Goal: Task Accomplishment & Management: Manage account settings

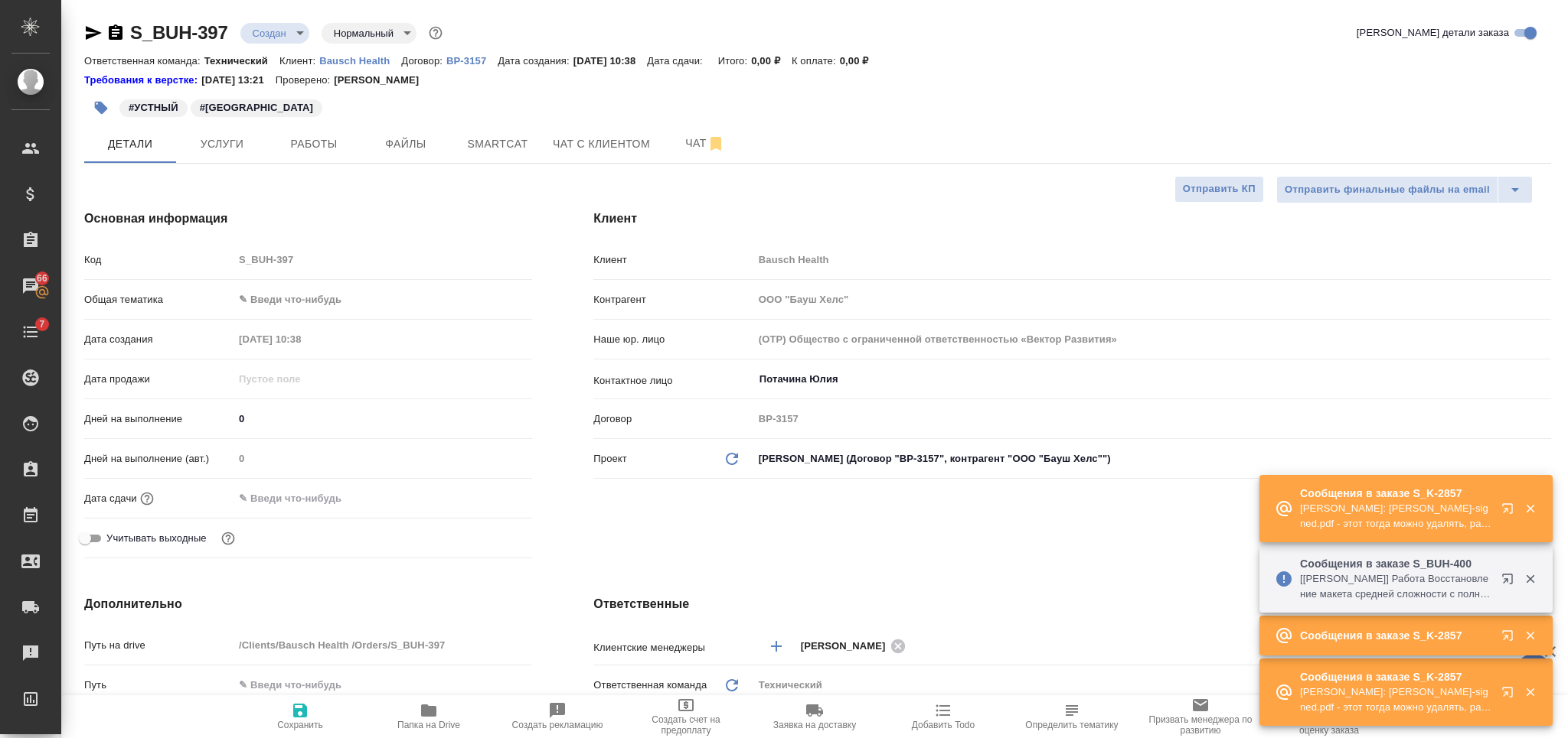
select select "RU"
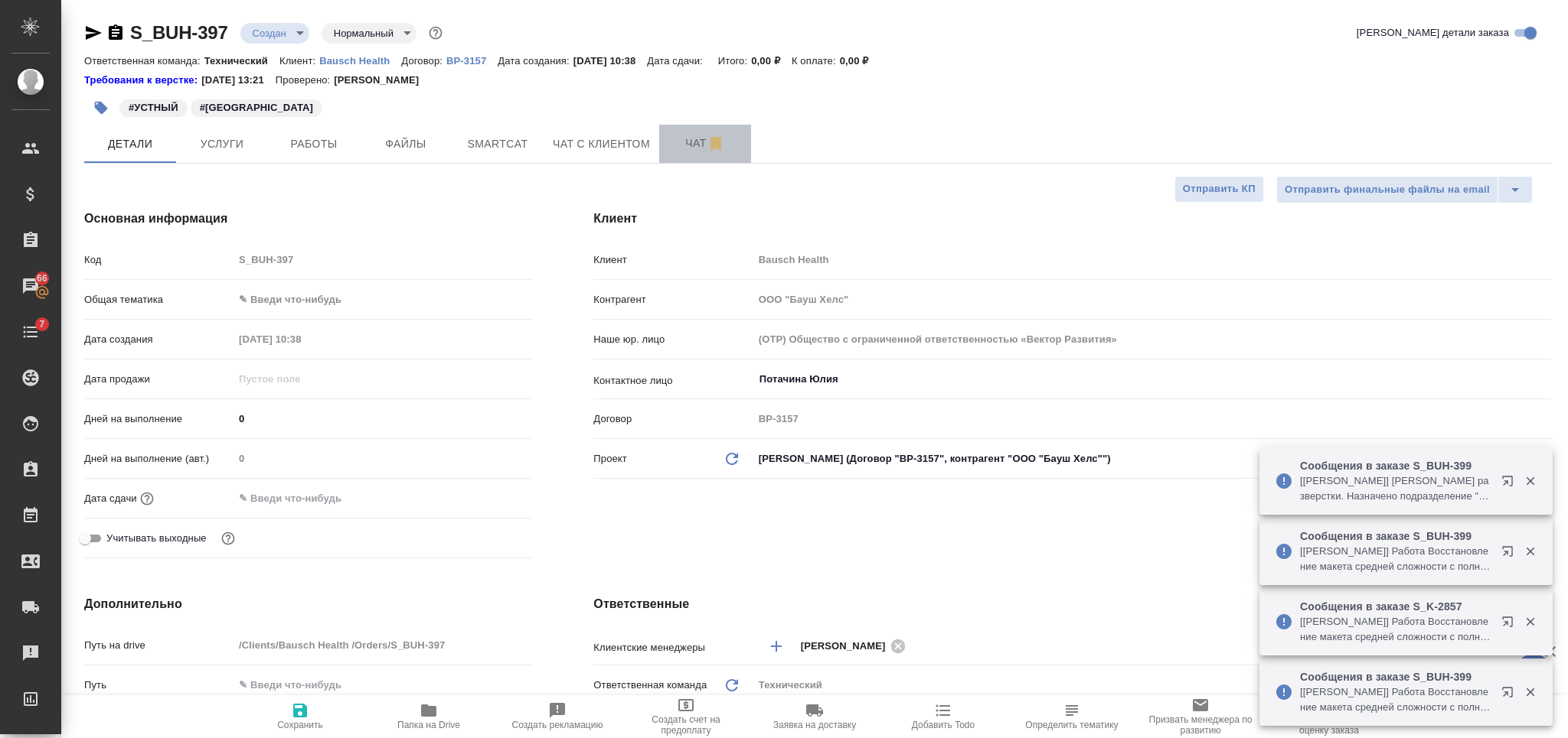
click at [664, 148] on button "Чат" at bounding box center [705, 144] width 92 height 38
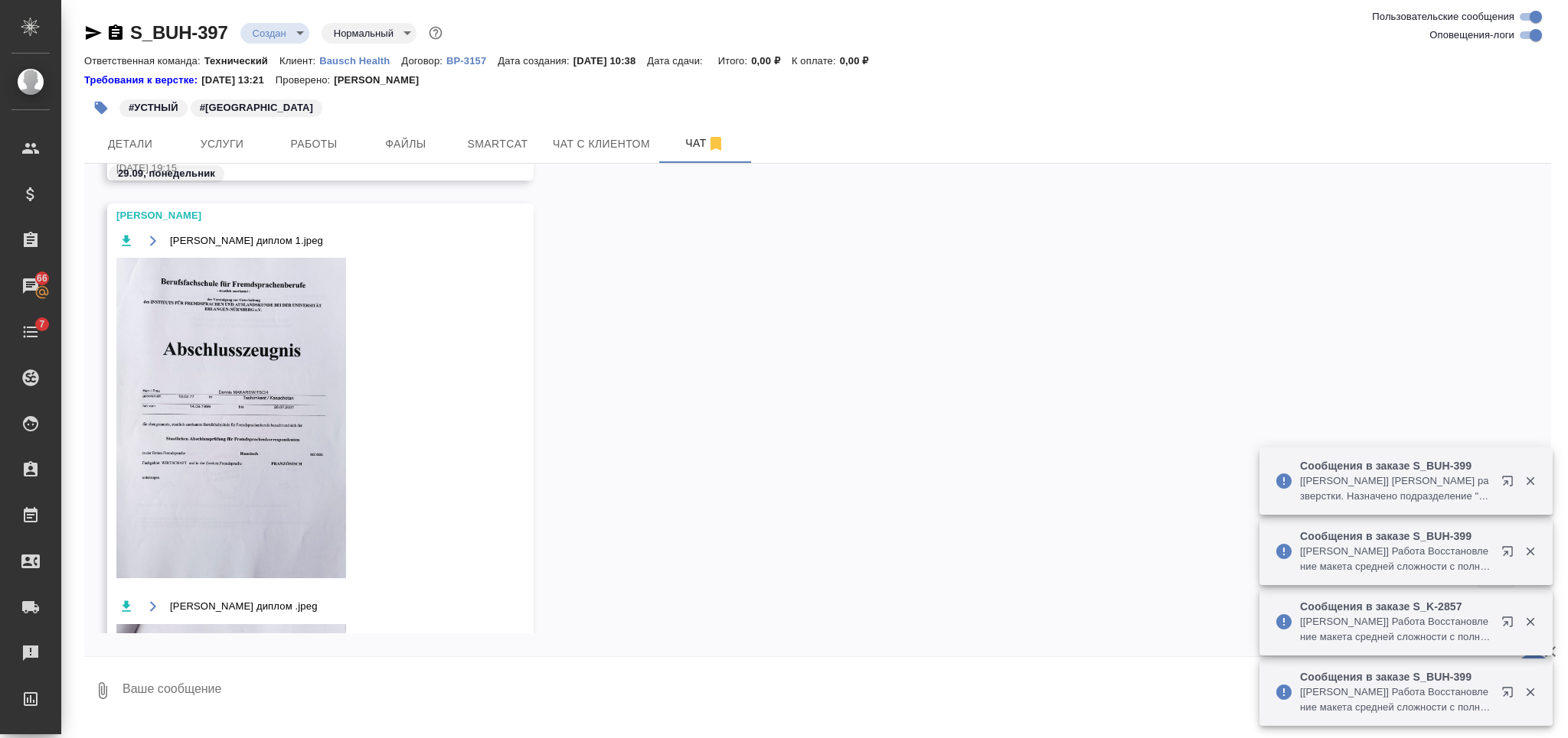
scroll to position [3123, 0]
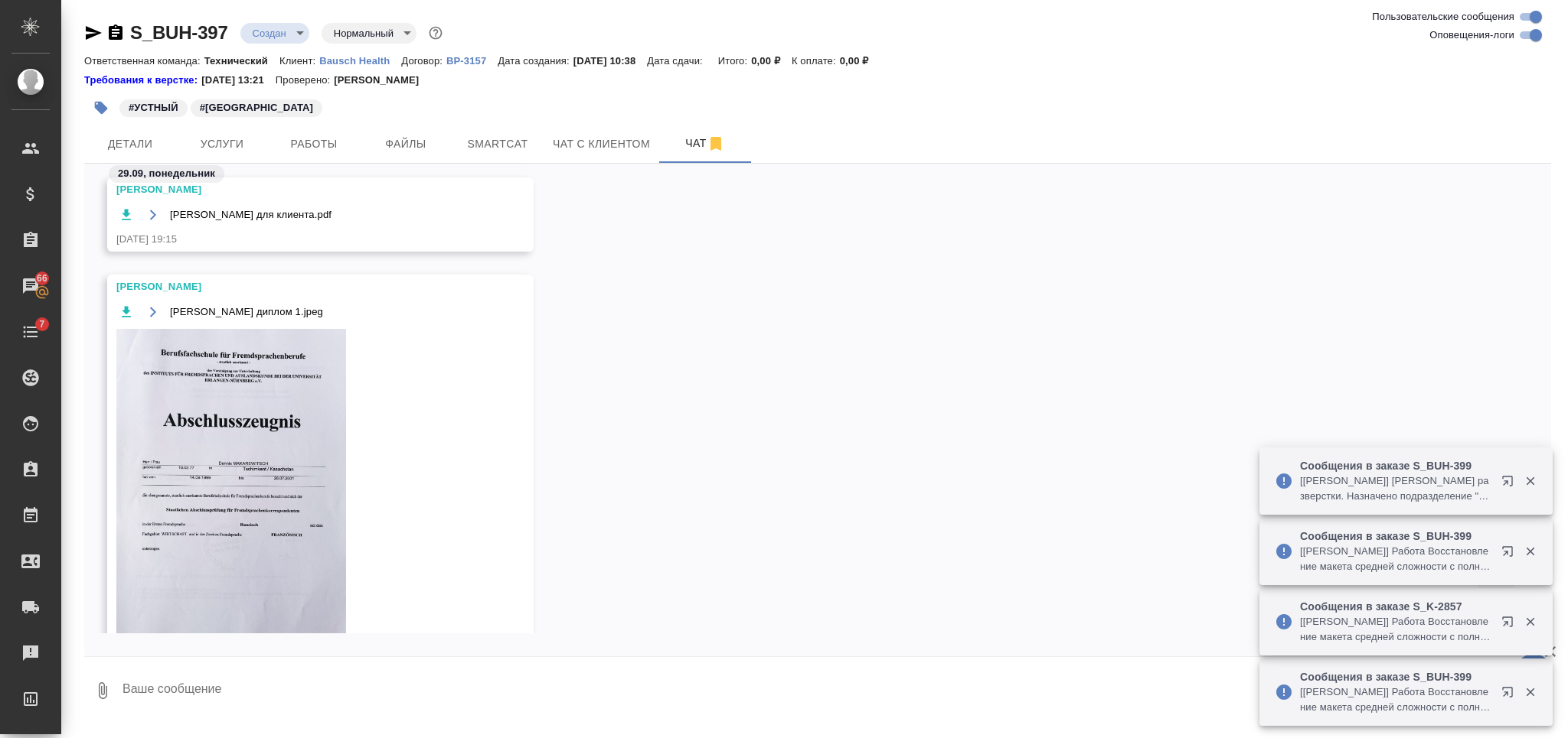
click at [125, 320] on icon "button" at bounding box center [126, 312] width 15 height 15
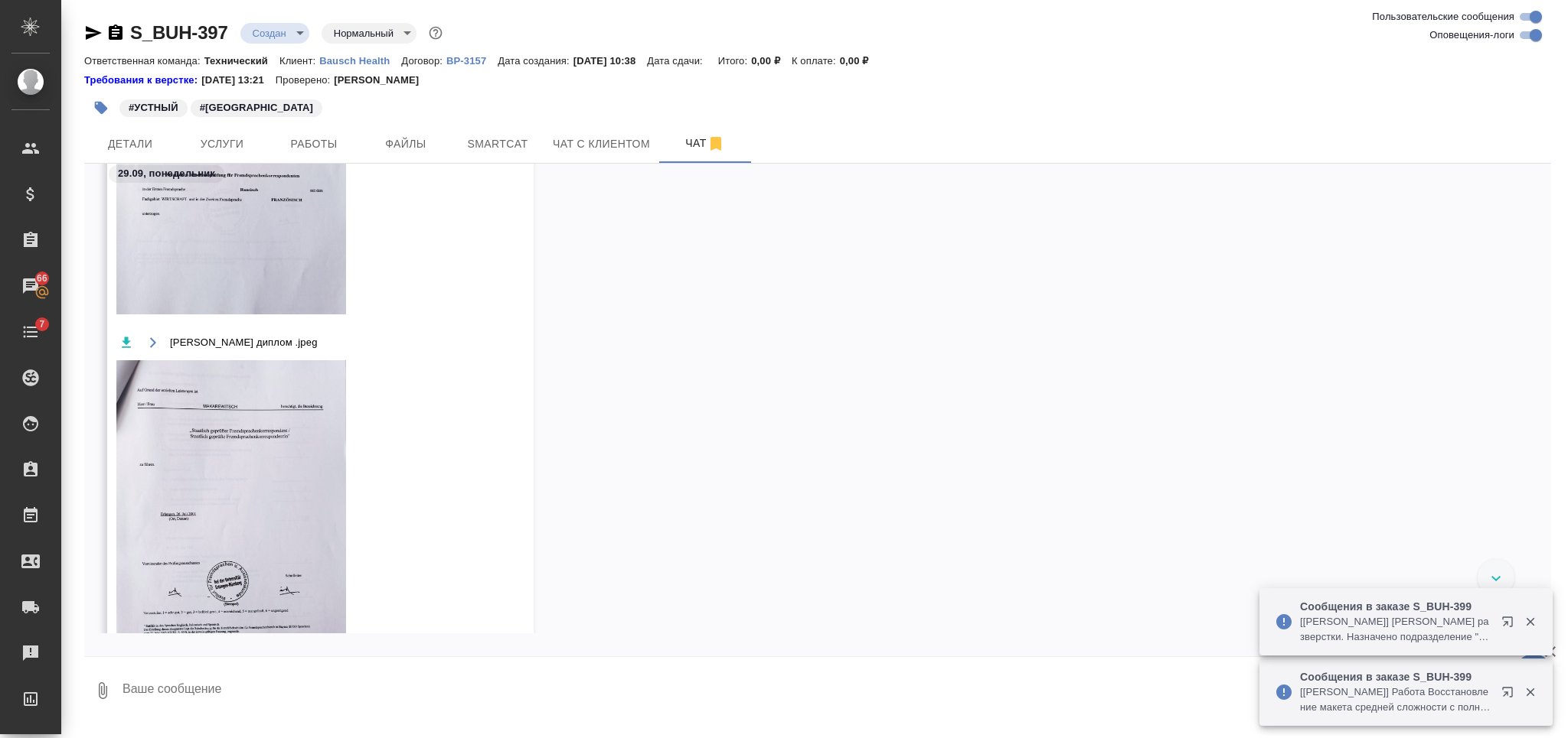
scroll to position [3530, 0]
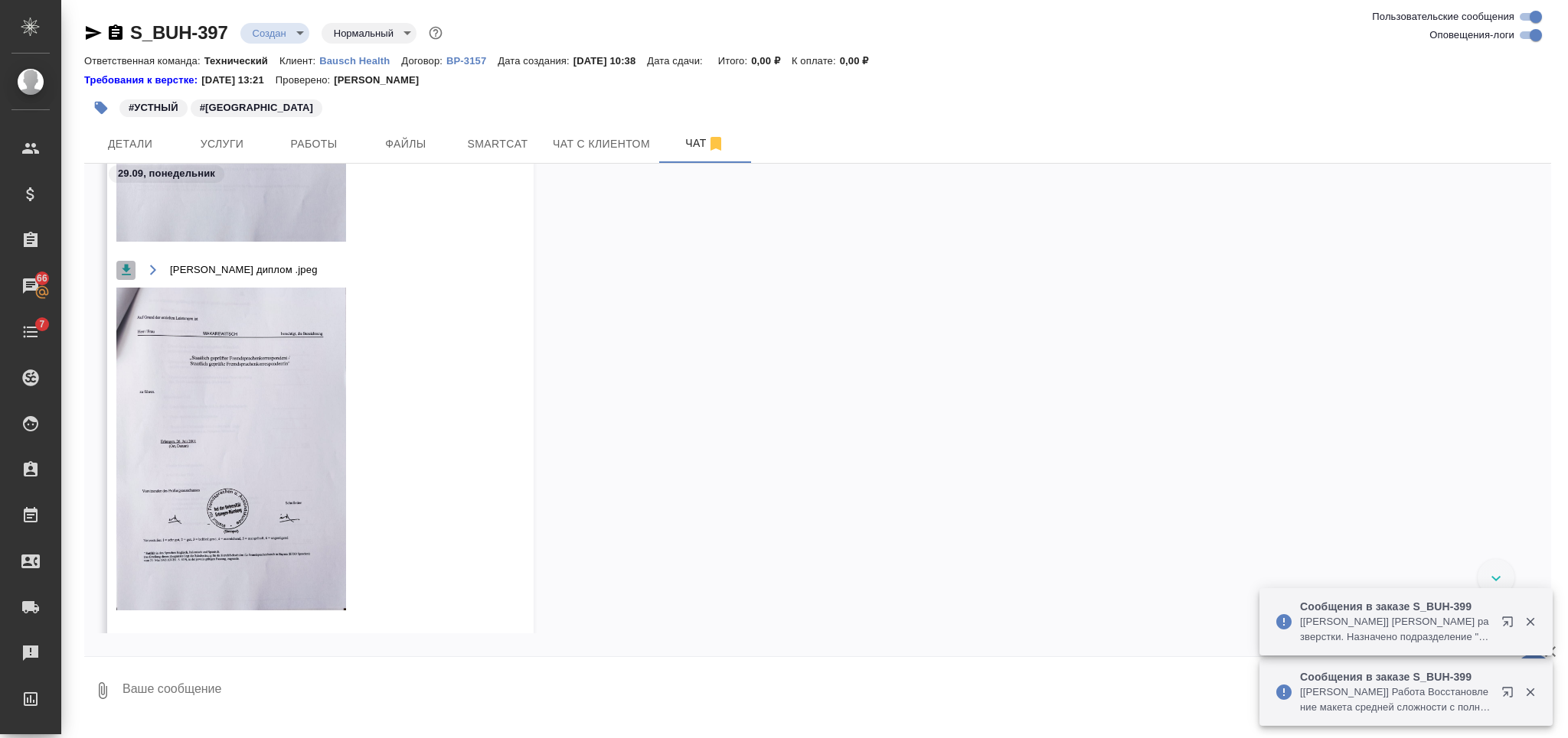
click at [129, 276] on icon "button" at bounding box center [126, 270] width 9 height 11
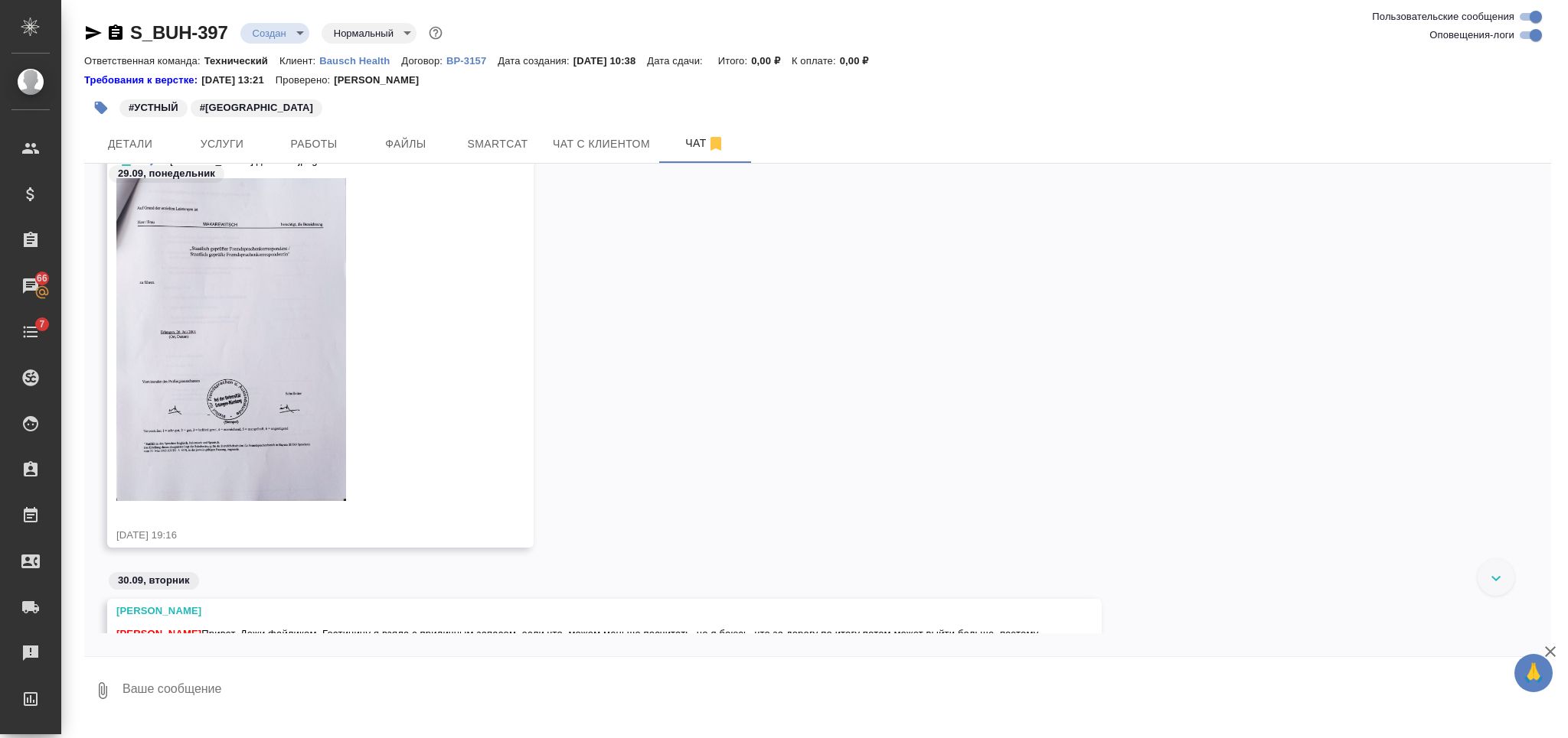
scroll to position [3715, 0]
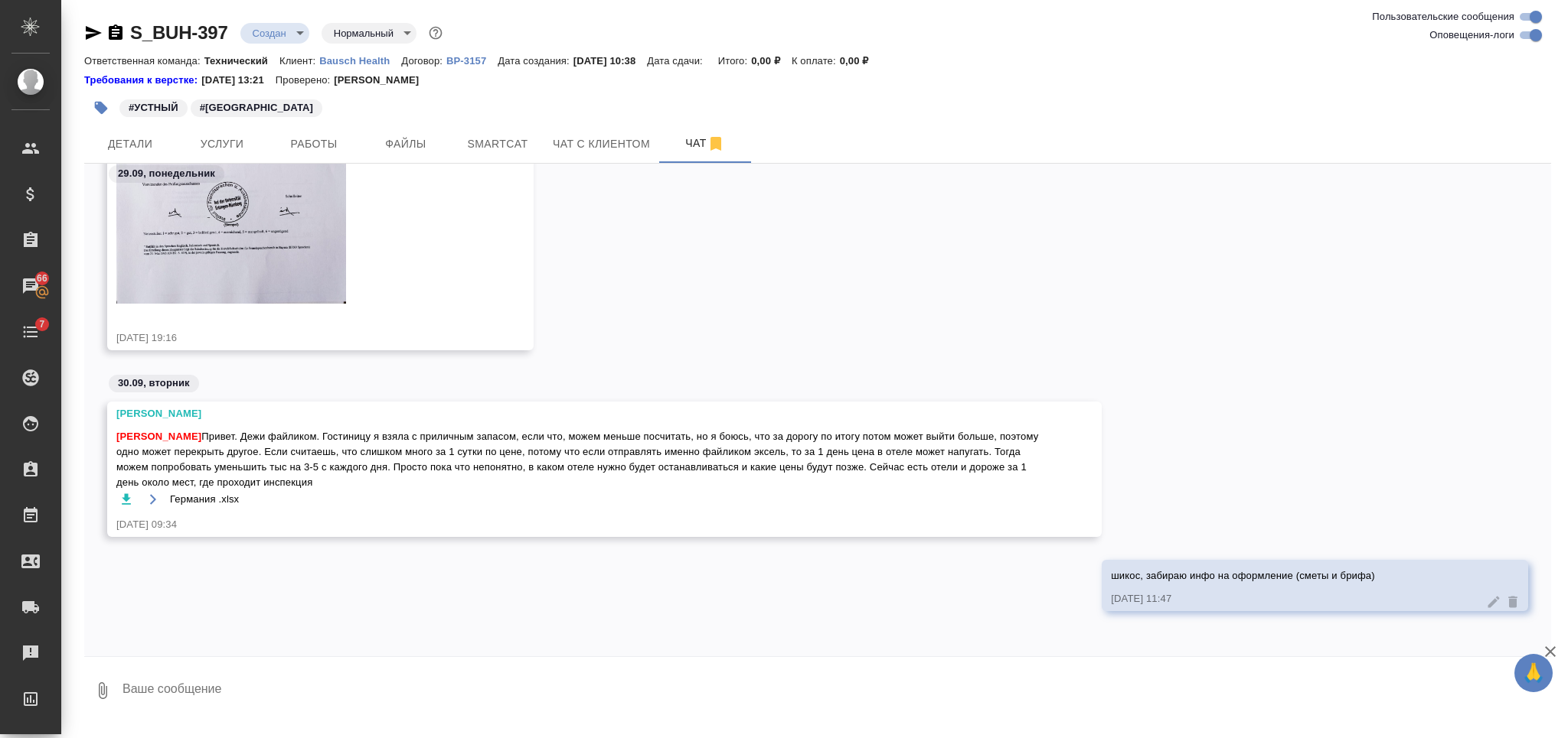
click at [126, 494] on icon "button" at bounding box center [126, 499] width 9 height 11
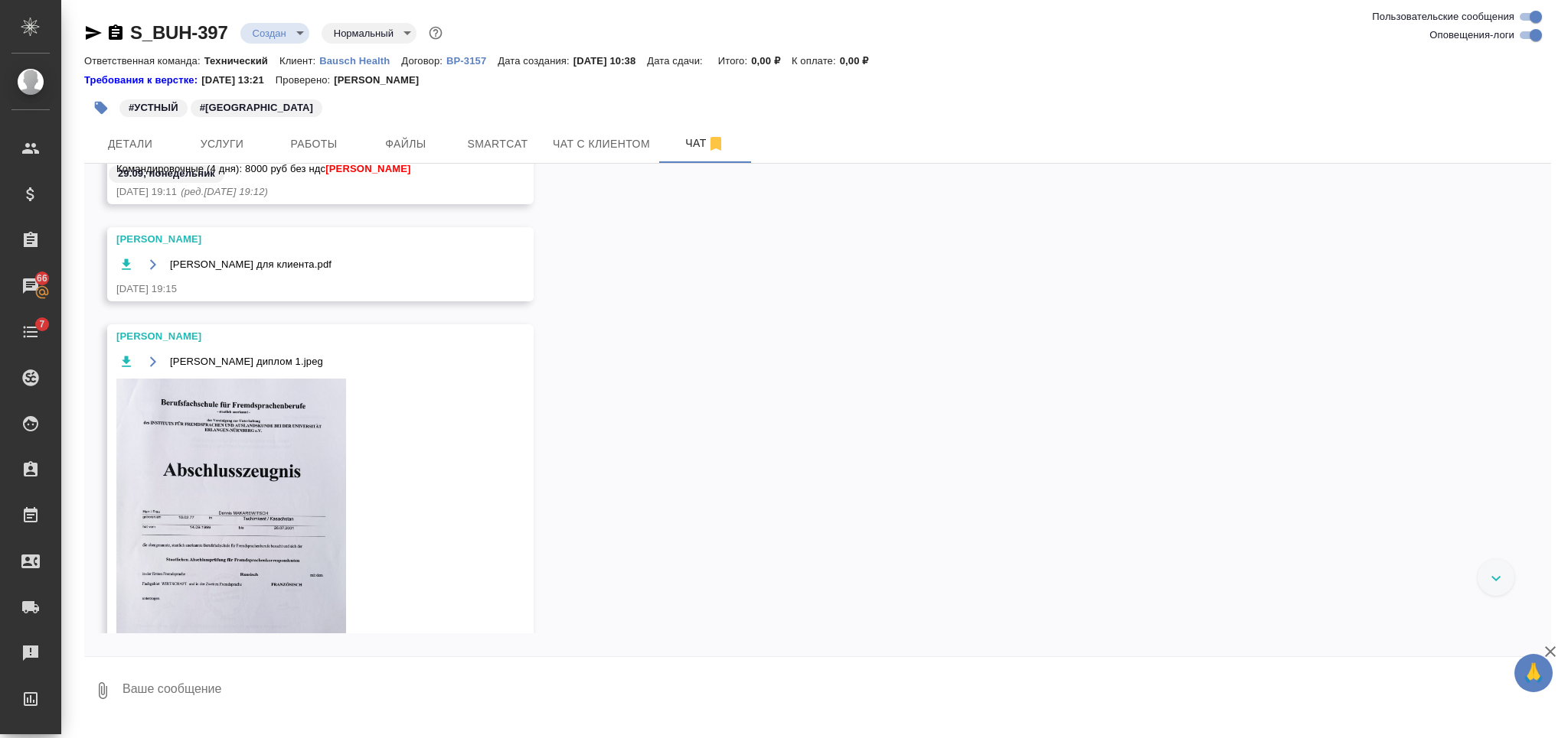
scroll to position [2797, 0]
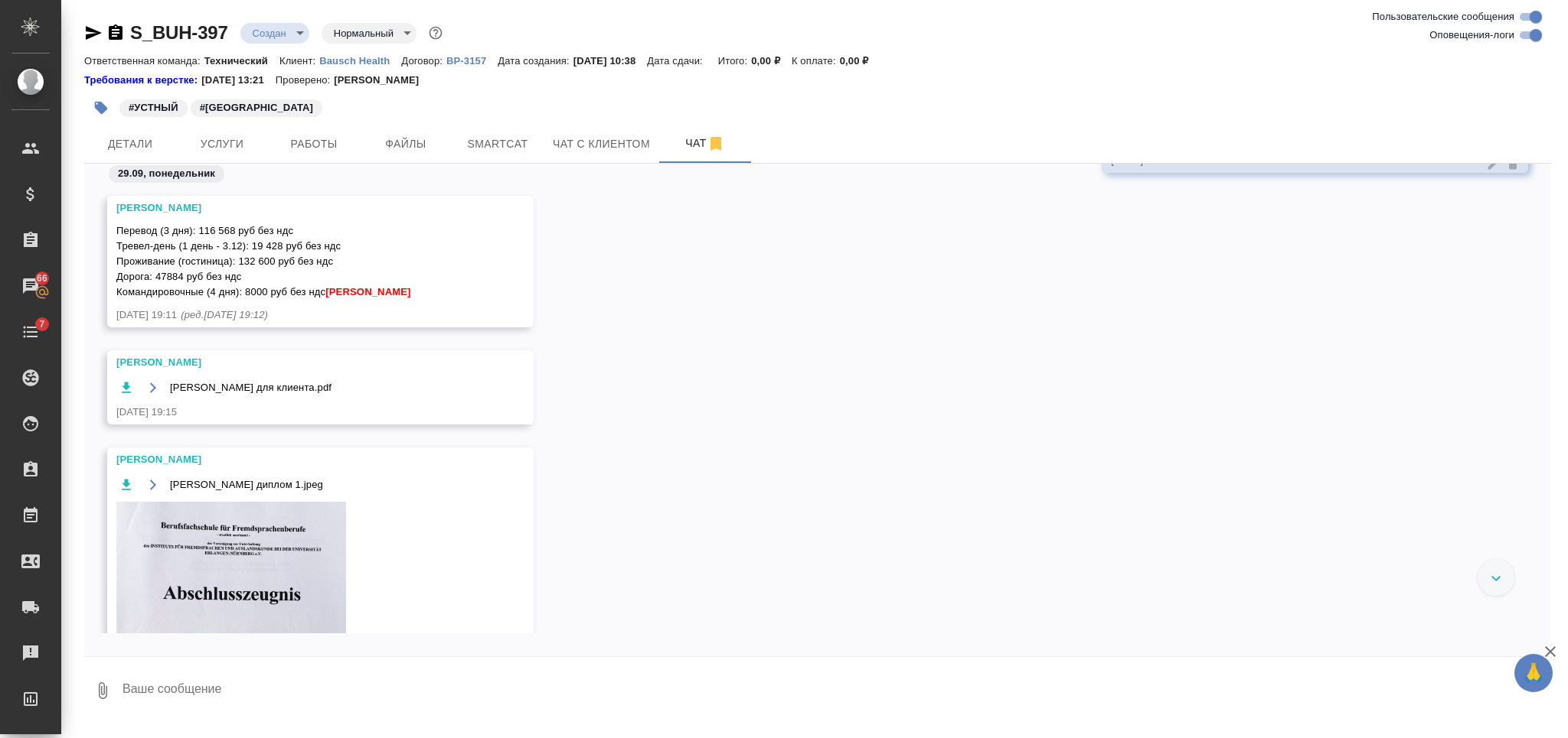
click at [132, 395] on icon "button" at bounding box center [126, 388] width 15 height 15
click at [1360, 393] on div "Федотова Ирина Денис для клиента.pdf 29.09.25, 19:15" at bounding box center [818, 399] width 1467 height 97
click at [218, 143] on span "Услуги" at bounding box center [222, 144] width 74 height 19
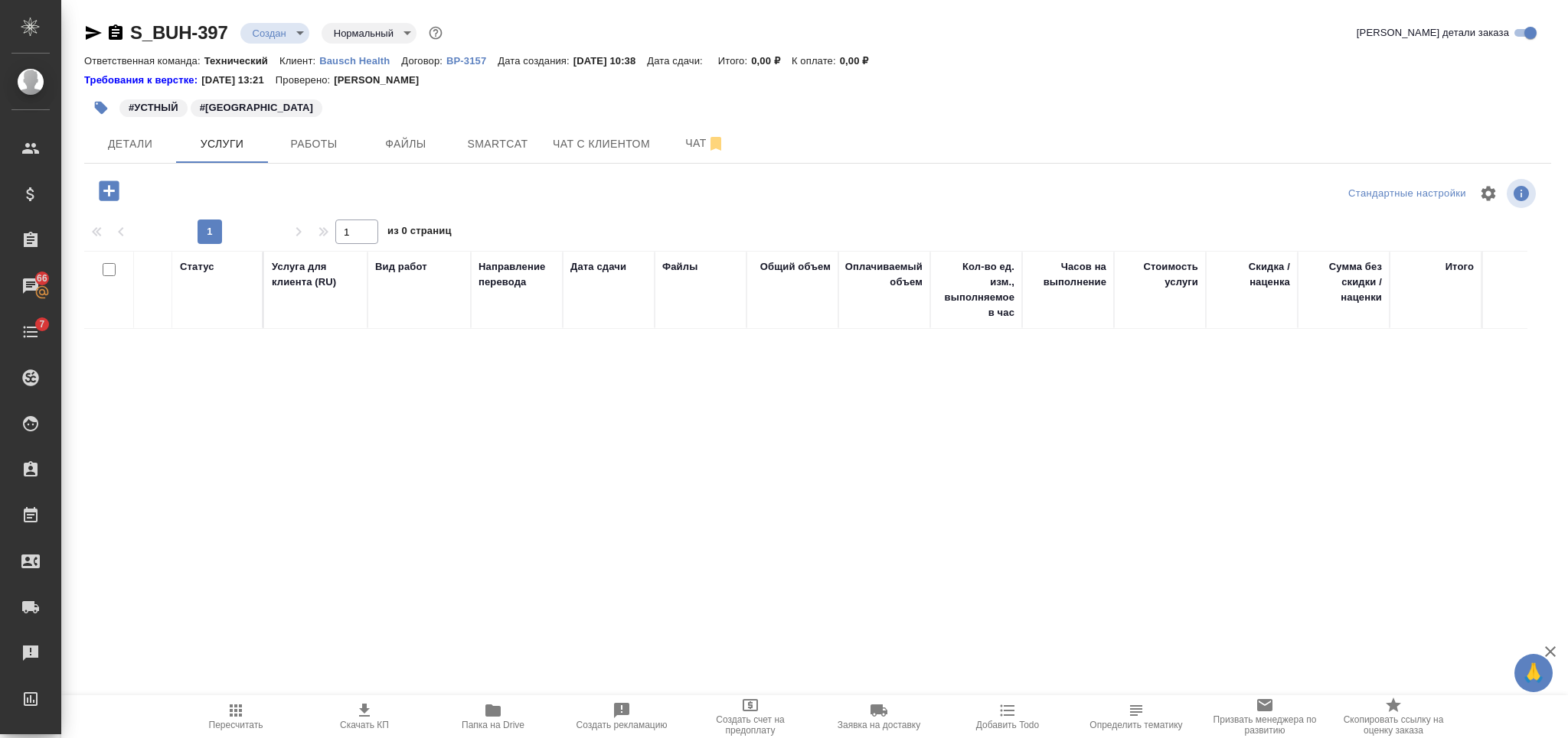
click at [118, 194] on icon "button" at bounding box center [109, 191] width 20 height 20
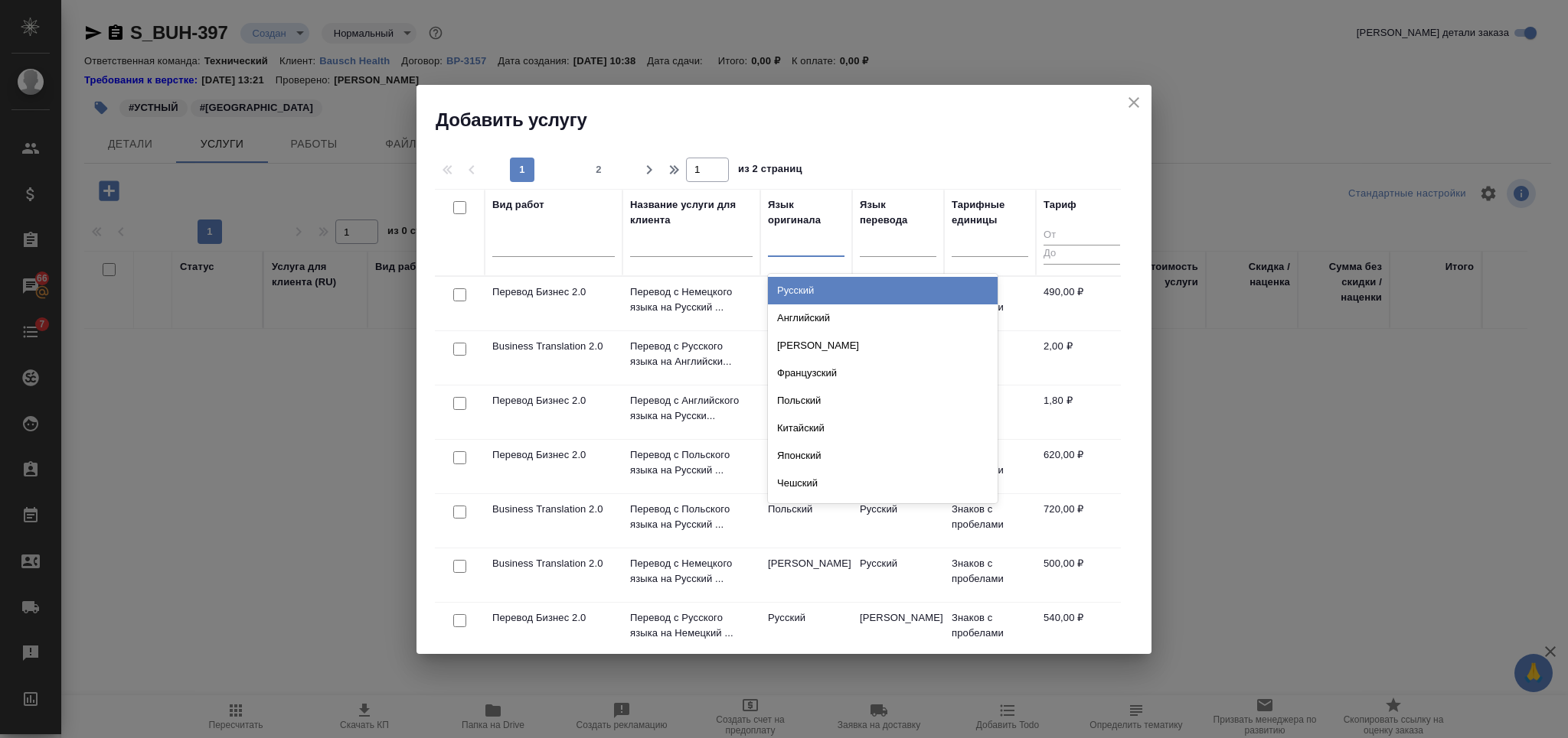
click at [802, 245] on div at bounding box center [806, 242] width 77 height 23
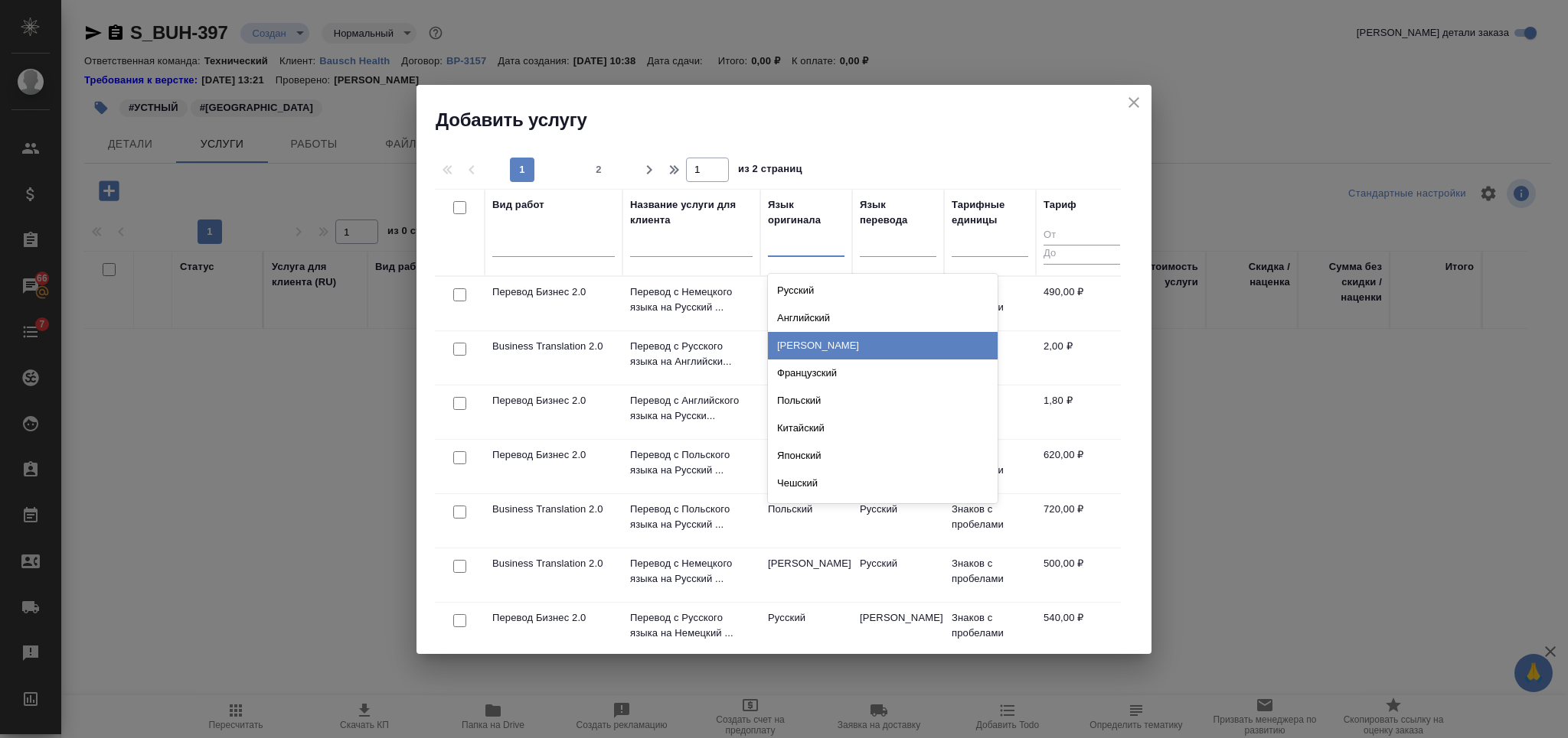
click at [818, 338] on div "Немецкий" at bounding box center [882, 345] width 230 height 28
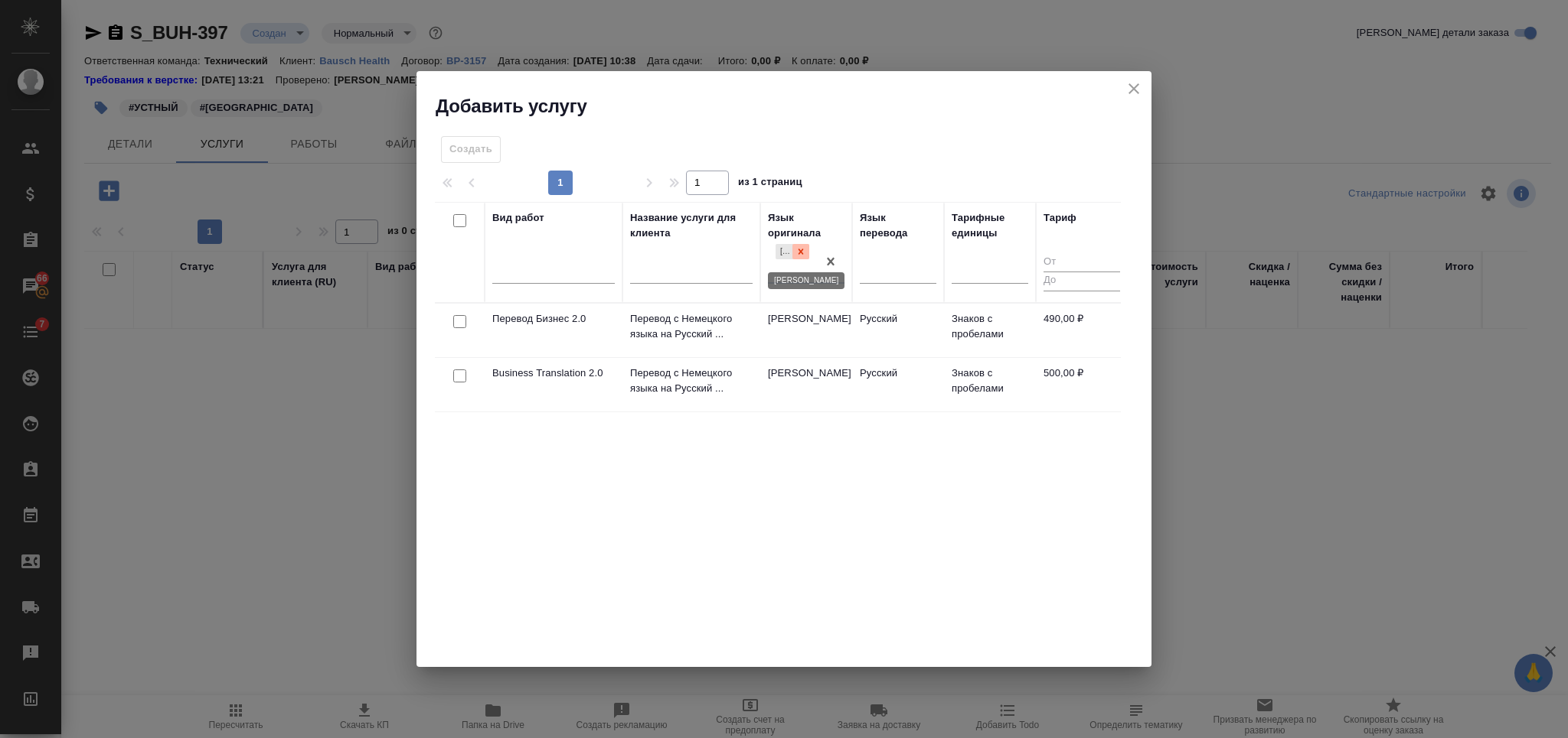
click at [799, 252] on icon at bounding box center [801, 252] width 5 height 5
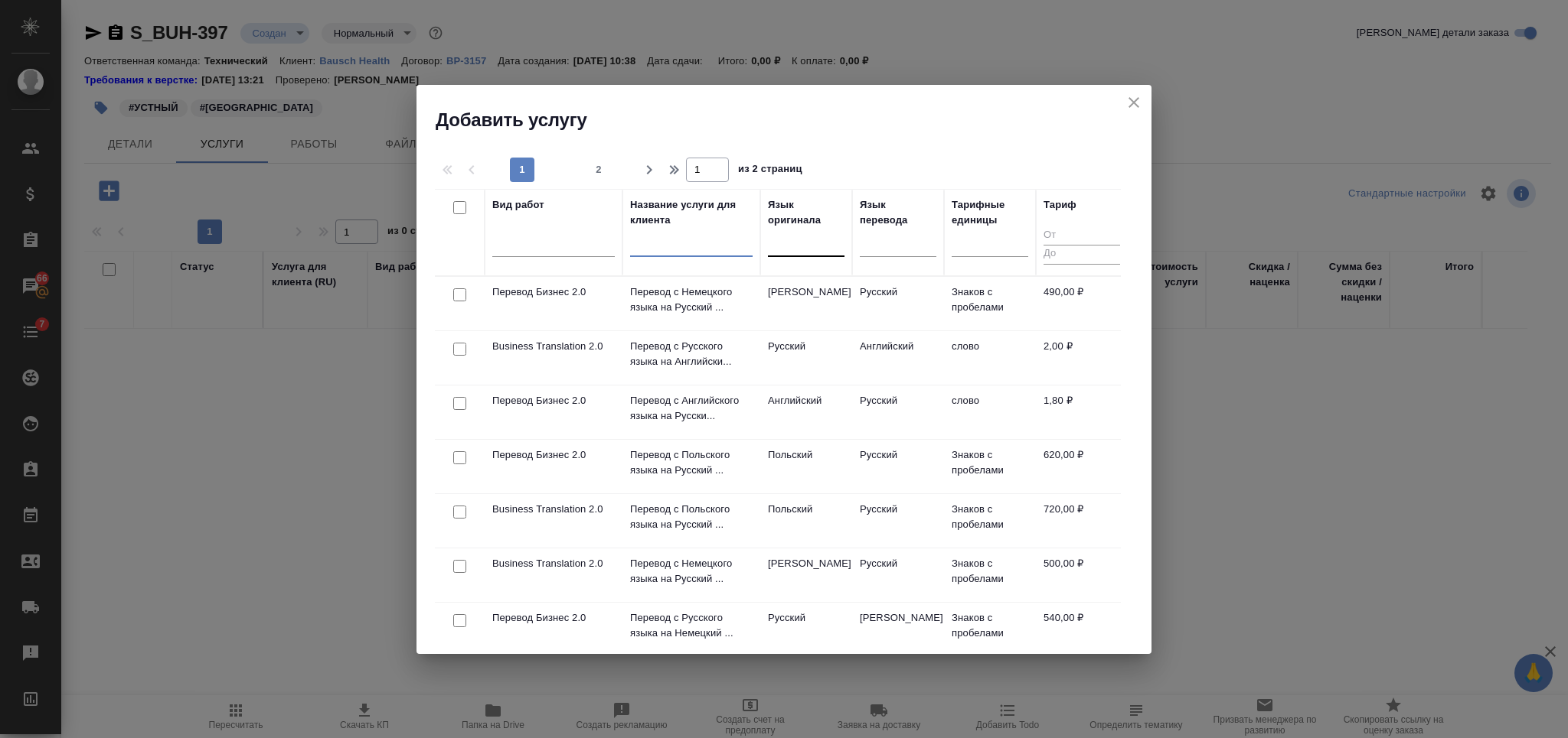
click at [666, 252] on input "text" at bounding box center [691, 247] width 122 height 19
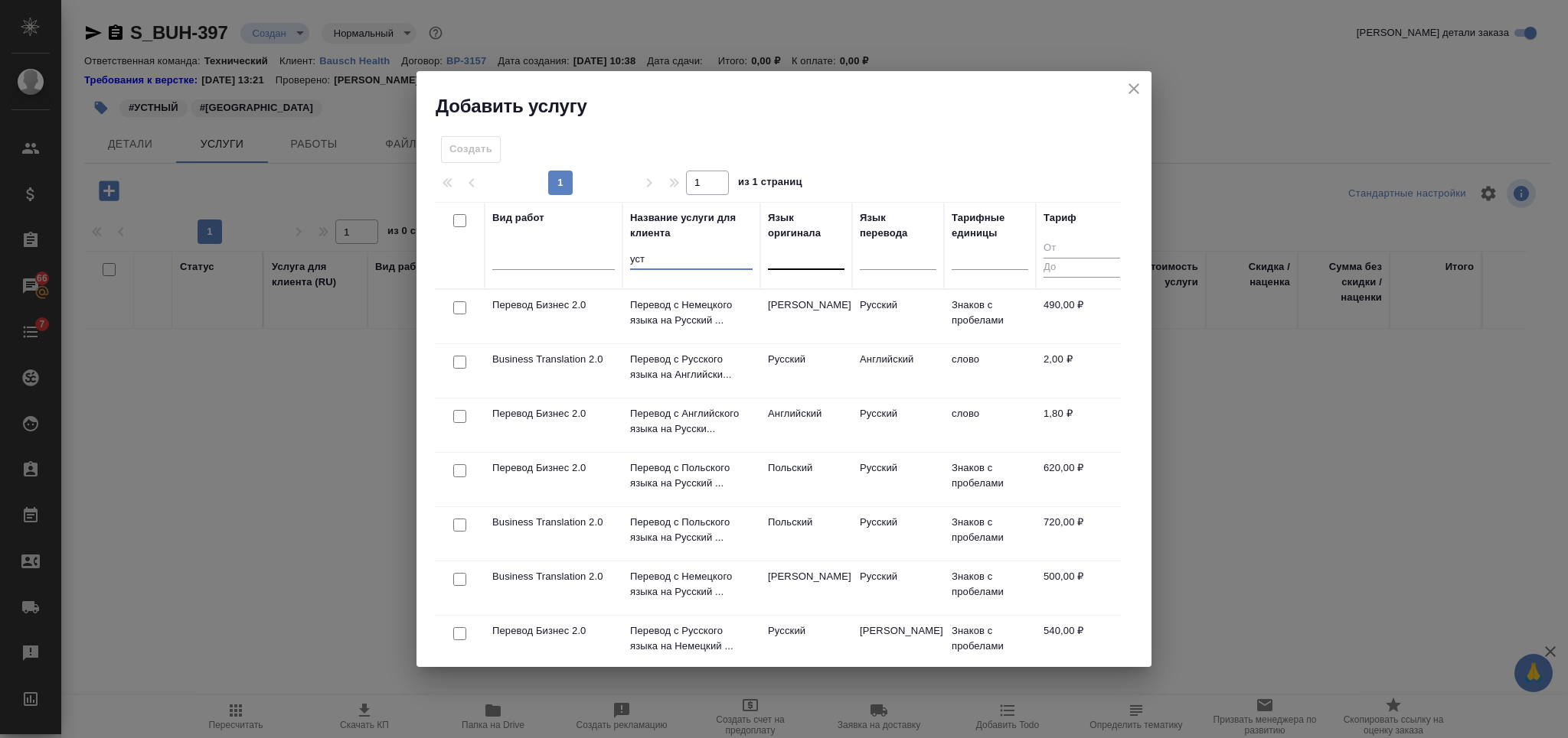
type input "устн"
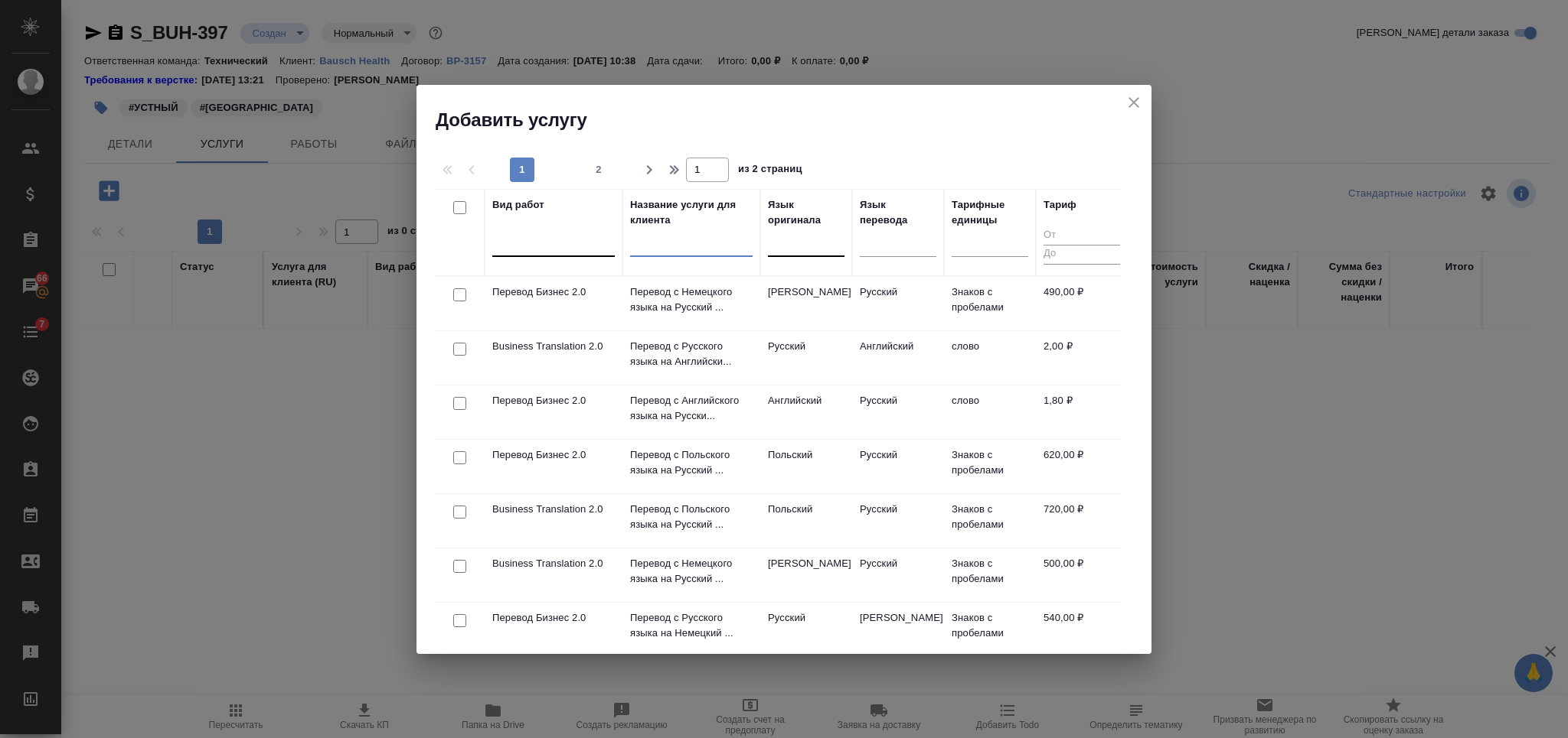
click at [556, 240] on div at bounding box center [554, 242] width 122 height 23
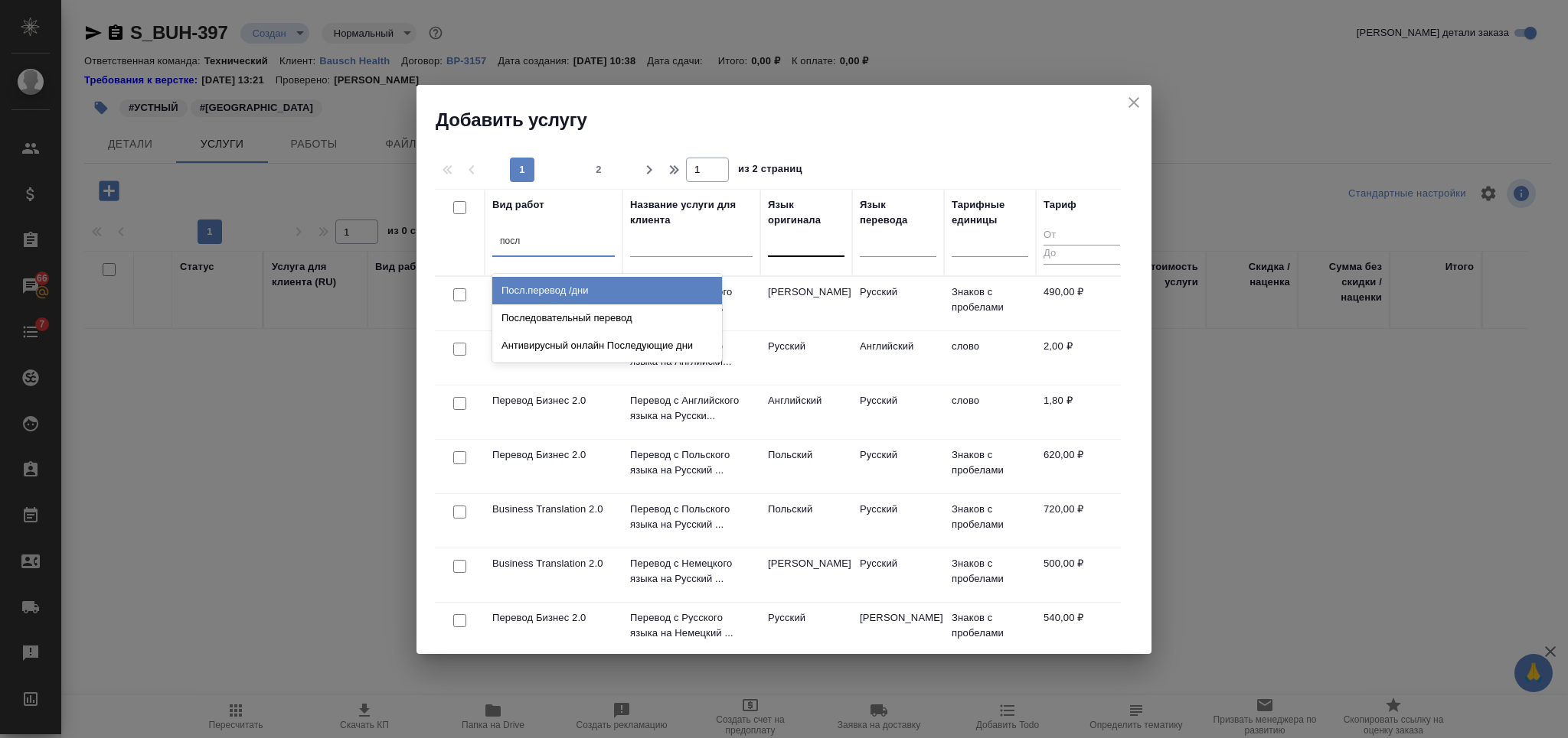
type input "после"
click at [554, 285] on div "Последовательный перевод" at bounding box center [607, 290] width 230 height 28
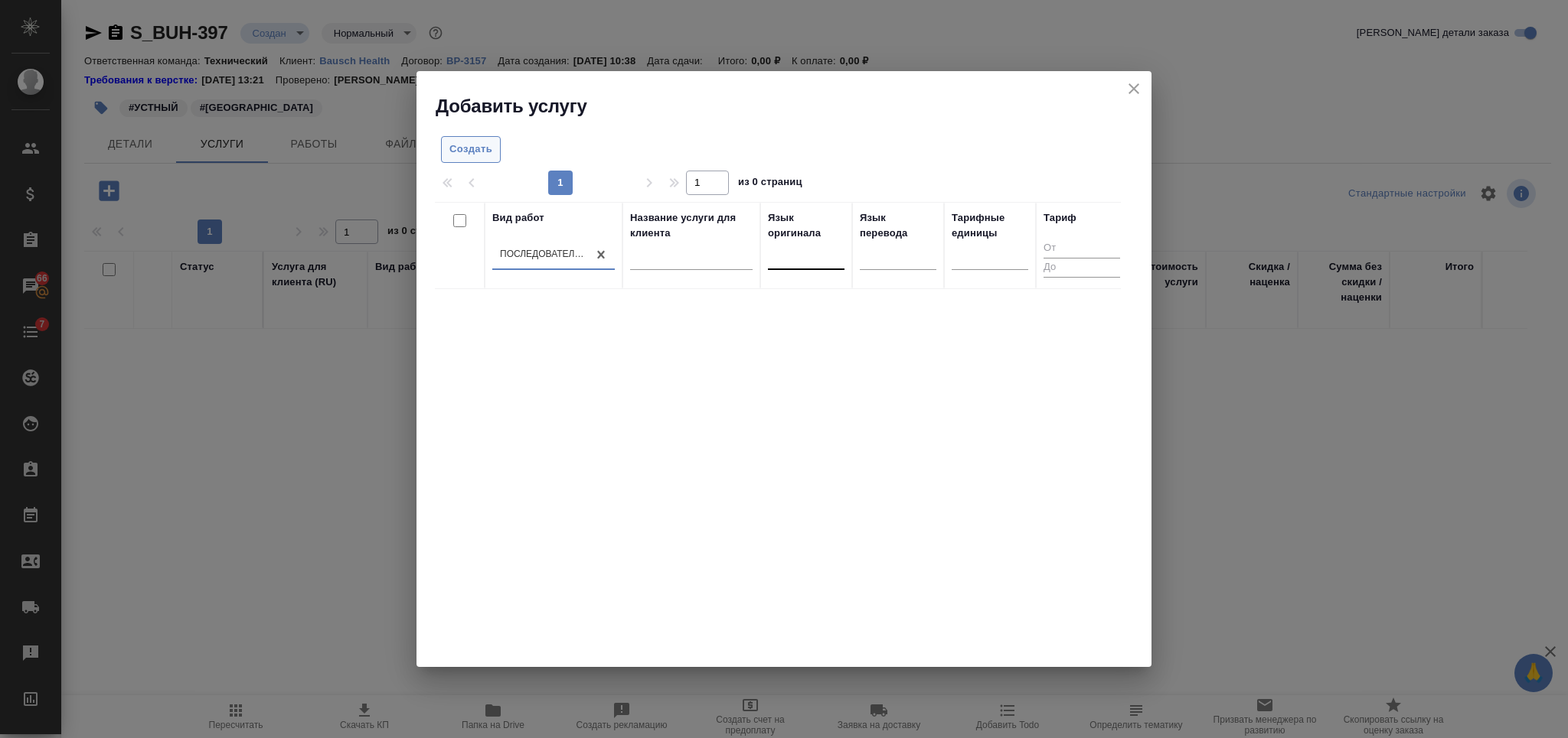
click at [466, 137] on button "Создать" at bounding box center [470, 150] width 59 height 27
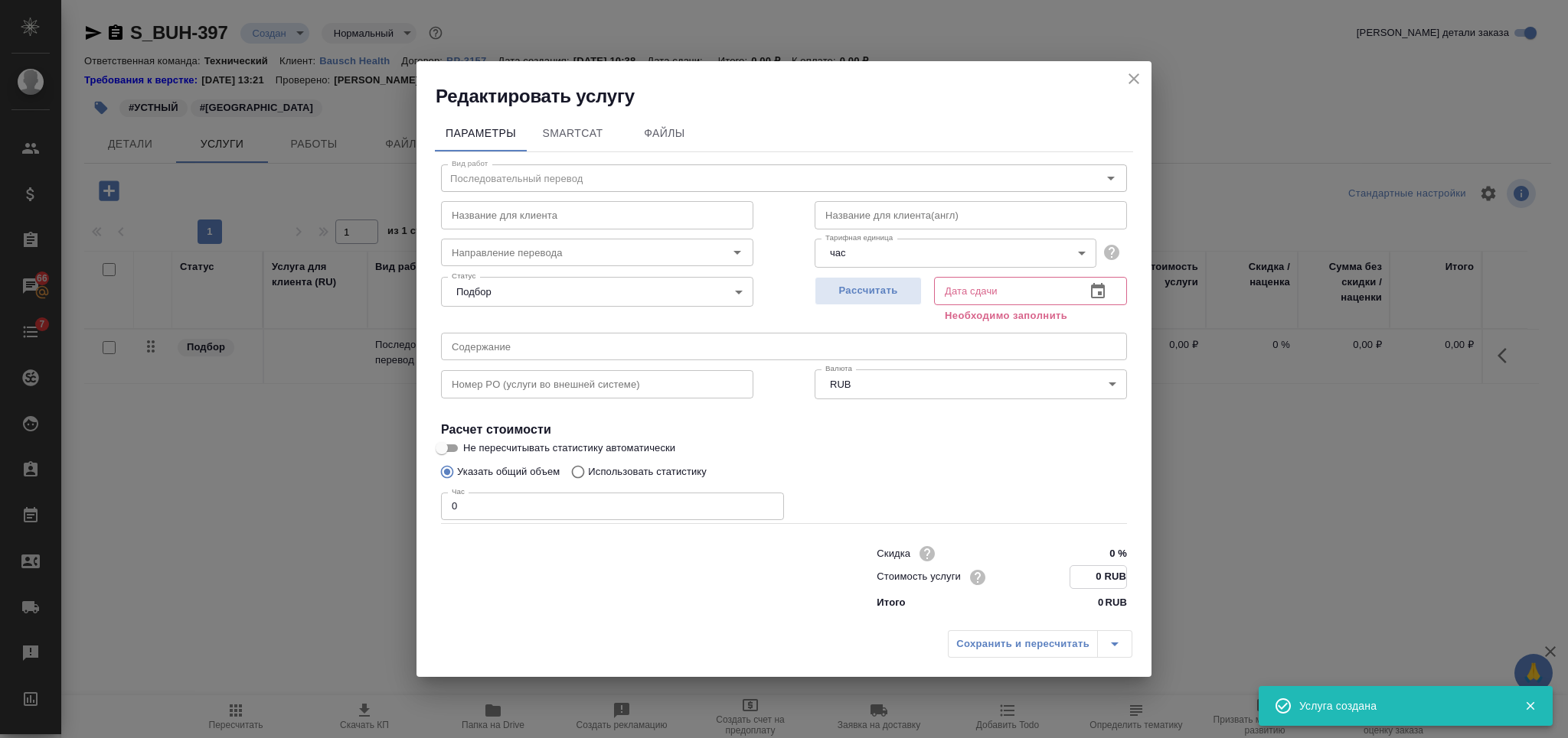
drag, startPoint x: 1095, startPoint y: 575, endPoint x: 1102, endPoint y: 574, distance: 7.1
click at [1102, 574] on input "0 RUB" at bounding box center [1098, 577] width 56 height 23
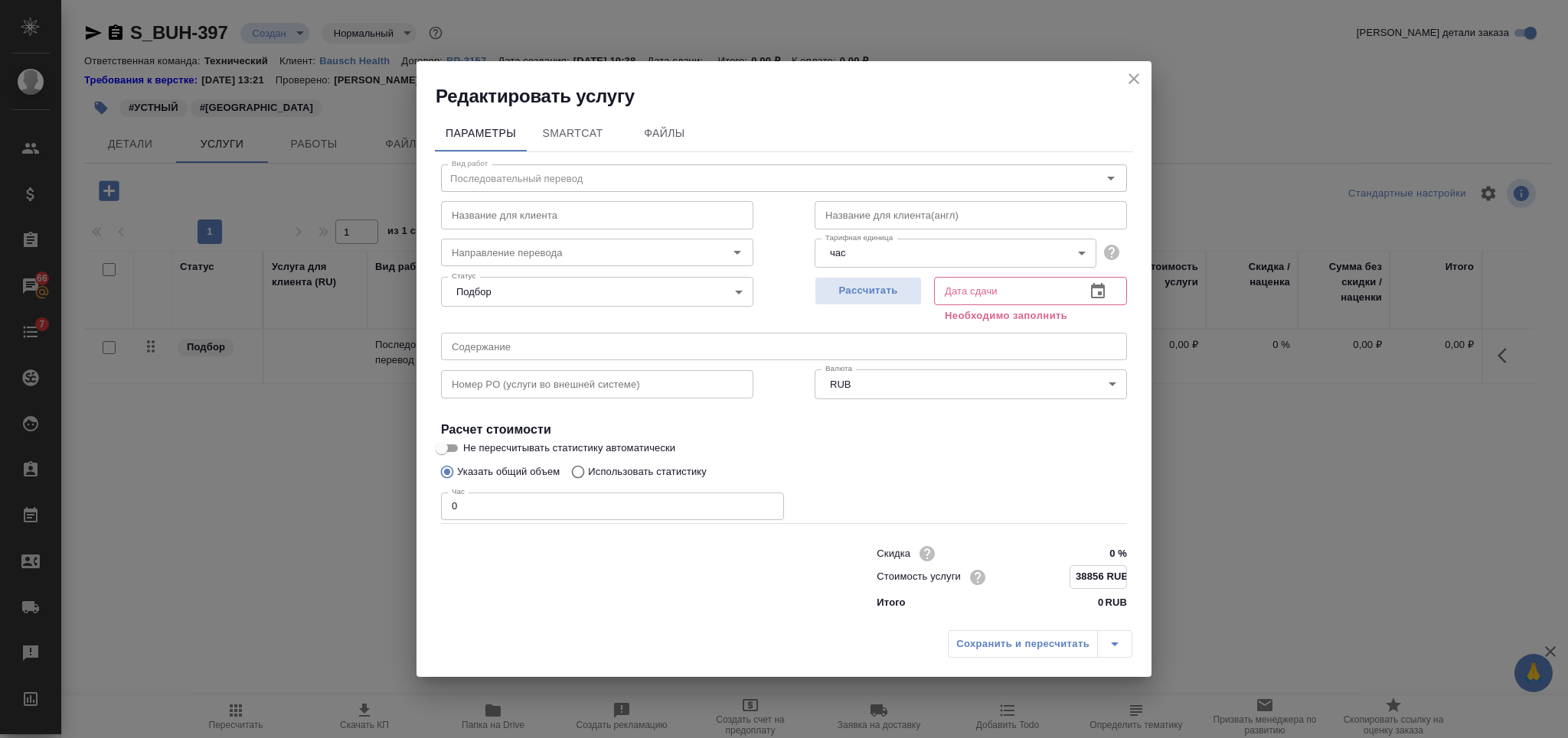
type input "38856 RUB"
drag, startPoint x: 437, startPoint y: 511, endPoint x: 415, endPoint y: 512, distance: 22.0
click at [416, 512] on div "Параметры SmartCat Файлы Вид работ Последовательный перевод Вид работ Название …" at bounding box center [784, 365] width 735 height 512
click at [886, 258] on body "🙏 .cls-1 fill:#fff; AWATERA Nikiforova Valeria Клиенты Спецификации Заказы 66 Ч…" at bounding box center [784, 369] width 1568 height 738
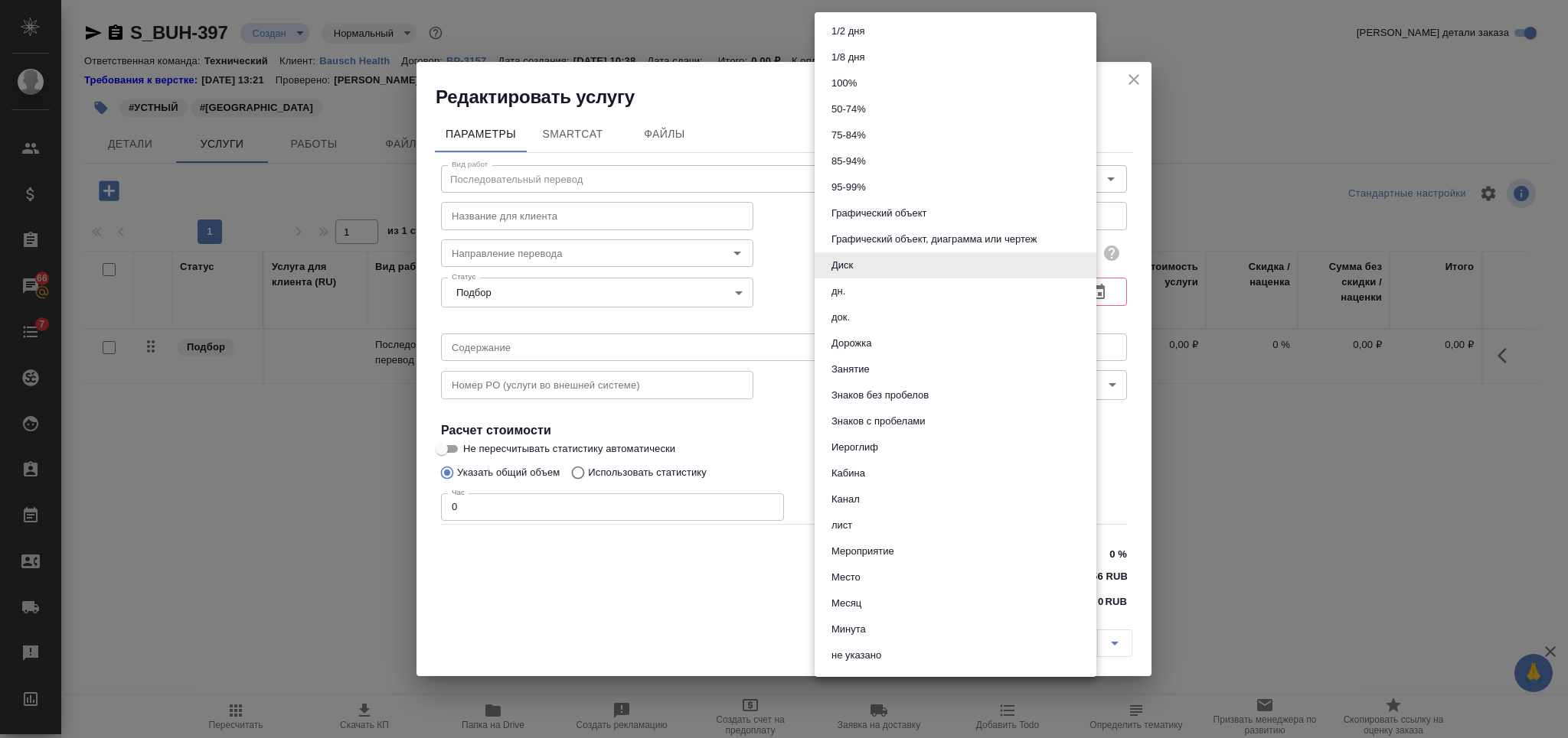
click at [904, 290] on li "дн." at bounding box center [955, 291] width 282 height 26
type input "5a8b1489cc6b4906c91bfd8a"
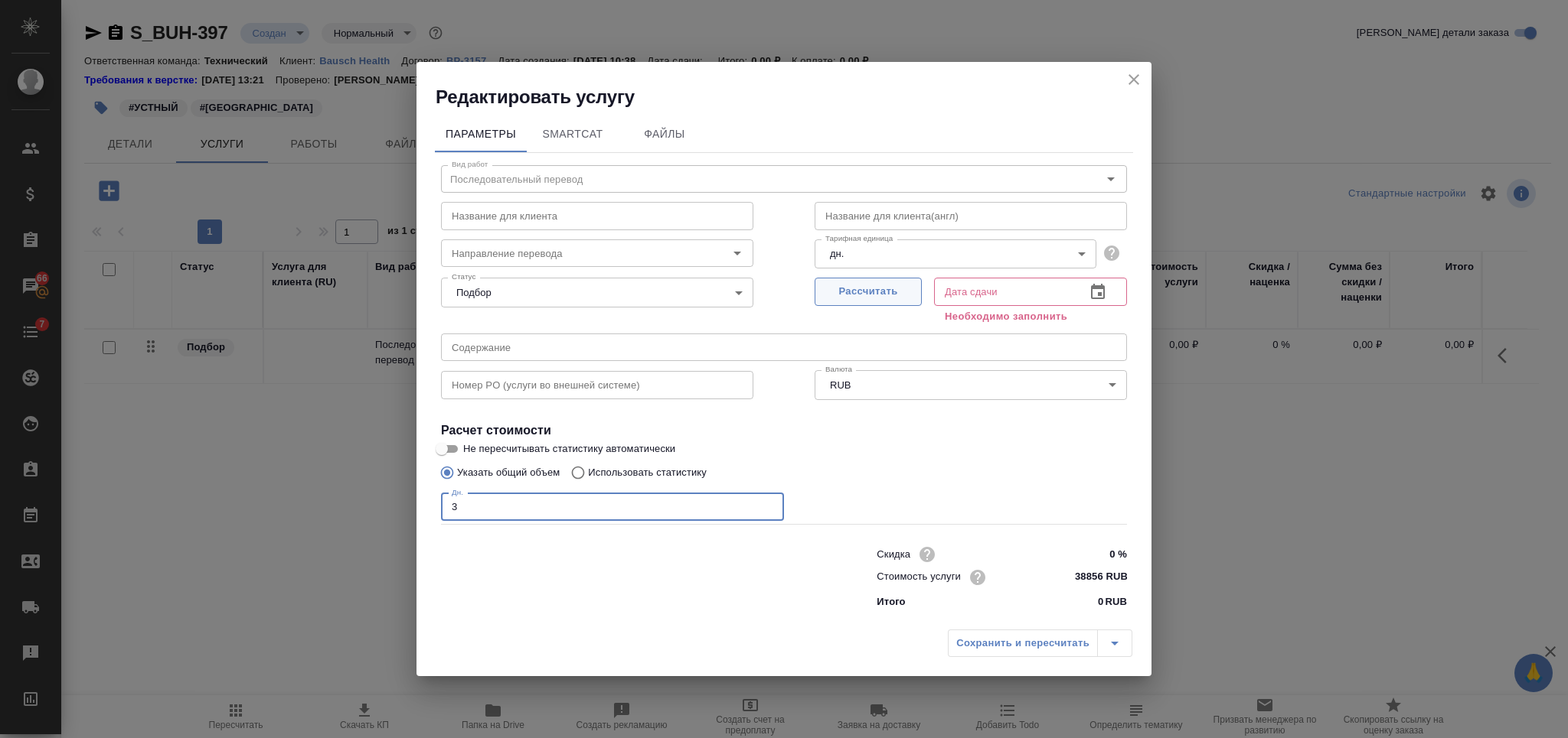
type input "3"
click at [829, 289] on span "Рассчитать" at bounding box center [868, 292] width 90 height 18
type input "01.10.2025 16:13"
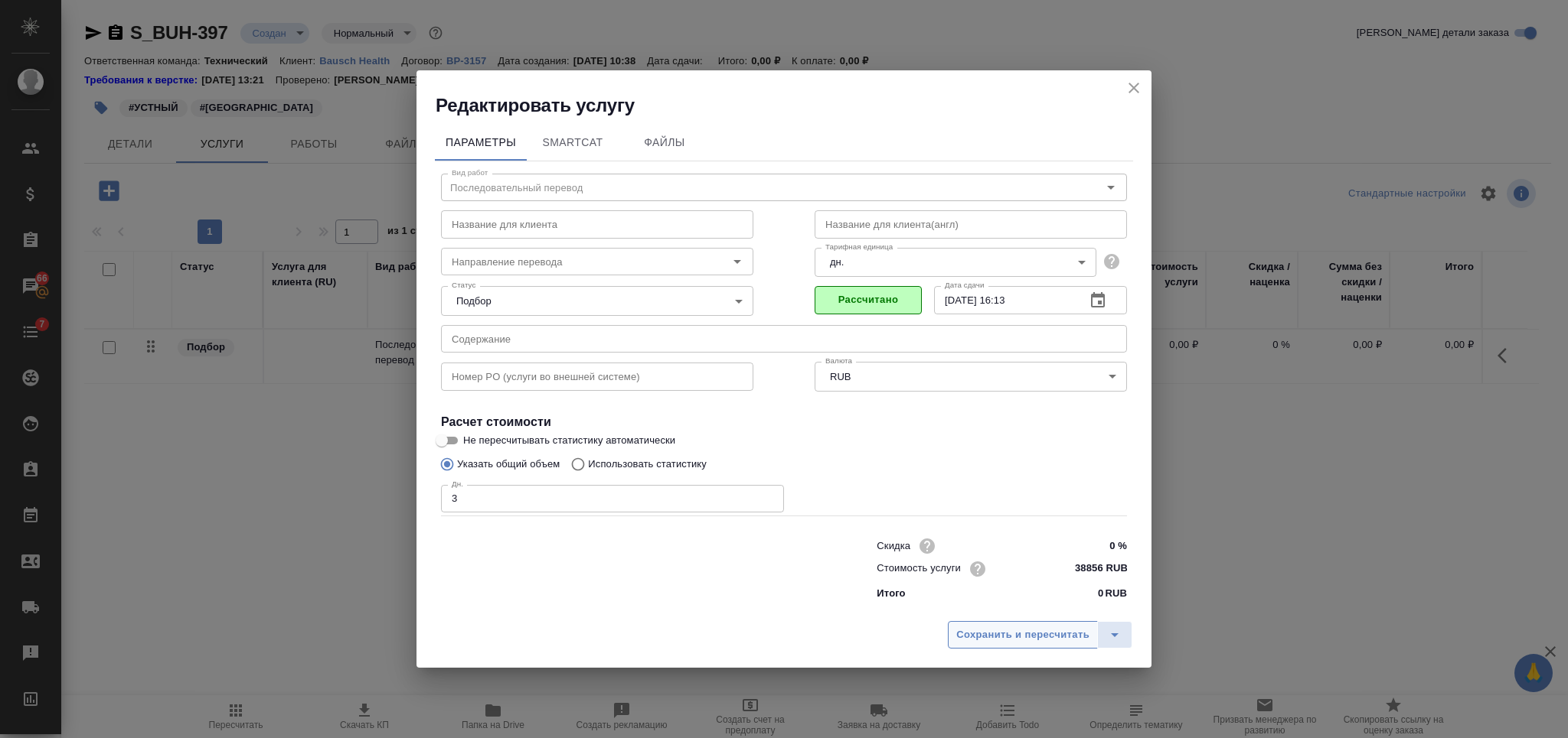
click at [986, 629] on span "Сохранить и пересчитать" at bounding box center [1022, 635] width 133 height 18
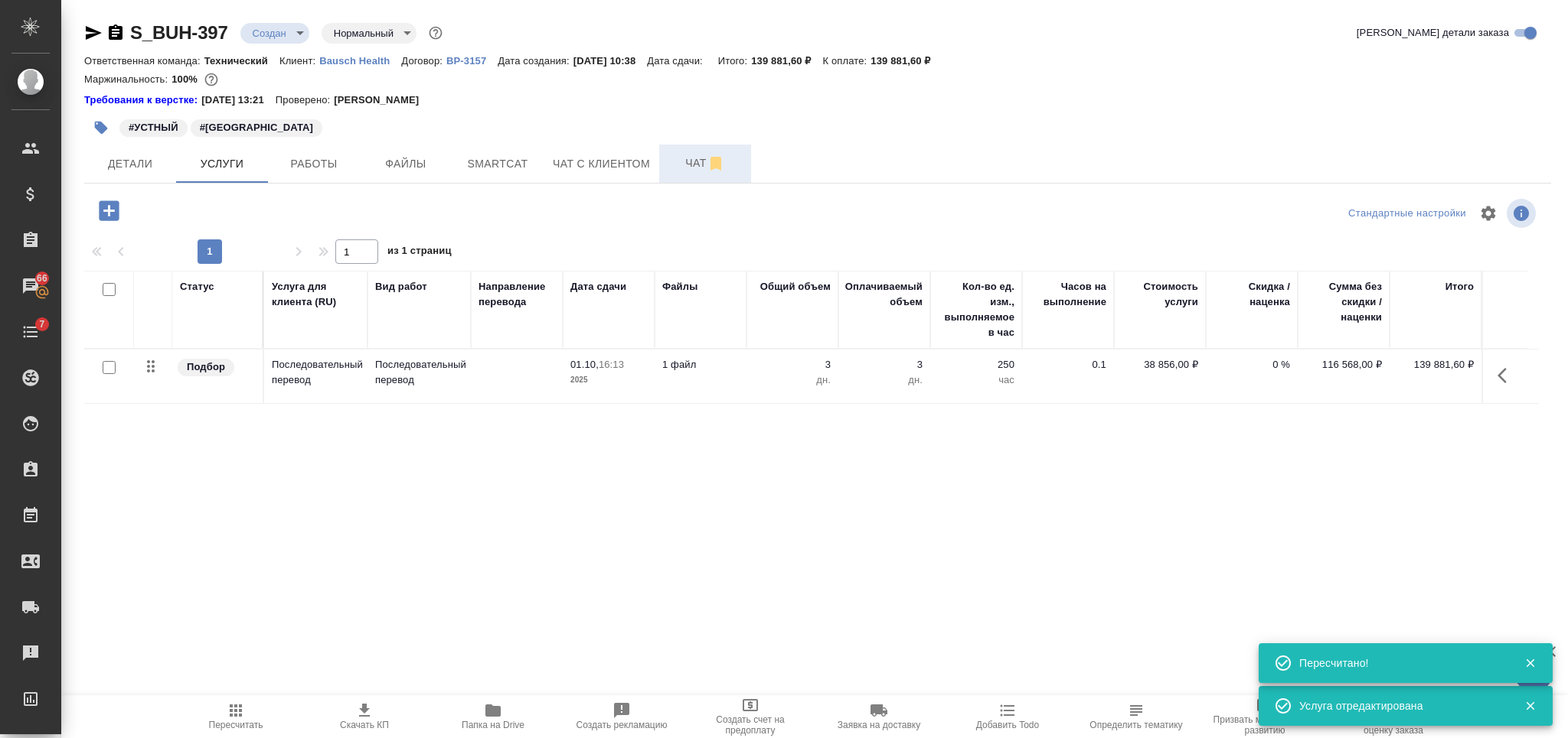
click at [683, 165] on span "Чат" at bounding box center [705, 163] width 74 height 19
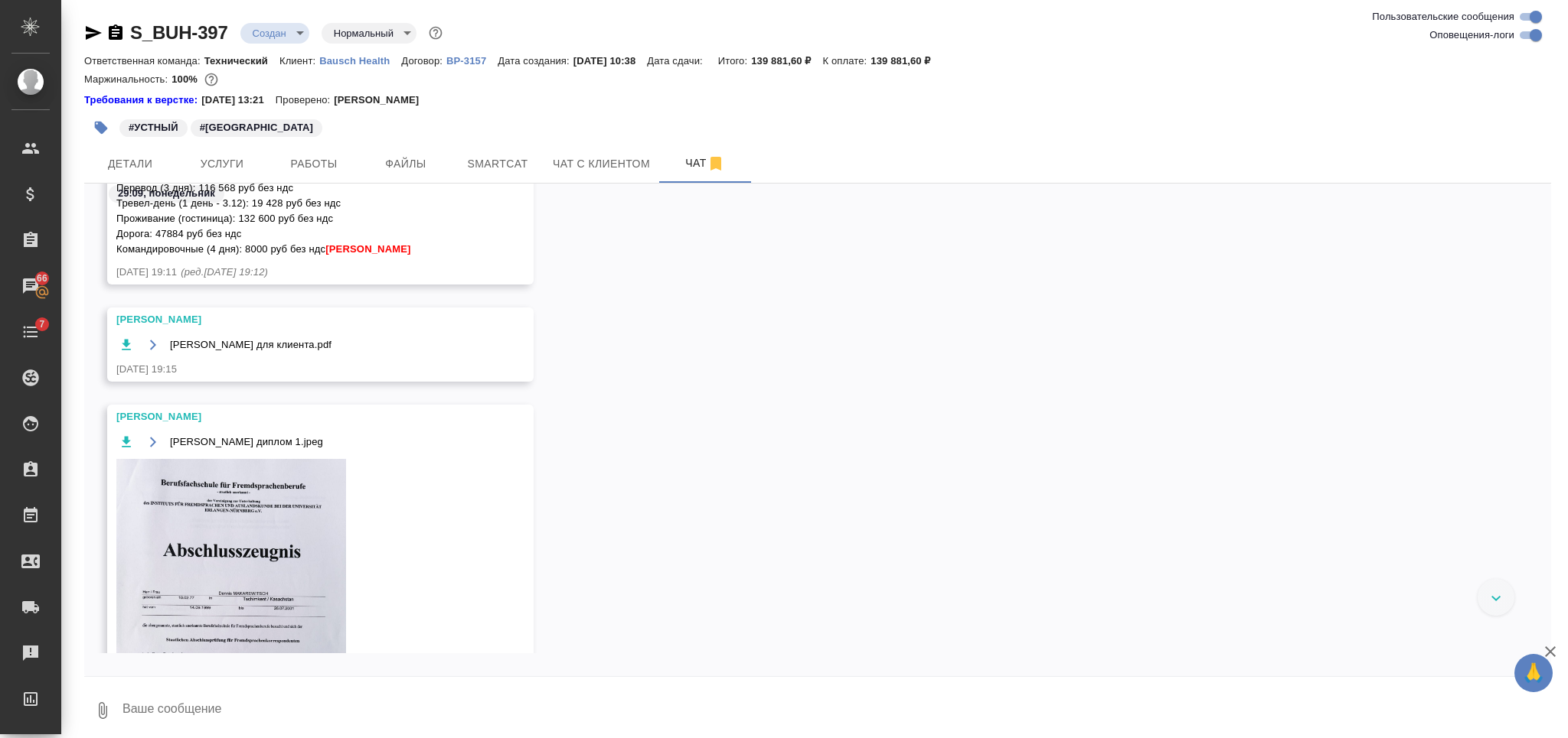
scroll to position [2562, 0]
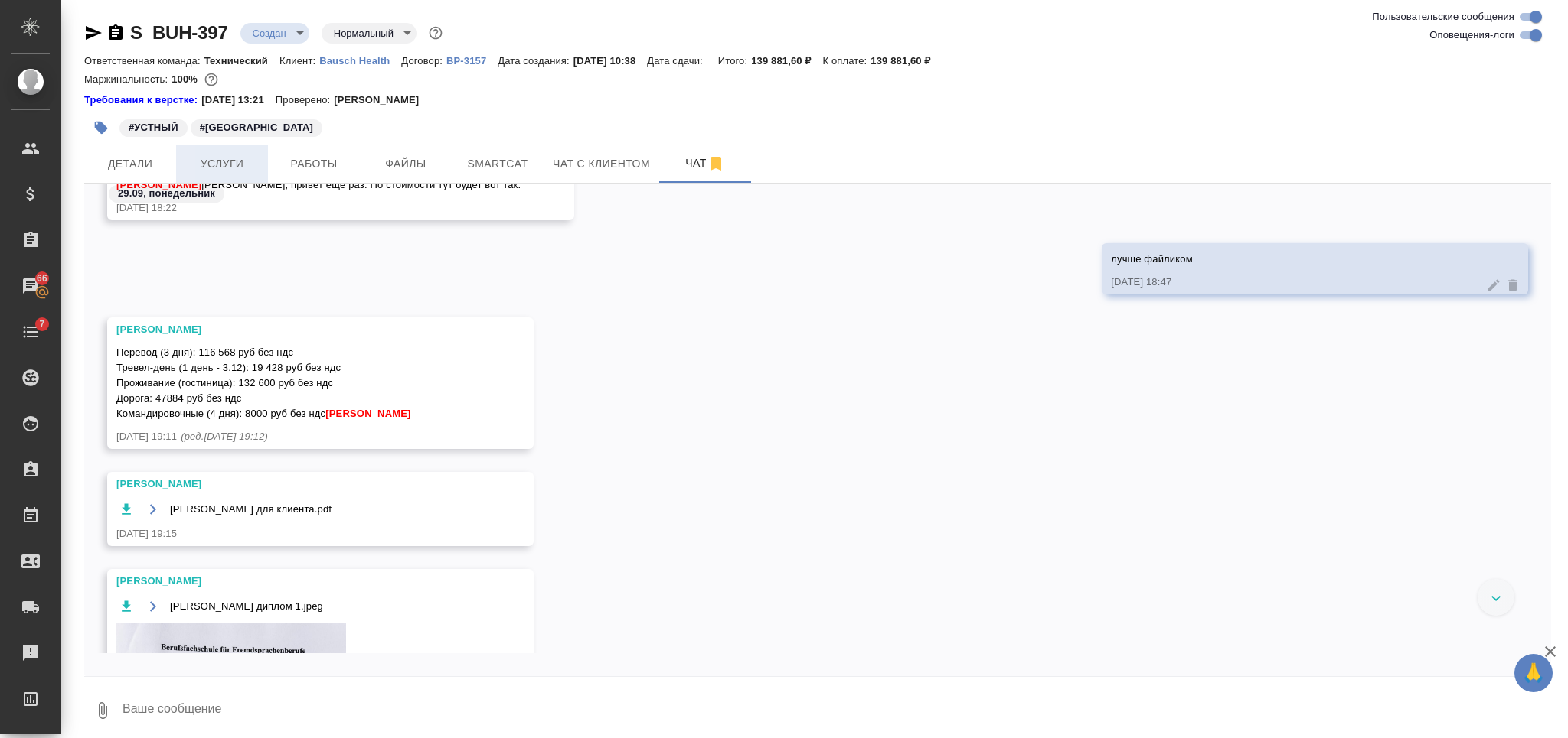
click at [215, 155] on span "Услуги" at bounding box center [222, 164] width 74 height 19
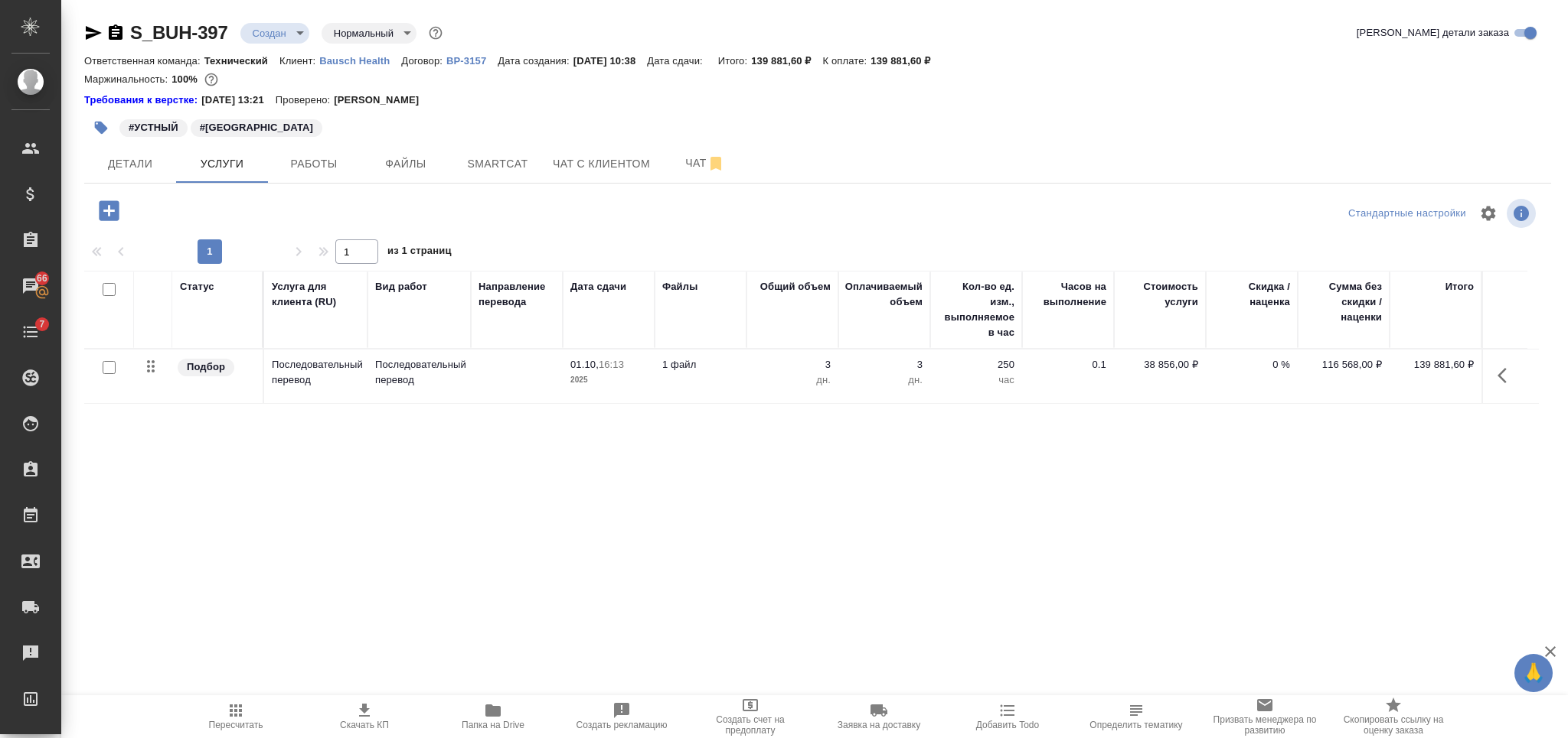
click at [112, 203] on icon "button" at bounding box center [109, 211] width 20 height 20
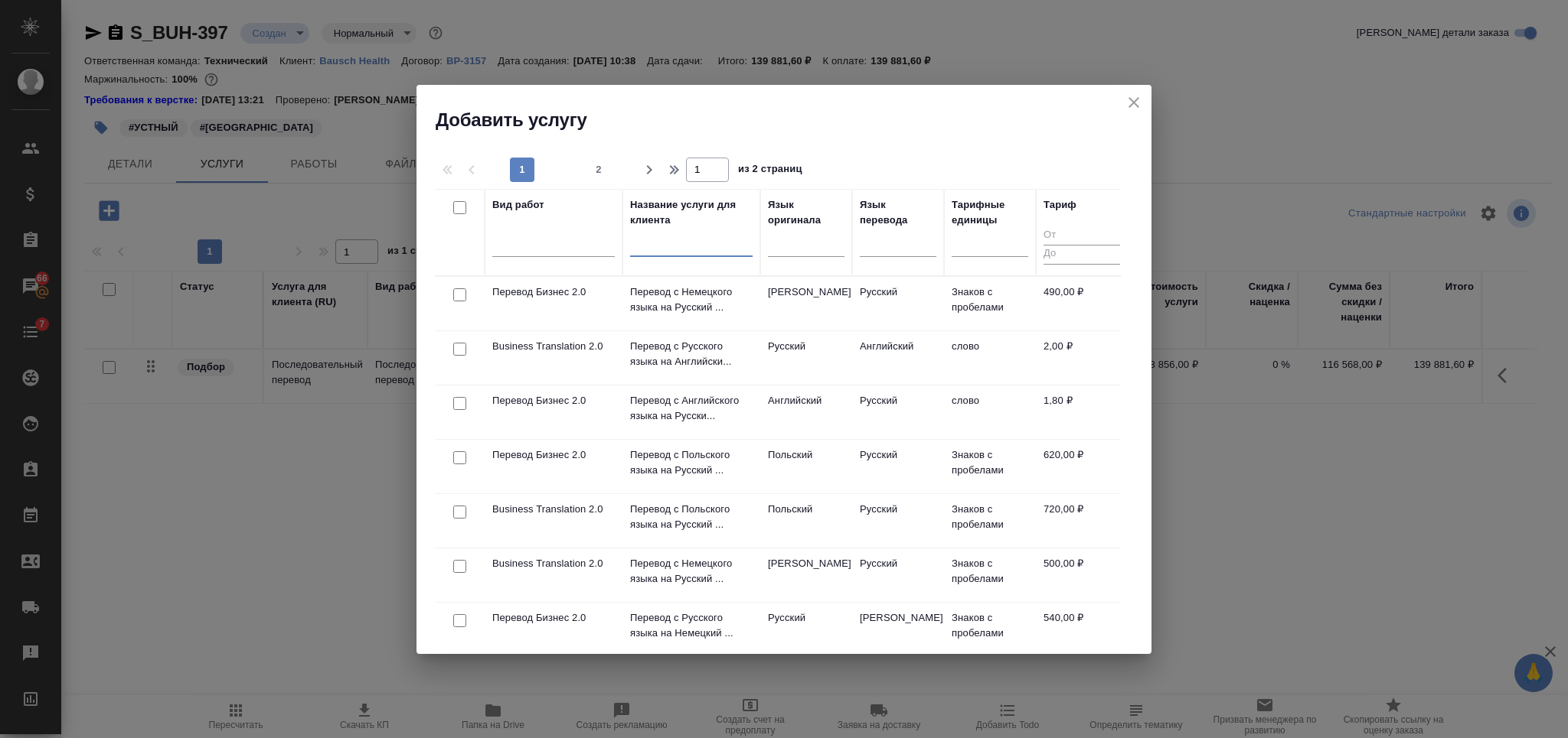
click at [645, 246] on input "text" at bounding box center [691, 247] width 122 height 19
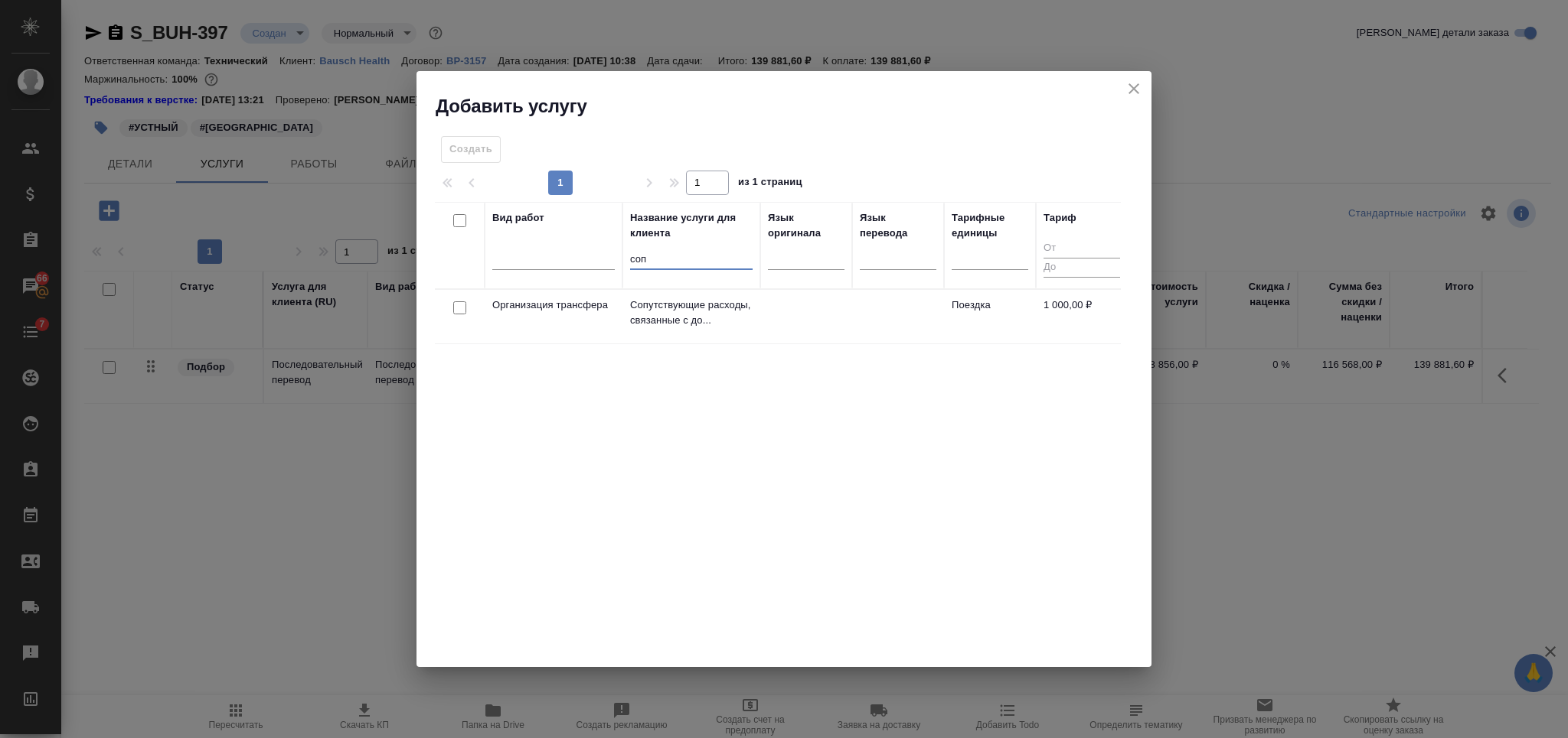
type input "соп"
click at [456, 308] on input "checkbox" at bounding box center [460, 308] width 13 height 13
checkbox input "true"
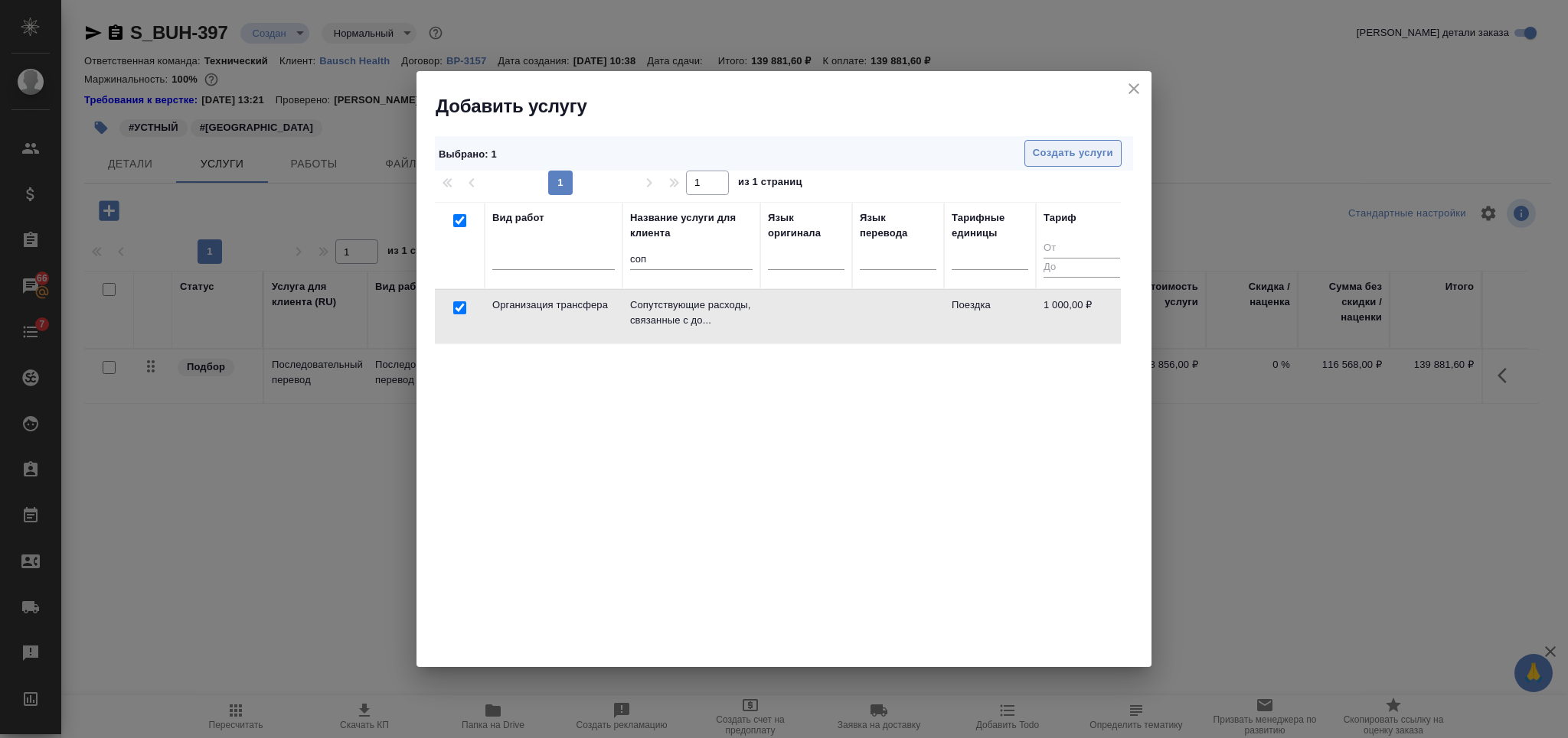
click at [1051, 142] on button "Создать услуги" at bounding box center [1073, 154] width 97 height 27
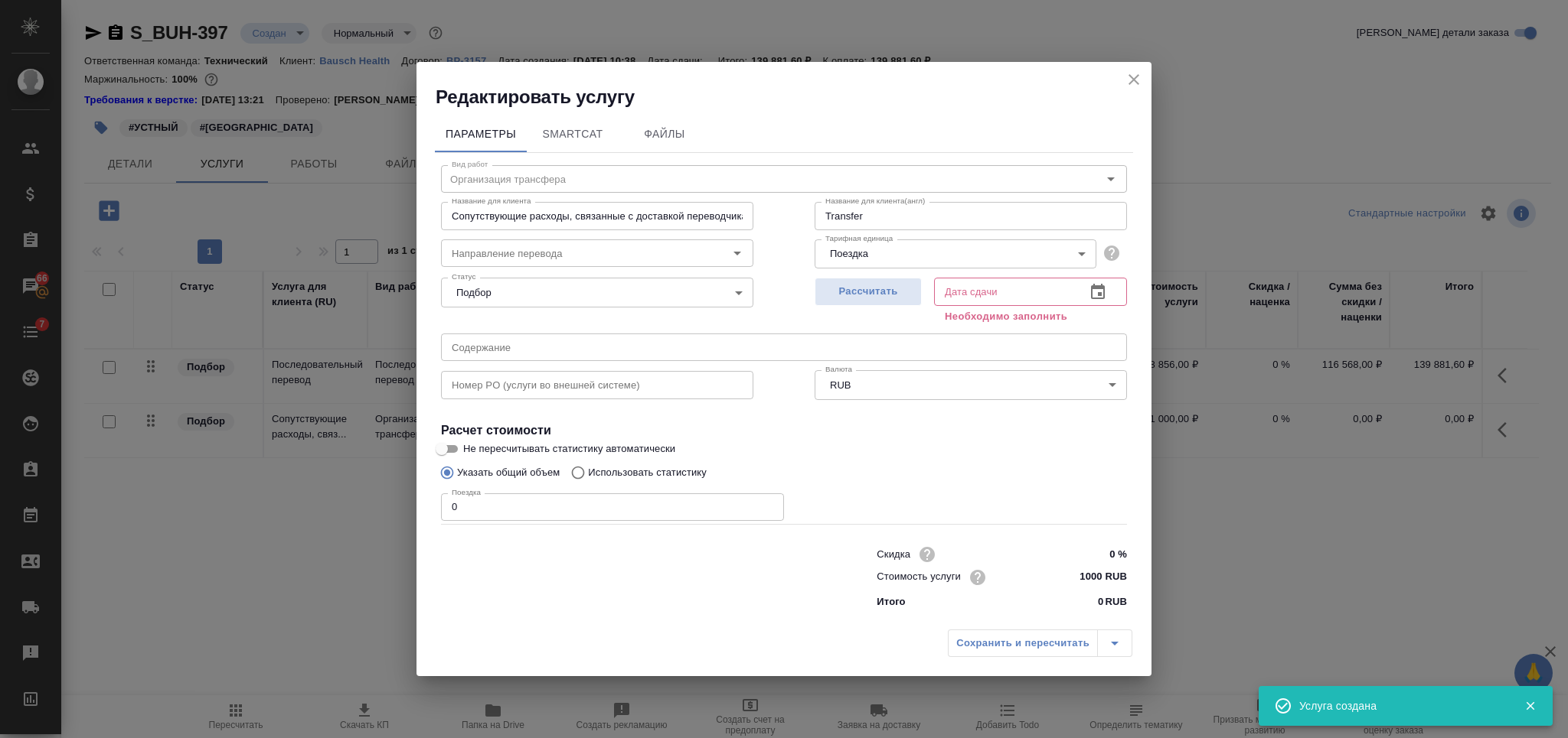
click at [1091, 573] on input "1000 RUB" at bounding box center [1098, 577] width 58 height 23
click at [1091, 573] on input "1000 RUB" at bounding box center [1098, 577] width 56 height 23
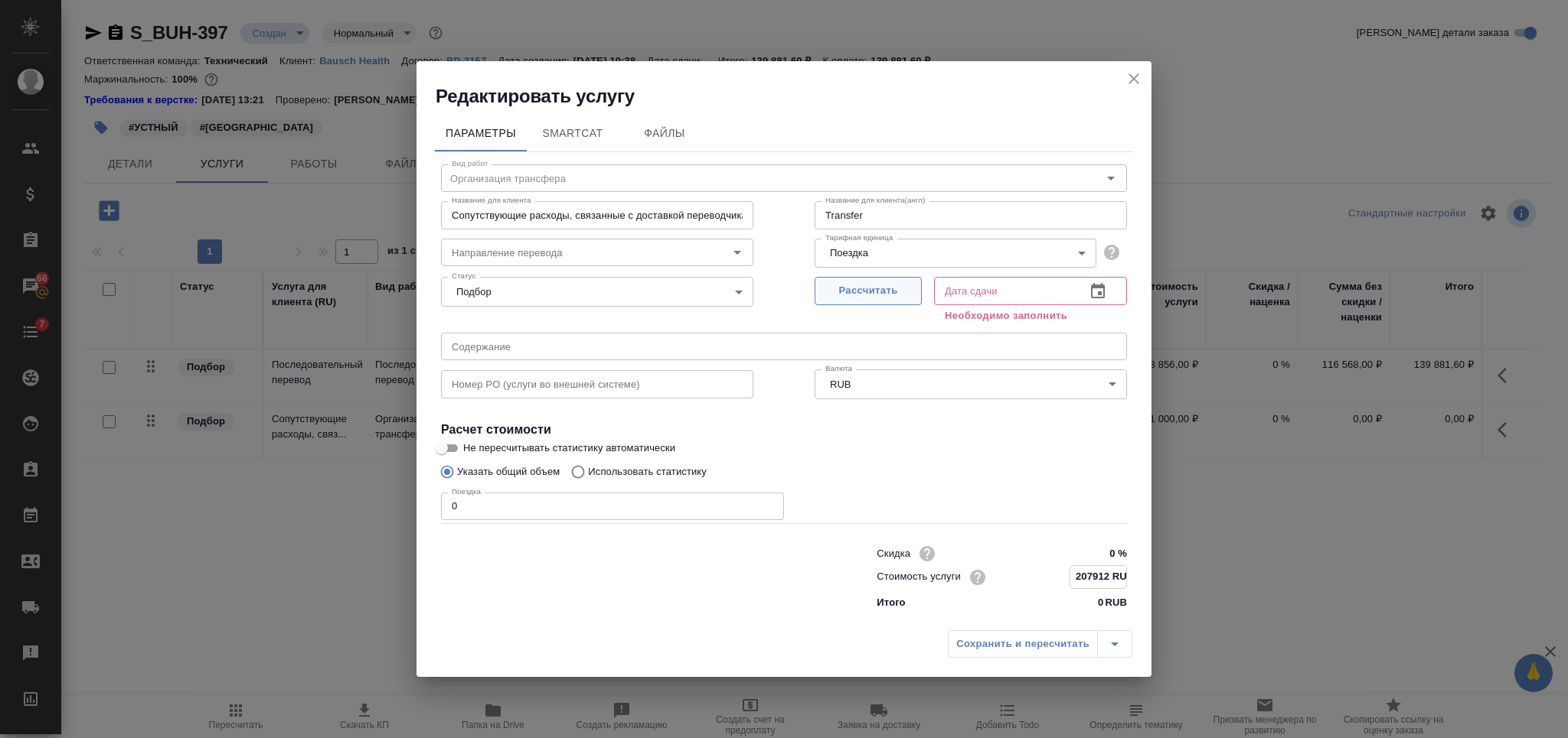
type input "207912 RUB"
click at [889, 280] on button "Рассчитать" at bounding box center [868, 291] width 107 height 28
type input "01.10.2025 16:08"
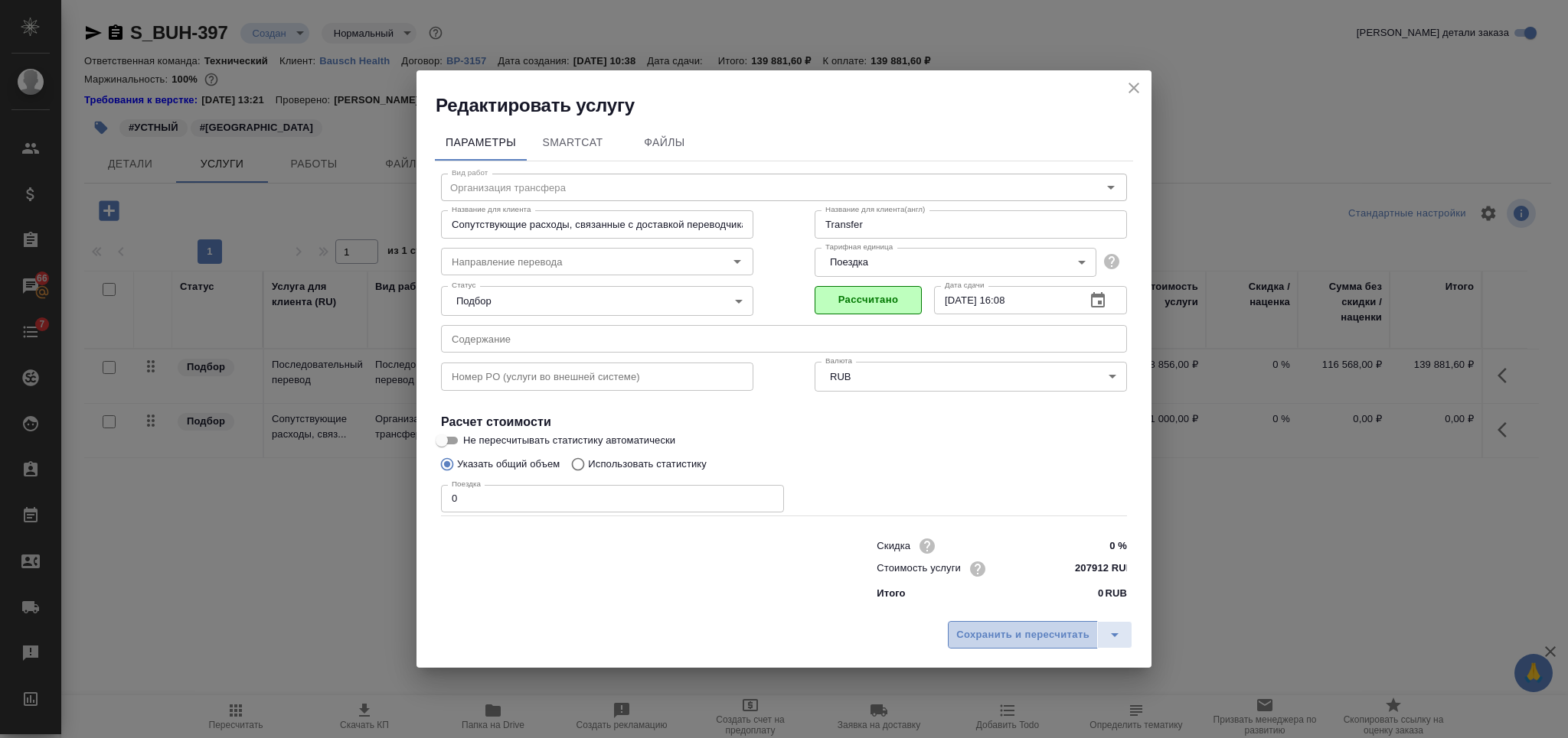
click at [993, 639] on span "Сохранить и пересчитать" at bounding box center [1022, 635] width 133 height 18
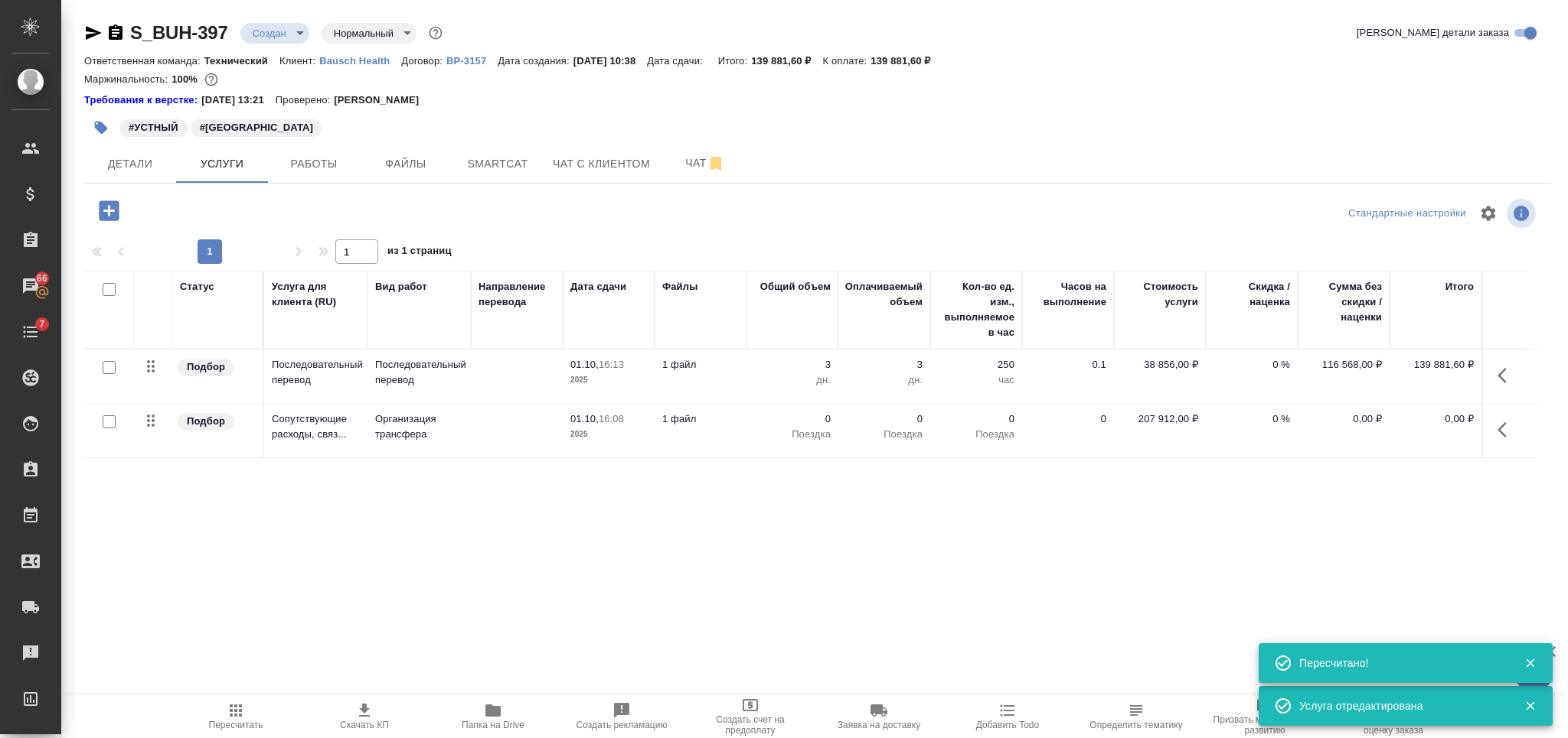
click at [258, 719] on span "Пересчитать" at bounding box center [236, 715] width 110 height 29
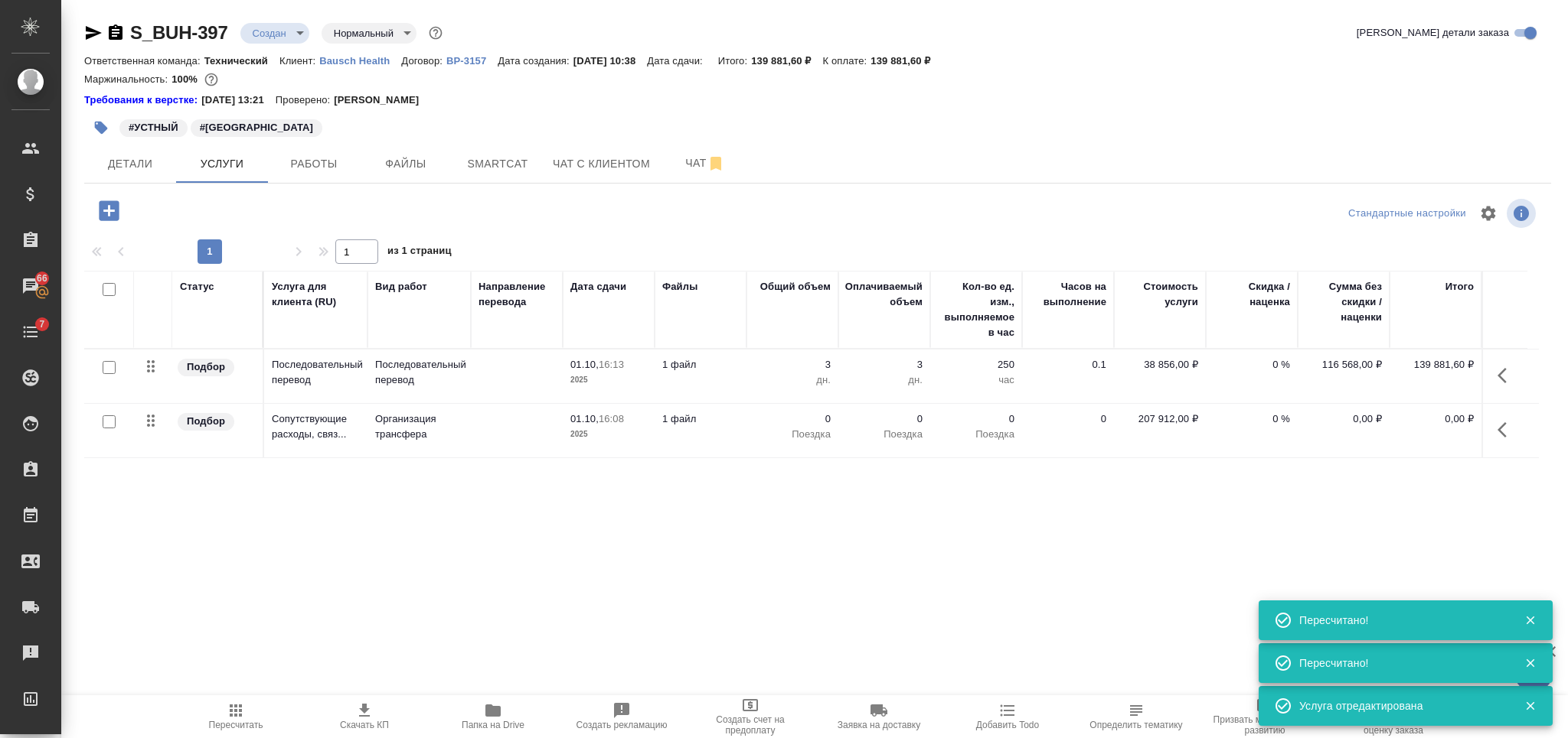
click at [549, 430] on td at bounding box center [517, 430] width 92 height 53
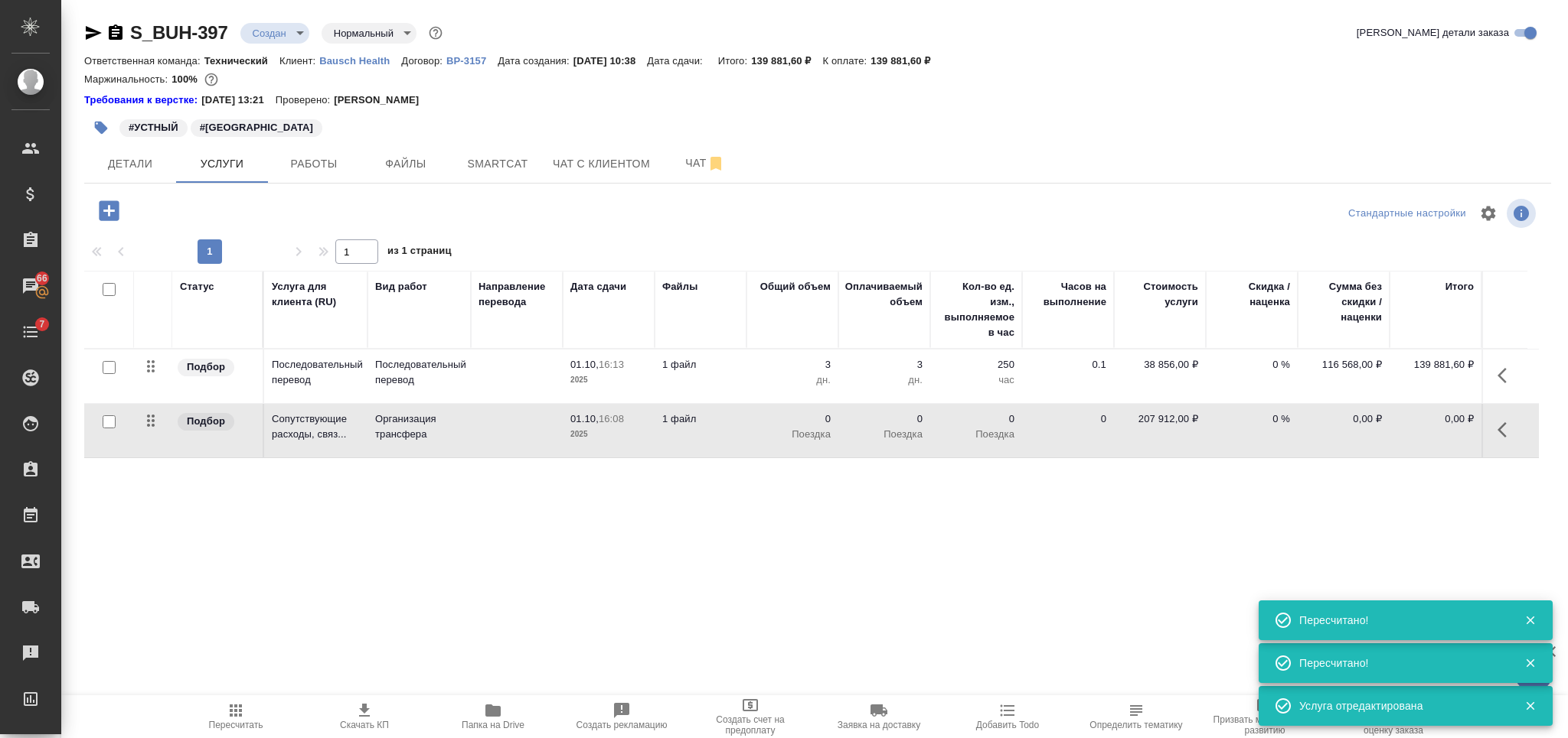
click at [549, 430] on td at bounding box center [517, 430] width 92 height 53
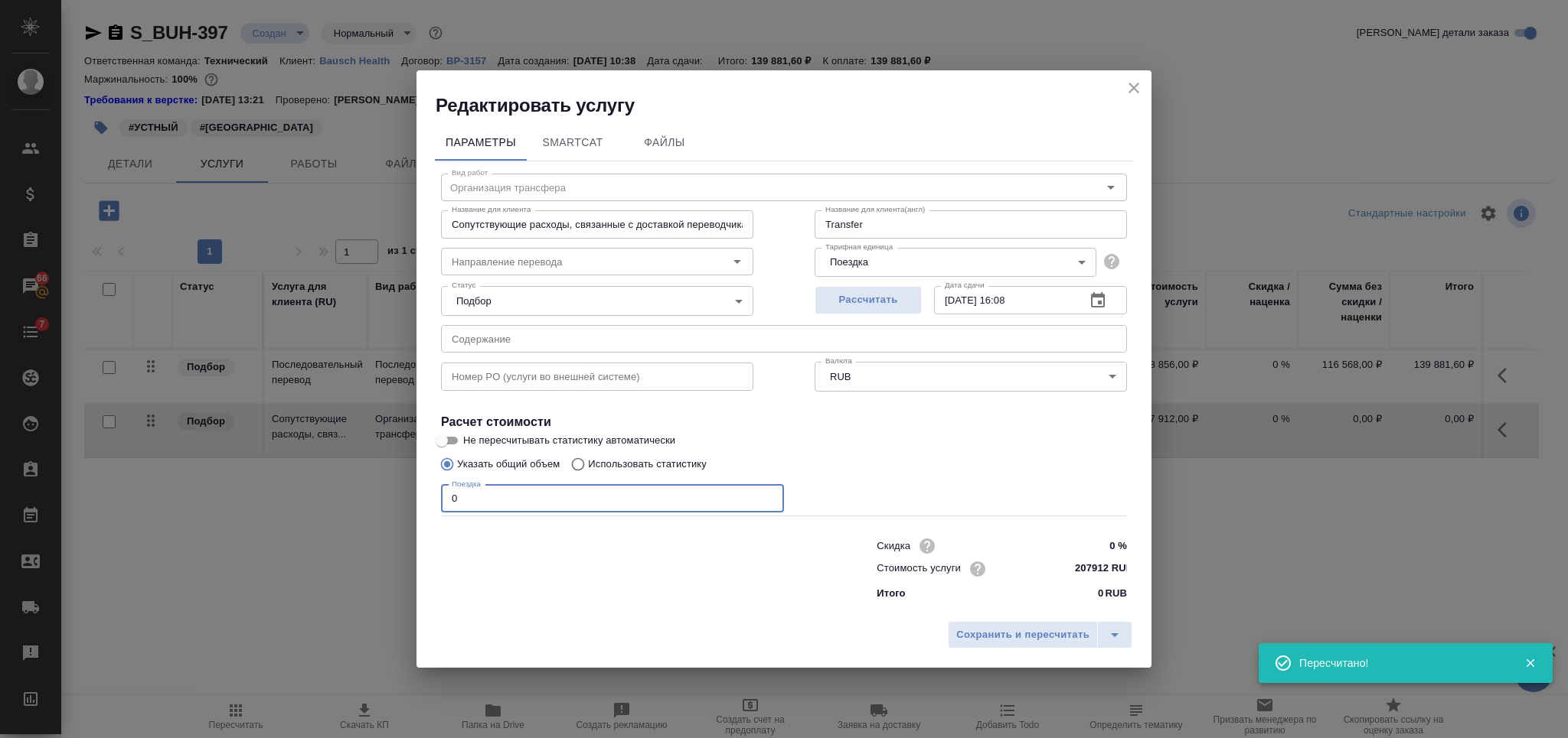
drag, startPoint x: 462, startPoint y: 503, endPoint x: 444, endPoint y: 501, distance: 18.1
click at [444, 501] on input "0" at bounding box center [612, 498] width 343 height 28
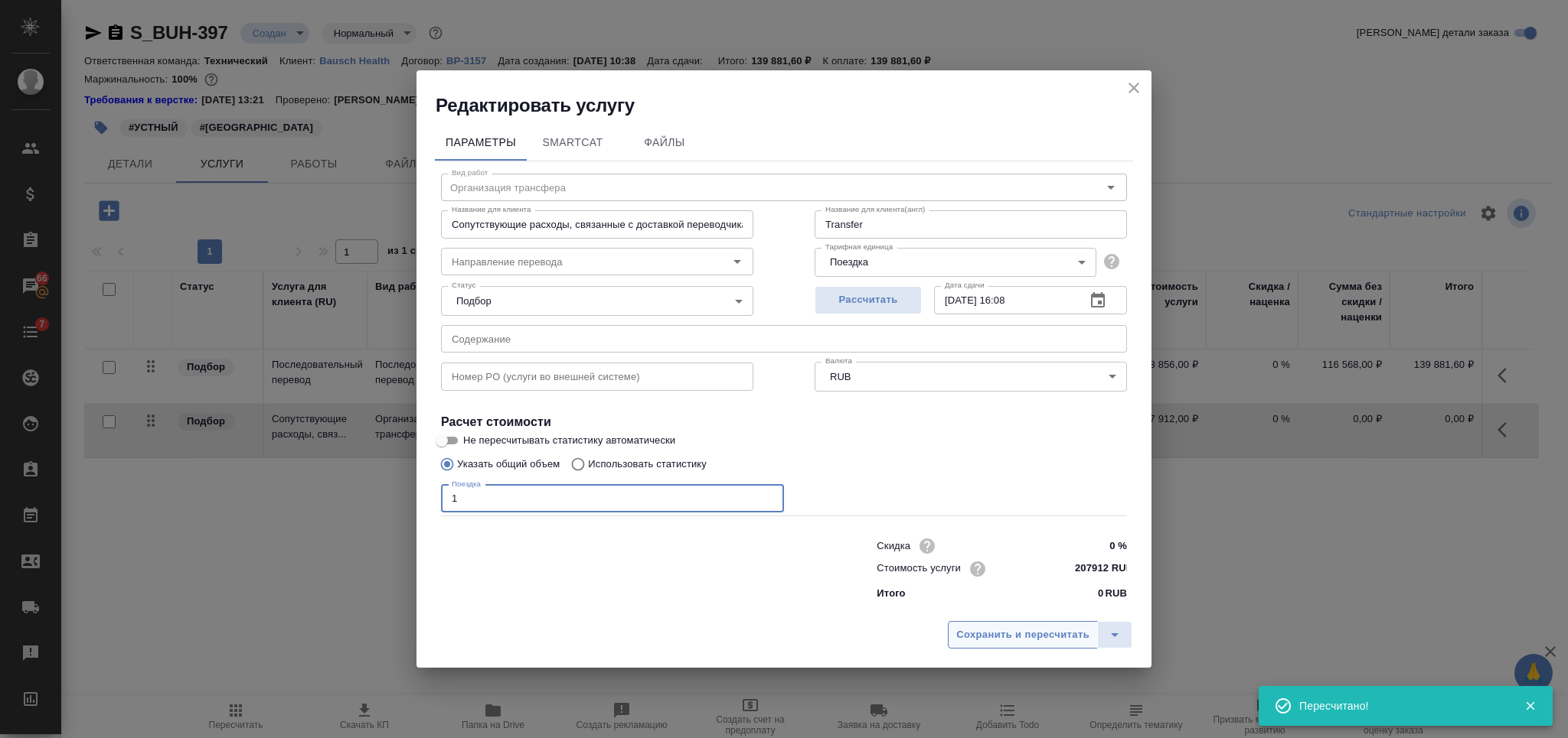
type input "1"
click at [998, 629] on span "Сохранить и пересчитать" at bounding box center [1022, 635] width 133 height 18
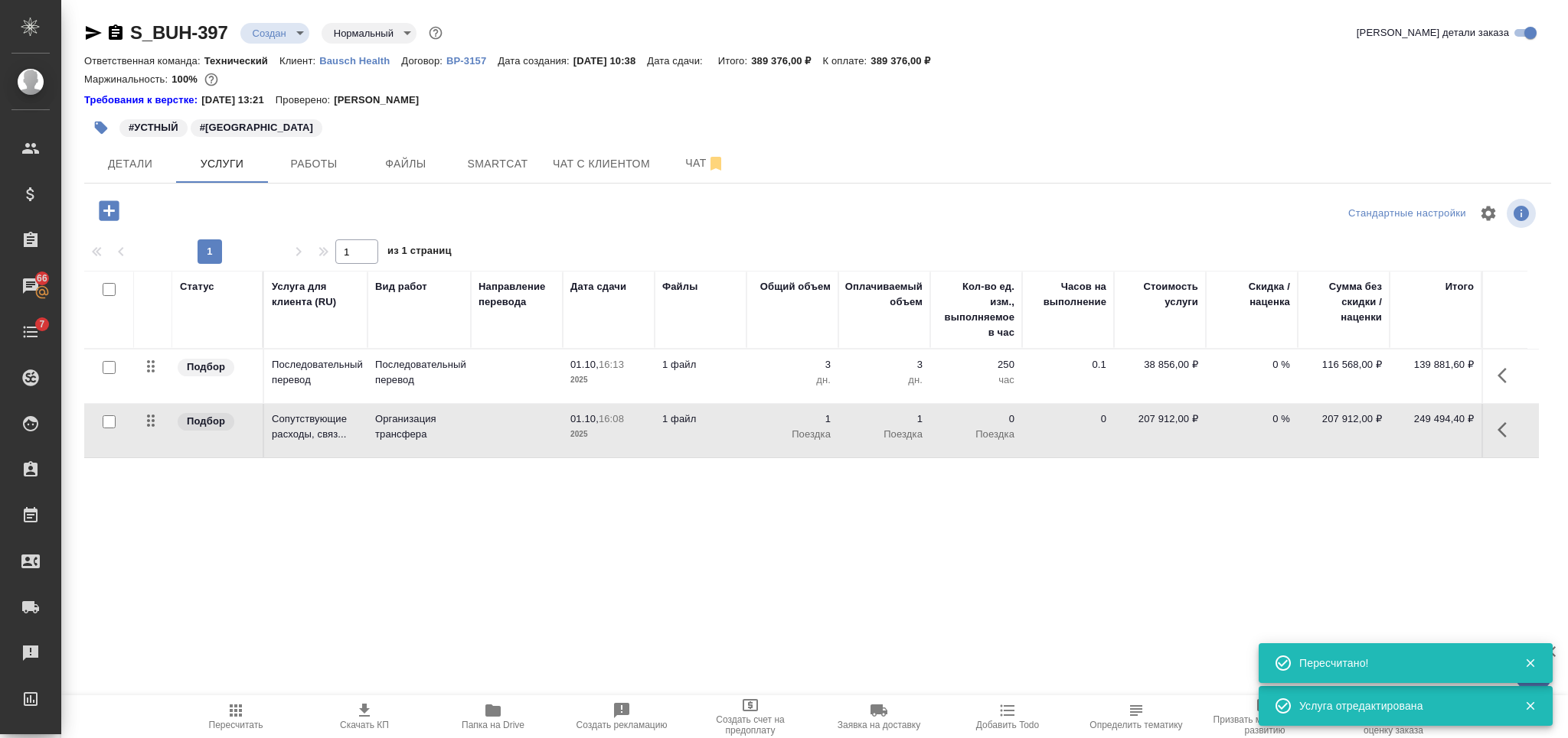
click at [253, 713] on span "Пересчитать" at bounding box center [236, 715] width 110 height 29
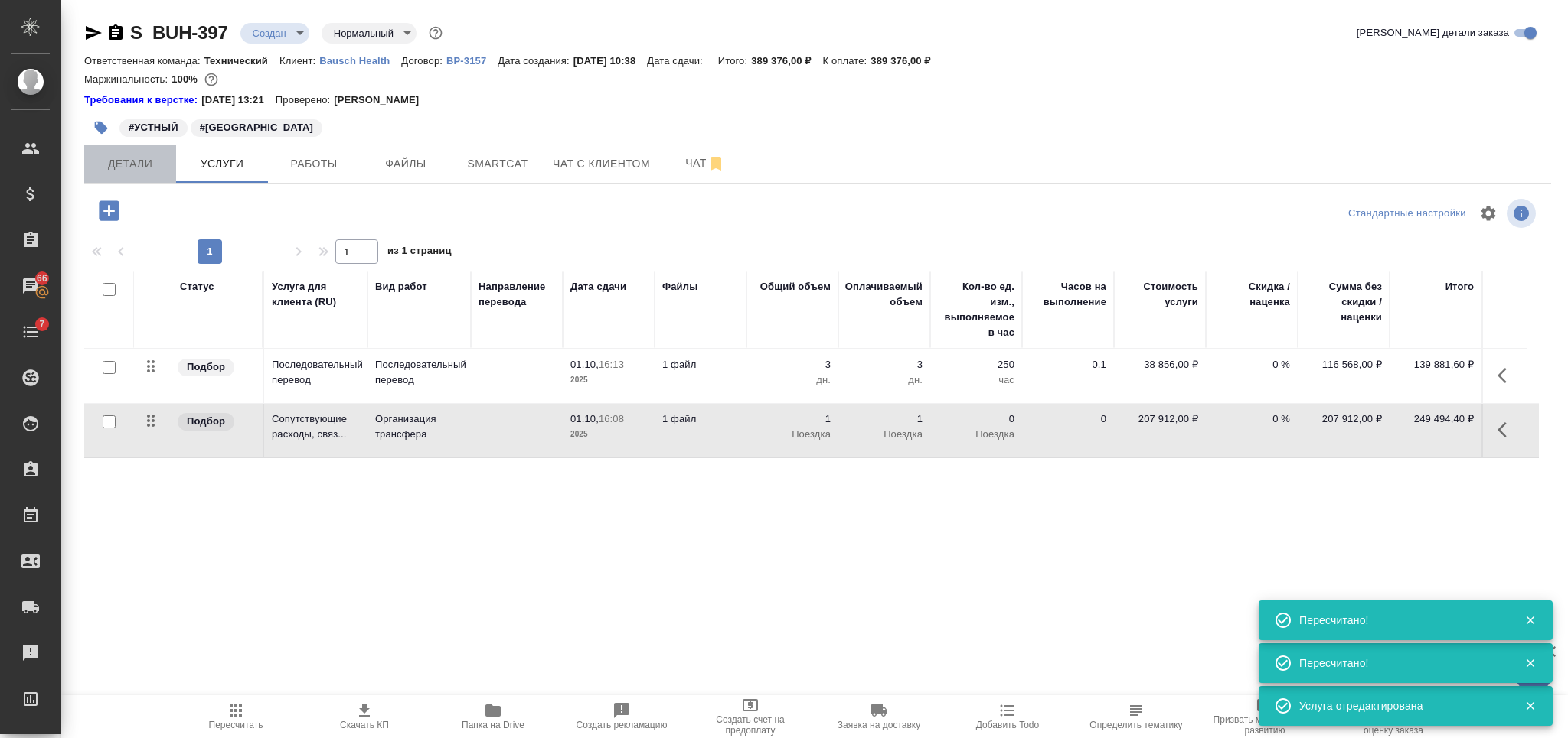
click at [136, 161] on span "Детали" at bounding box center [130, 164] width 74 height 19
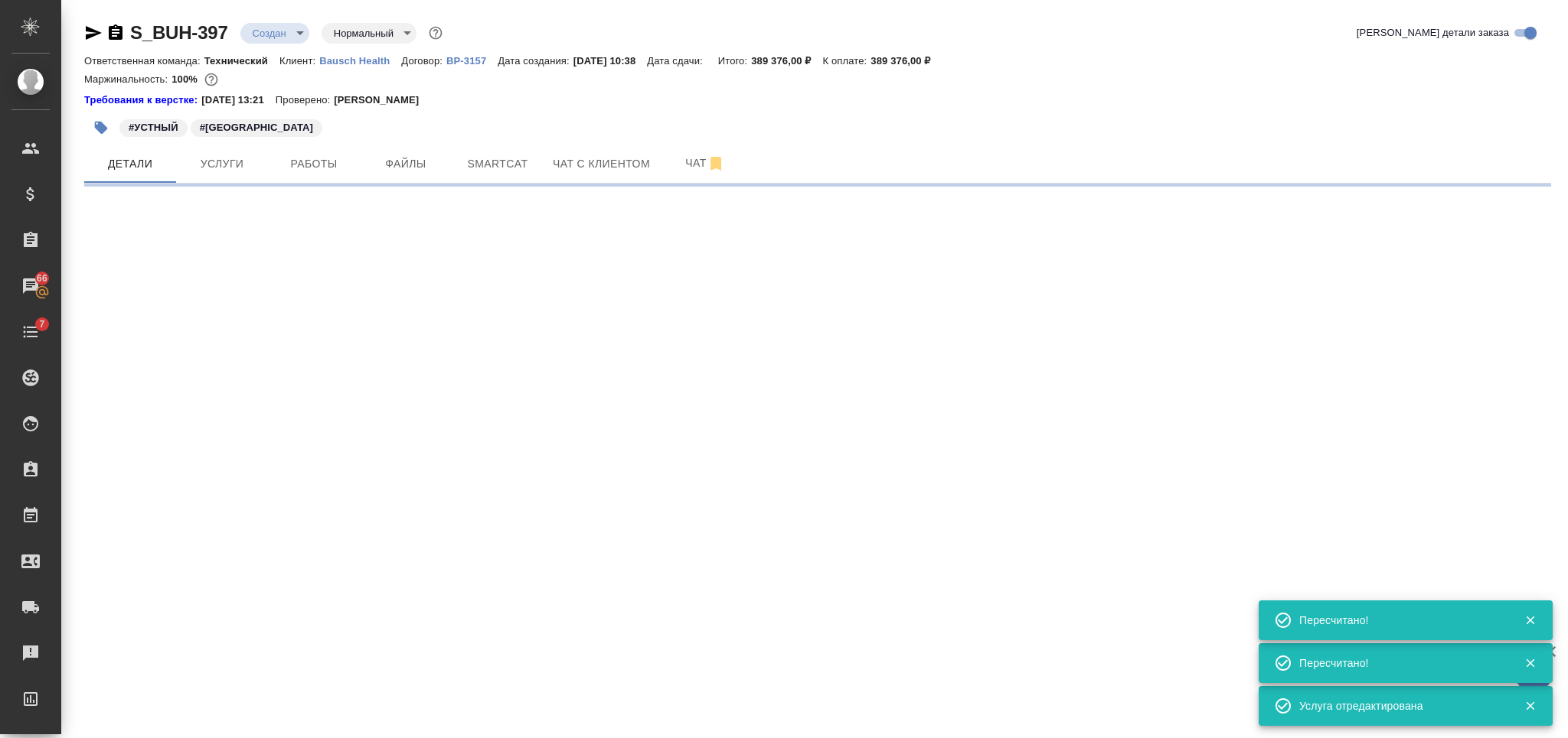
select select "RU"
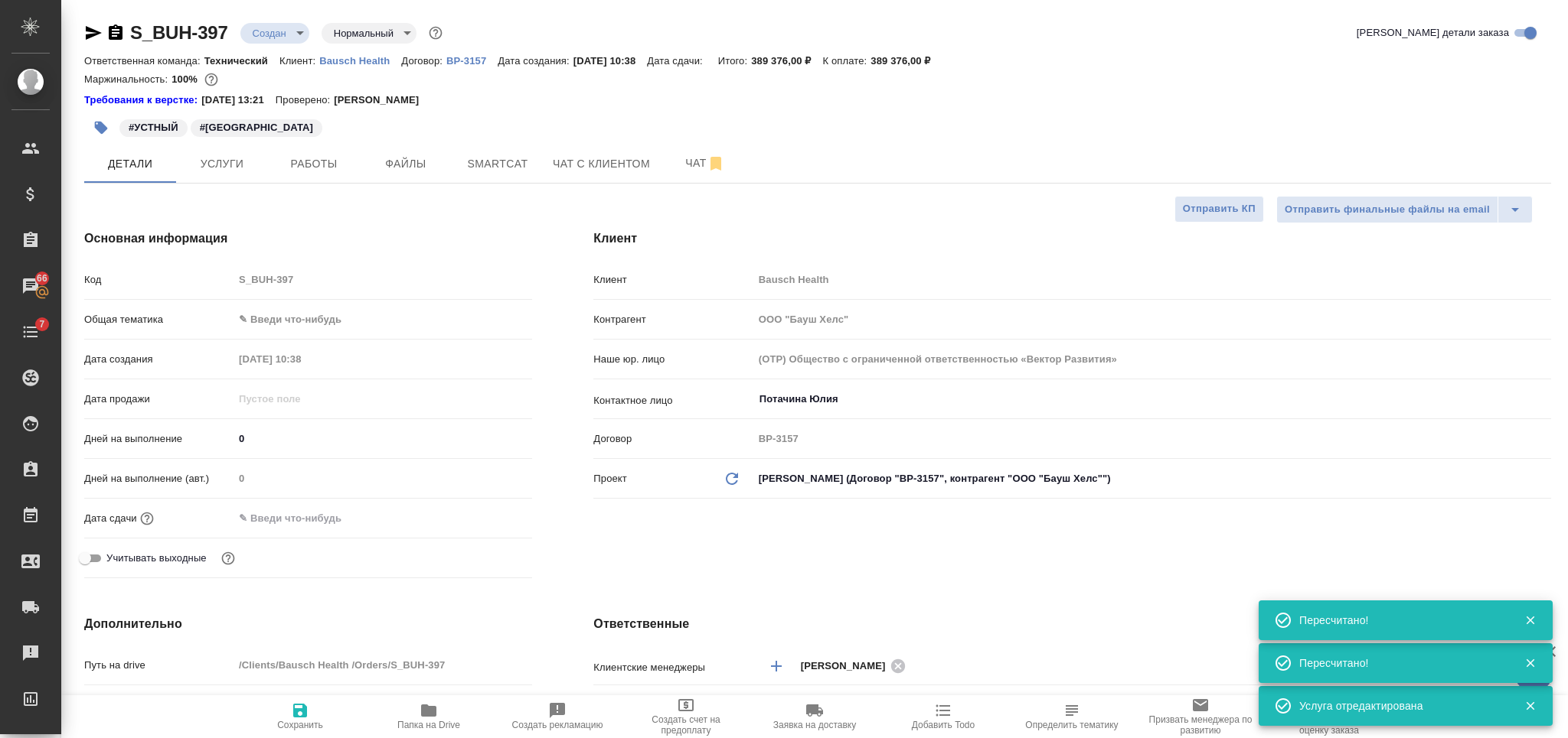
type textarea "x"
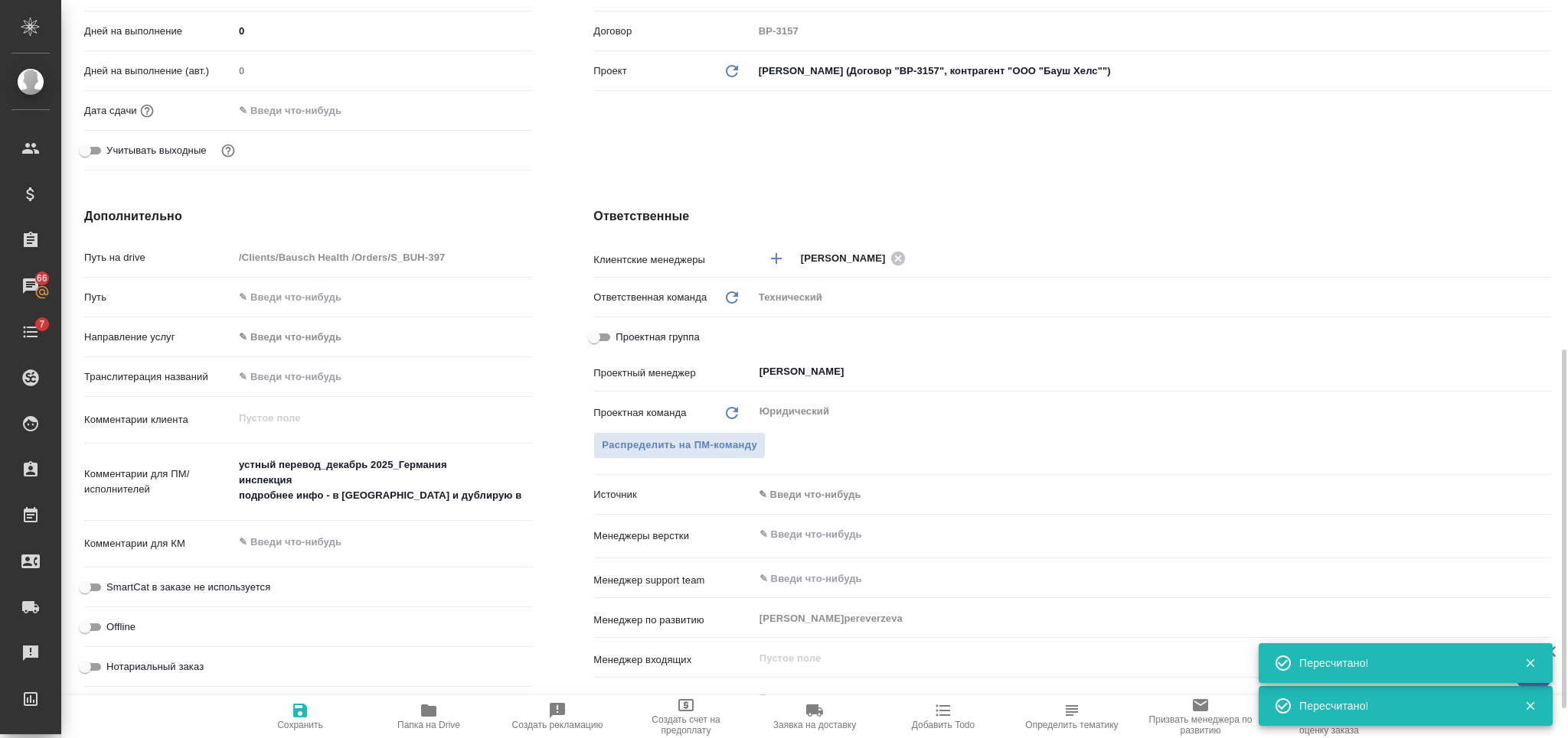
scroll to position [510, 0]
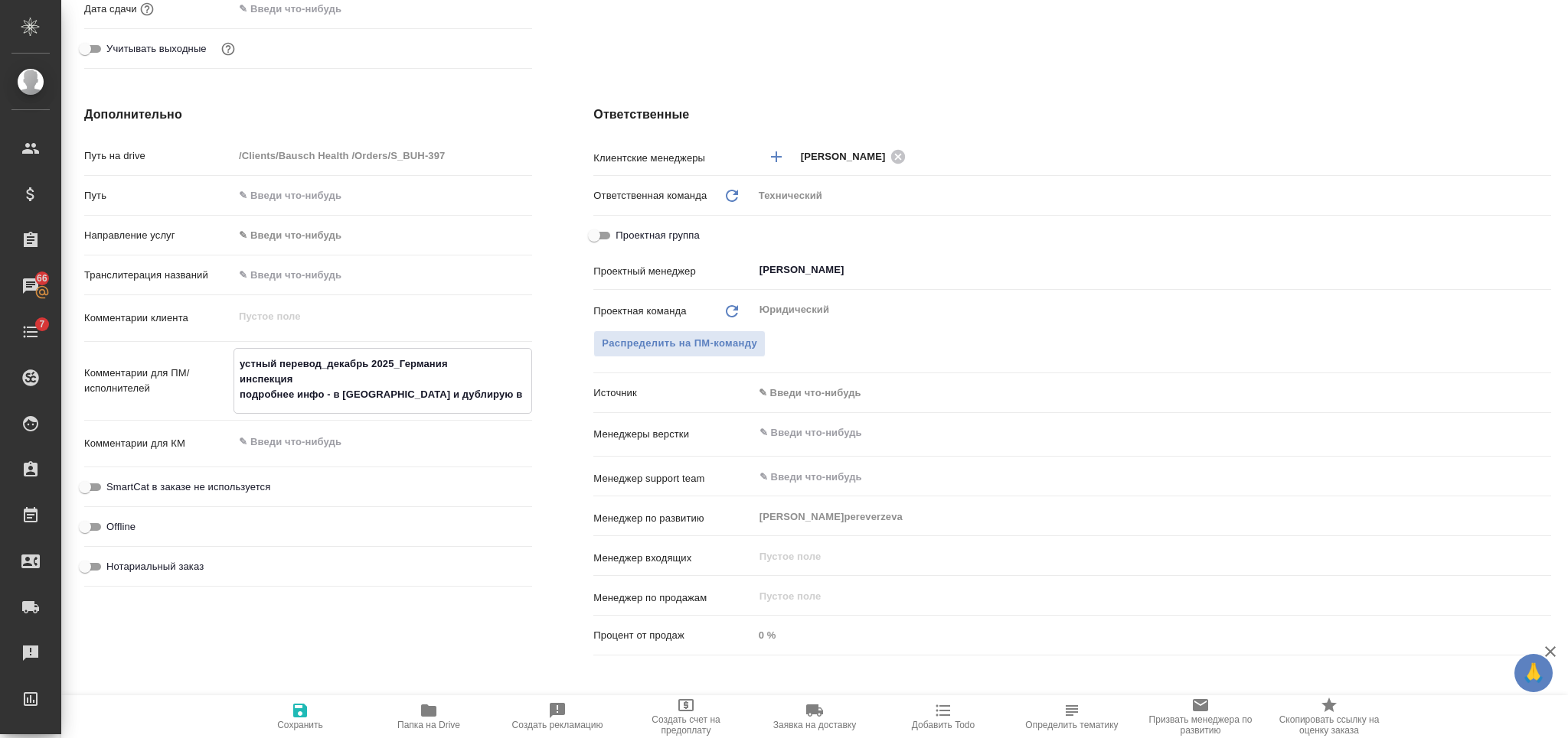
drag, startPoint x: 238, startPoint y: 364, endPoint x: 307, endPoint y: 374, distance: 69.7
click at [307, 374] on textarea "устный перевод_декабрь 2025_Германия инспекция подробнее инфо - в сорсе и дубли…" at bounding box center [382, 379] width 297 height 57
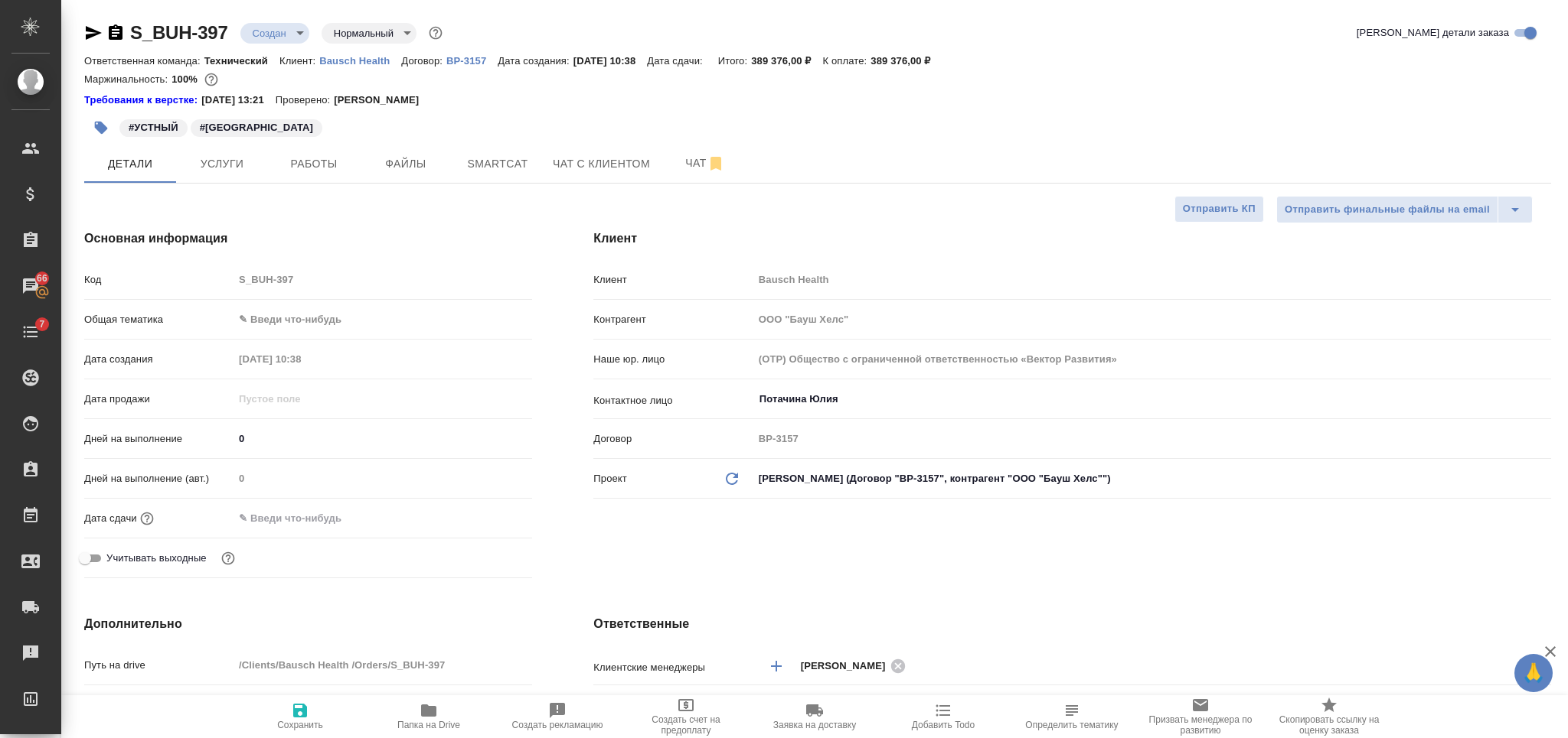
type textarea "x"
click at [284, 719] on span "Сохранить" at bounding box center [300, 715] width 110 height 29
type textarea "x"
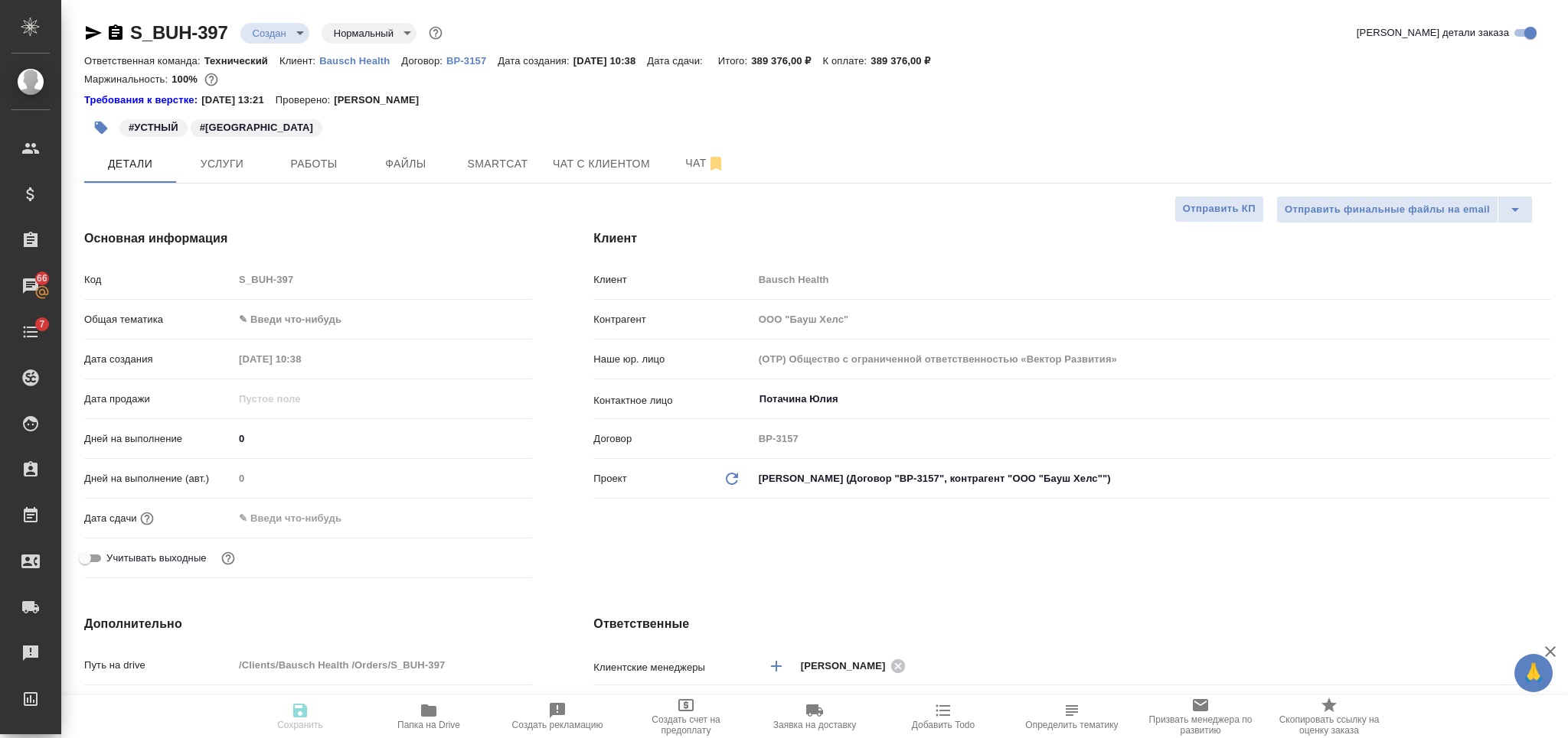
type textarea "x"
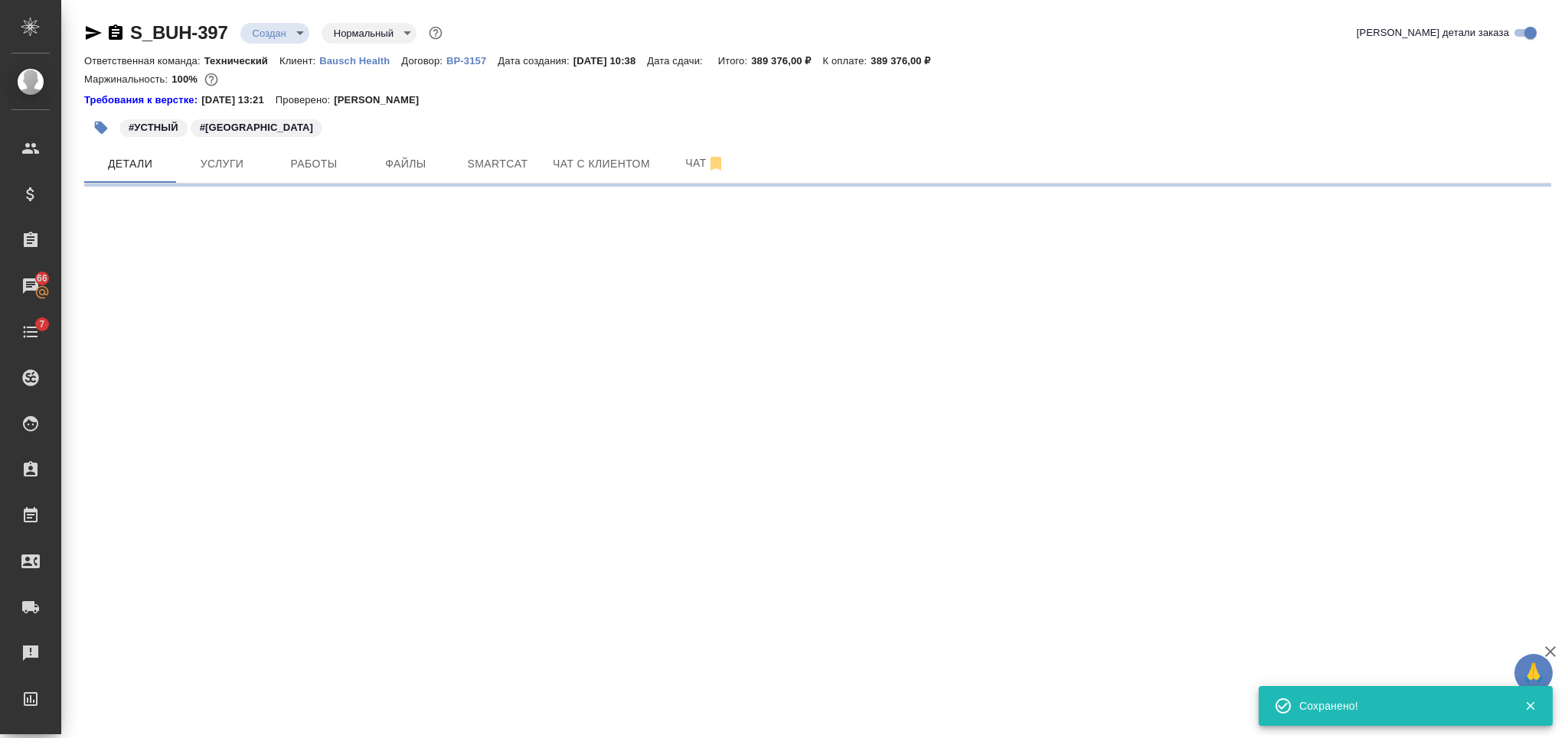
select select "RU"
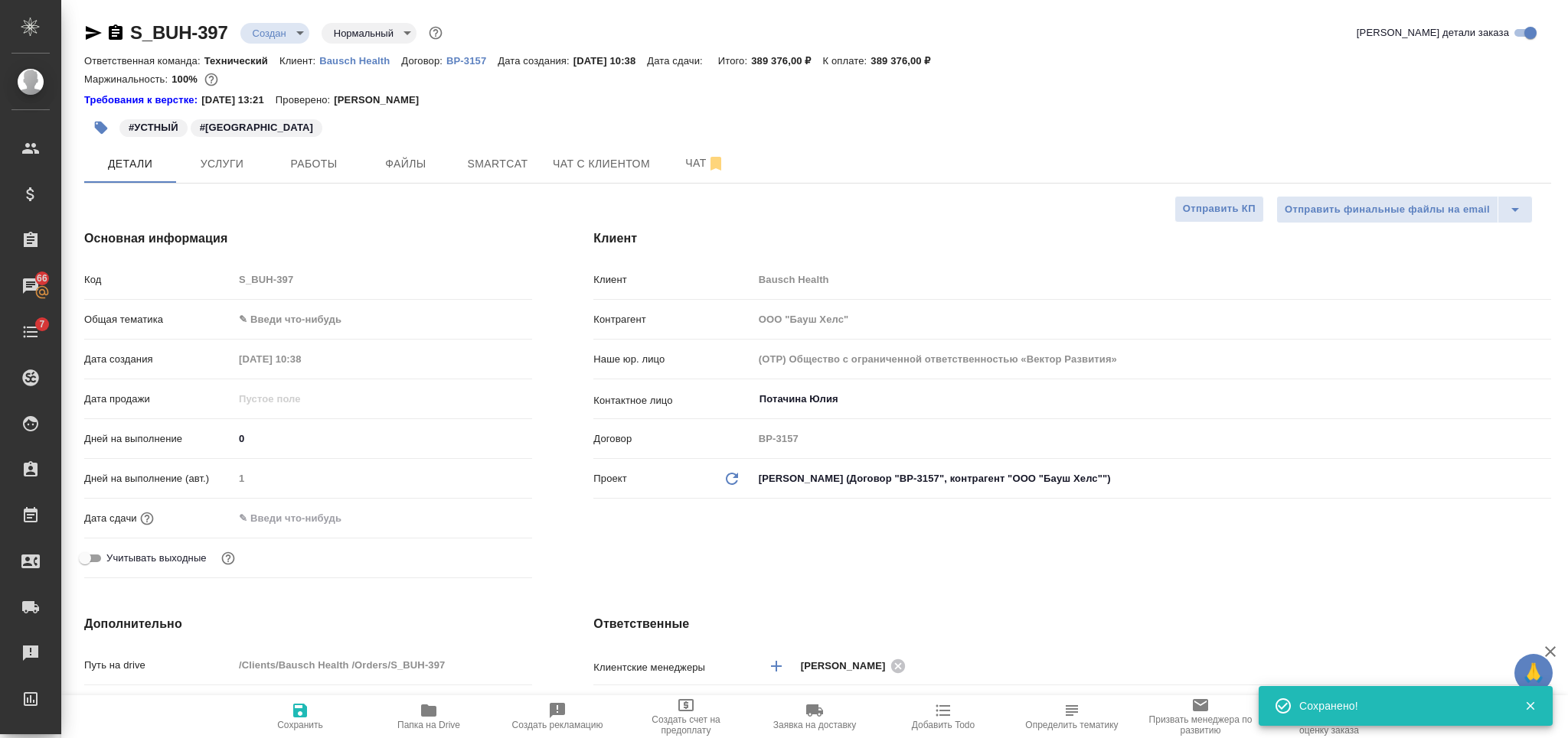
type textarea "x"
click at [233, 145] on button "Услуги" at bounding box center [222, 164] width 92 height 38
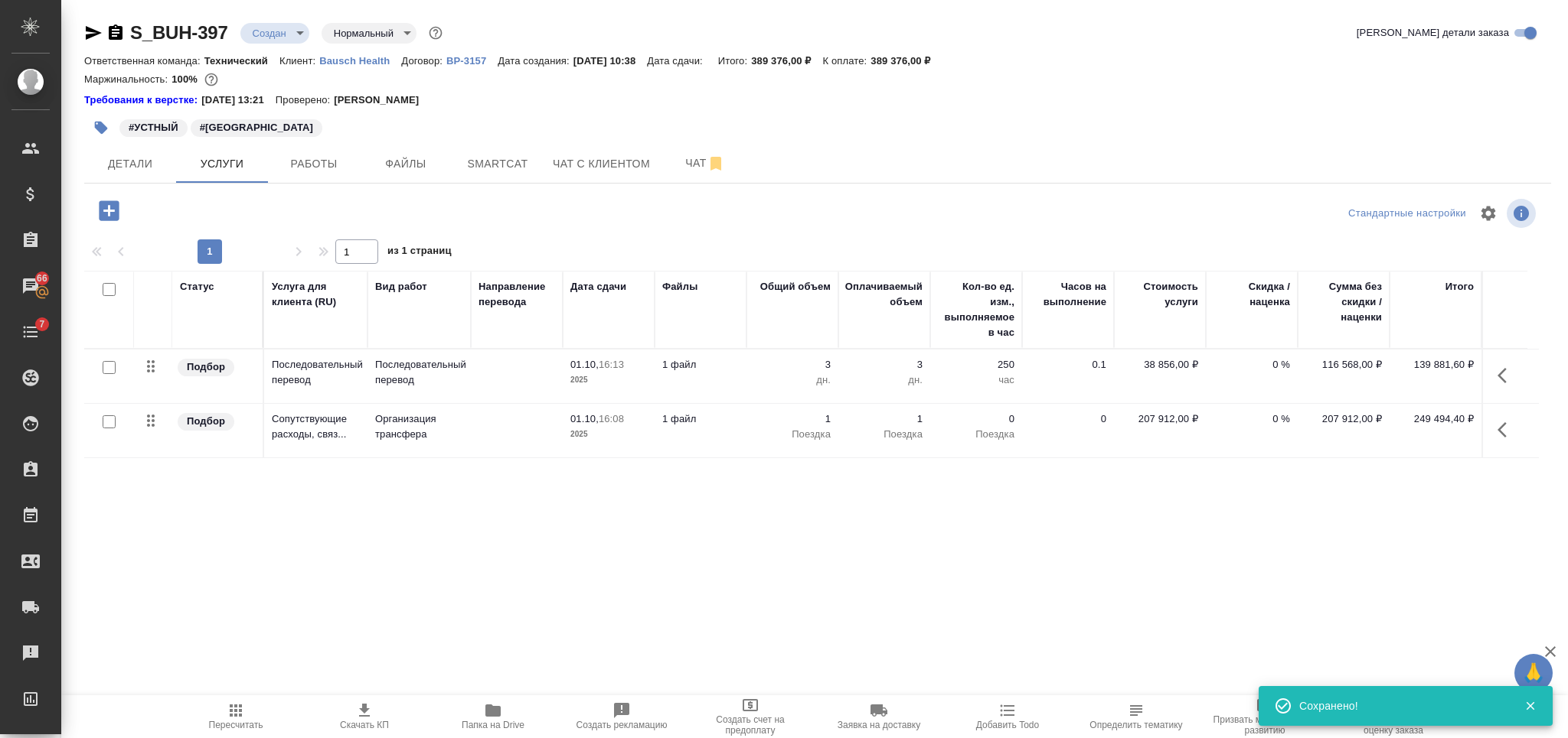
click at [106, 288] on input "checkbox" at bounding box center [110, 290] width 13 height 13
checkbox input "true"
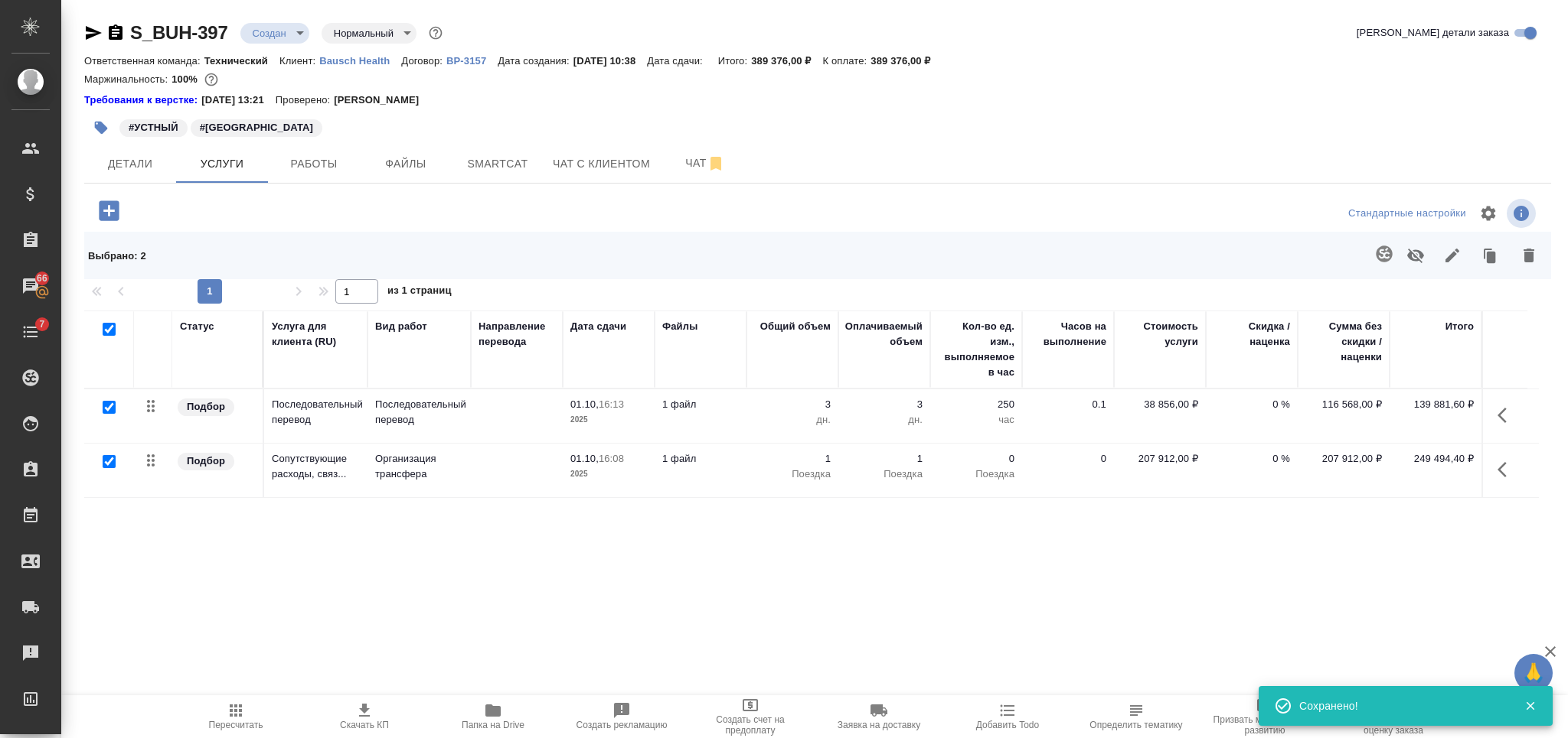
click at [1445, 254] on icon "button" at bounding box center [1452, 256] width 18 height 18
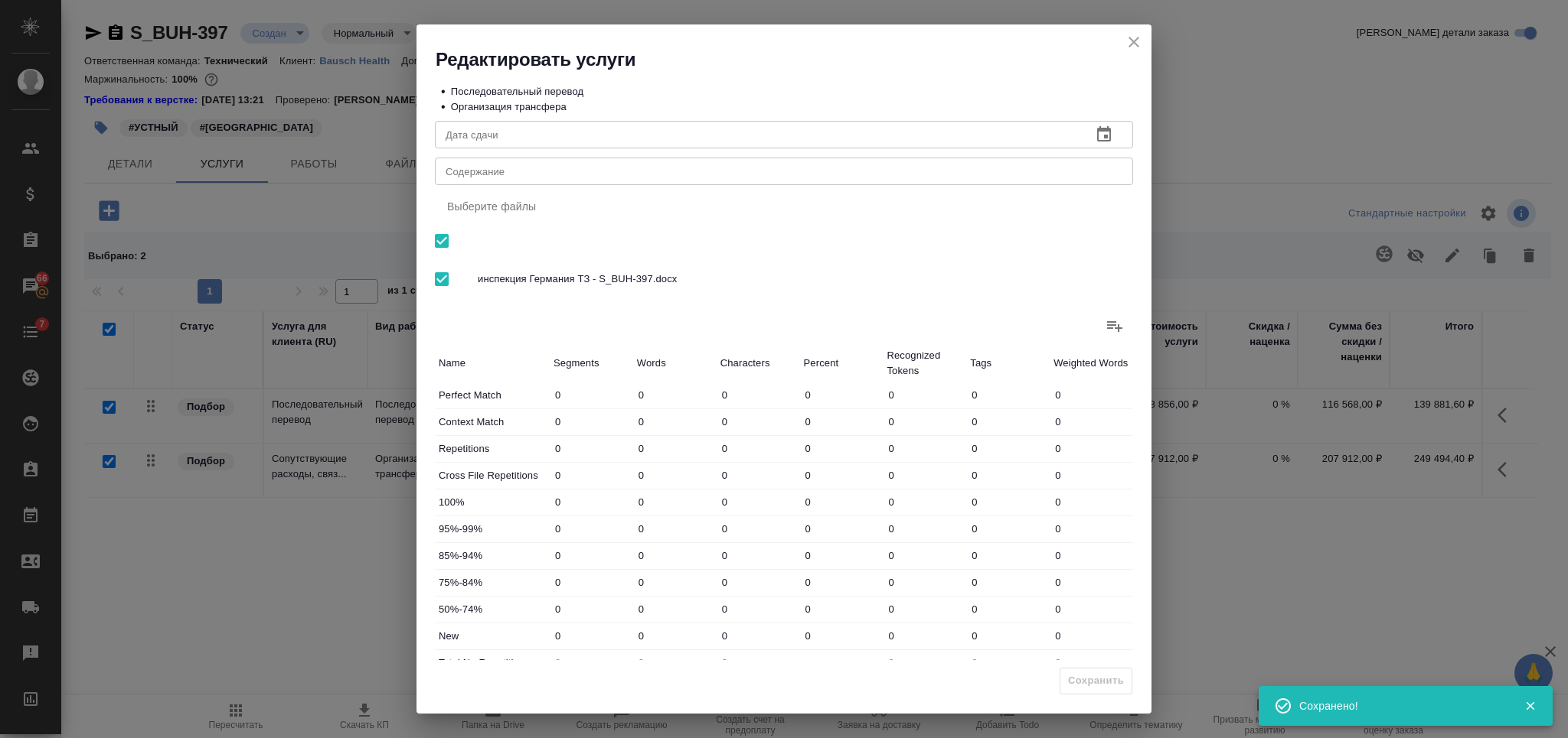
click at [749, 175] on textarea "Содержание" at bounding box center [784, 172] width 677 height 12
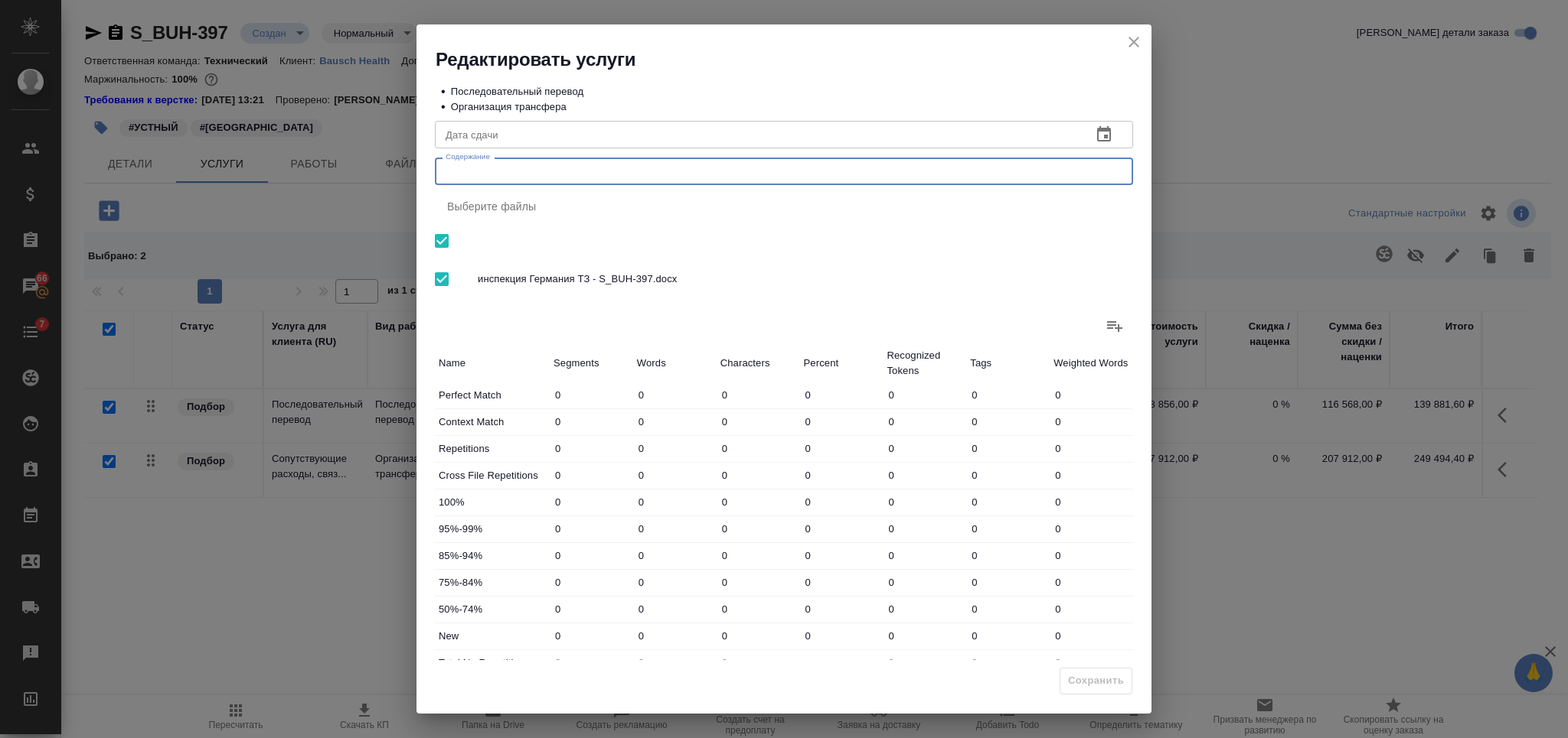
paste textarea "устный перевод_декабрь 2025_Германия инспекция"
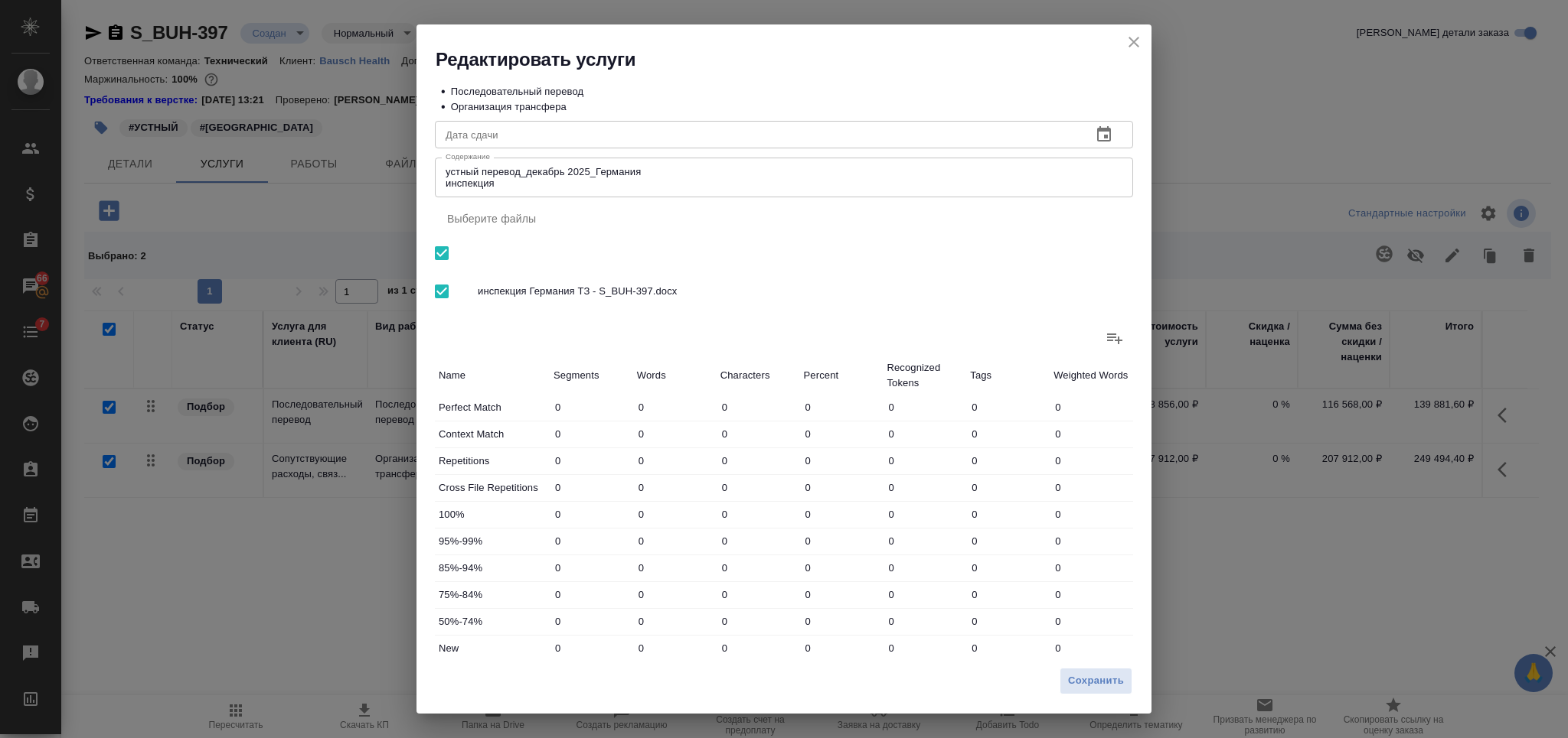
click at [756, 155] on div "Дата сдачи Дата сдачи Содержание устный перевод_декабрь 2025_Германия инспекция…" at bounding box center [784, 415] width 698 height 601
click at [756, 166] on textarea "устный перевод_декабрь 2025_Германия инспекция" at bounding box center [784, 178] width 677 height 23
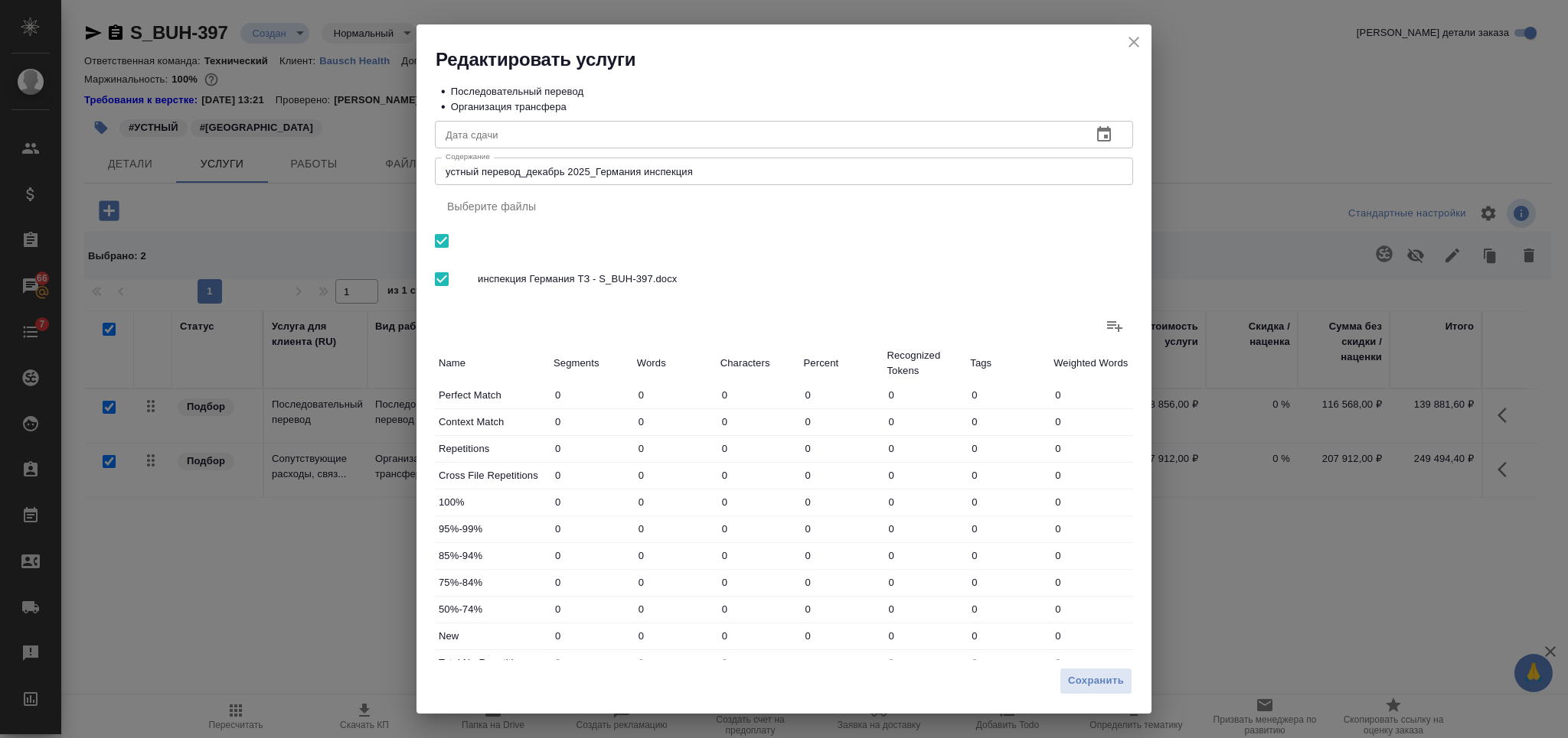
click at [668, 178] on div "устный перевод_декабрь 2025_Германия инспекция x Содержание" at bounding box center [784, 171] width 698 height 28
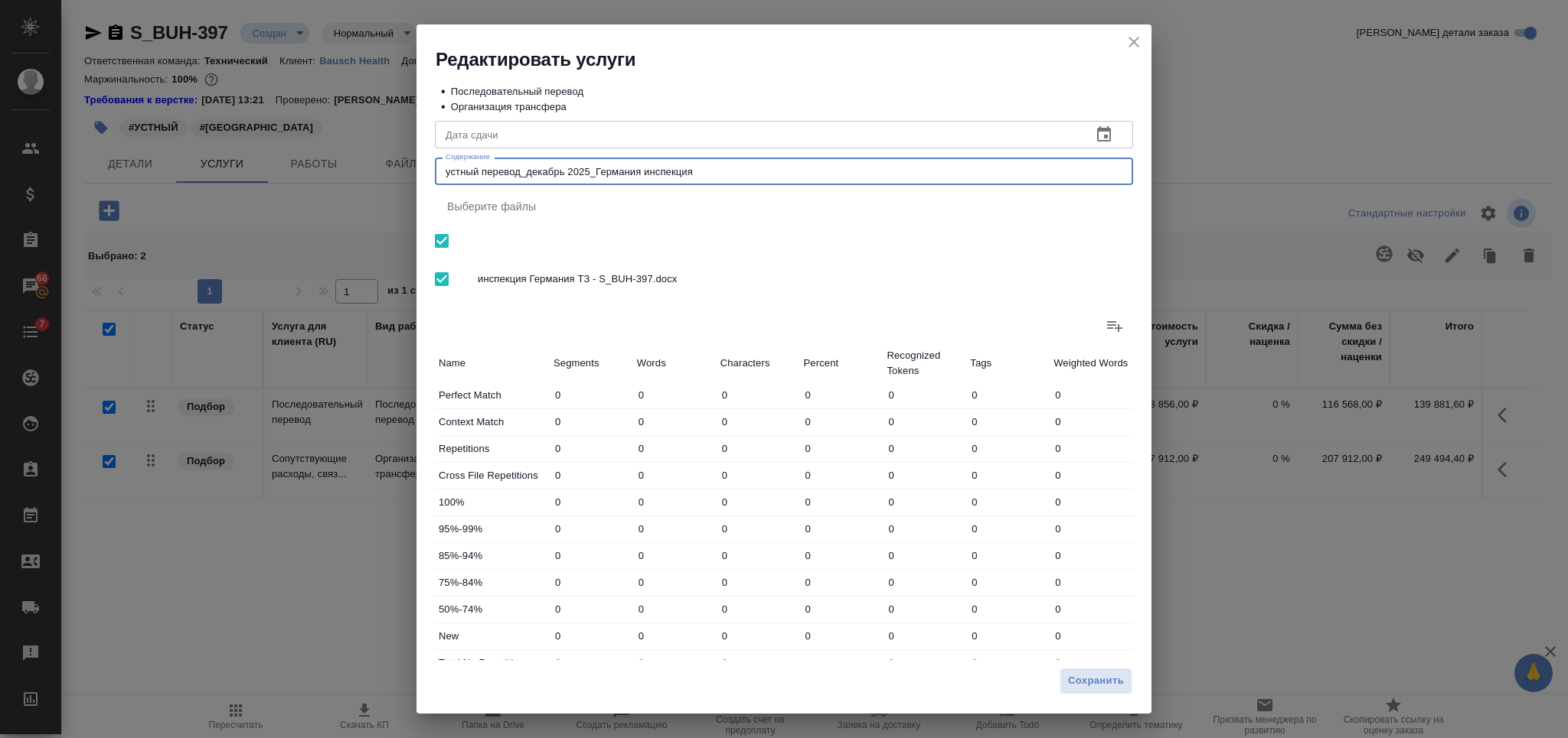
click at [670, 160] on div "устный перевод_декабрь 2025_Германия инспекция x Содержание" at bounding box center [784, 171] width 698 height 28
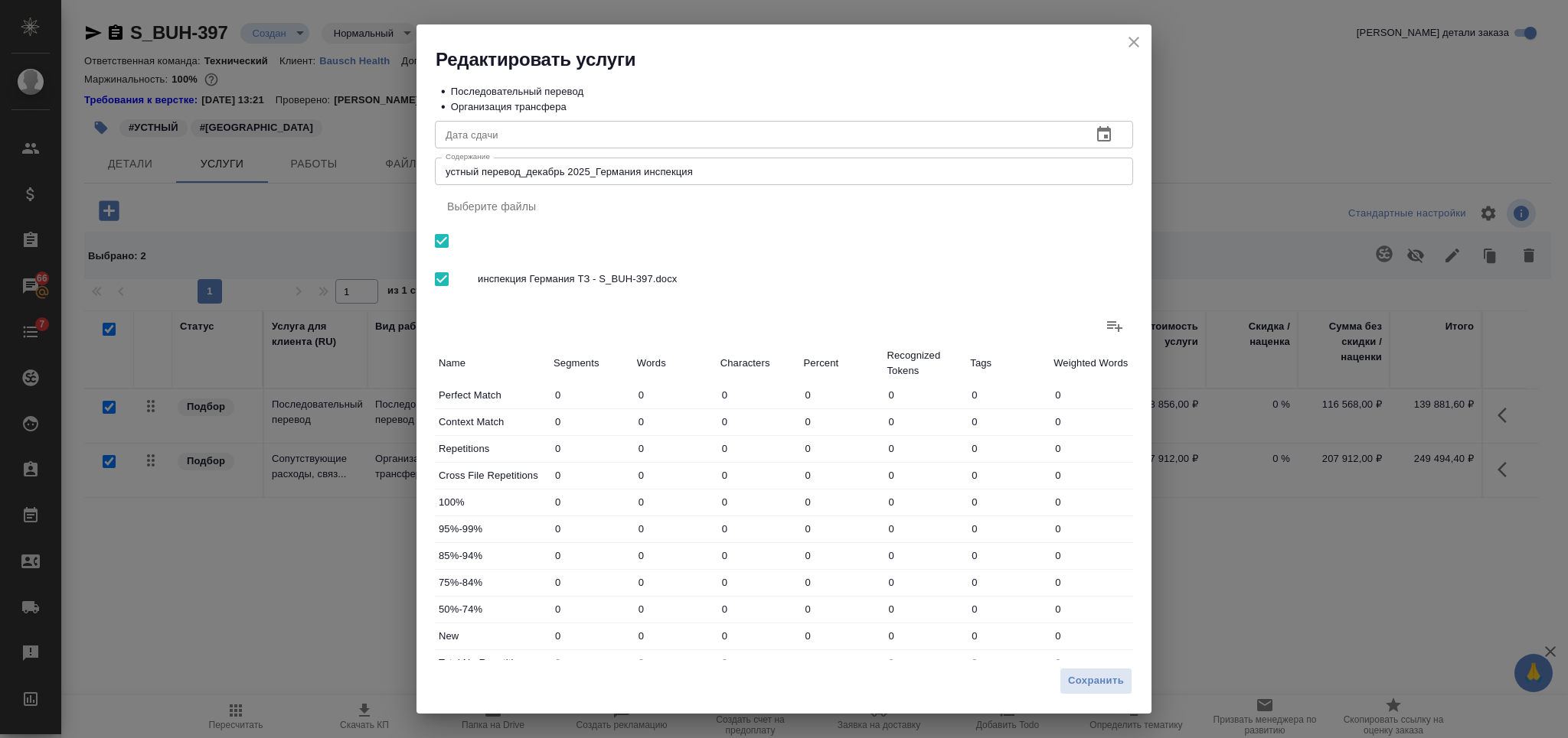
click at [670, 160] on div "устный перевод_декабрь 2025_Германия инспекция x Содержание" at bounding box center [784, 171] width 698 height 28
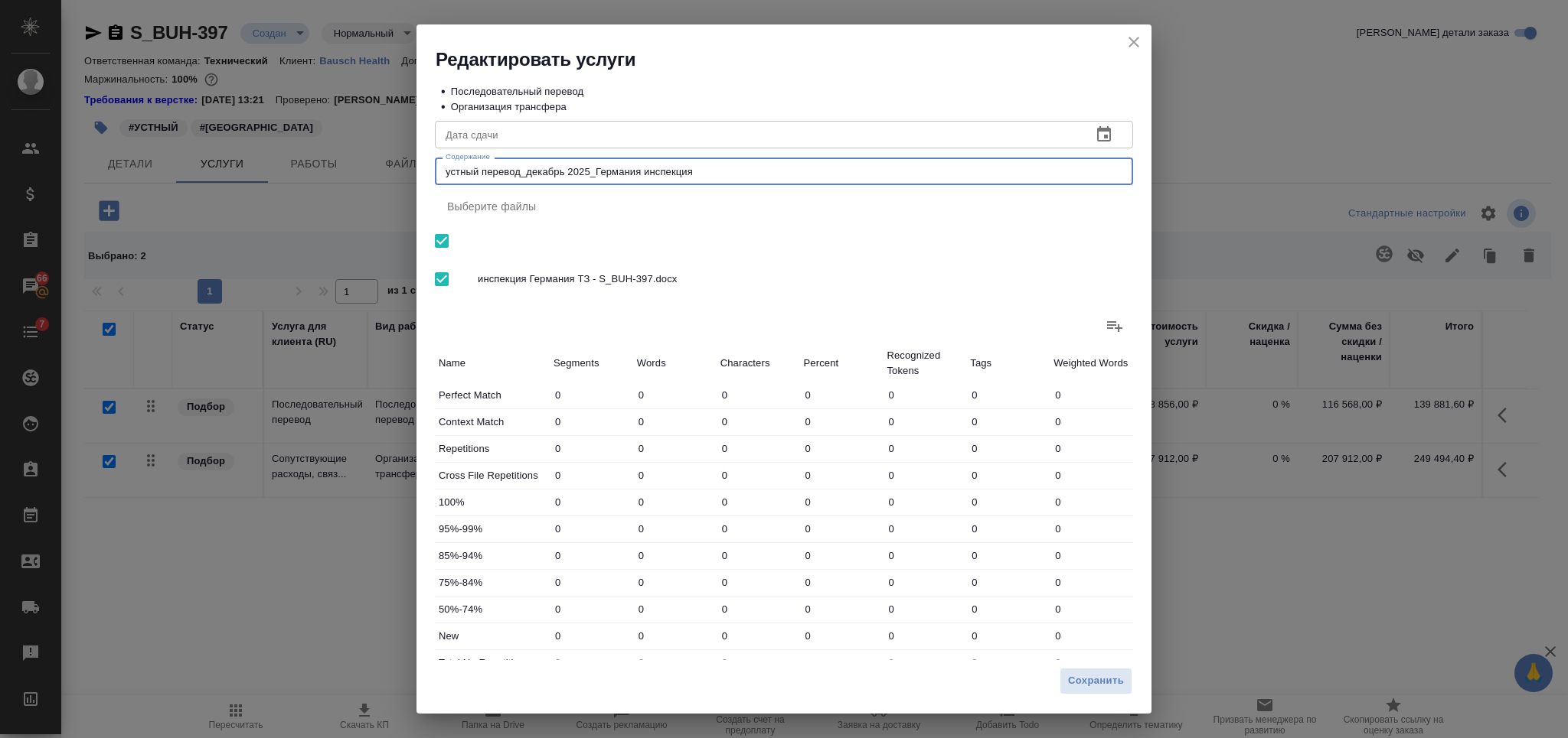
click at [670, 168] on textarea "устный перевод_декабрь 2025_Германия инспекция" at bounding box center [784, 172] width 677 height 12
type textarea "устный перевод_декабрь 2025_Германия"
click at [1099, 689] on span "Сохранить" at bounding box center [1096, 681] width 56 height 18
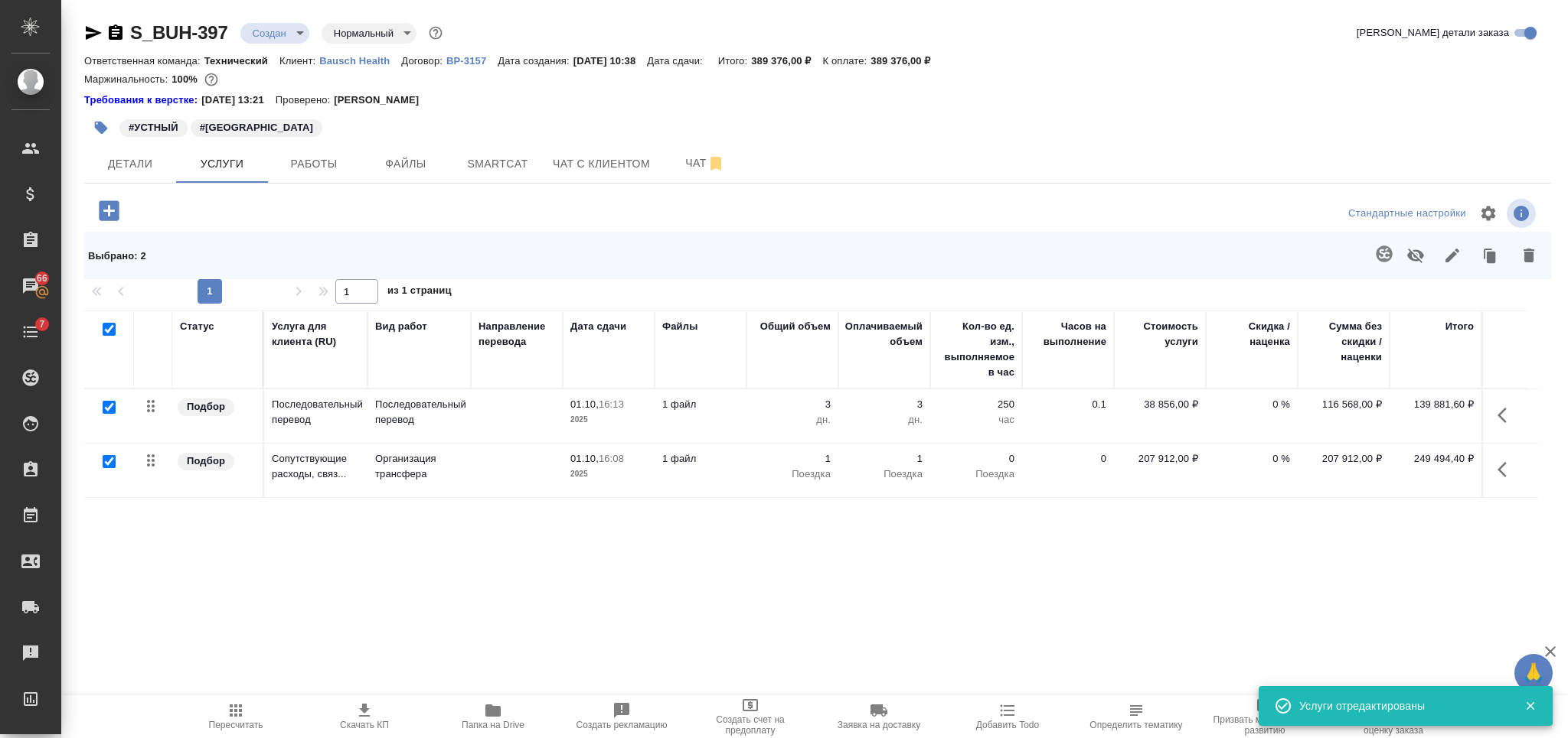
click at [352, 725] on span "Скачать КП" at bounding box center [364, 725] width 49 height 11
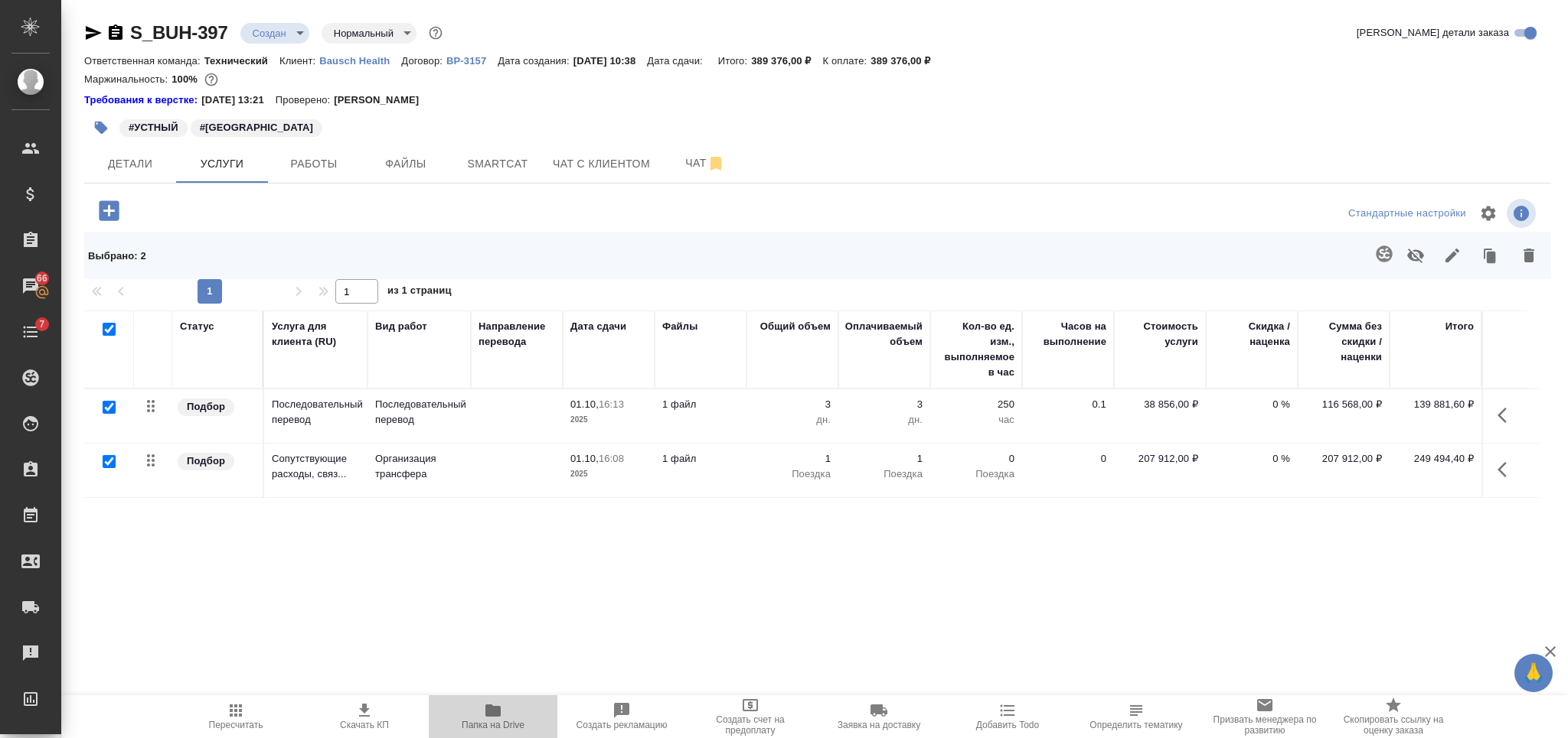
click at [491, 716] on icon "button" at bounding box center [493, 710] width 15 height 13
click at [502, 400] on td at bounding box center [517, 416] width 92 height 53
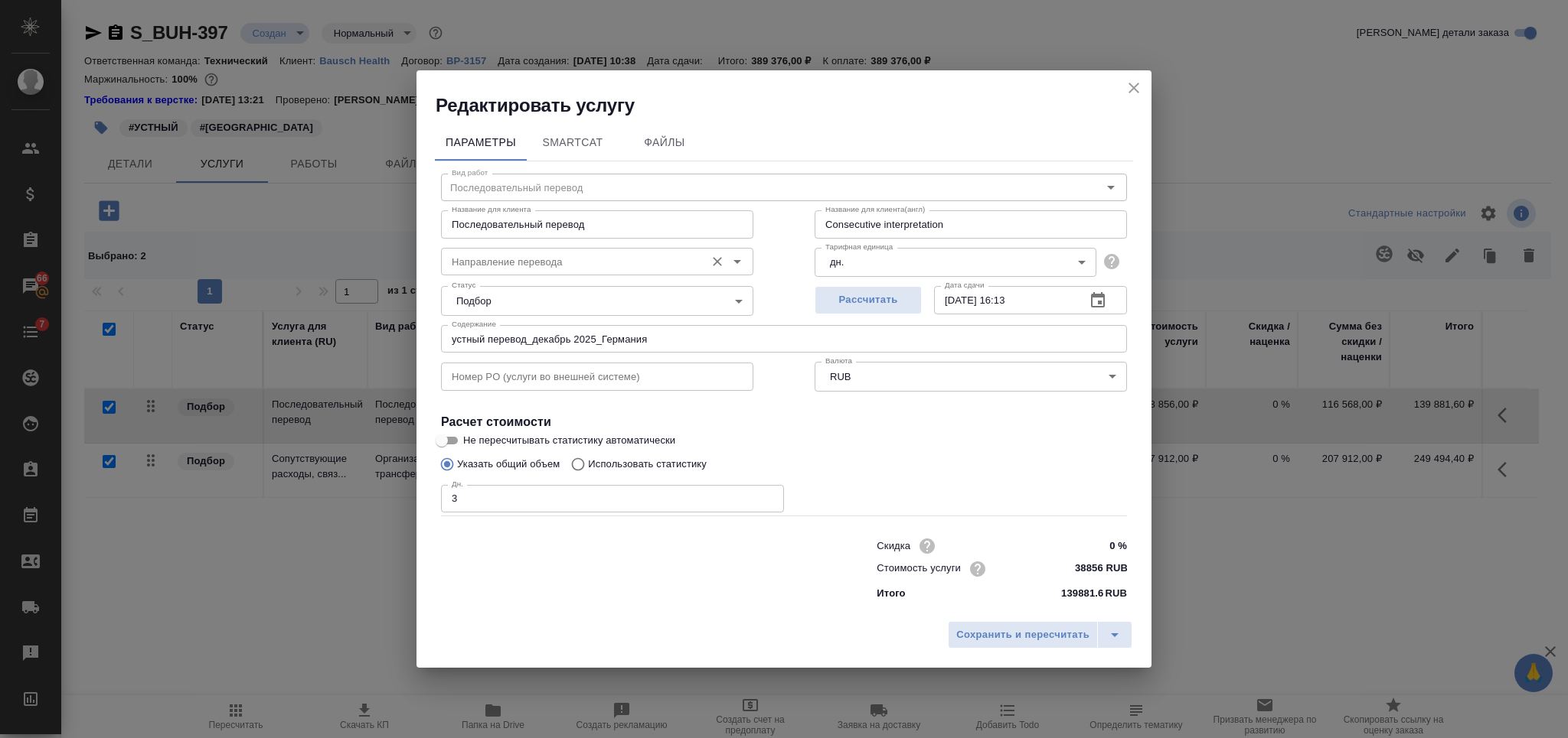
click at [549, 255] on input "Направление перевода" at bounding box center [571, 262] width 252 height 18
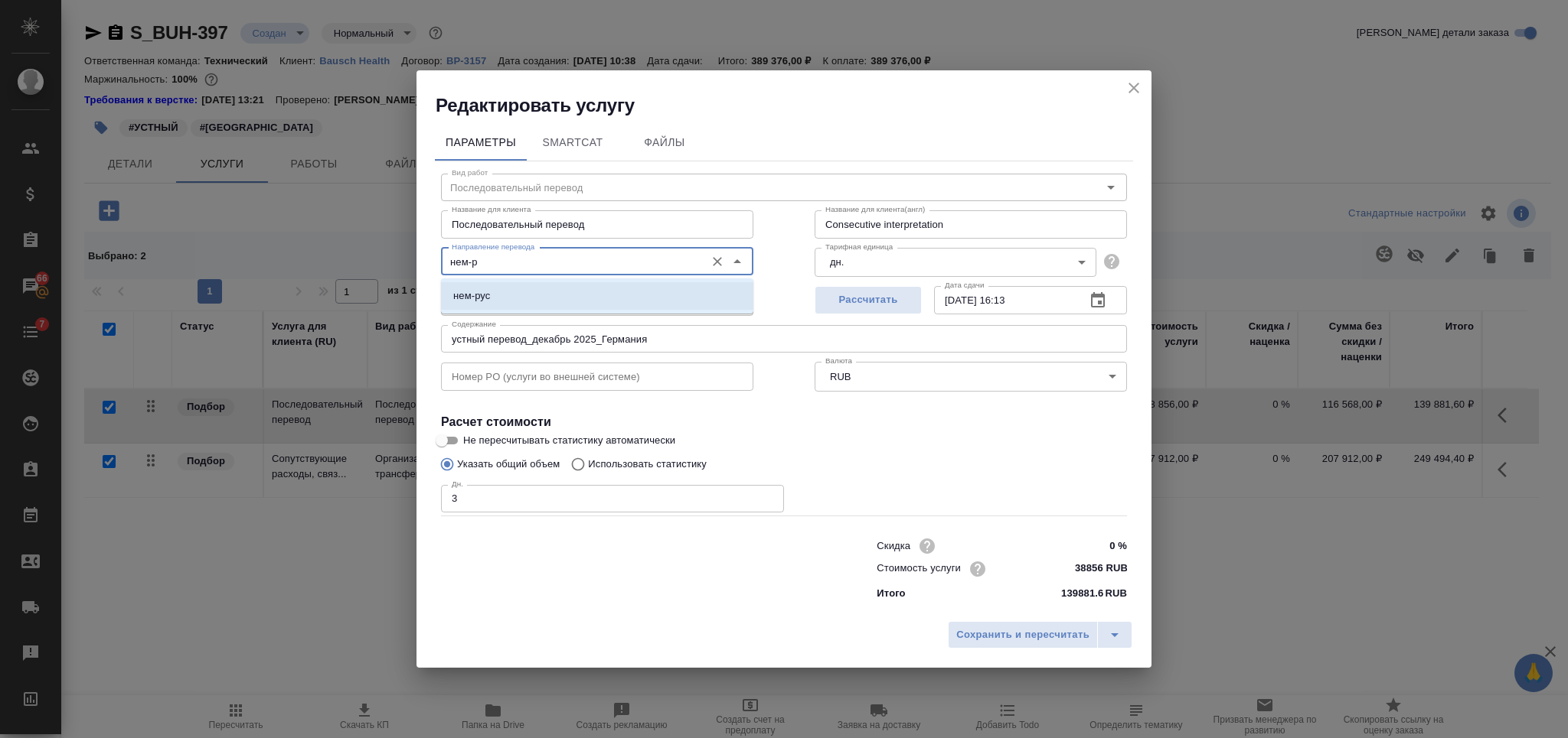
click at [552, 296] on li "нем-рус" at bounding box center [596, 296] width 312 height 28
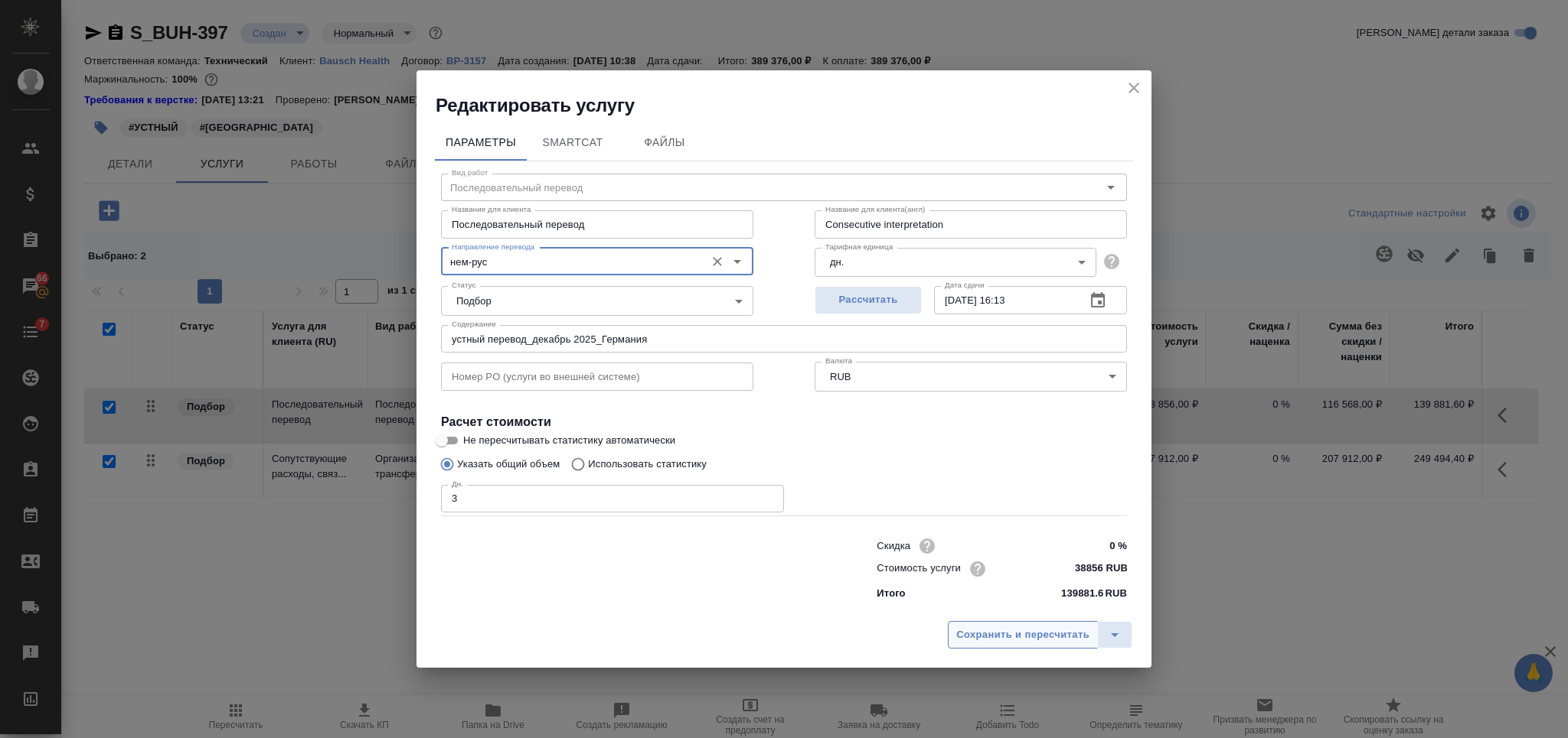
type input "нем-рус"
click at [1014, 625] on button "Сохранить и пересчитать" at bounding box center [1022, 634] width 150 height 28
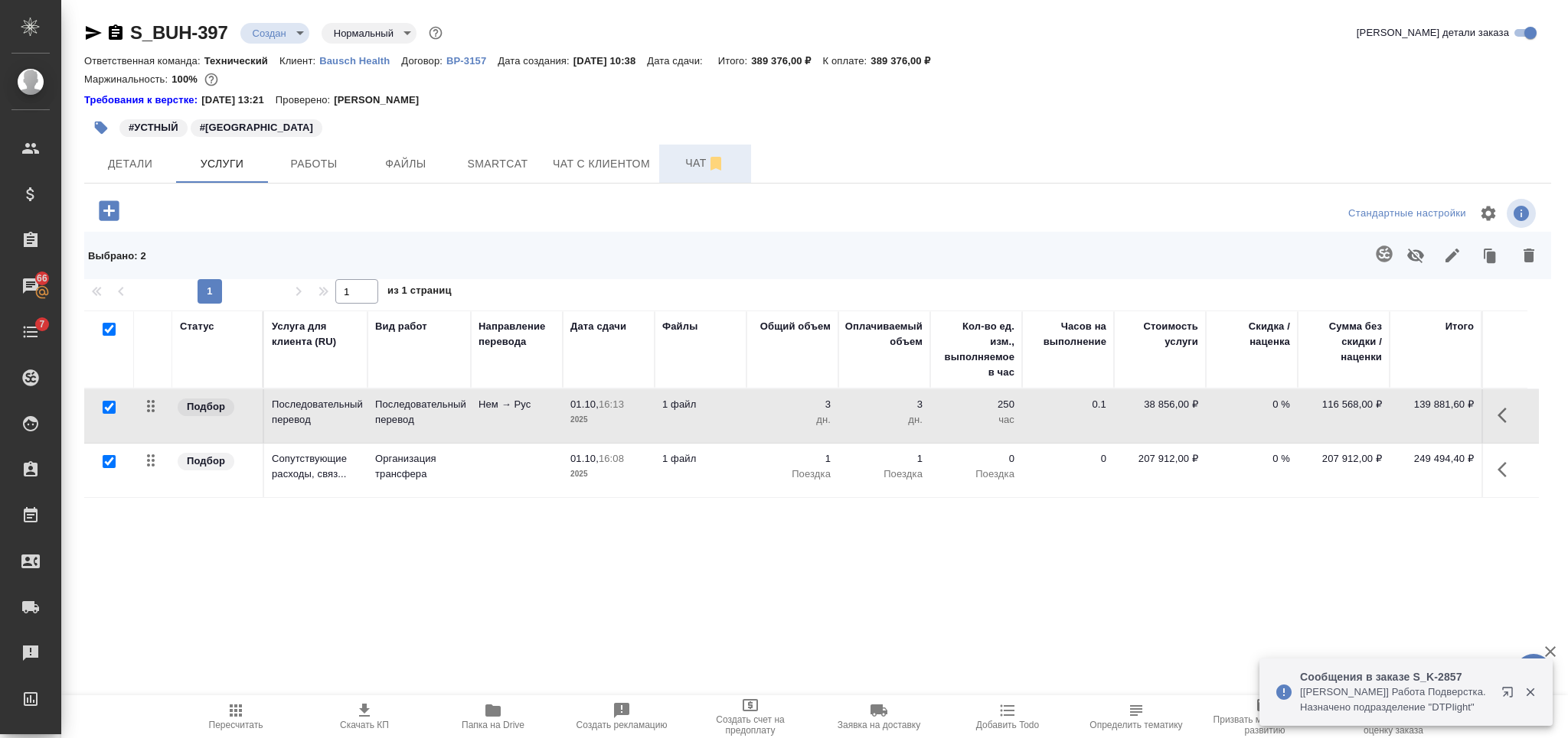
click at [682, 167] on span "Чат" at bounding box center [705, 163] width 74 height 19
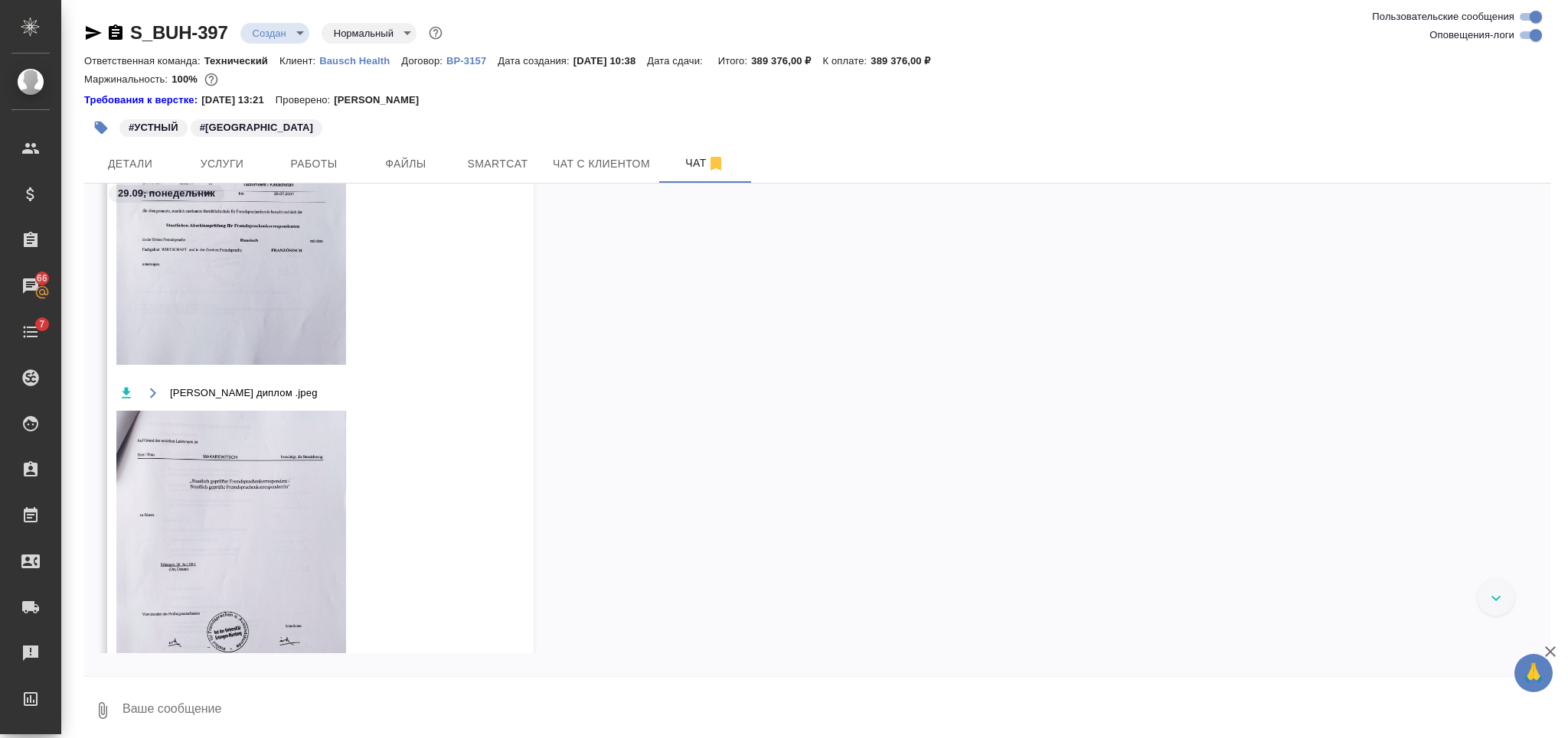
scroll to position [2799, 0]
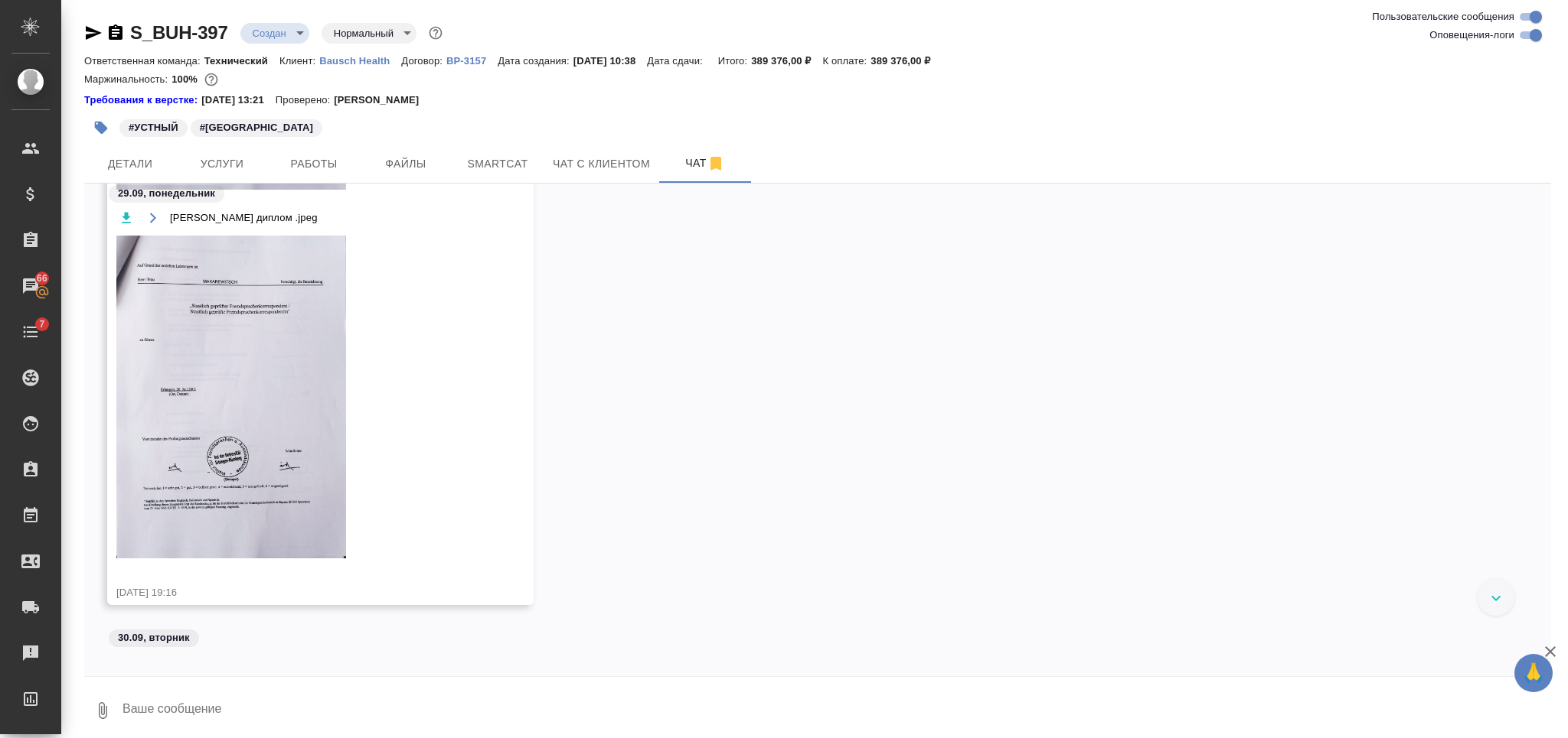
click at [421, 695] on textarea at bounding box center [836, 710] width 1430 height 52
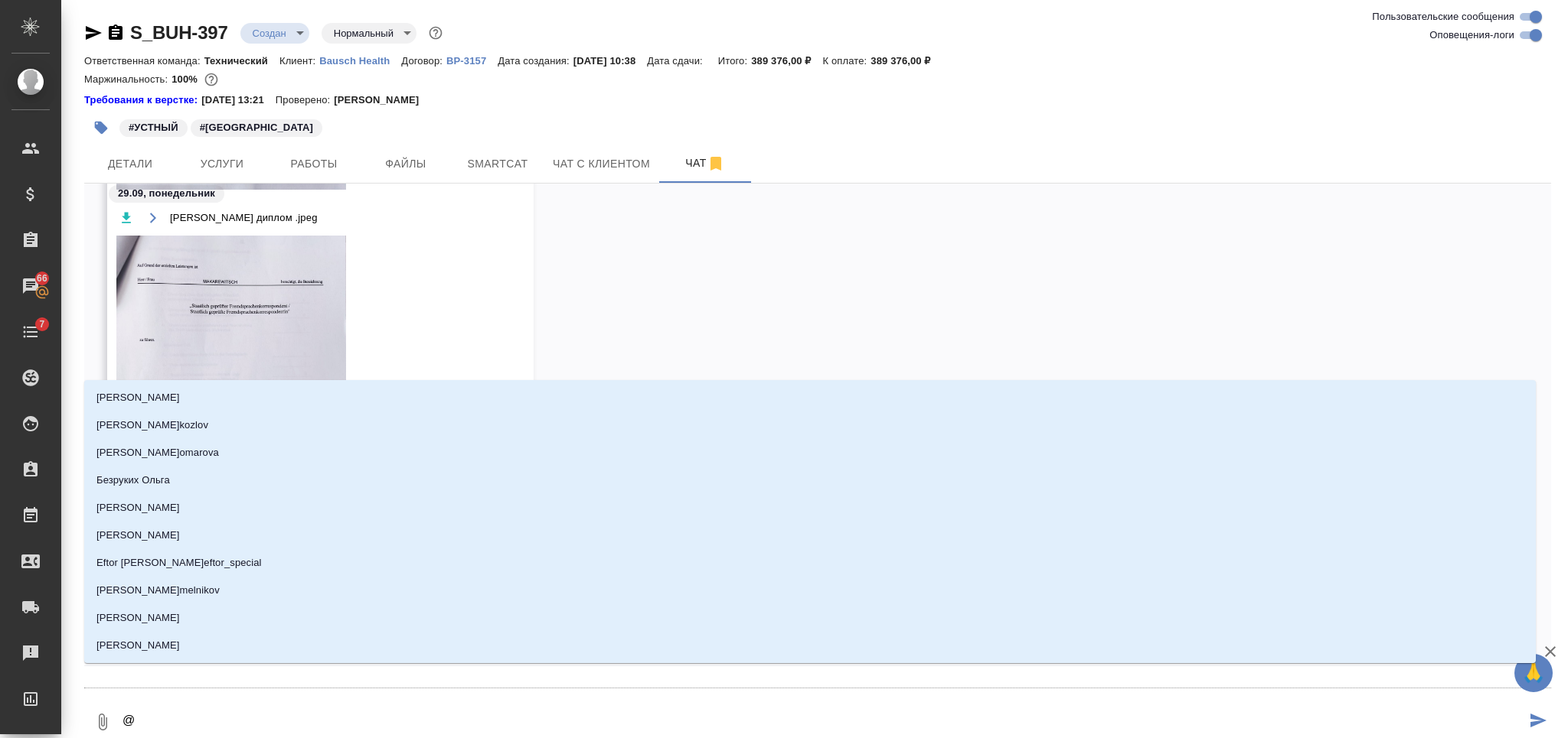
type textarea "@Ф"
type input "Ф"
type textarea "@Фе"
type input "Фе"
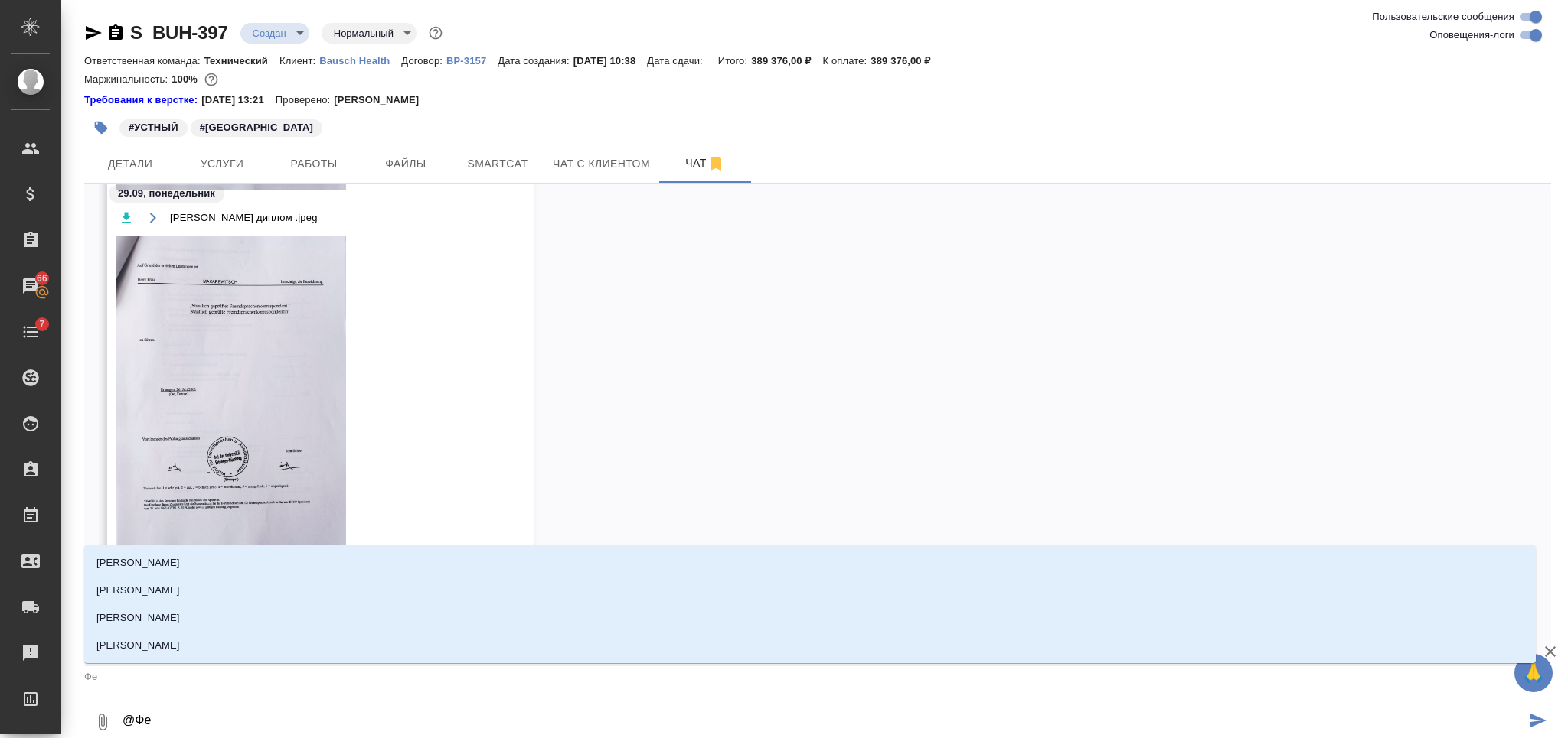
type textarea "@Фед"
type input "Фед"
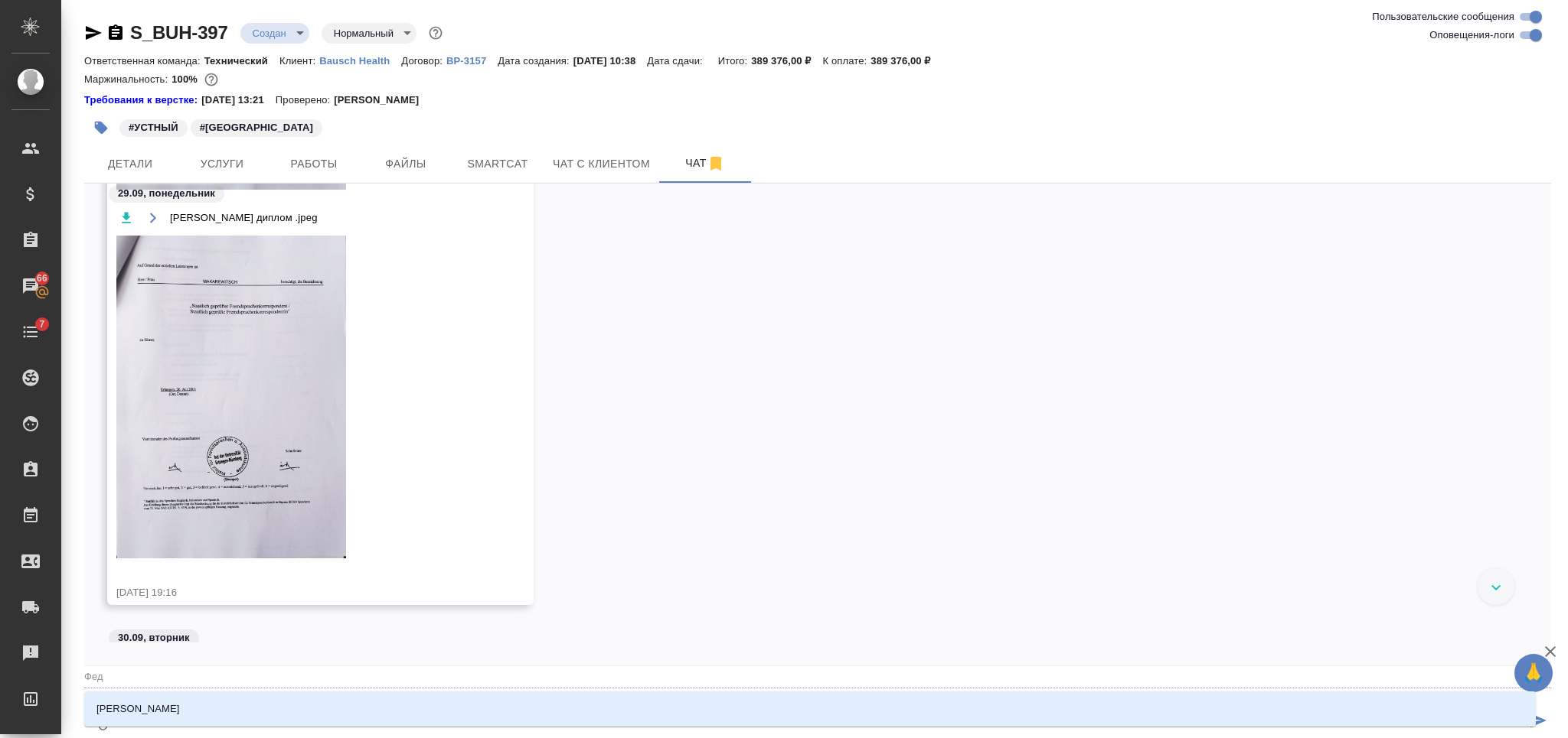
type textarea "@Федо"
type input "Федо"
type textarea "@Федот"
type input "Федот"
type textarea "@Федото"
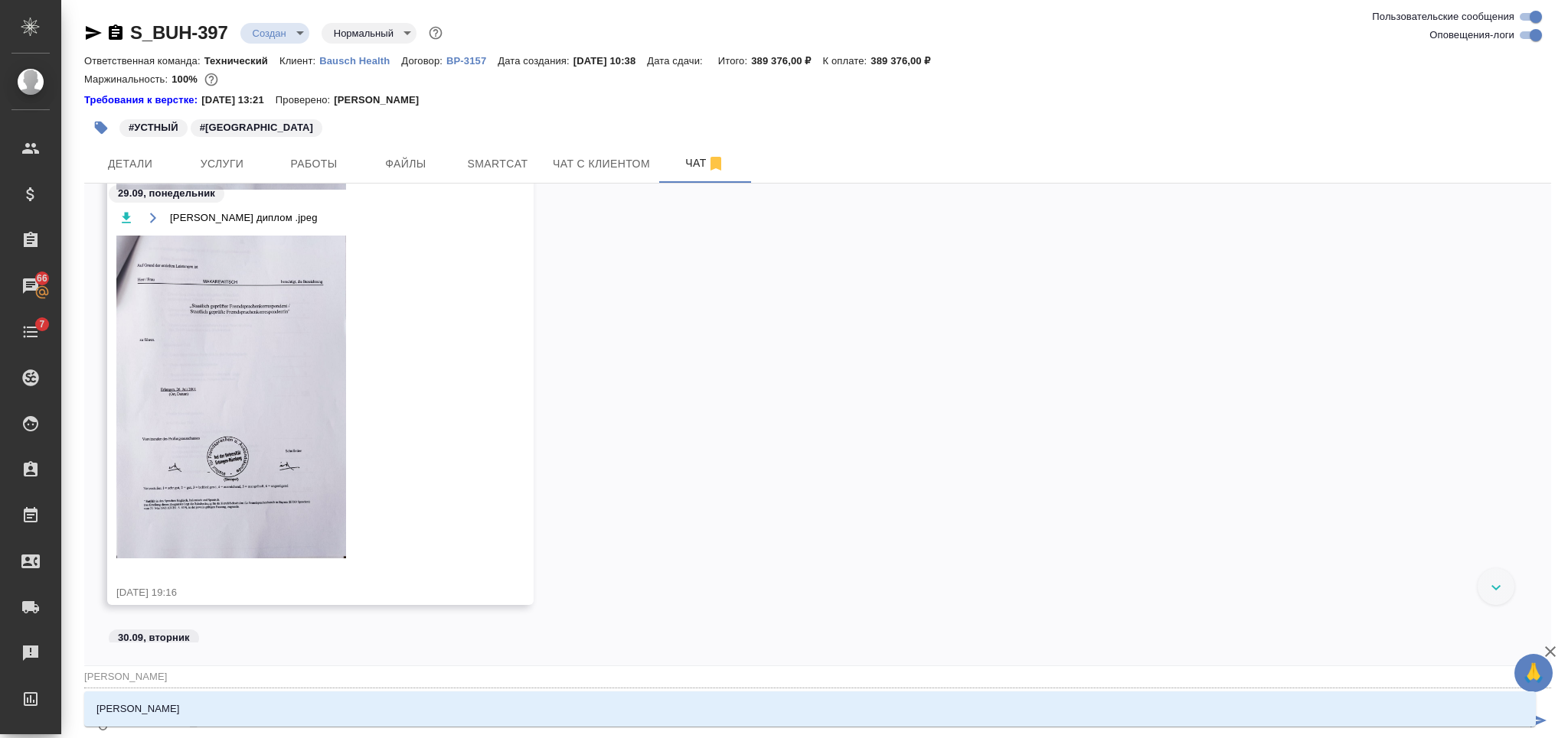
type input "Федото"
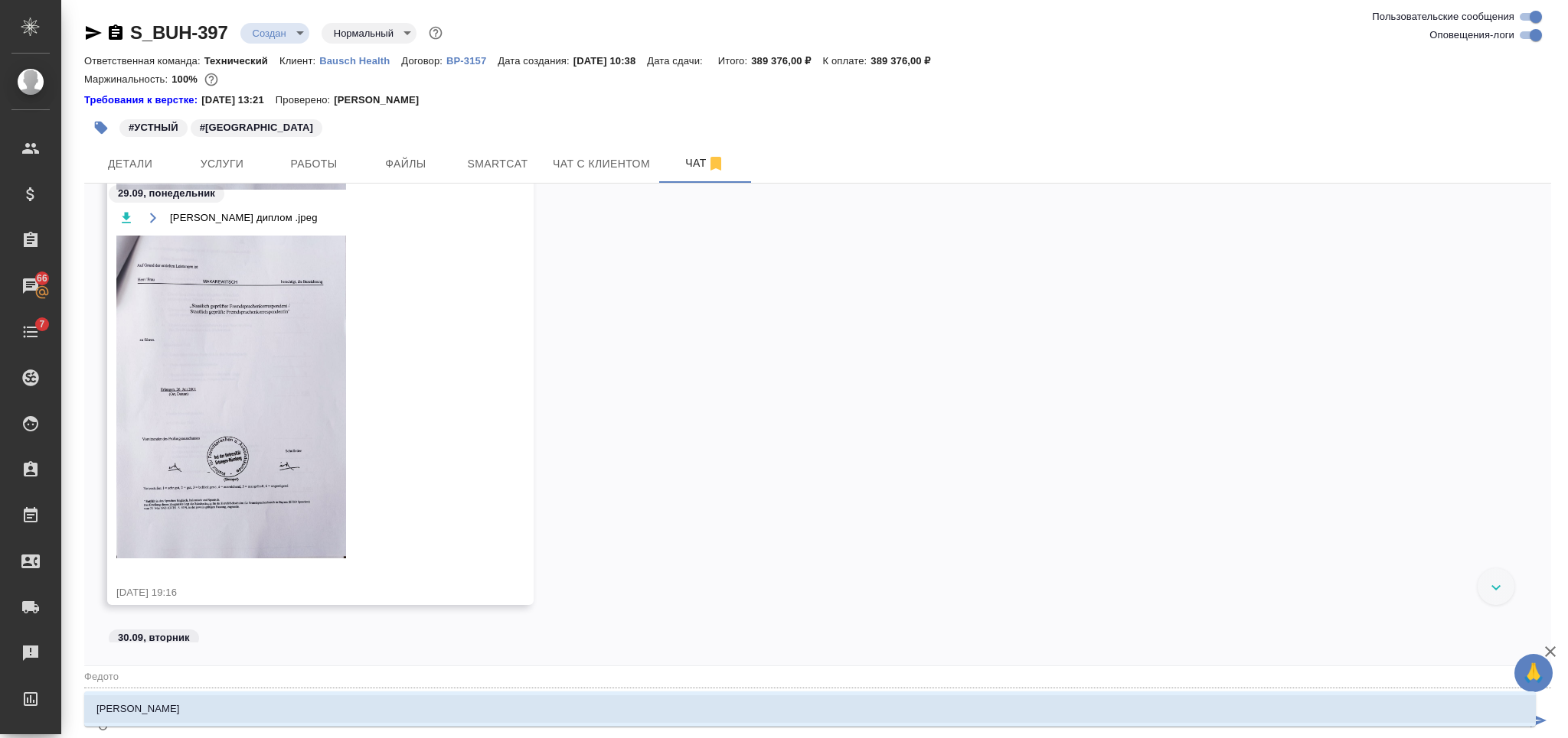
click at [421, 709] on li "Федотова Ирина" at bounding box center [810, 709] width 1451 height 28
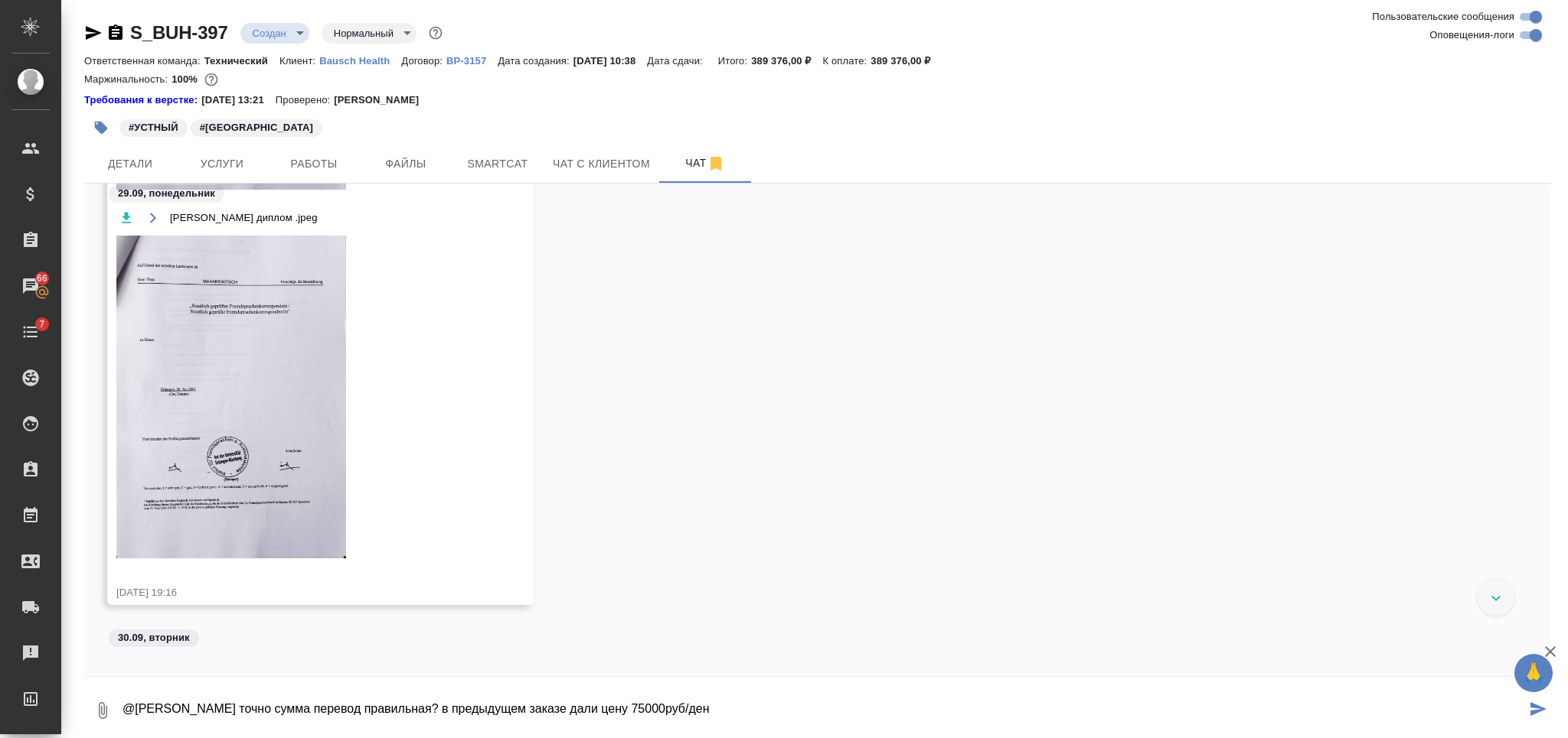
type textarea "@Федотова Ирина точно сумма перевод правильная? в предыдущем заказе дали цену 7…"
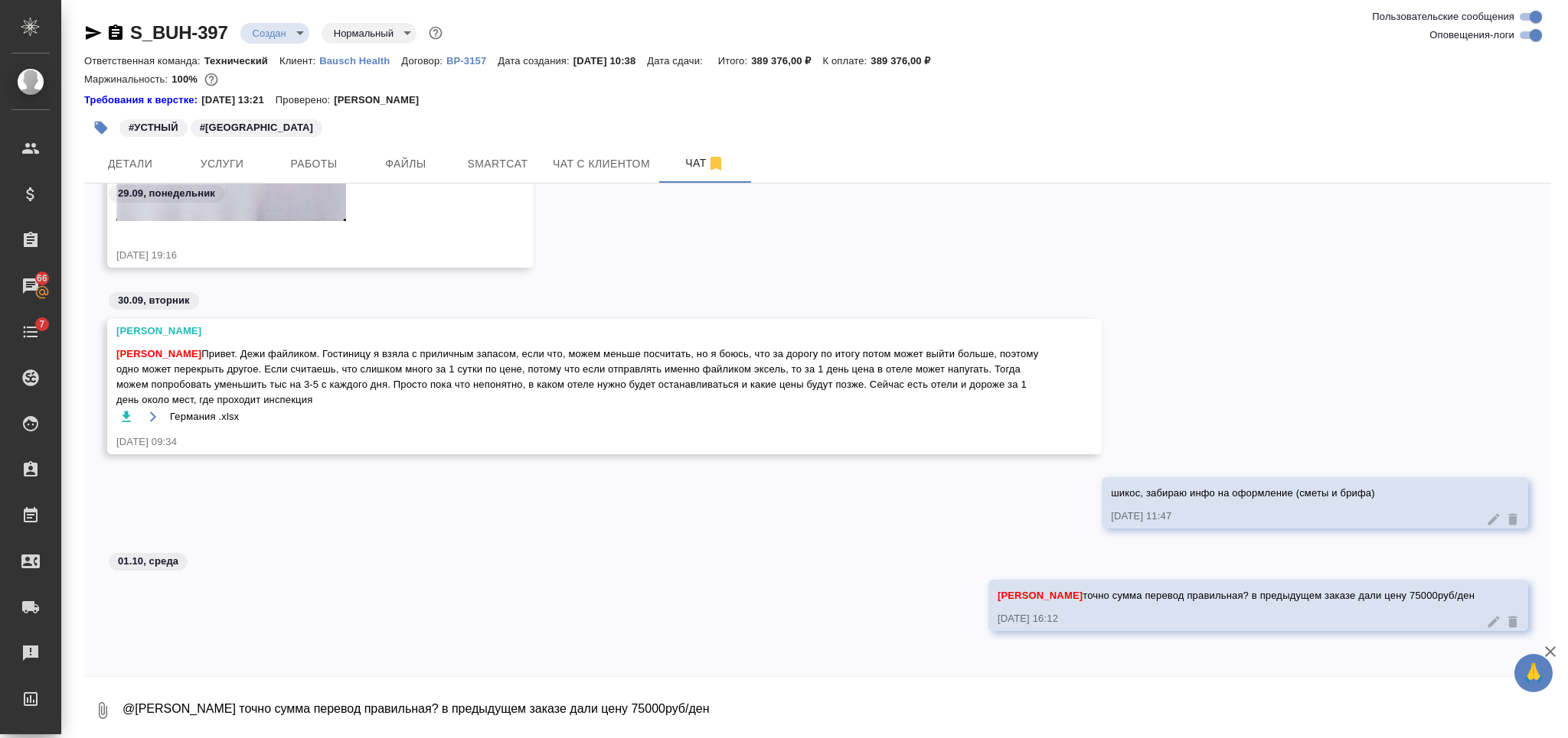
click at [115, 708] on button "0" at bounding box center [103, 710] width 37 height 52
click at [141, 634] on span "С локального диска" at bounding box center [97, 629] width 104 height 19
click at [0, 0] on input "С локального диска" at bounding box center [0, 0] width 0 height 0
click at [408, 700] on div at bounding box center [784, 369] width 1568 height 738
click at [347, 700] on textarea "@Федотова Ирина точно сумма перевод правильная? в предыдущем заказе дали цену 7…" at bounding box center [836, 710] width 1430 height 52
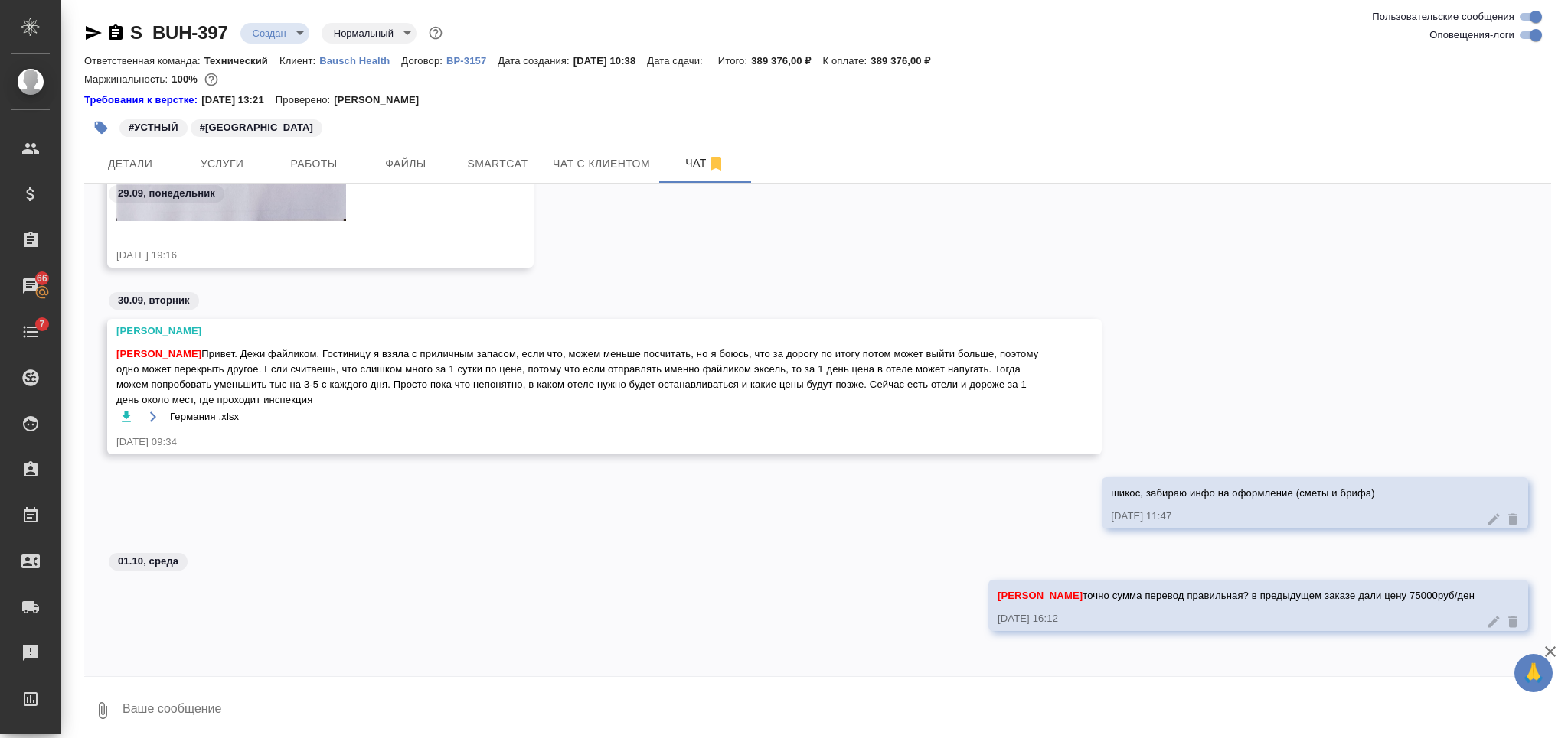
paste textarea "в"
click at [353, 700] on textarea at bounding box center [824, 710] width 1405 height 52
type textarea "вот"
click at [356, 708] on textarea "вот" at bounding box center [836, 710] width 1430 height 52
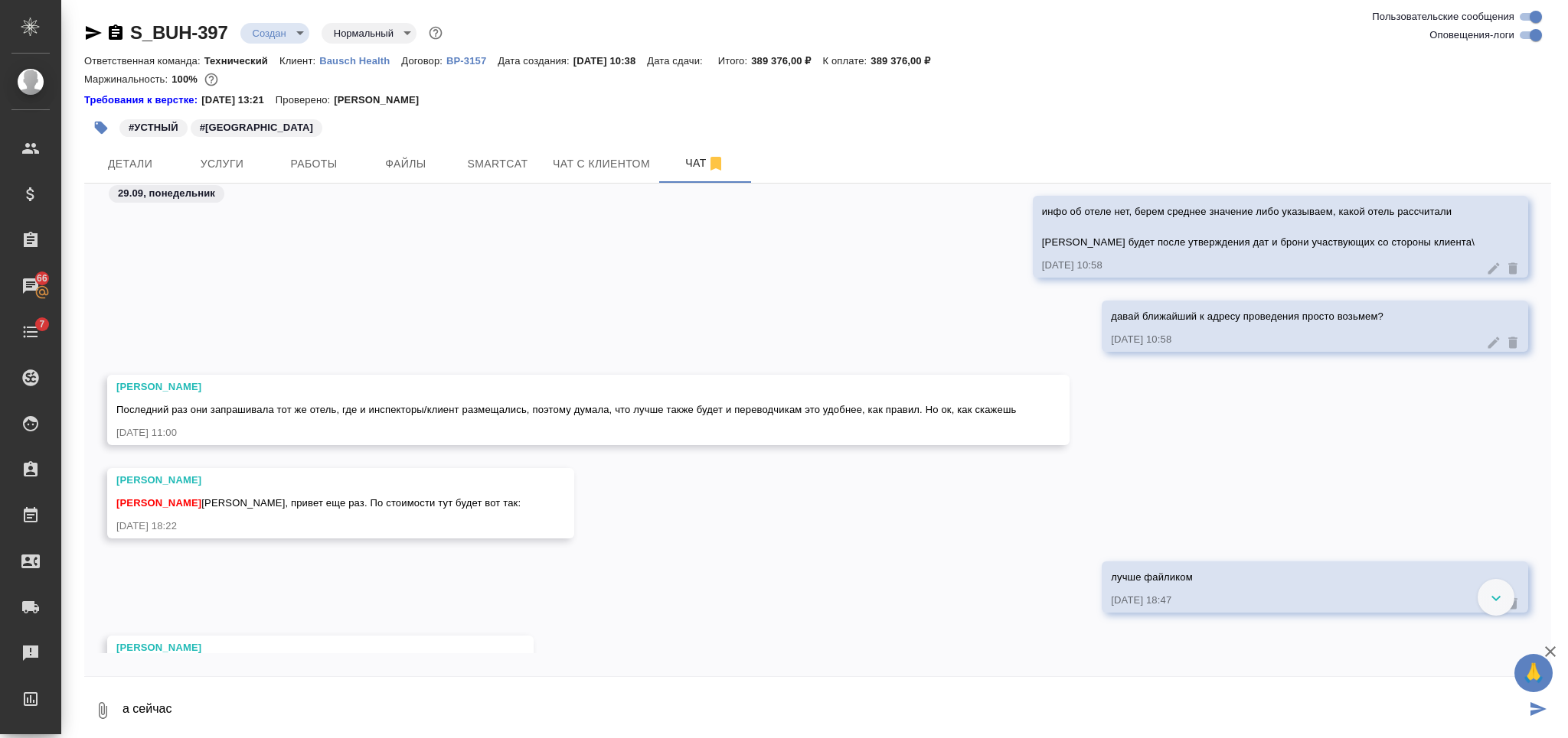
scroll to position [2002, 0]
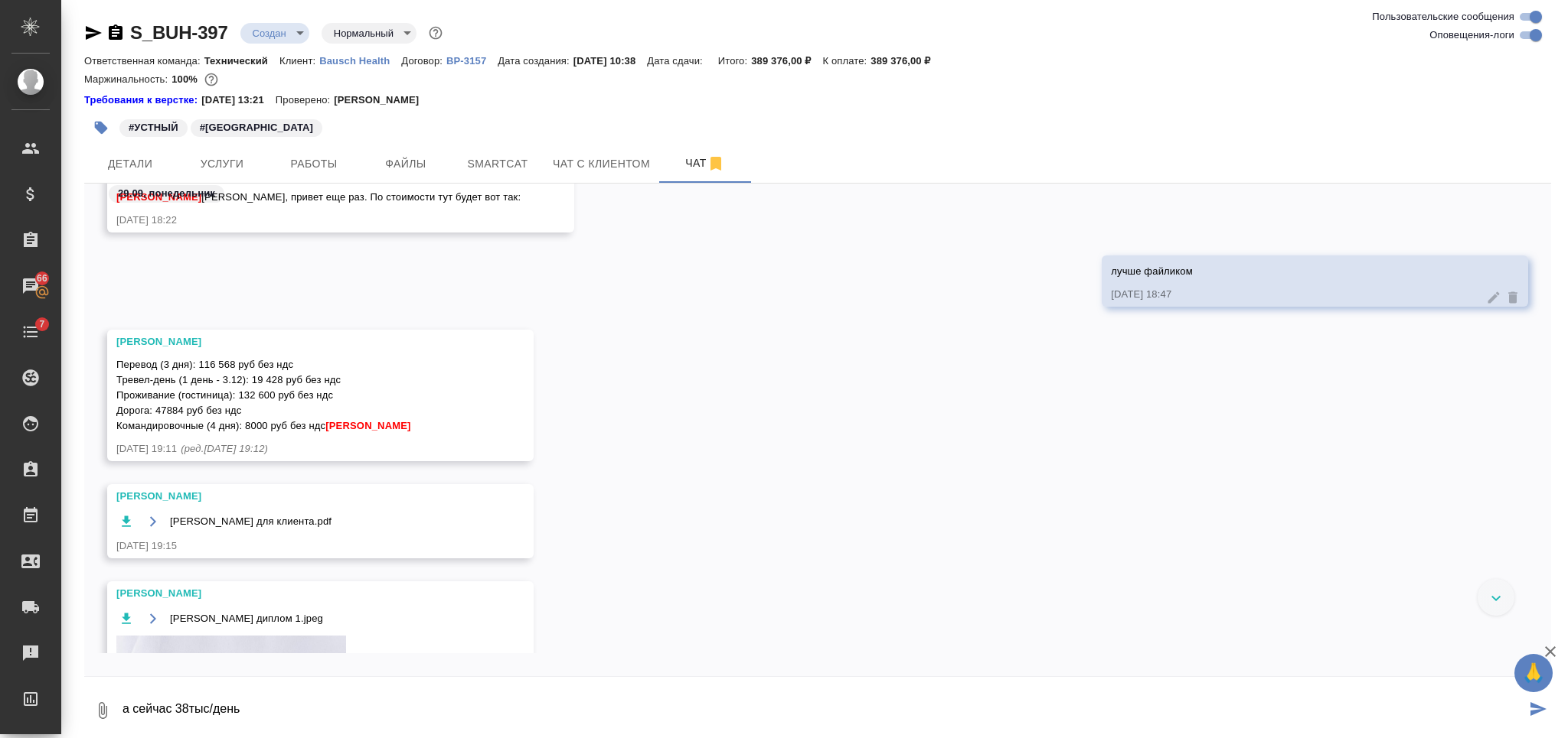
type textarea "а сейчас 38тыс/день"
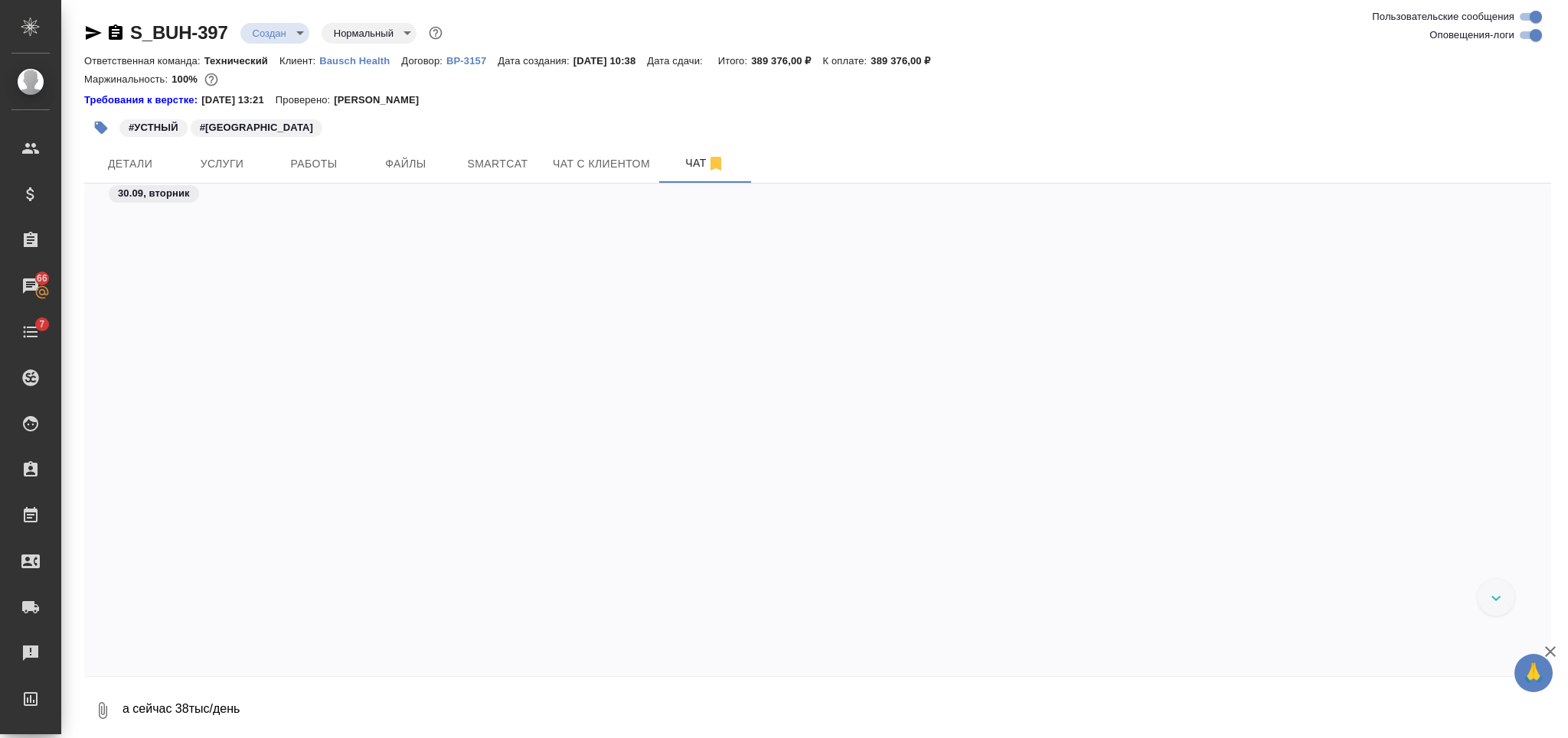
scroll to position [3455, 0]
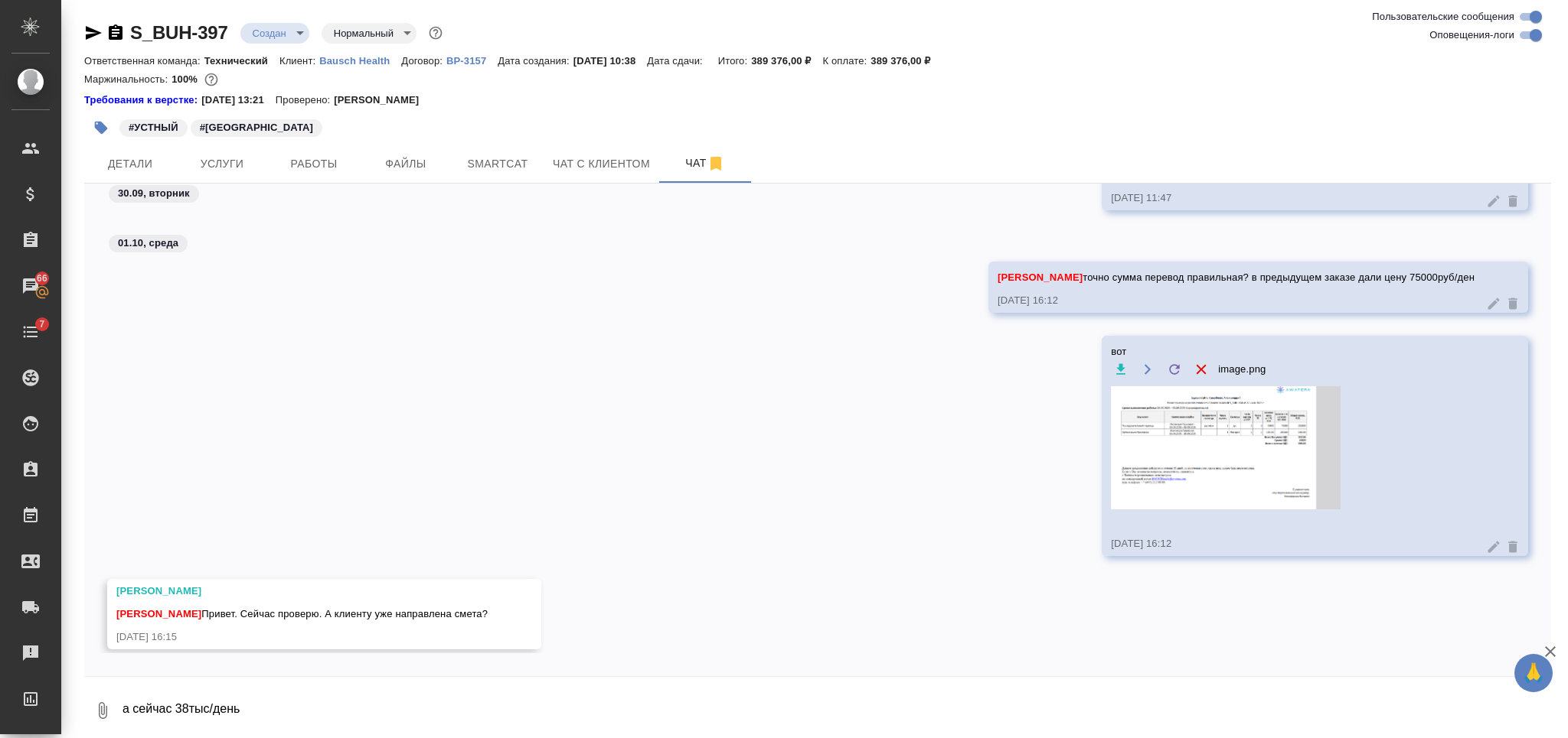
click at [671, 705] on textarea "а сейчас 38тыс/день" at bounding box center [836, 710] width 1430 height 52
type textarea "еще нет, финалю"
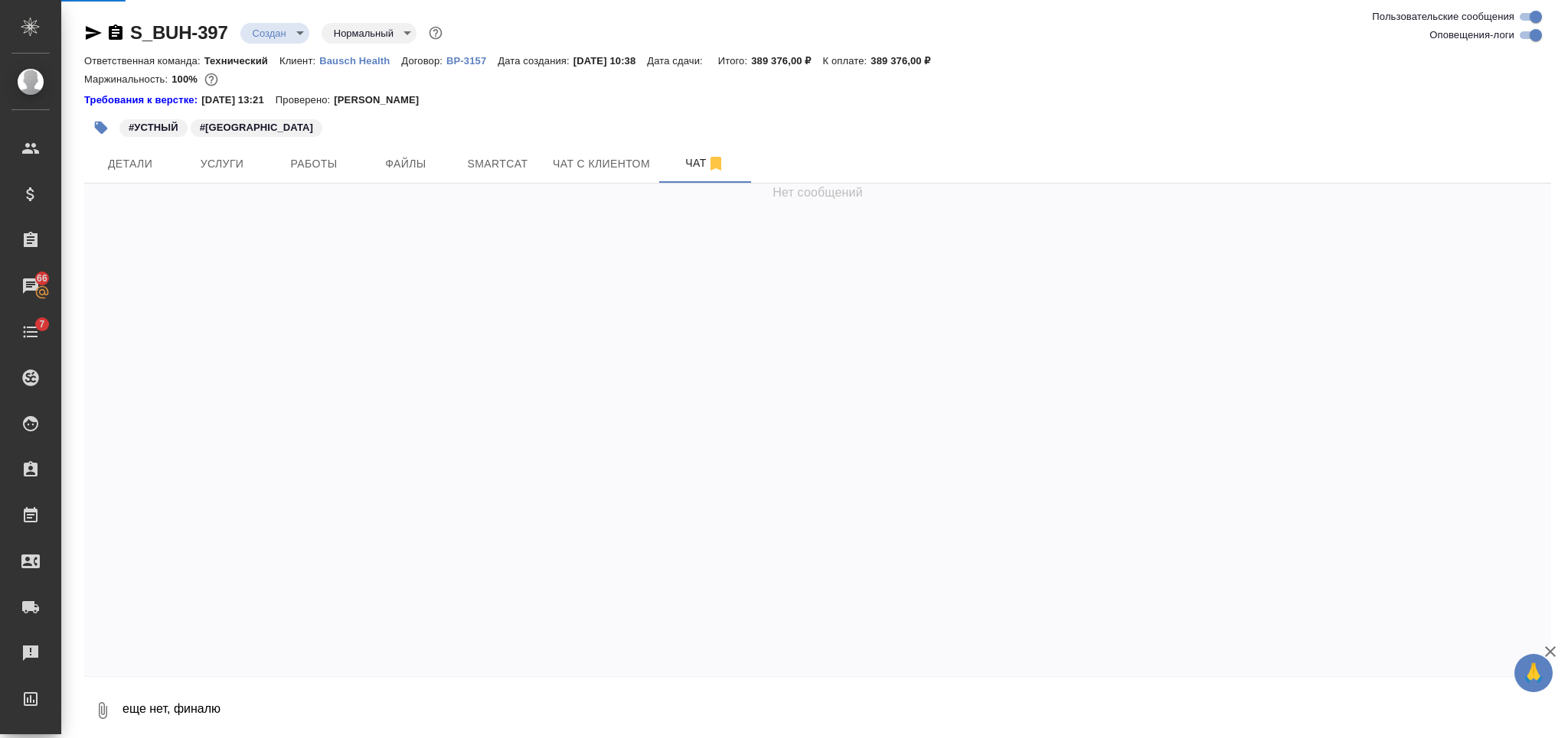
scroll to position [0, 0]
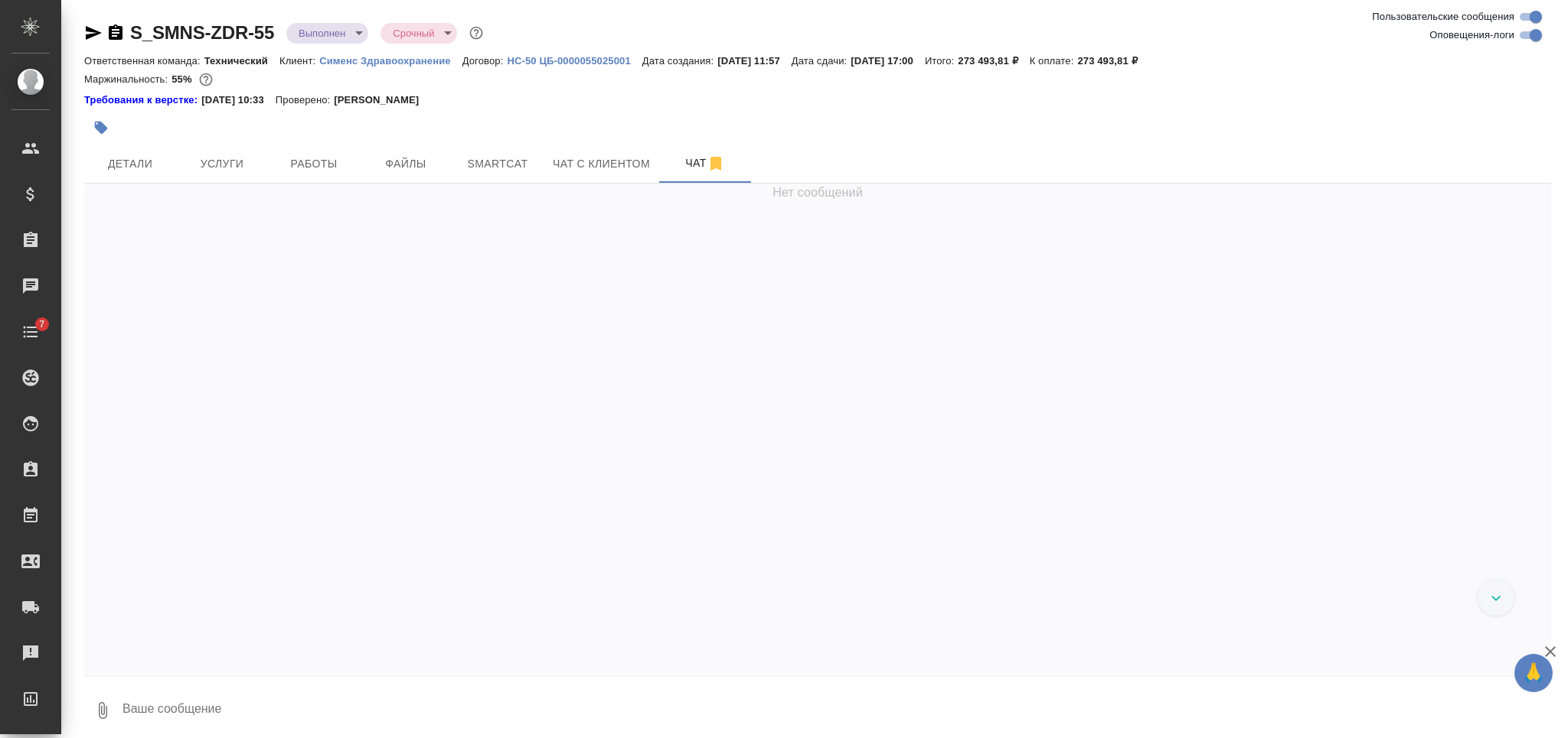
click at [110, 38] on icon "button" at bounding box center [115, 32] width 13 height 15
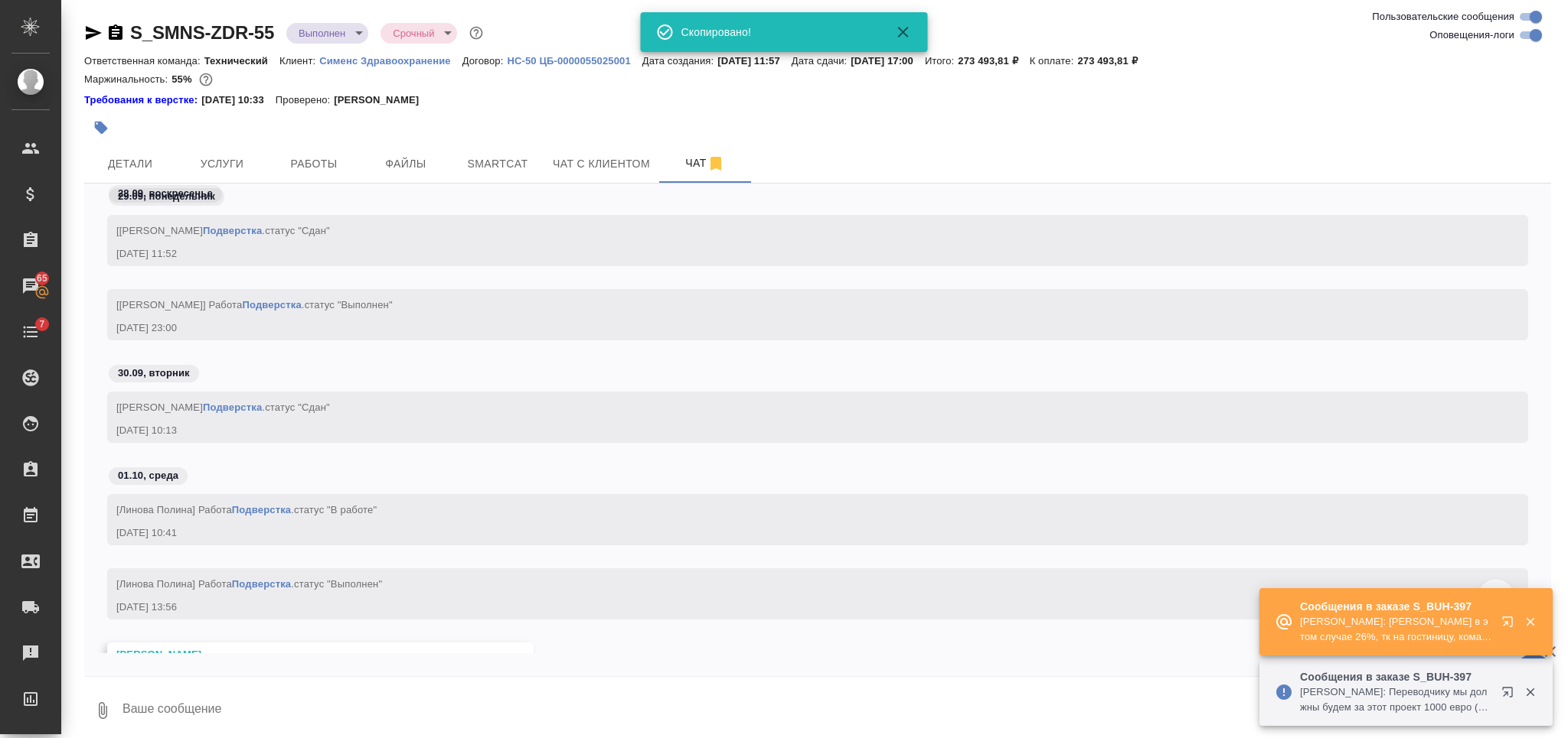
scroll to position [70165, 0]
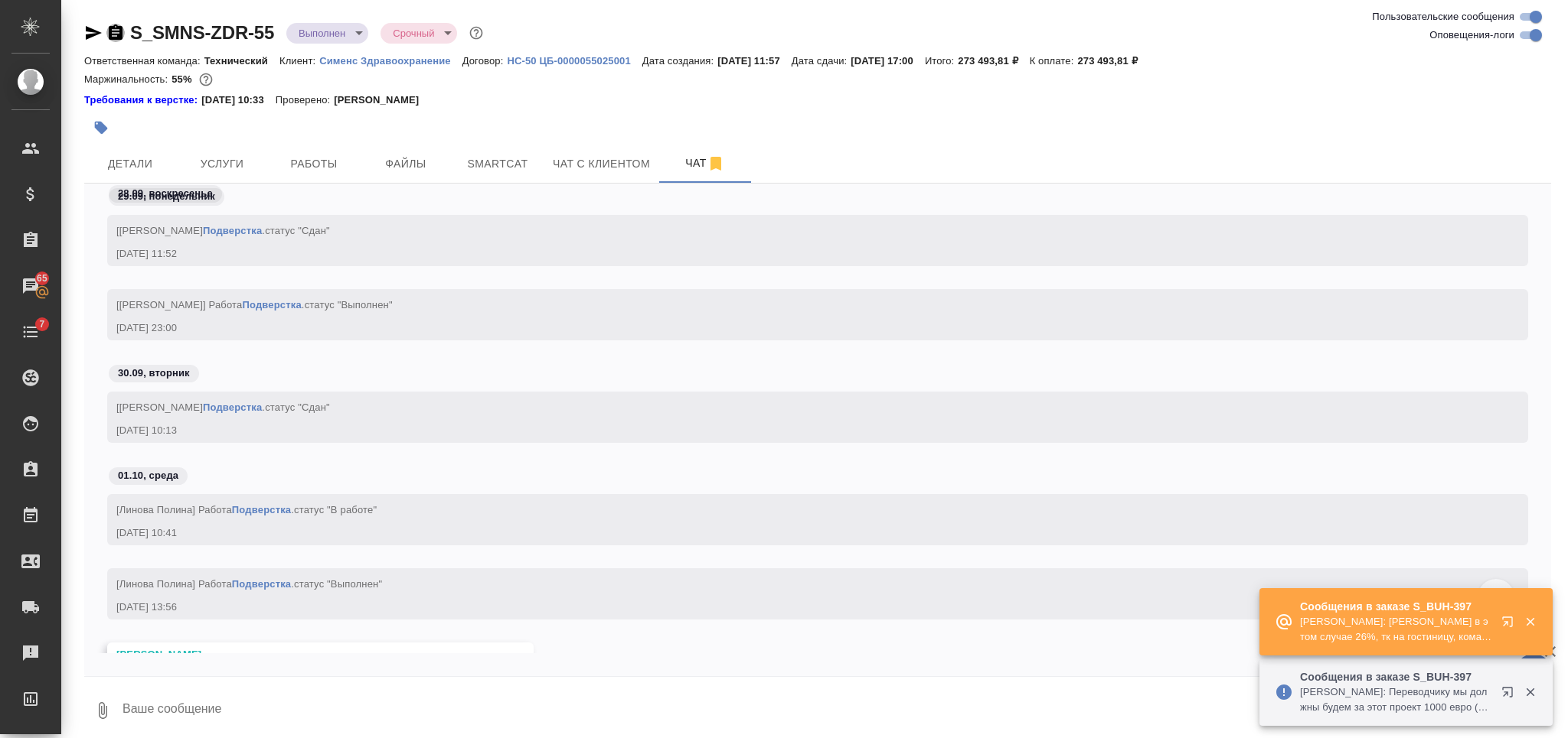
click at [115, 32] on icon "button" at bounding box center [115, 32] width 13 height 15
click at [109, 126] on button "button" at bounding box center [101, 128] width 33 height 33
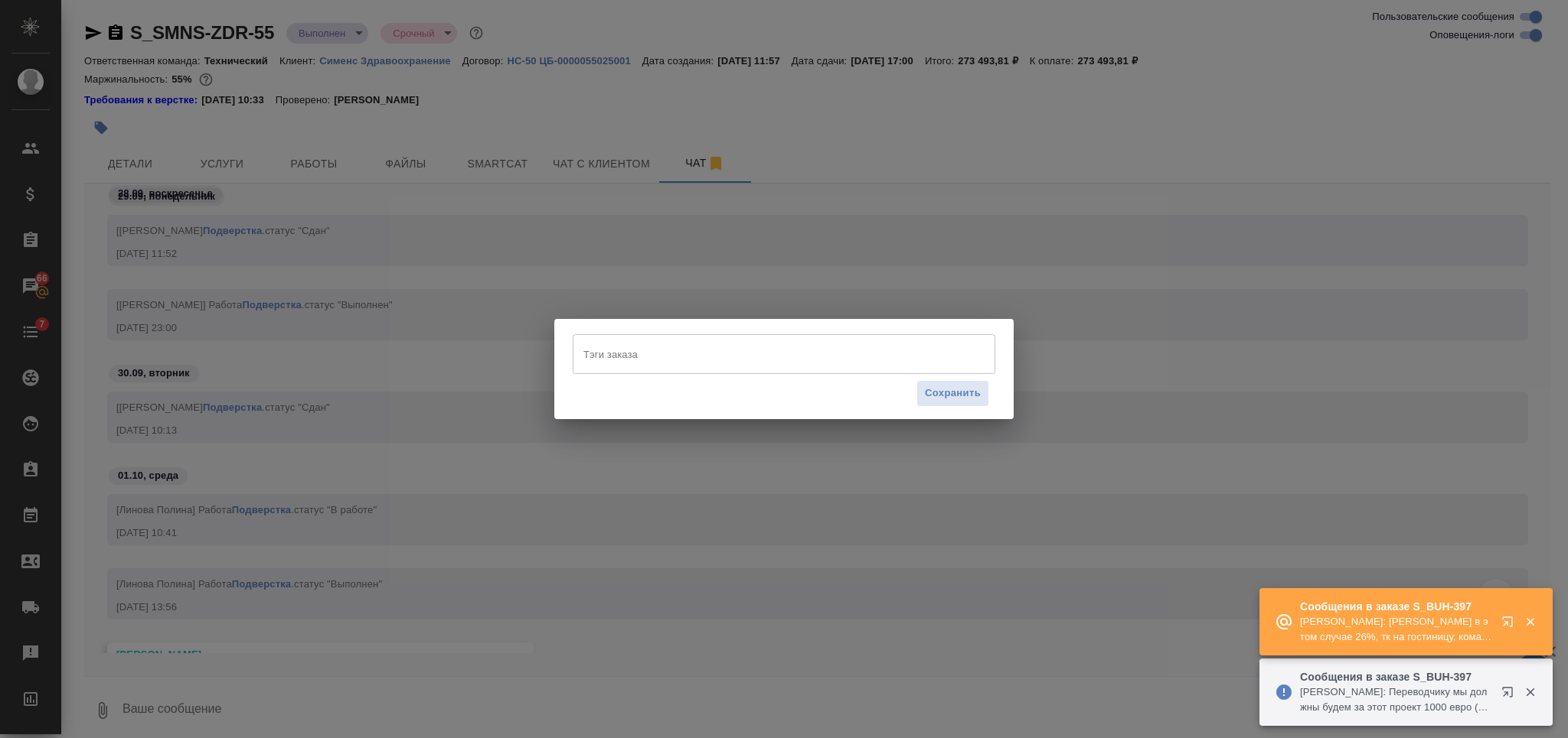
click at [688, 358] on input "Тэги заказа" at bounding box center [769, 354] width 380 height 26
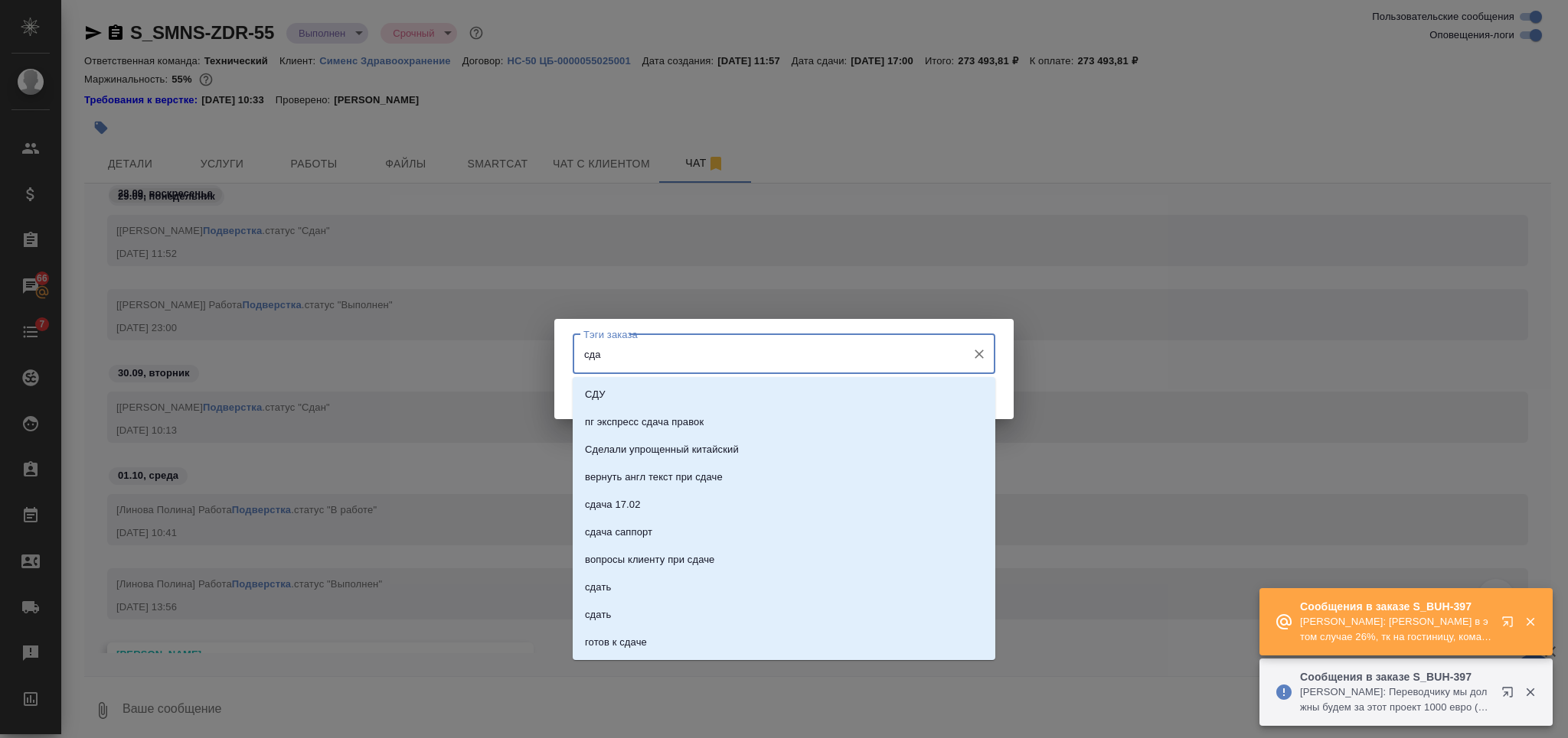
type input "сдан"
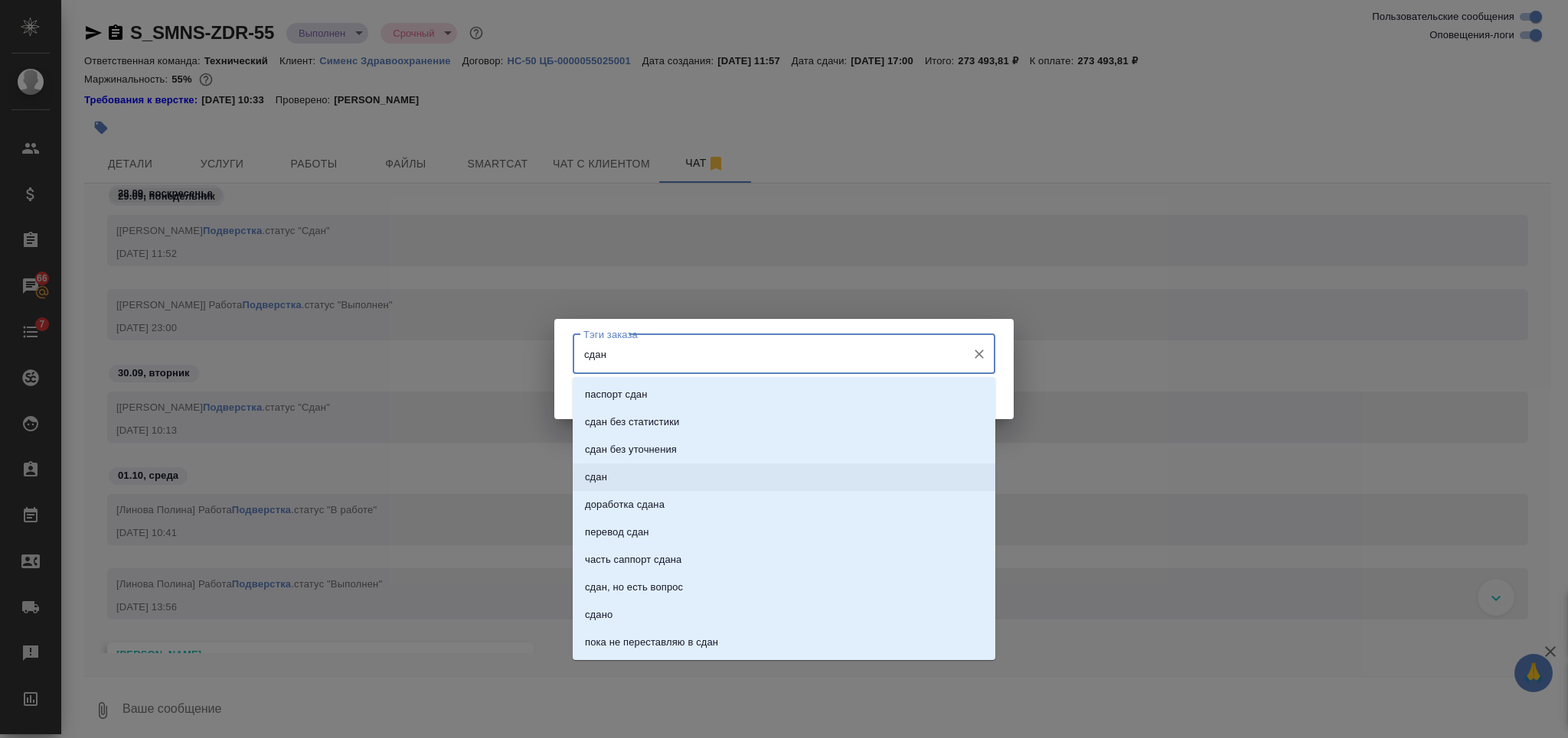
click at [682, 481] on li "сдан" at bounding box center [784, 477] width 422 height 28
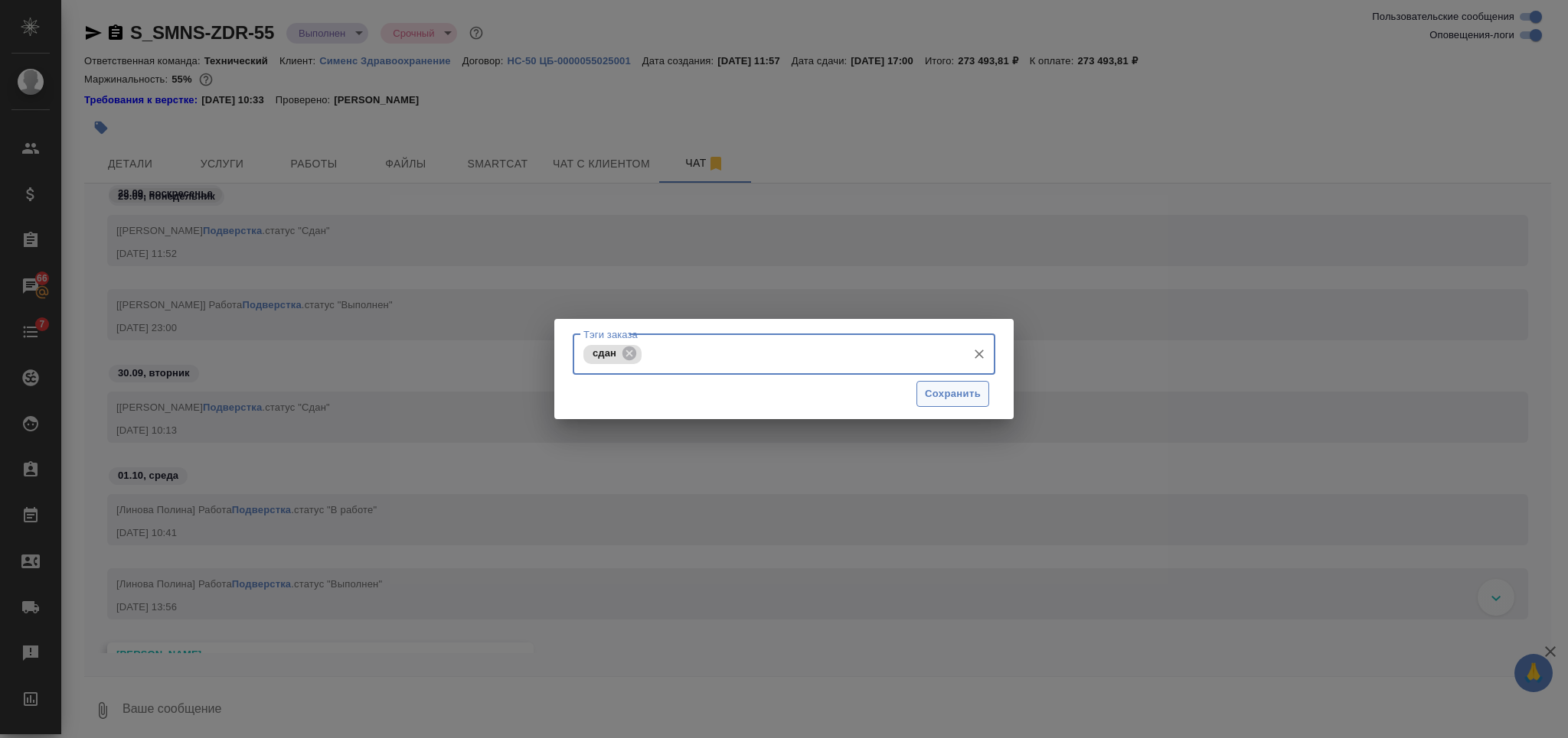
click at [942, 386] on span "Сохранить" at bounding box center [953, 394] width 56 height 18
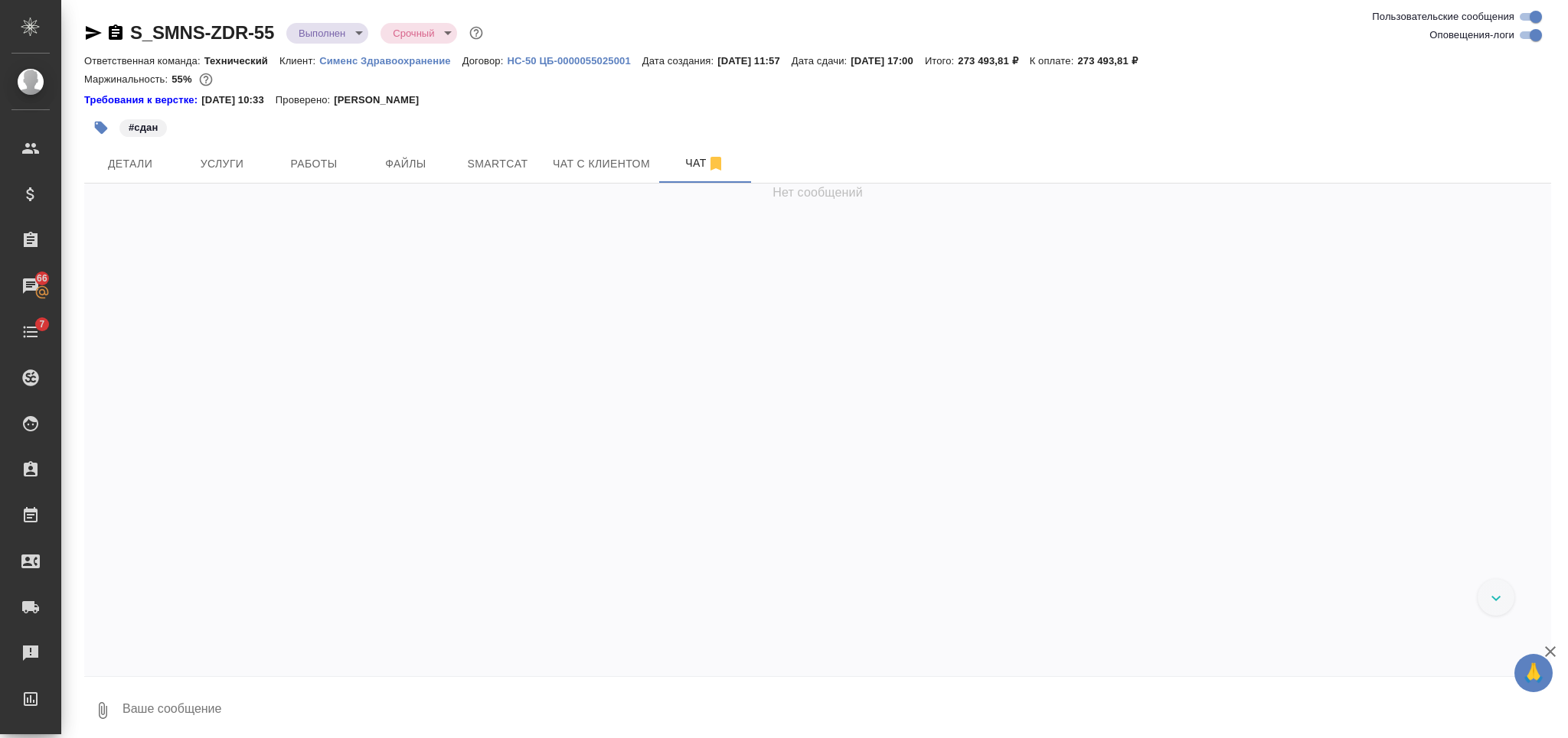
scroll to position [71847, 0]
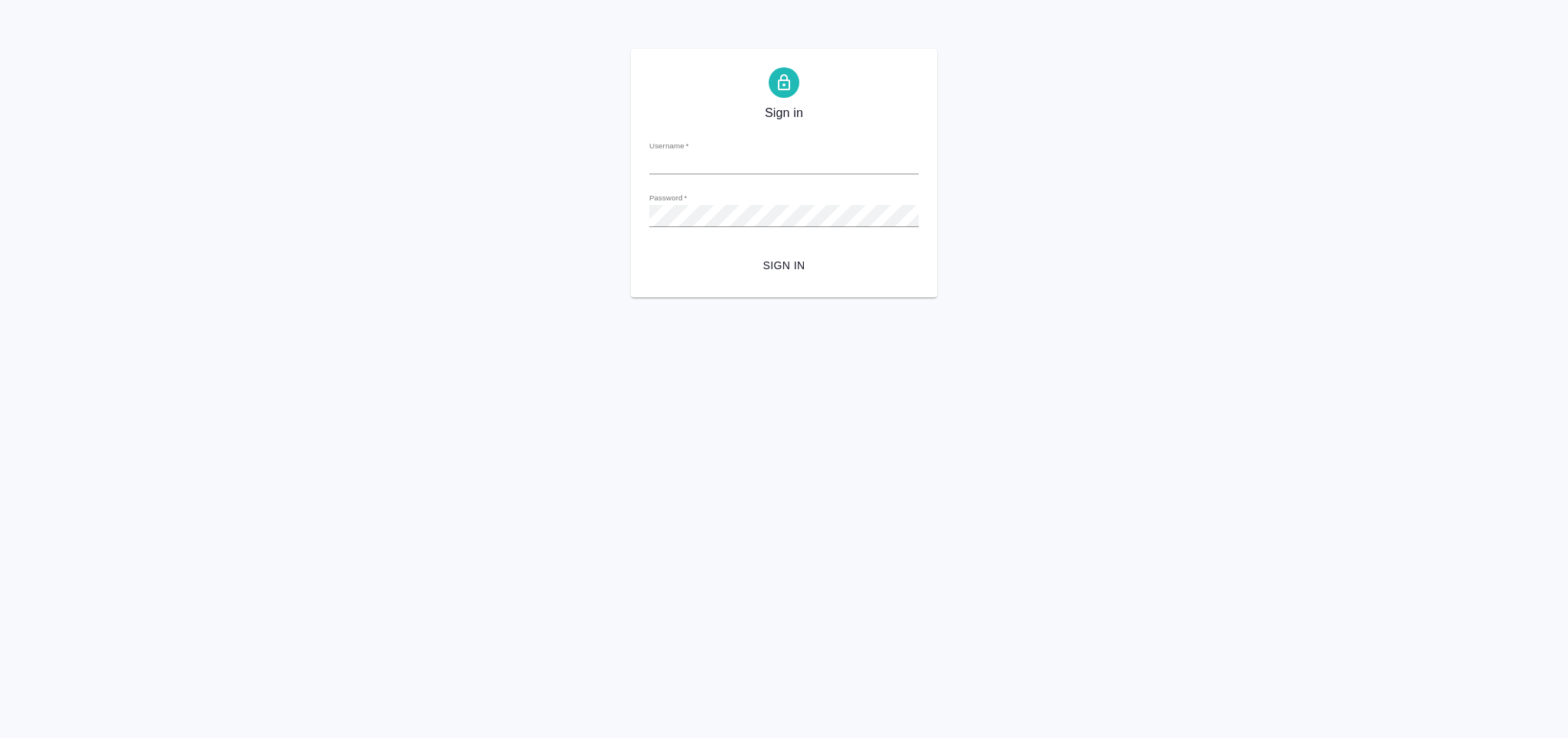
type input "[PERSON_NAME][EMAIL_ADDRESS][DOMAIN_NAME]"
click at [766, 267] on span "Sign in" at bounding box center [784, 266] width 245 height 19
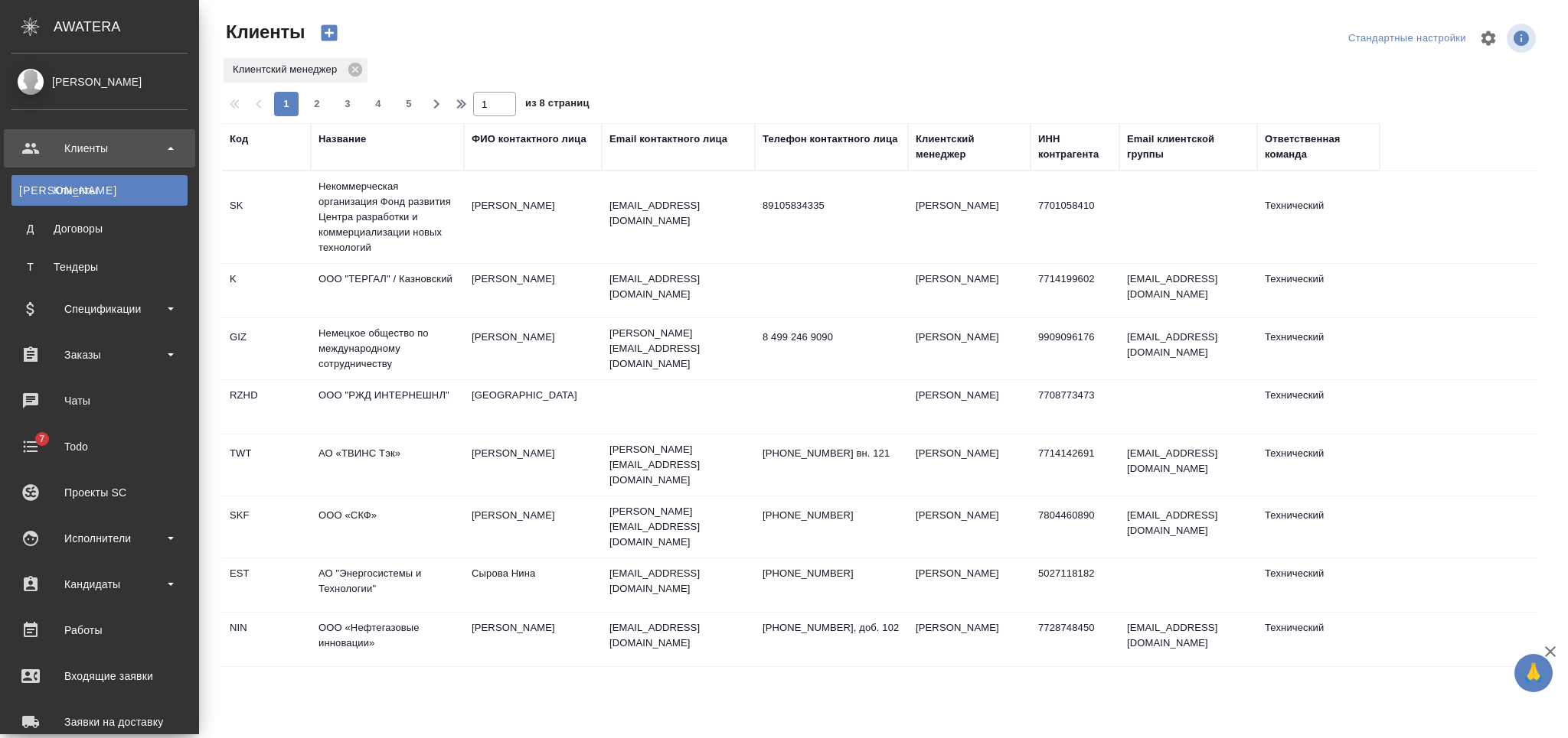
select select "RU"
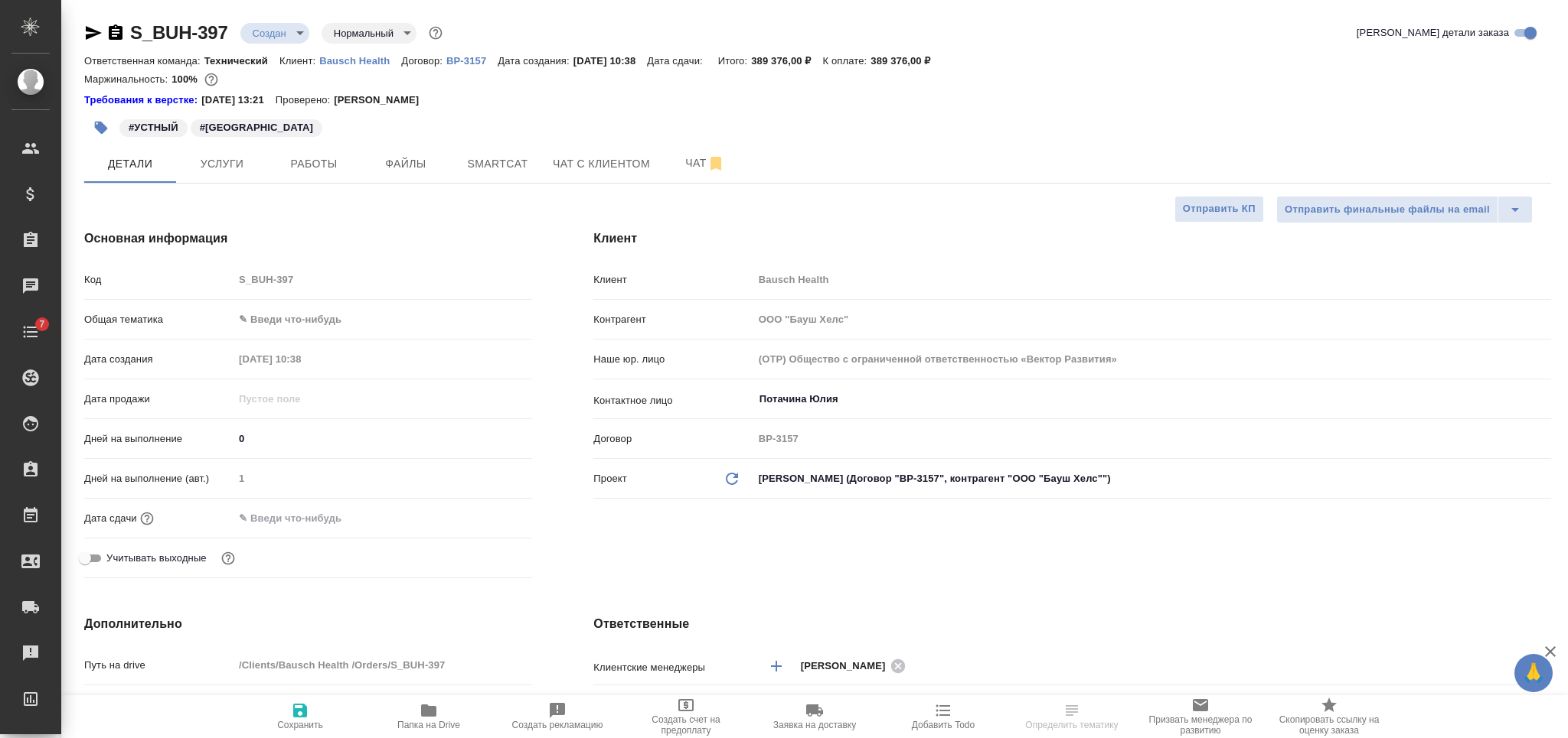
select select "RU"
click at [677, 169] on span "Чат" at bounding box center [705, 163] width 74 height 19
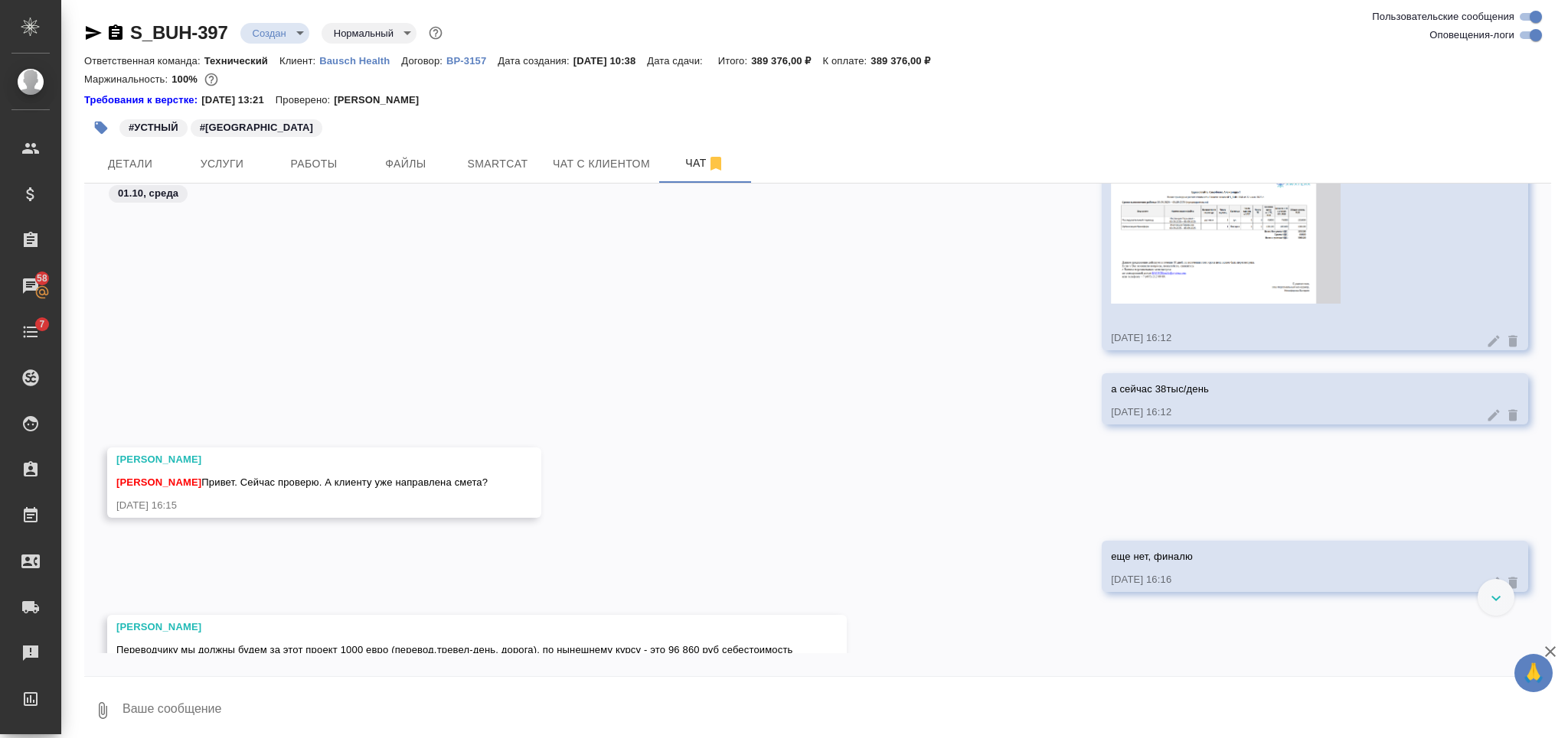
scroll to position [4130, 0]
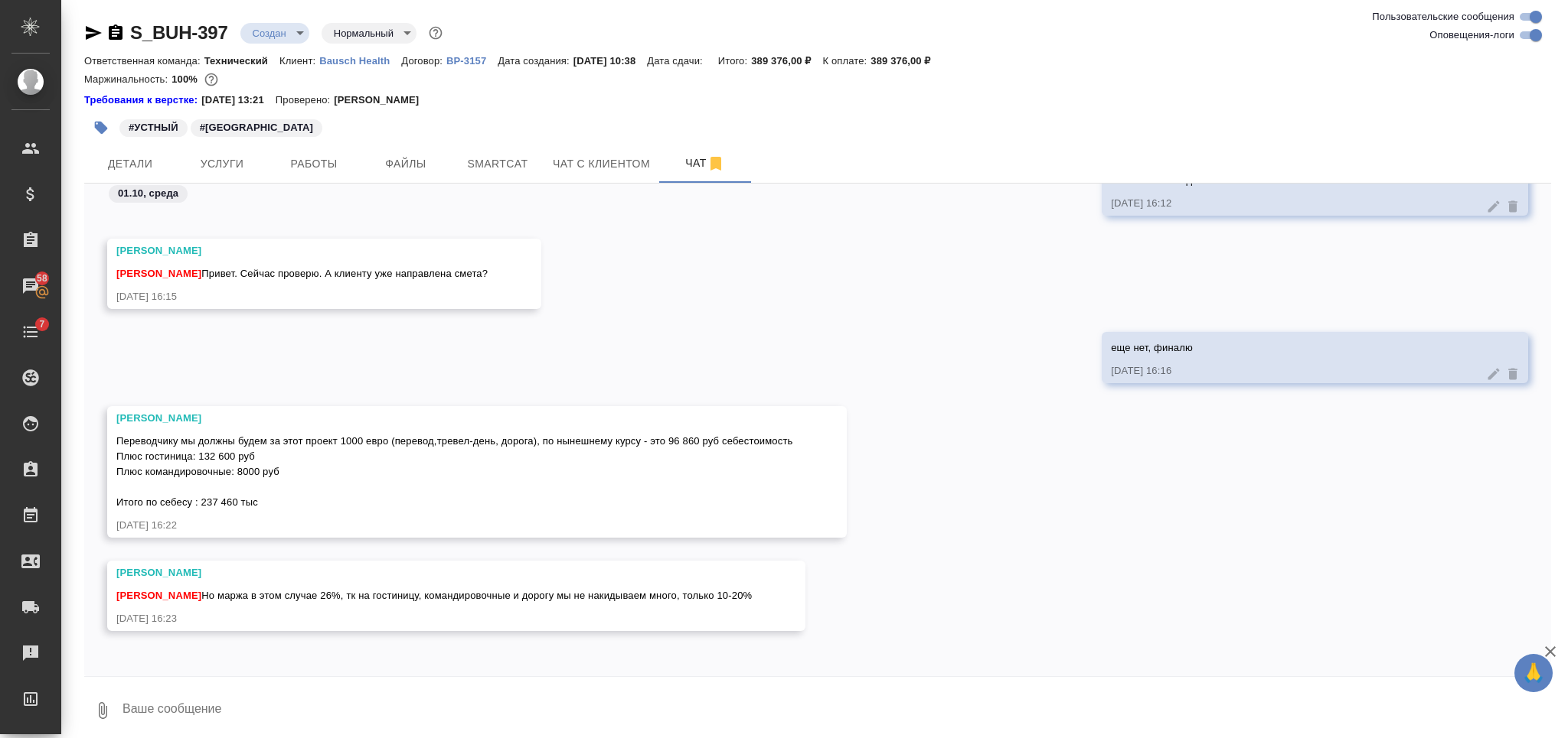
click at [459, 699] on textarea at bounding box center [836, 710] width 1430 height 52
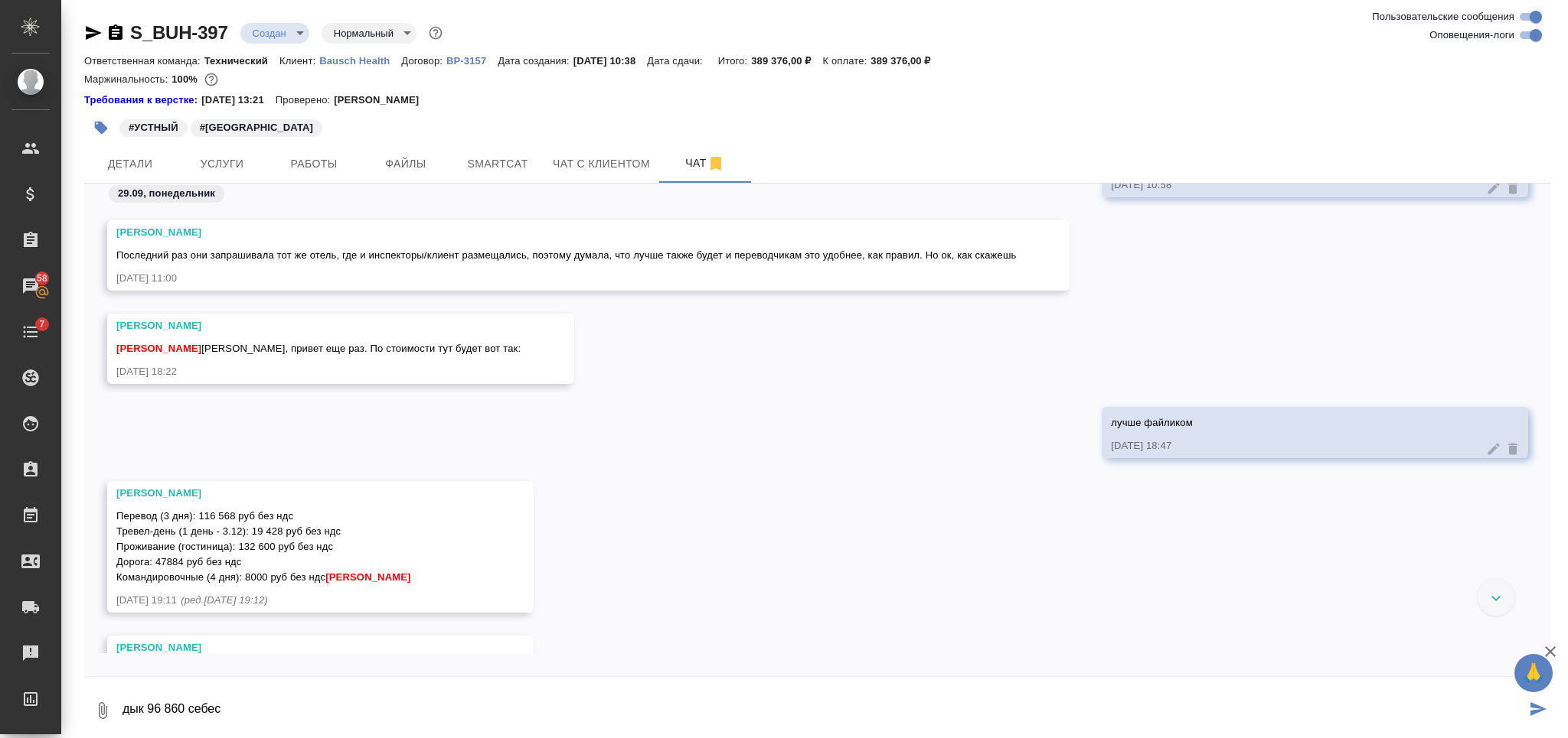
scroll to position [2156, 0]
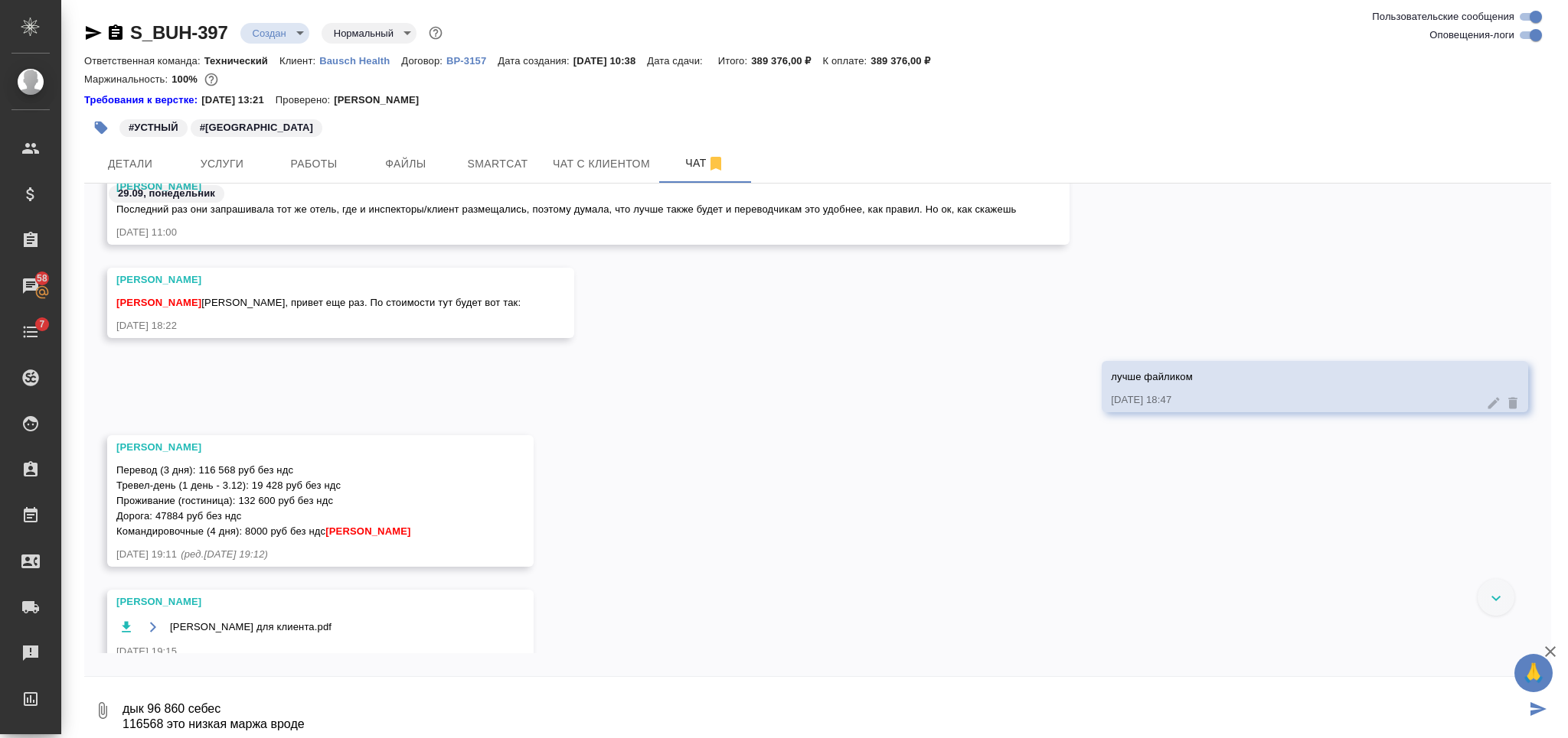
type textarea "дык 96 860 себес 116568 это низкая маржа вроде"
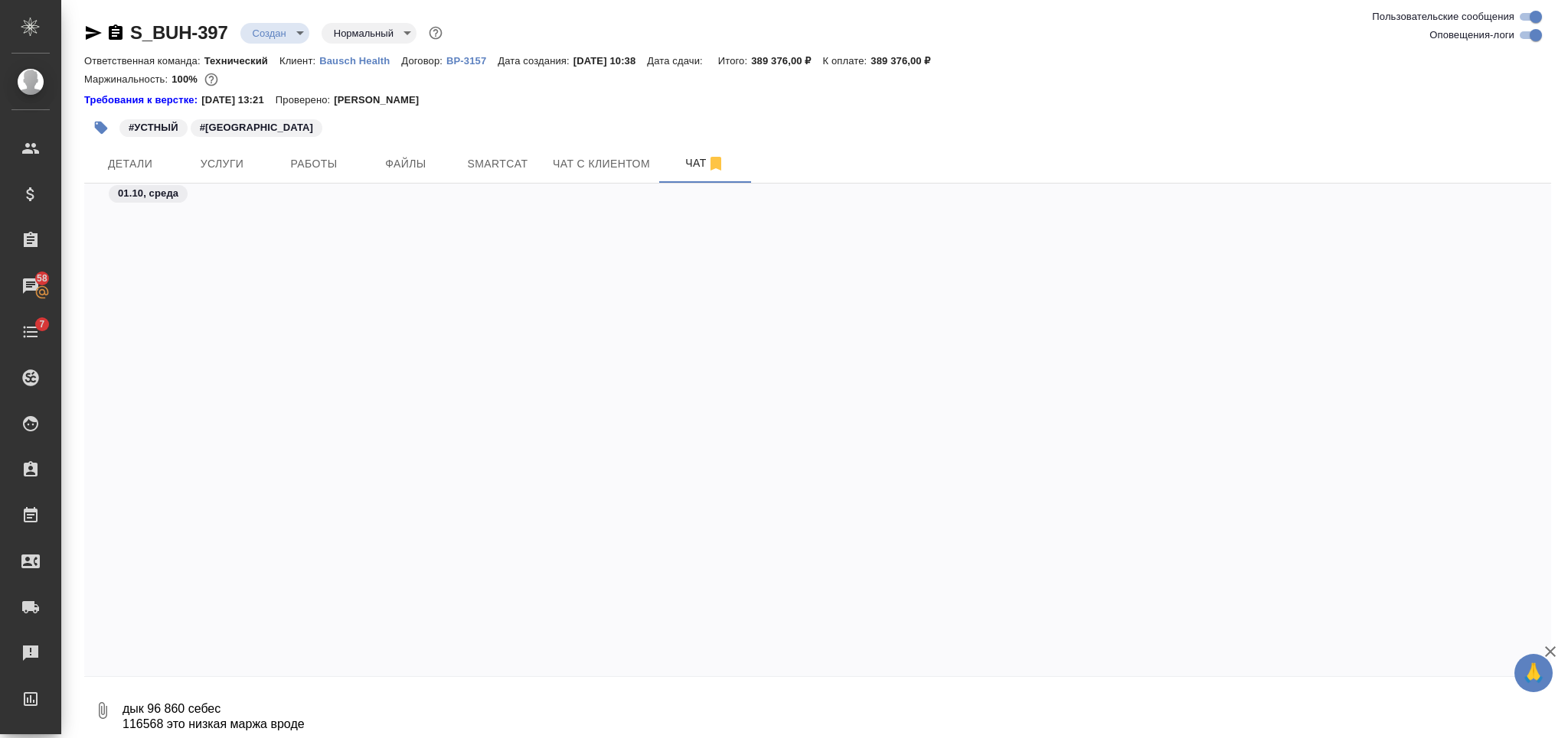
scroll to position [4219, 0]
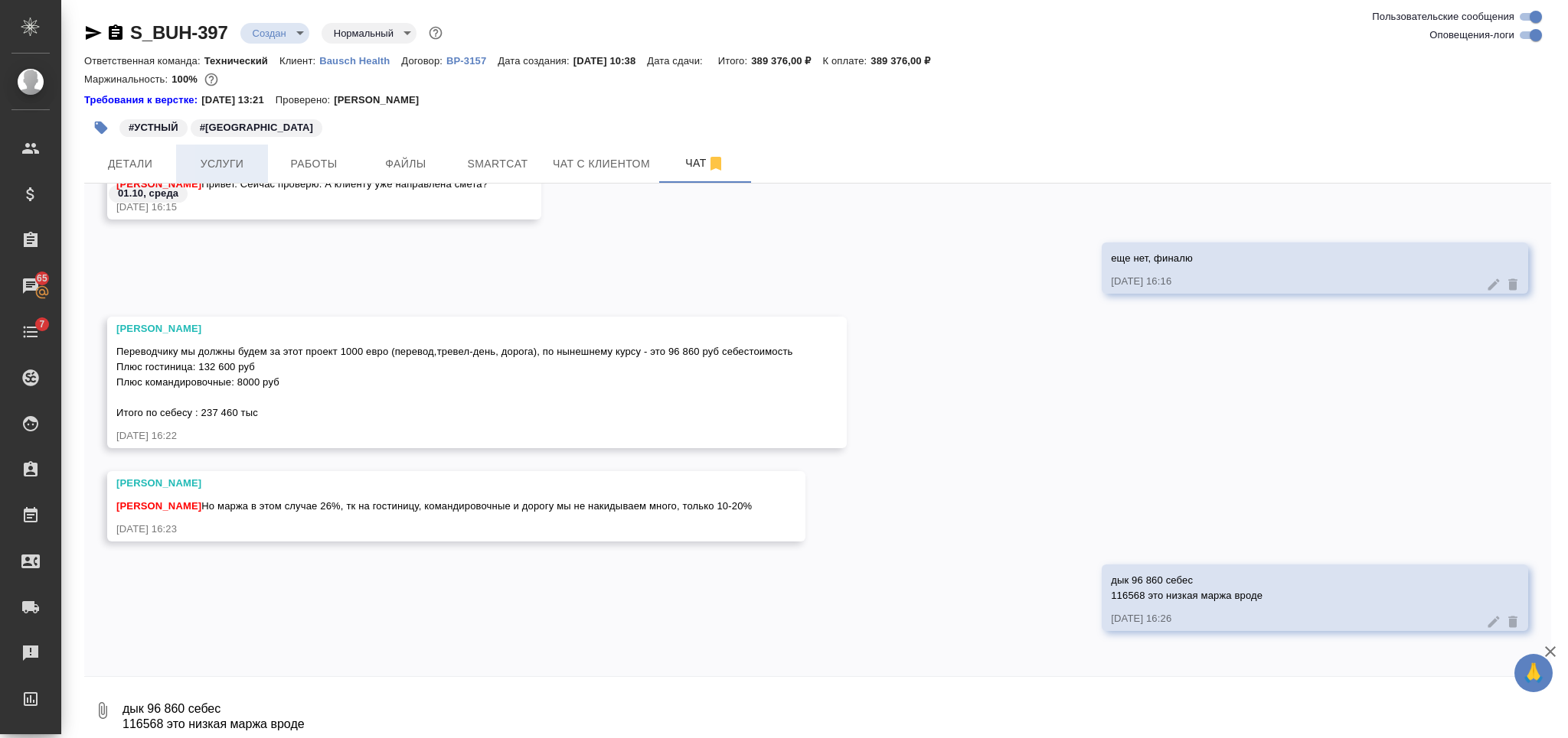
click at [235, 158] on span "Услуги" at bounding box center [222, 164] width 74 height 19
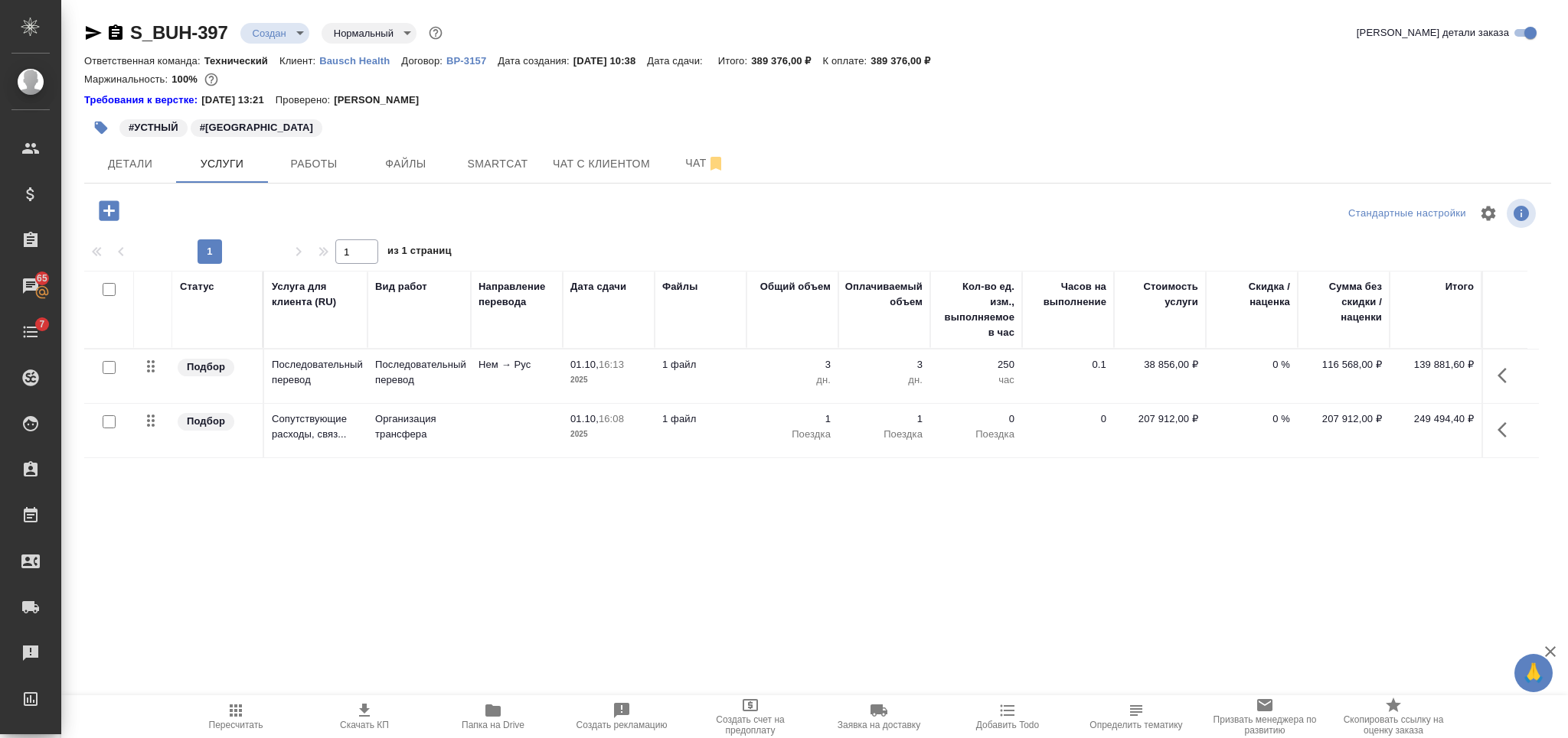
click at [754, 377] on p "дн." at bounding box center [793, 380] width 77 height 15
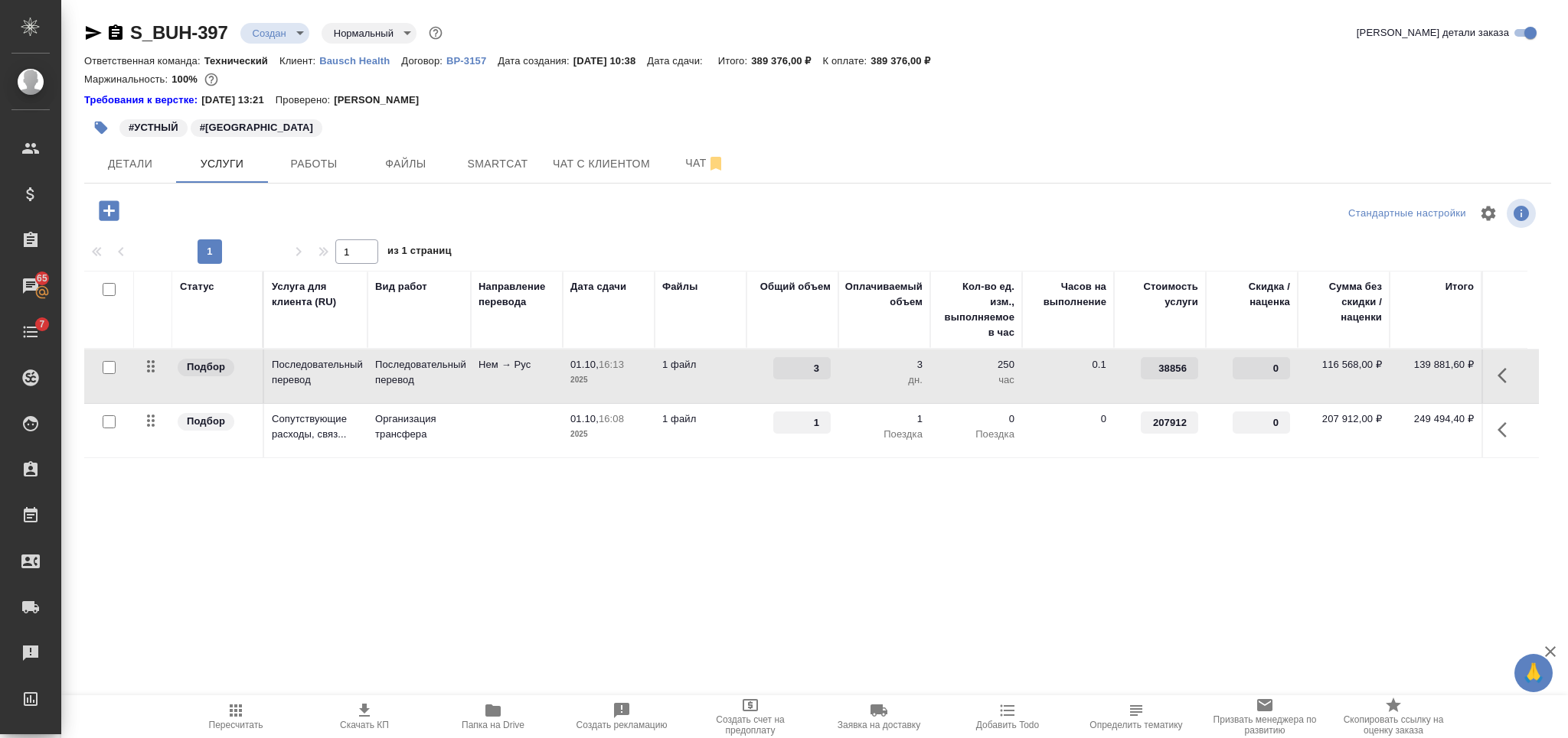
click at [754, 377] on div "3" at bounding box center [793, 368] width 77 height 23
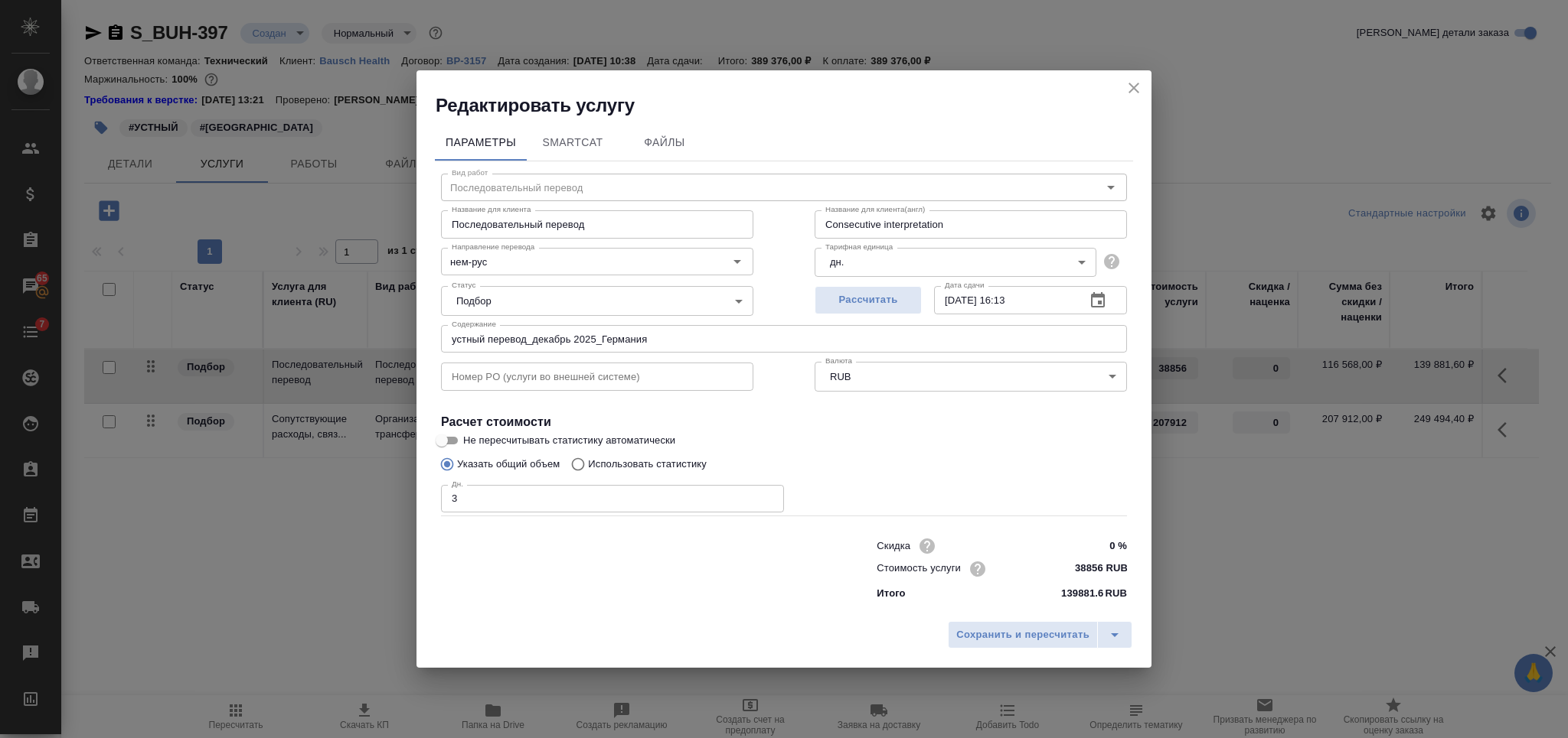
click at [1080, 564] on input "38856 RUB" at bounding box center [1098, 568] width 58 height 23
type input "75000 RUB"
click at [1013, 644] on button "Сохранить и пересчитать" at bounding box center [1022, 635] width 150 height 28
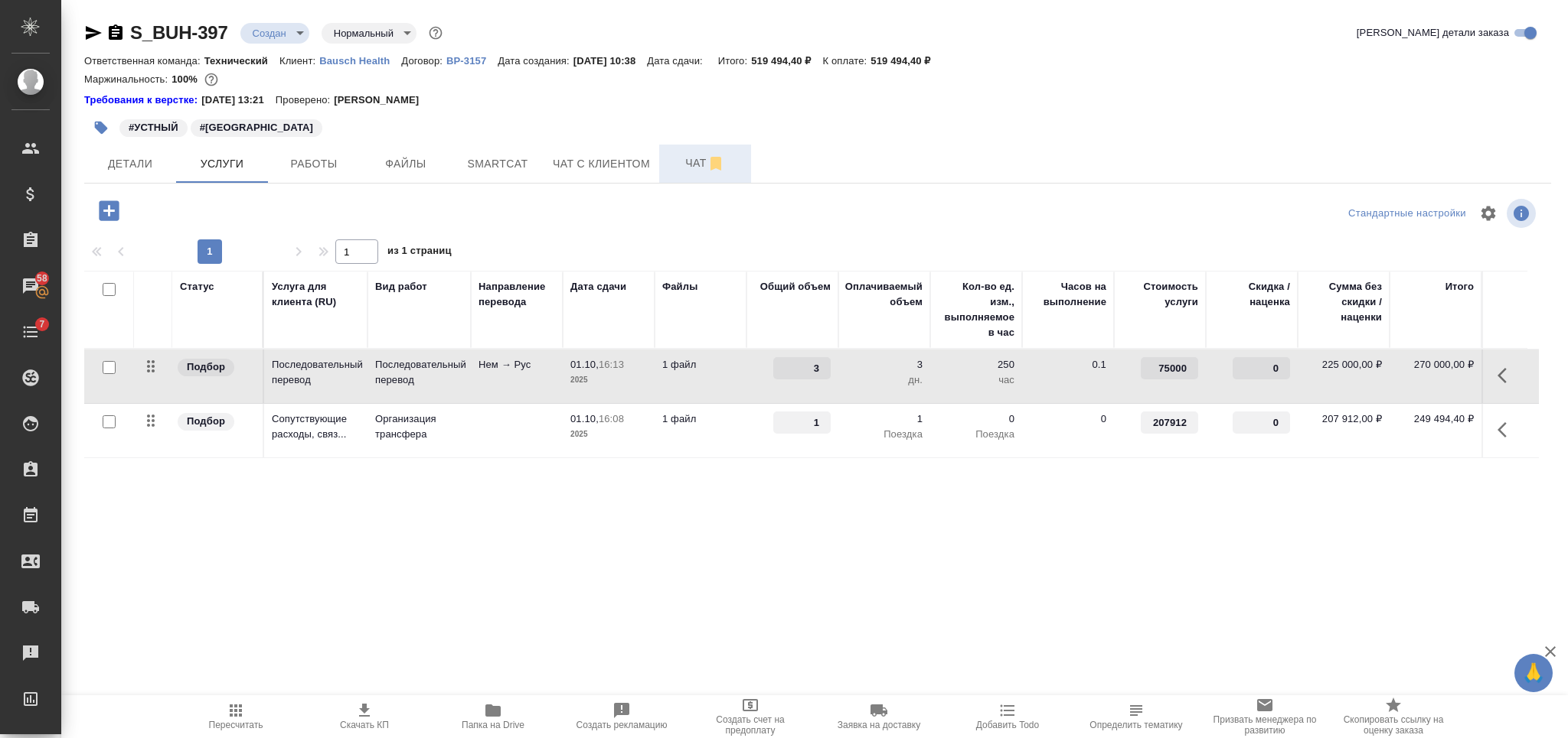
click at [682, 165] on span "Чат" at bounding box center [705, 163] width 74 height 19
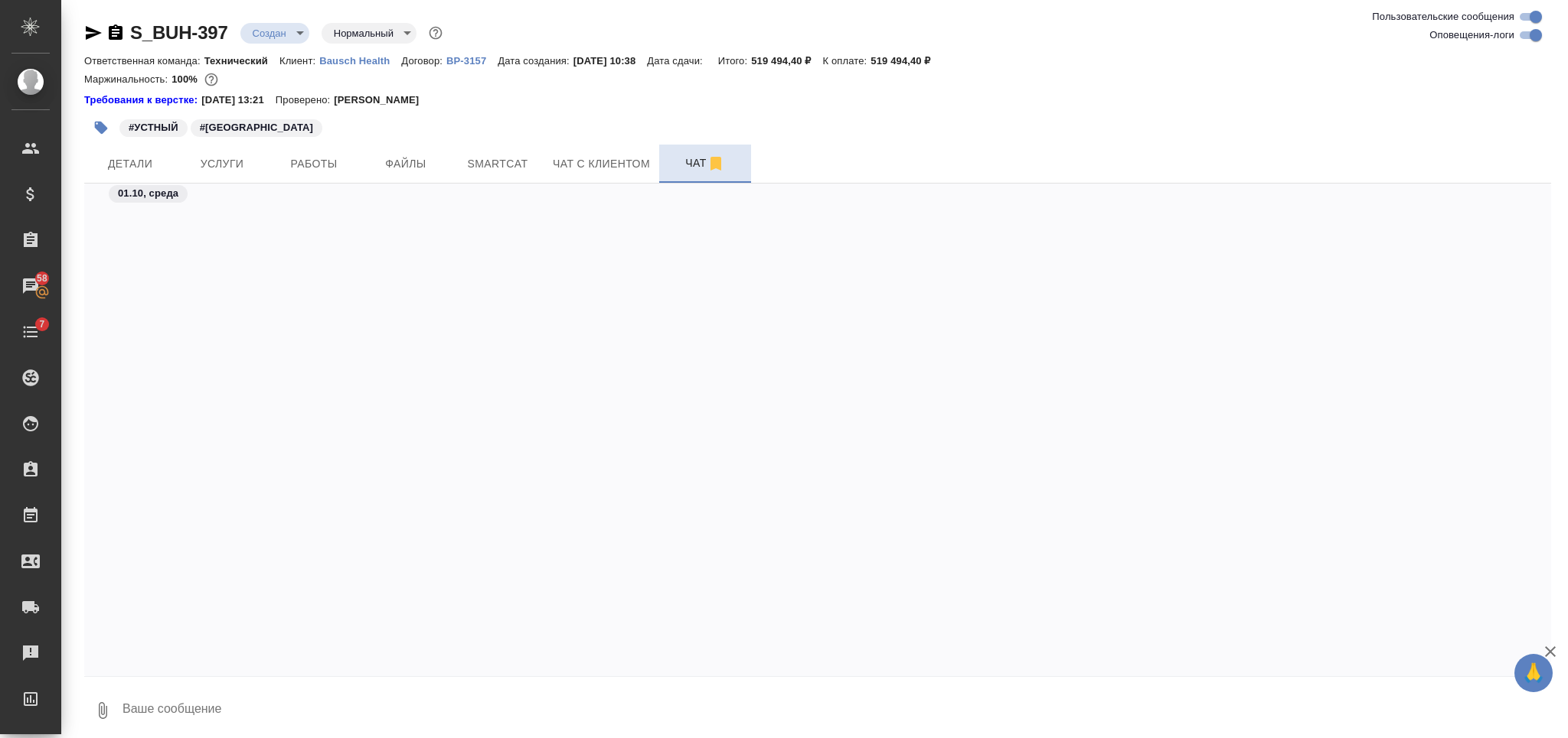
scroll to position [4891, 0]
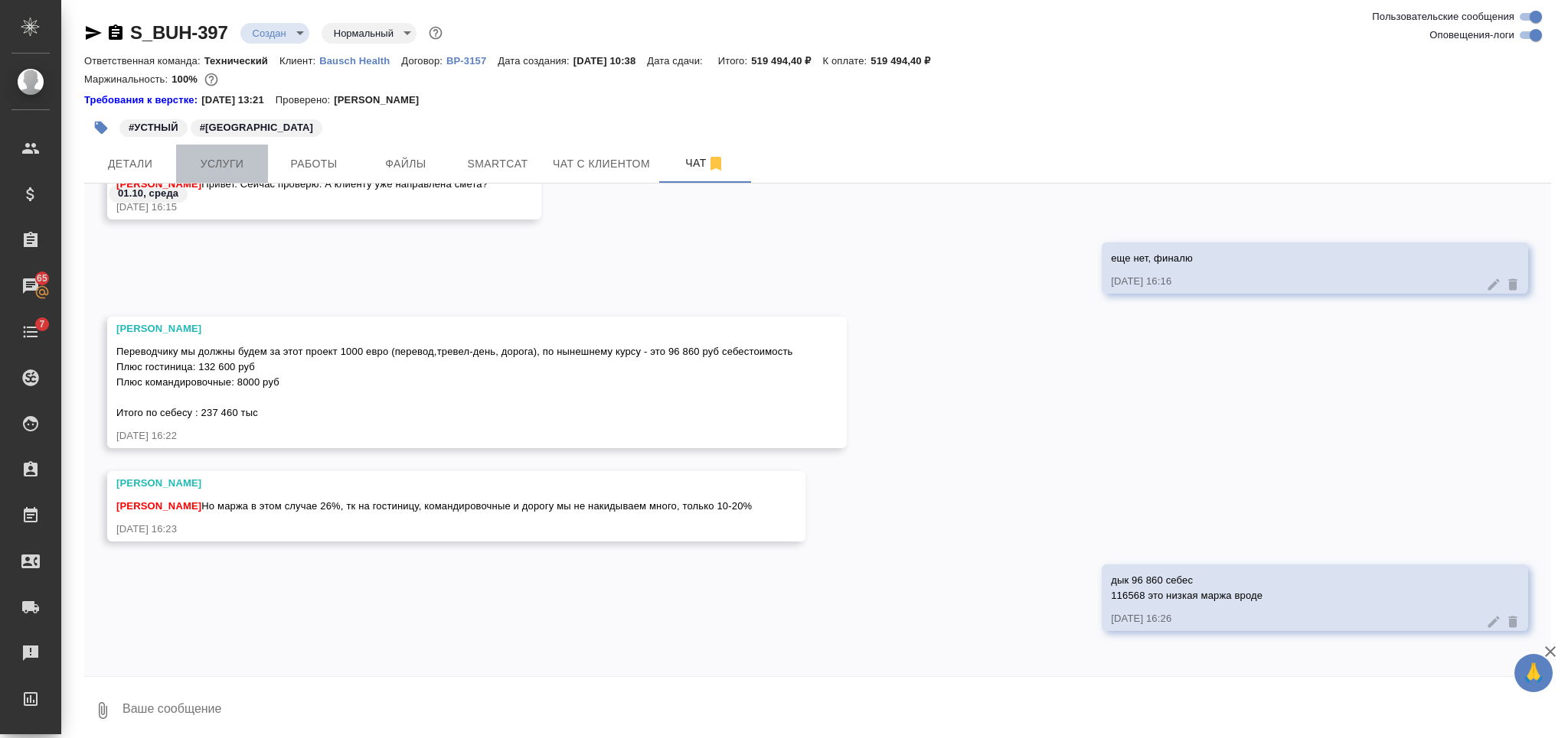
click at [222, 155] on span "Услуги" at bounding box center [222, 164] width 74 height 19
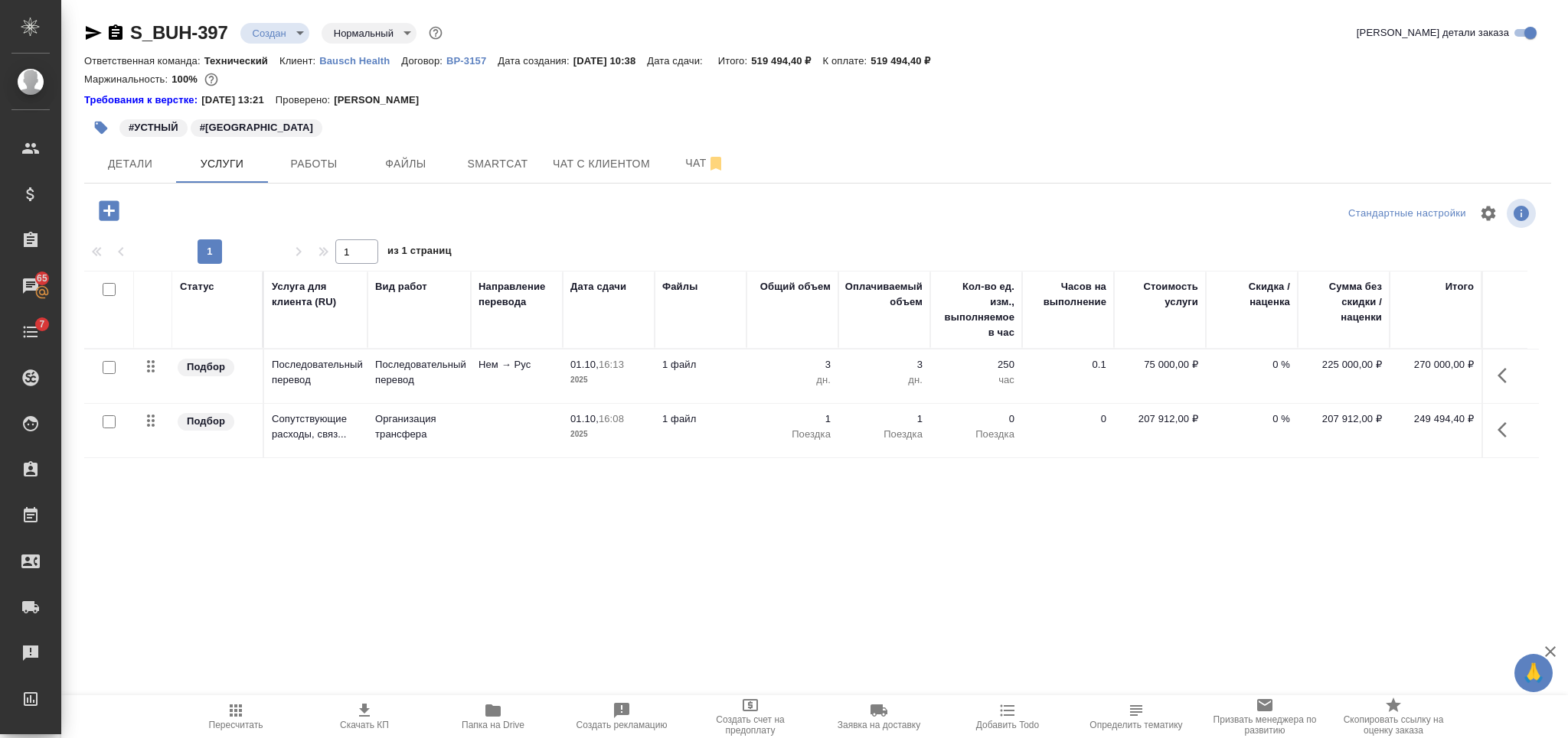
click at [474, 606] on div "S_BUH-397 Создан new Нормальный normal Кратко детали заказа Ответственная коман…" at bounding box center [818, 319] width 1484 height 639
click at [369, 710] on icon "button" at bounding box center [365, 710] width 18 height 18
click at [697, 138] on div "#УСТНЫЙ #Германия" at bounding box center [573, 128] width 978 height 33
click at [695, 145] on button "Чат" at bounding box center [705, 164] width 92 height 38
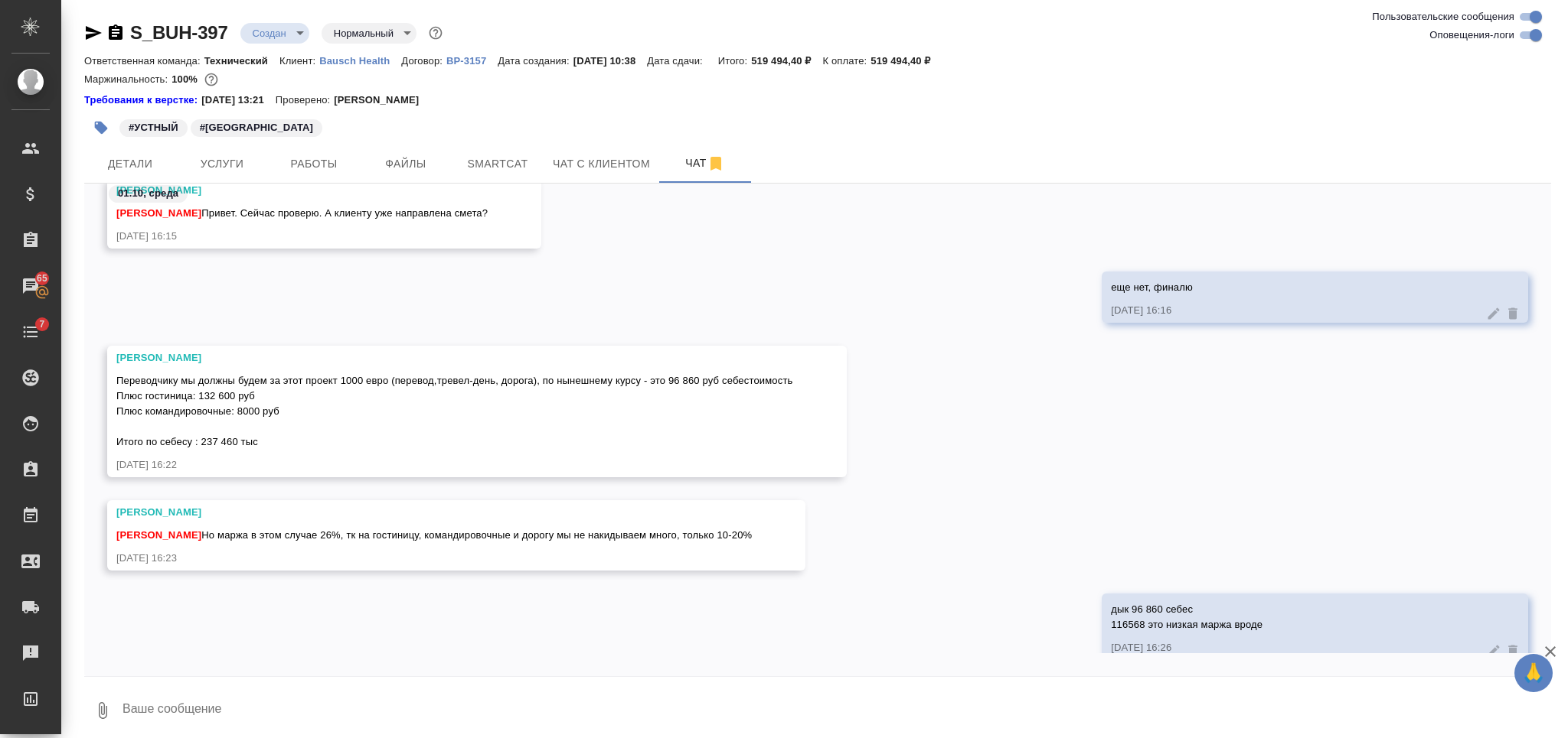
scroll to position [4965, 0]
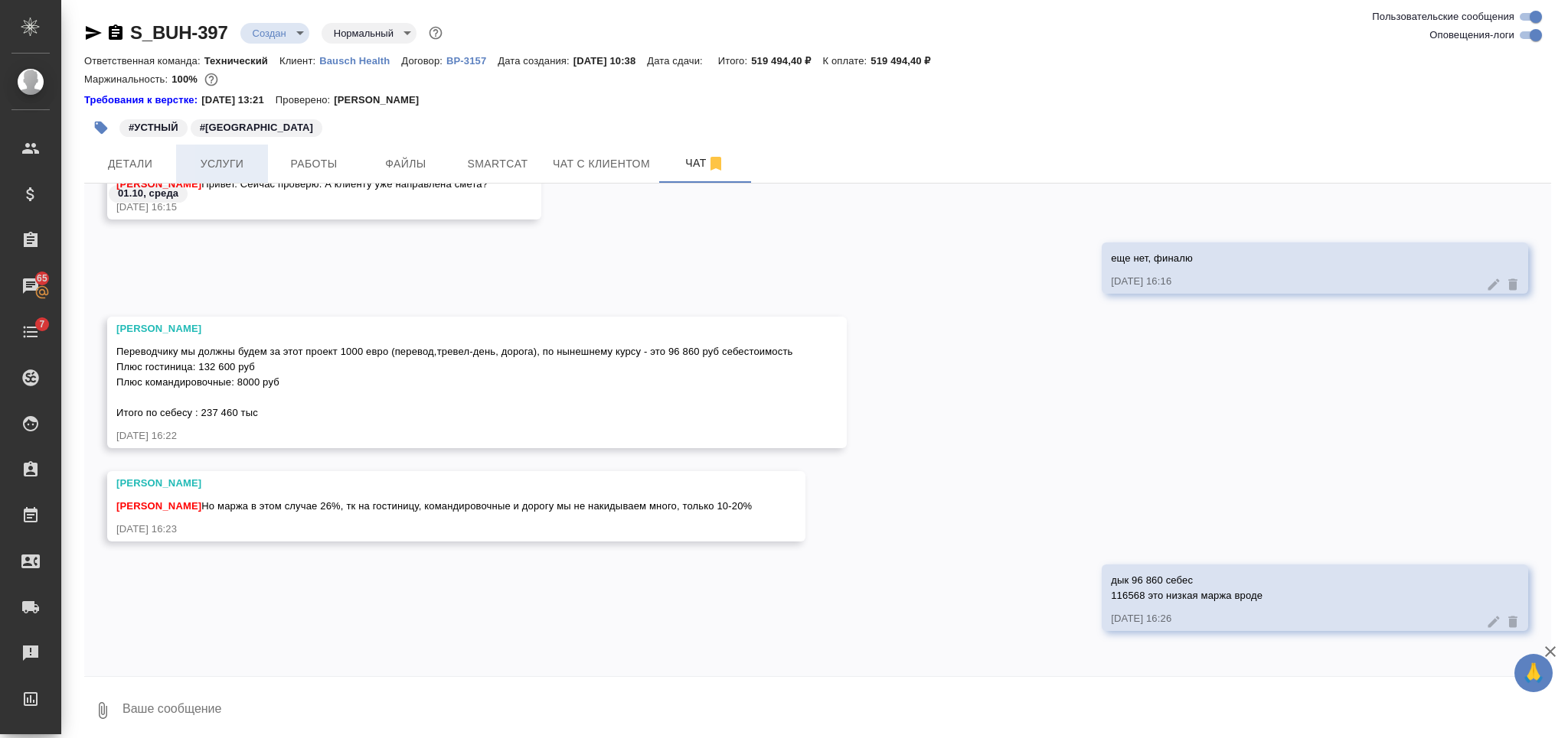
click at [229, 166] on span "Услуги" at bounding box center [222, 164] width 74 height 19
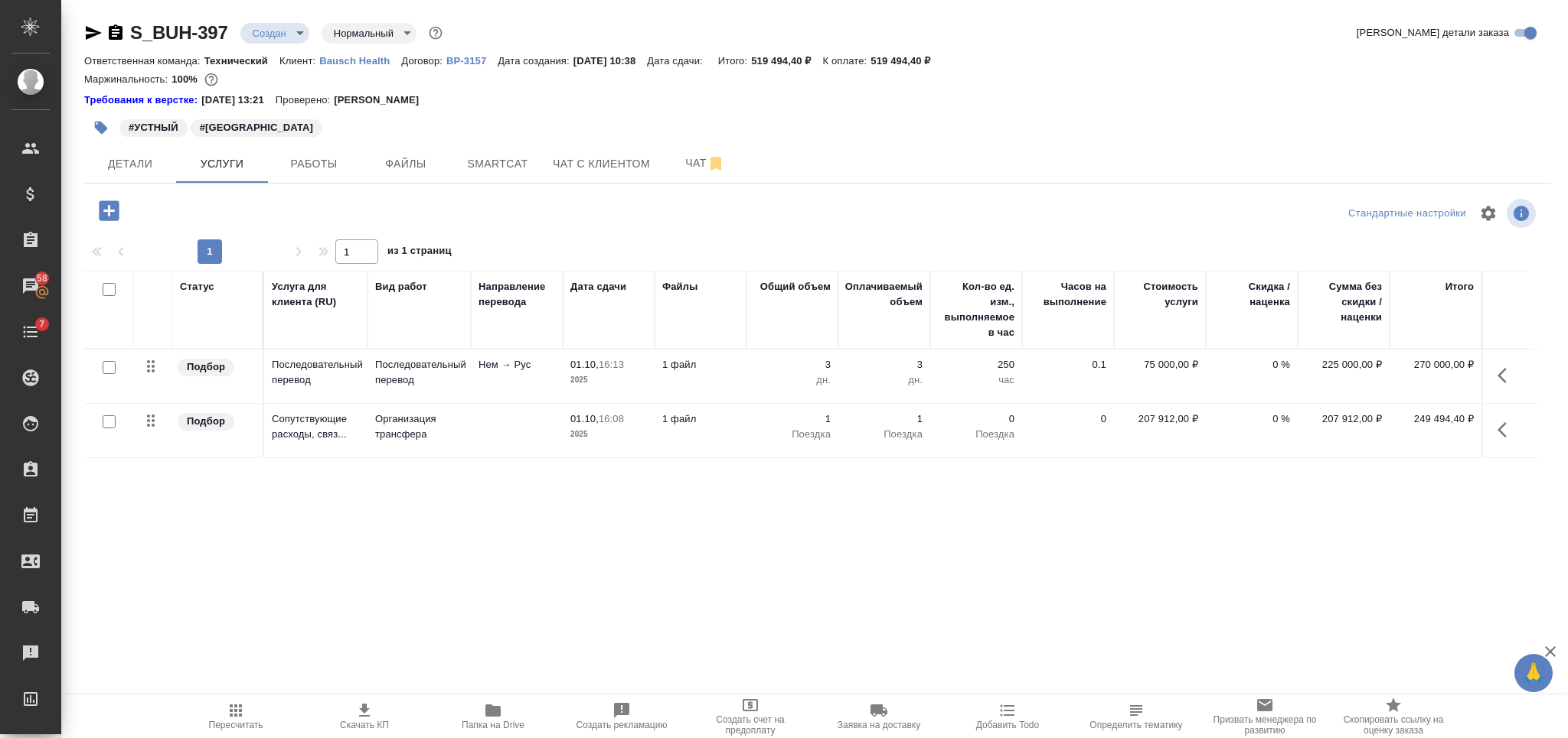
click at [1147, 84] on div "Маржинальность: 100%" at bounding box center [818, 79] width 1467 height 20
click at [679, 162] on span "Чат" at bounding box center [705, 163] width 74 height 19
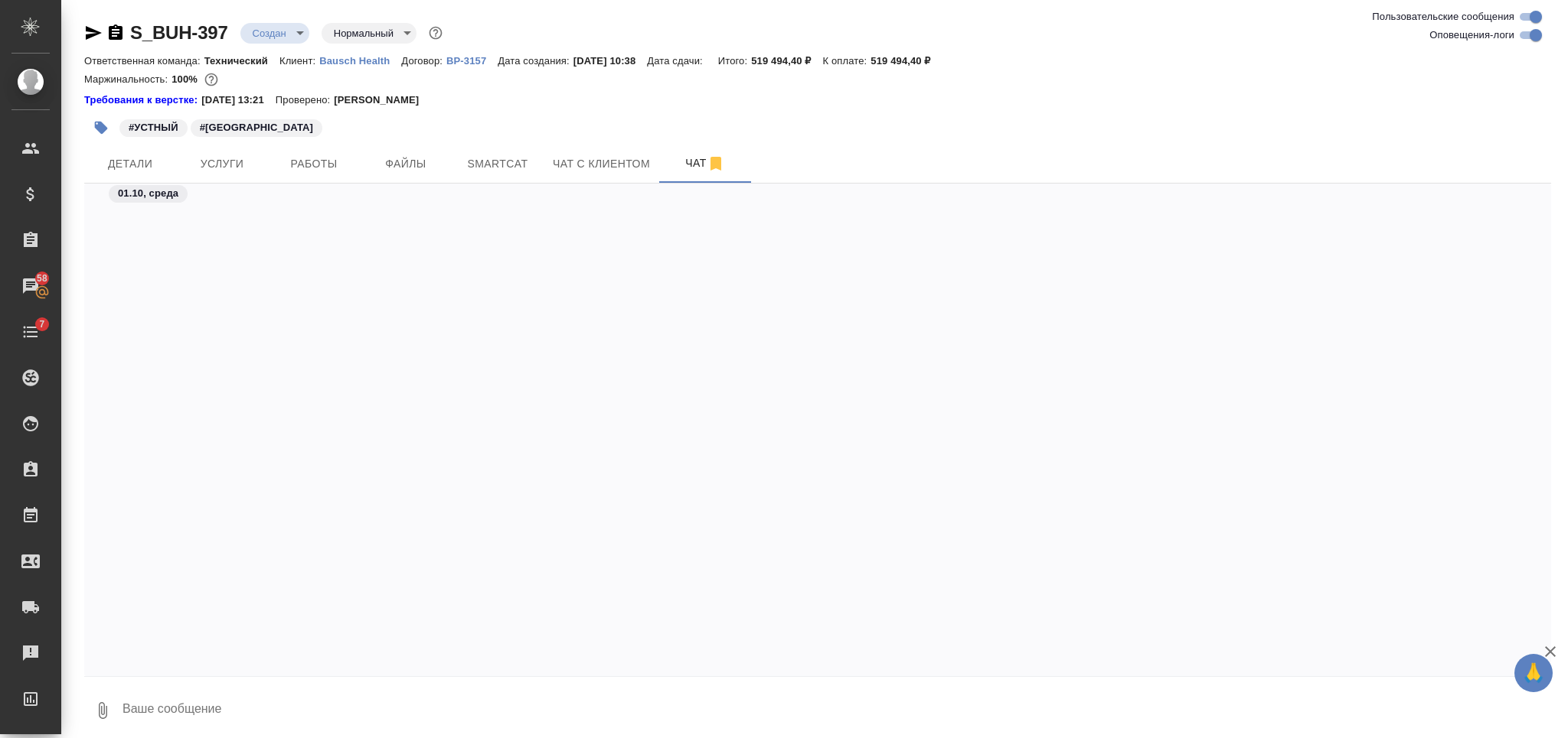
scroll to position [5380, 0]
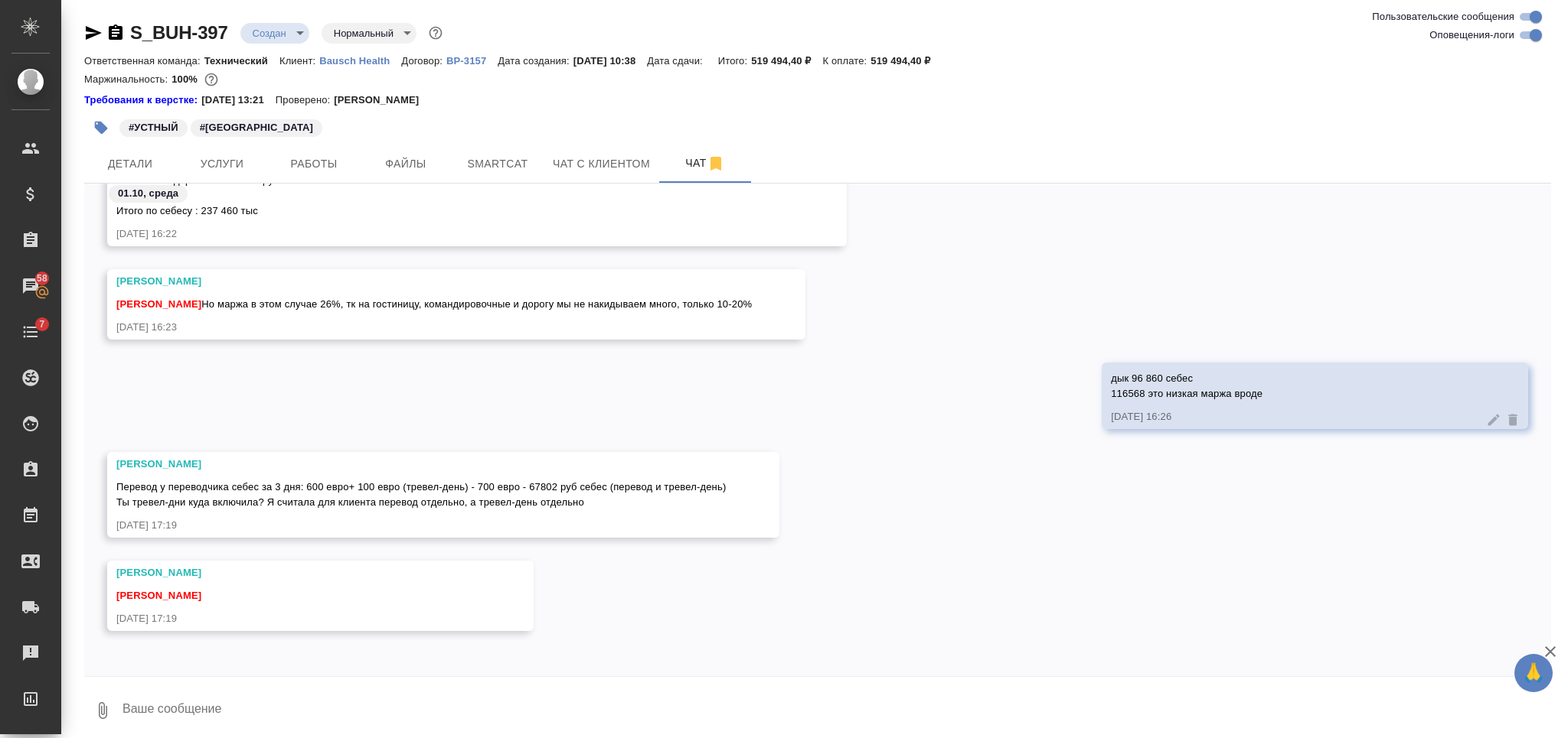
click at [417, 700] on textarea at bounding box center [836, 710] width 1430 height 52
paste textarea "https://drive.awatera.com/s/42rHMQ9Nb6pqYSB"
type textarea "вот такие расчеты у меня получились https://drive.awatera.com/s/42rHMQ9Nb6pqYSB…"
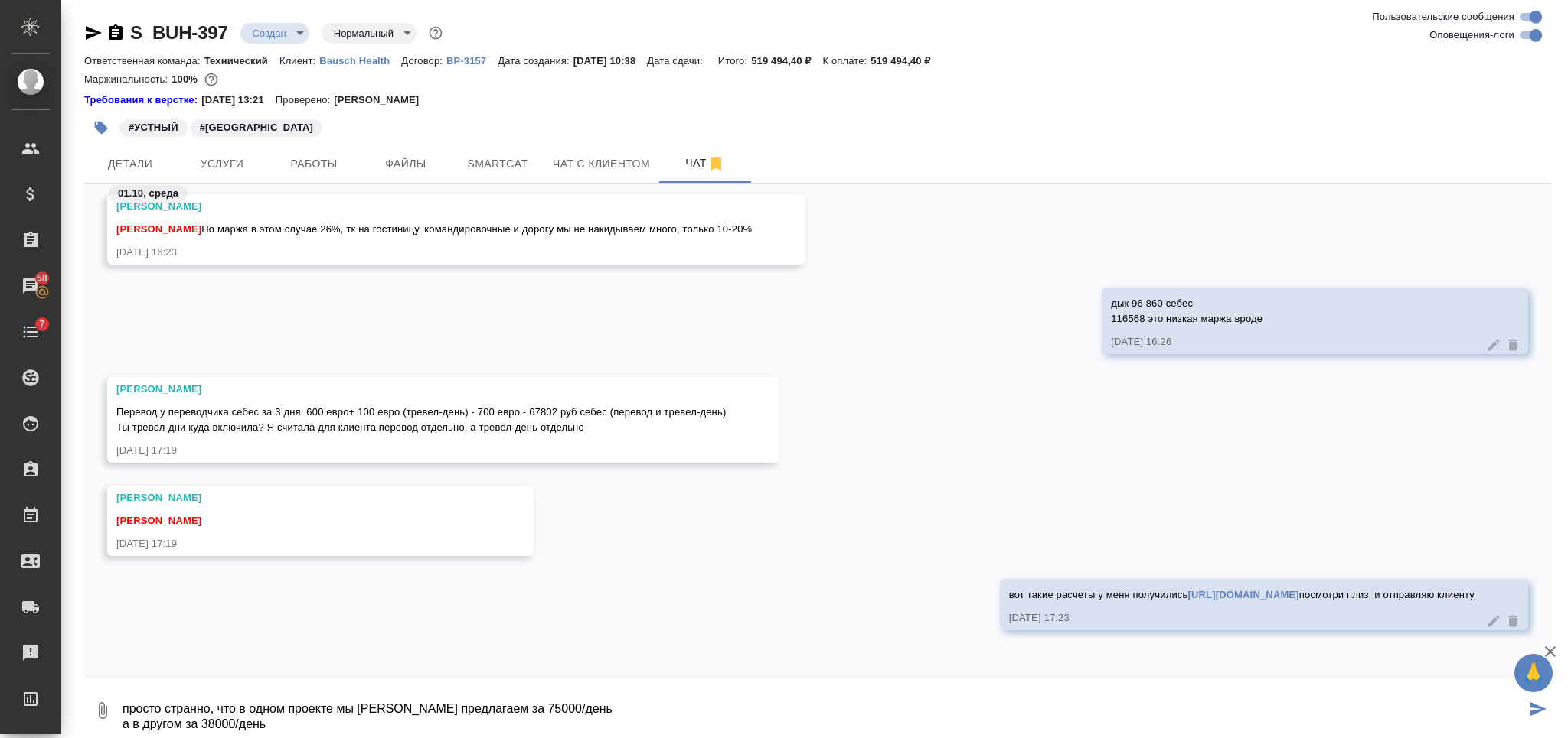
type textarea "просто странно, что в одном проекте мы дениса предлагаем за 75000/день а в друг…"
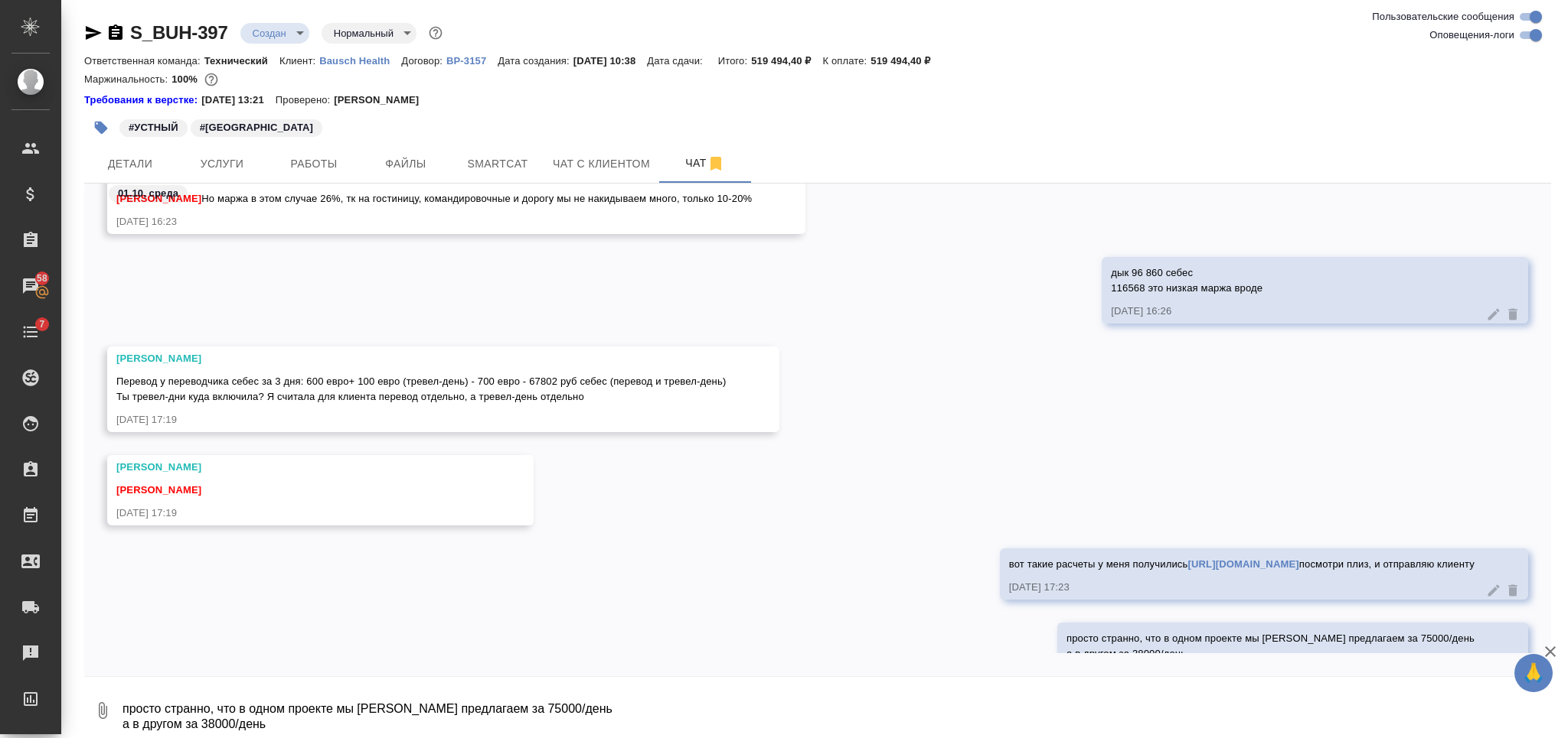
scroll to position [5574, 0]
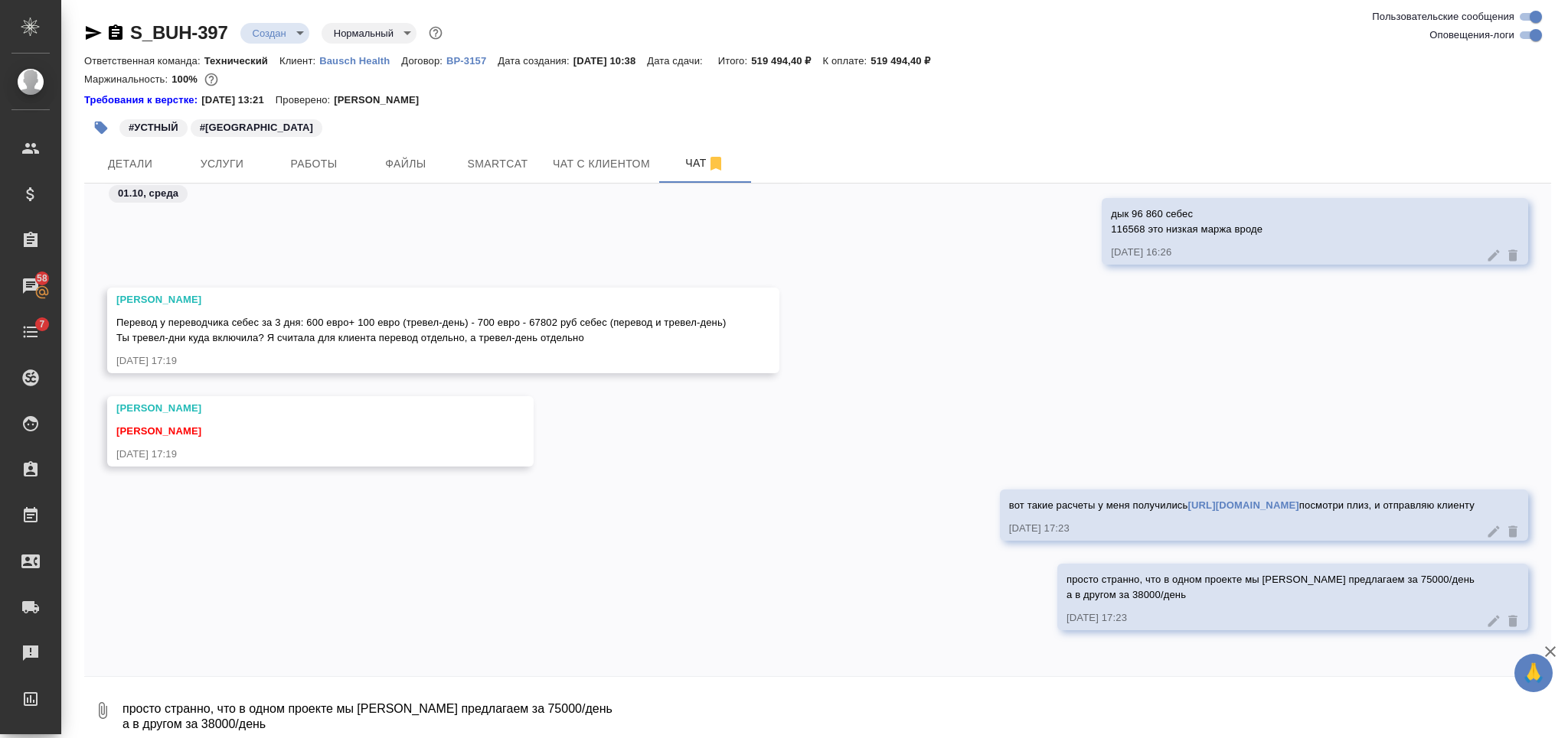
click at [1486, 534] on icon at bounding box center [1494, 532] width 15 height 15
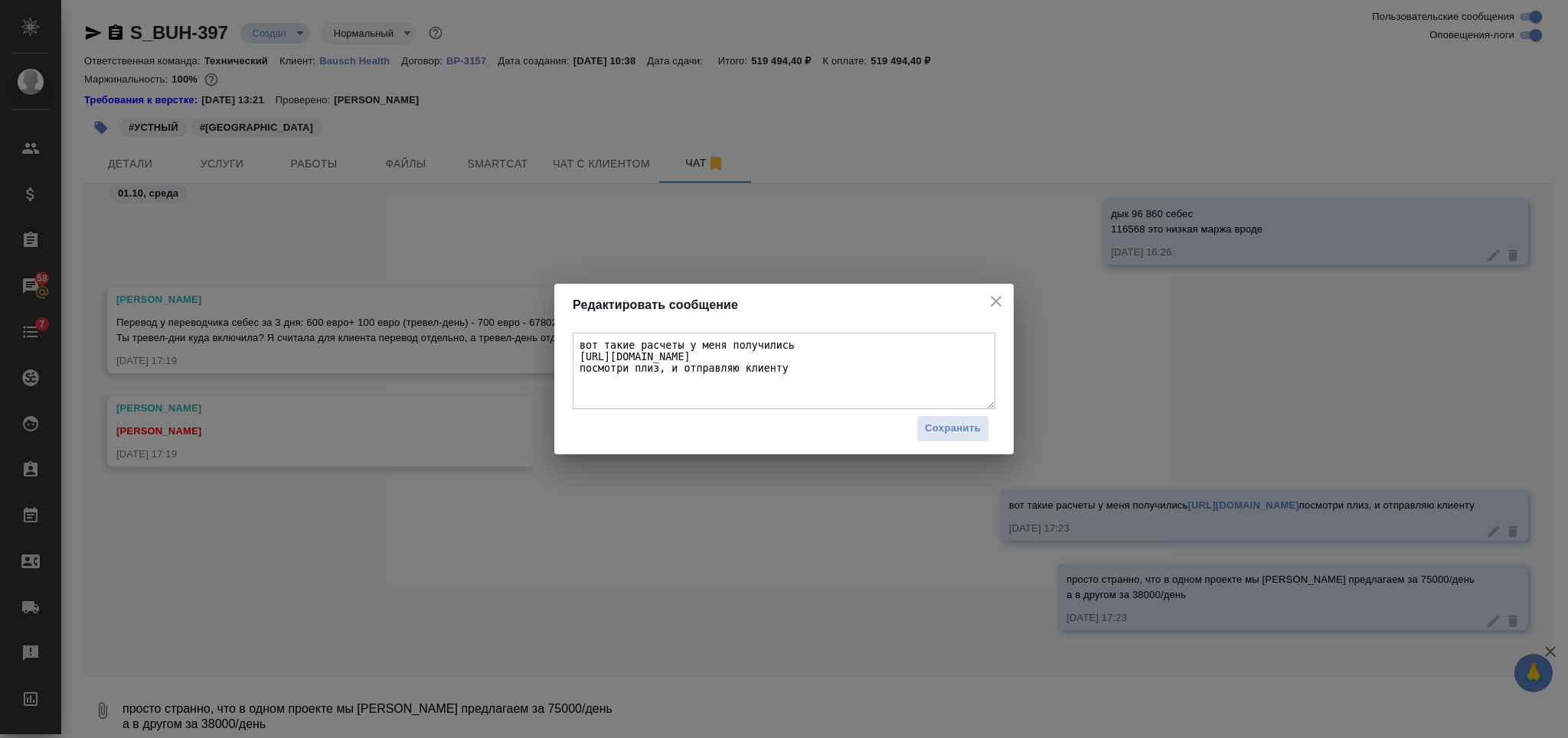
click at [665, 369] on textarea "вот такие расчеты у меня получились https://drive.awatera.com/s/42rHMQ9Nb6pqYSB…" at bounding box center [784, 371] width 422 height 77
click at [772, 371] on textarea "вот такие расчеты у меня получились https://drive.awatera.com/s/42rHMQ9Nb6pqYSB…" at bounding box center [784, 371] width 422 height 77
type textarea "вот такие расчеты у меня получились https://drive.awatera.com/s/42rHMQ9Nb6pqYSB…"
click at [963, 434] on span "Сохранить" at bounding box center [953, 429] width 56 height 18
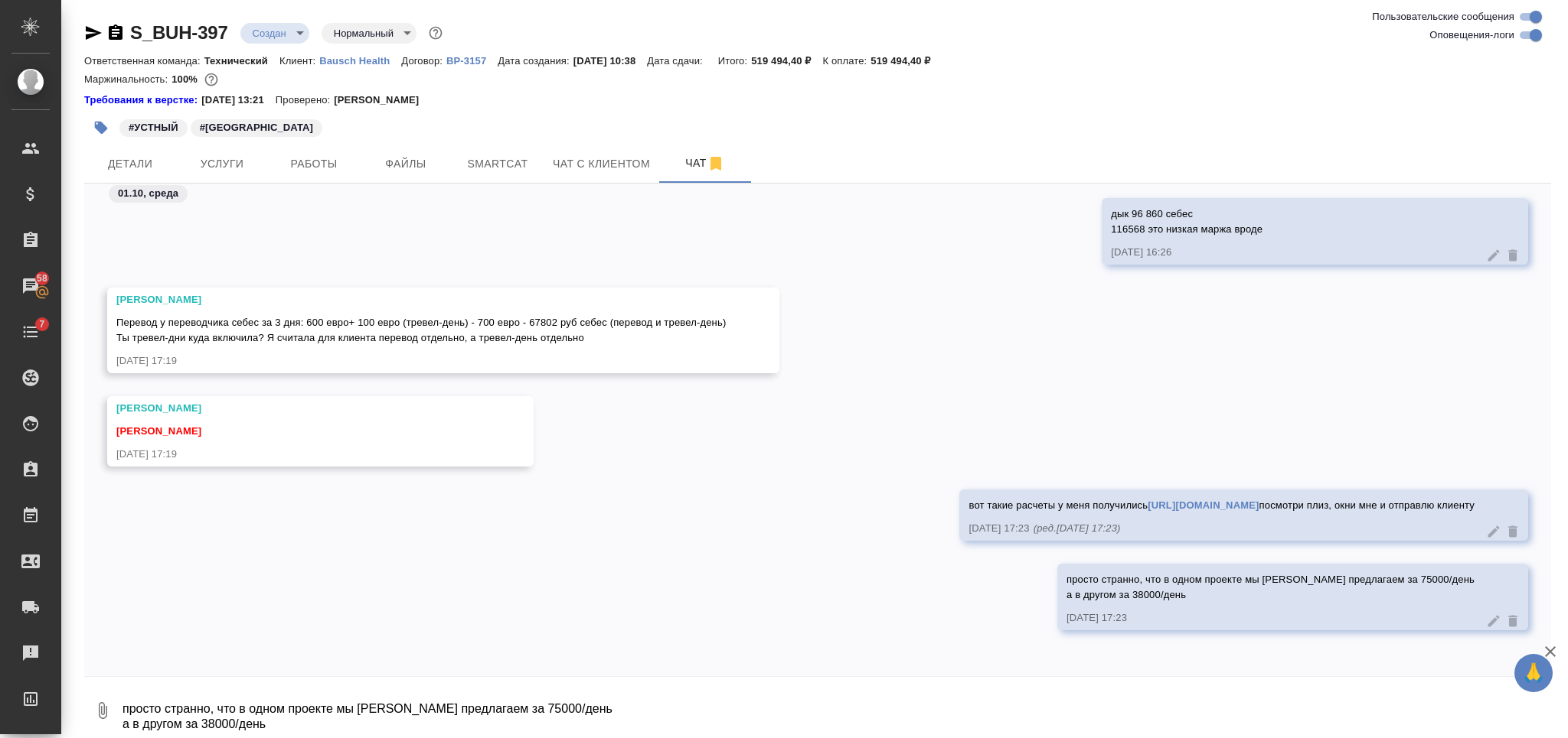
scroll to position [5765, 0]
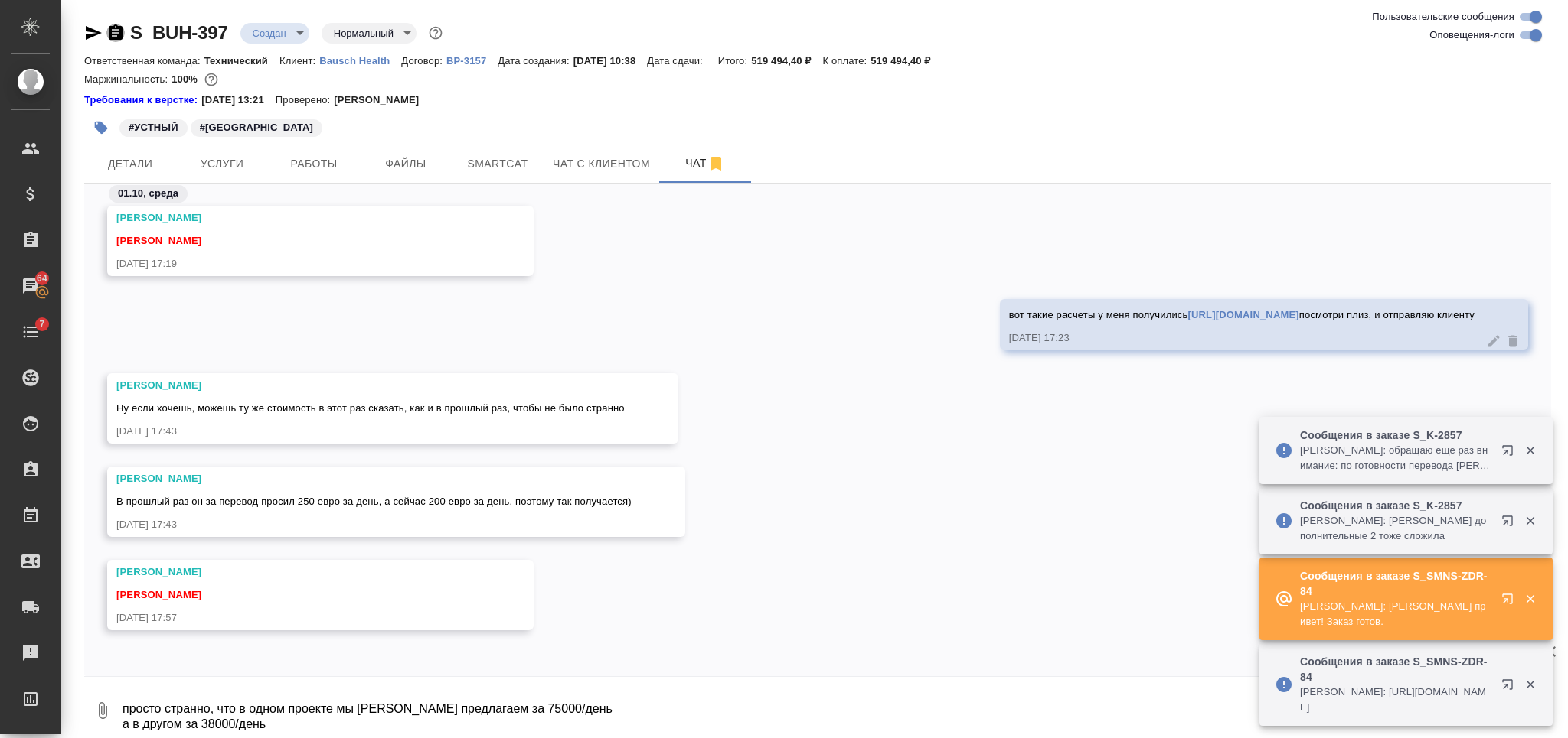
click at [113, 32] on icon "button" at bounding box center [115, 33] width 18 height 18
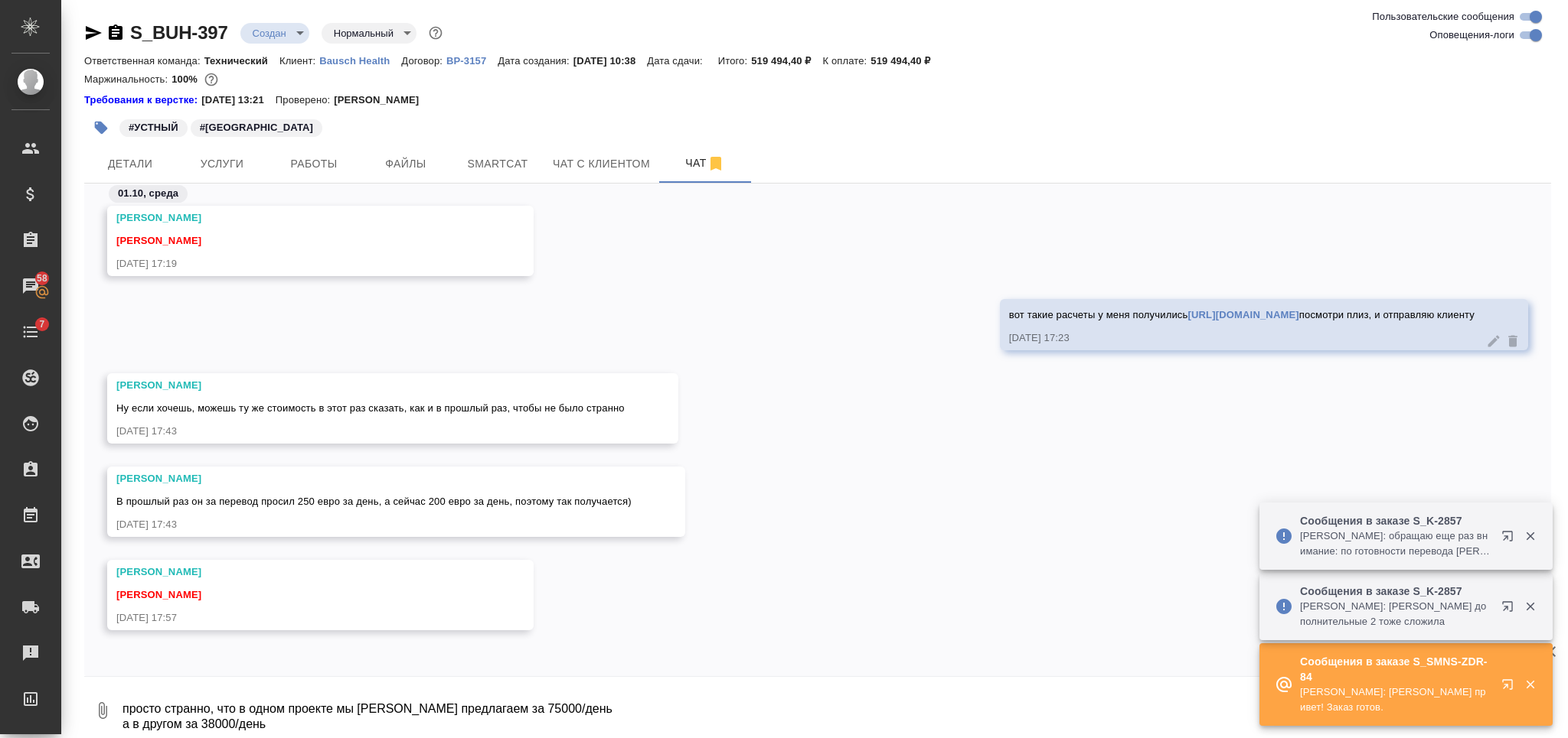
click at [293, 32] on body "🙏 .cls-1 fill:#fff; AWATERA Nikiforova Valeria Клиенты Спецификации Заказы 58 Ч…" at bounding box center [784, 369] width 1568 height 738
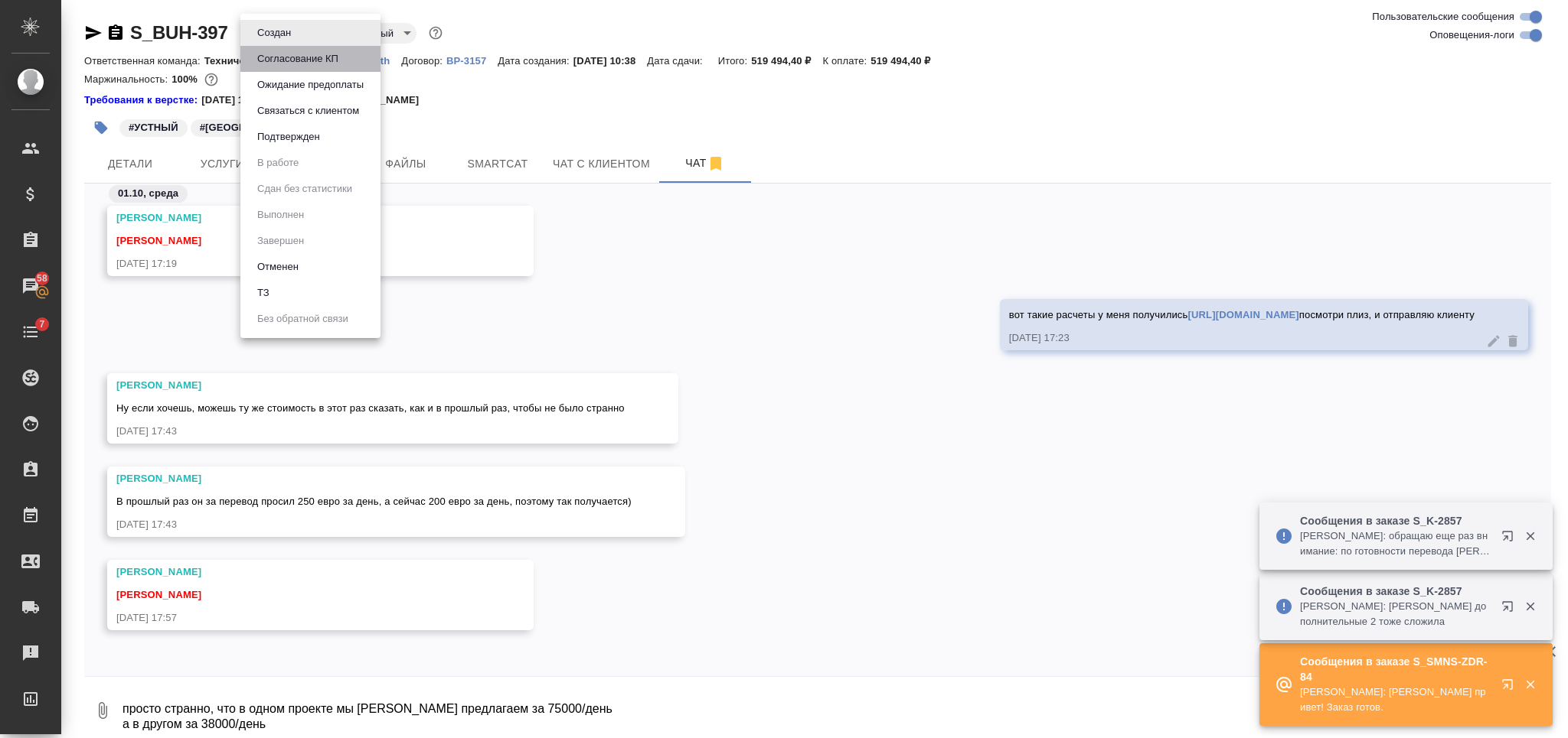
click at [307, 53] on button "Согласование КП" at bounding box center [298, 59] width 90 height 17
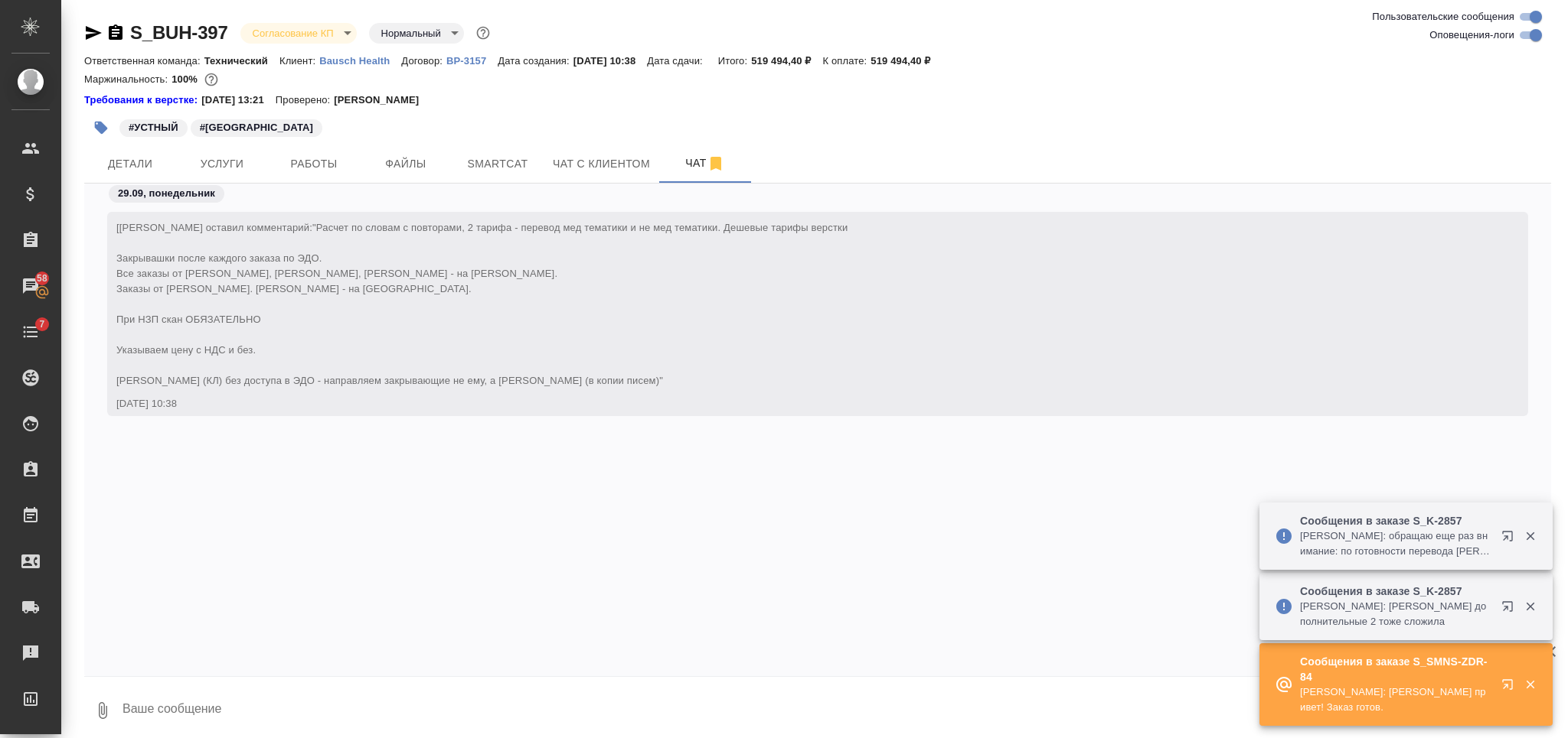
scroll to position [6526, 0]
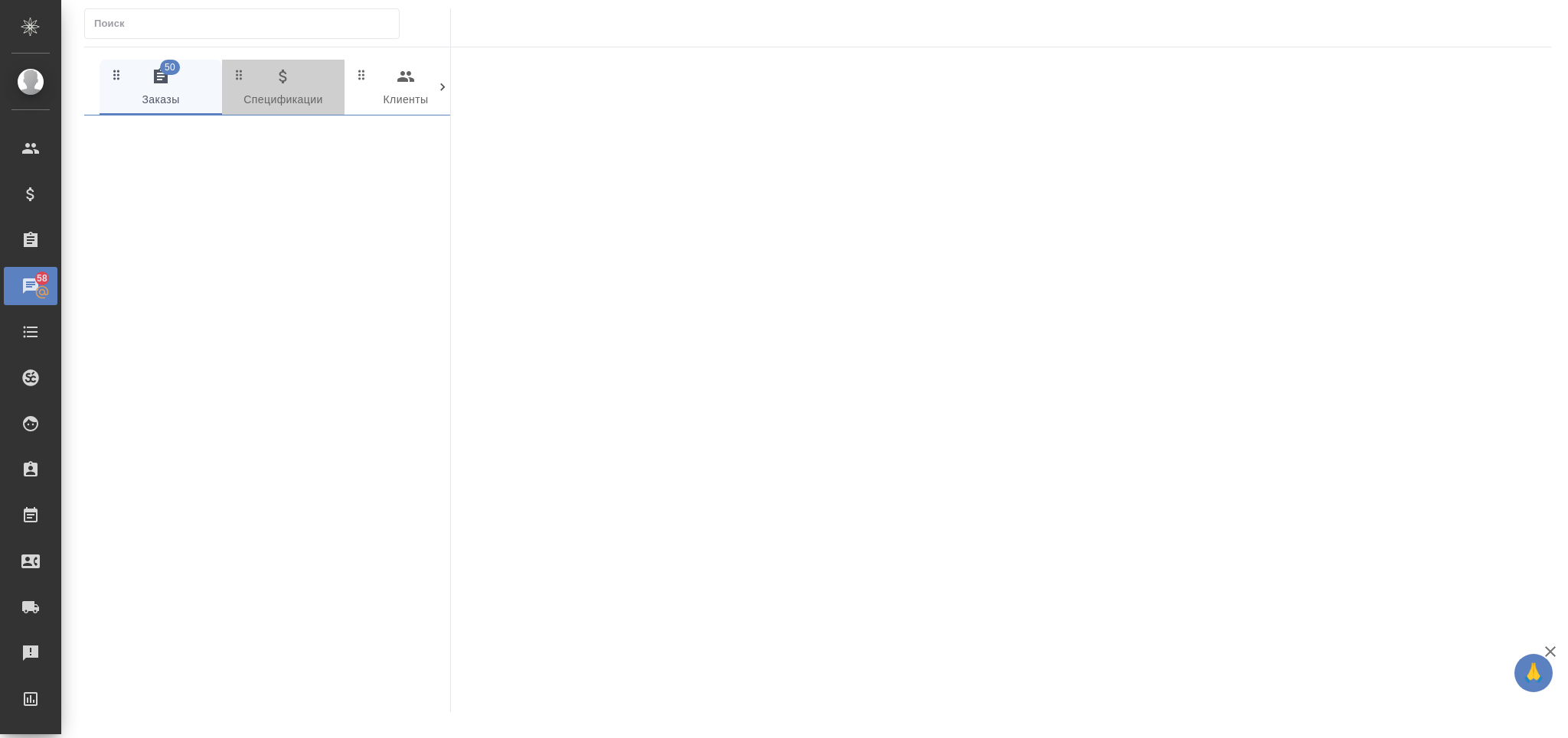
click at [274, 91] on span "0 Спецификации" at bounding box center [283, 89] width 104 height 42
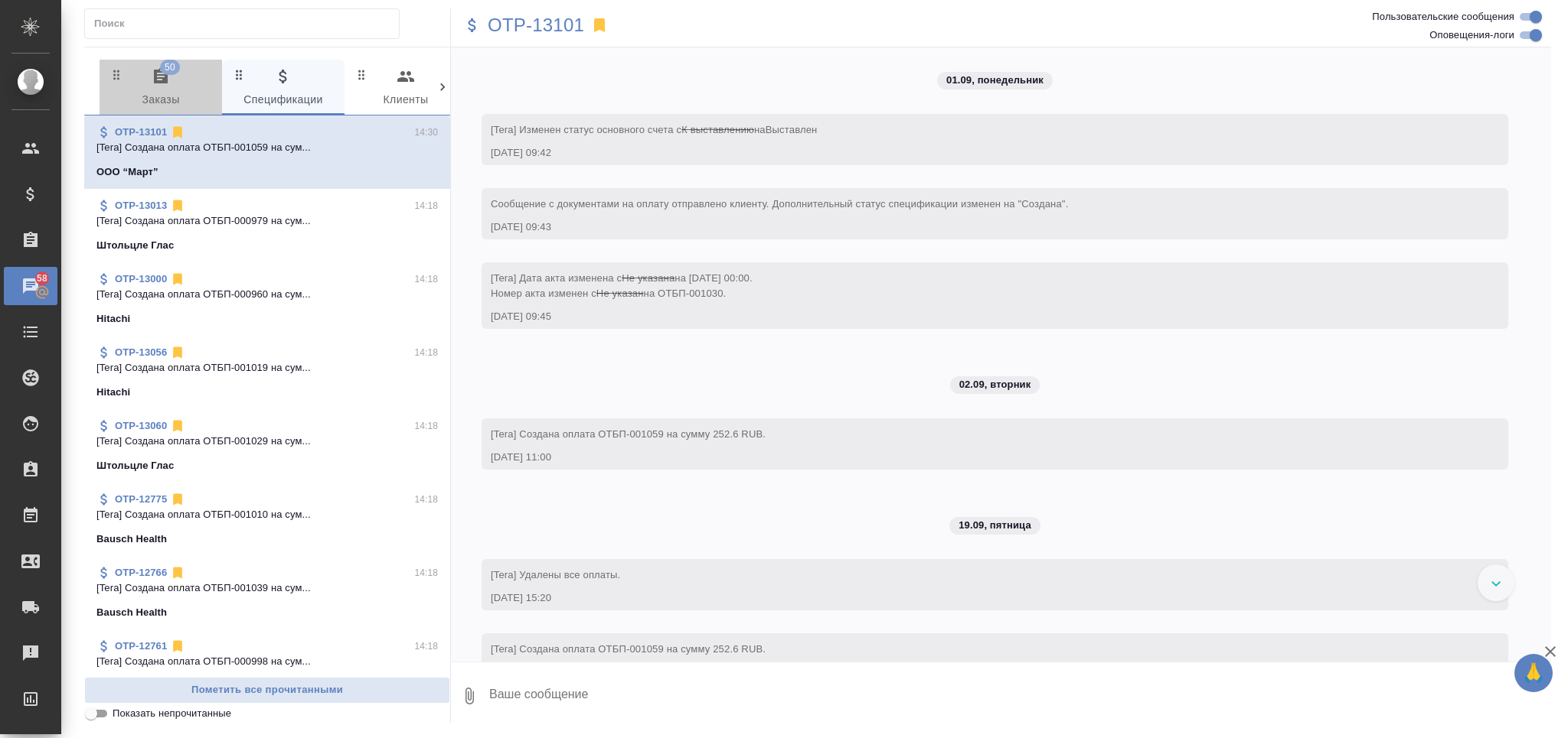
click at [180, 94] on span "50 Заказы" at bounding box center [161, 89] width 104 height 42
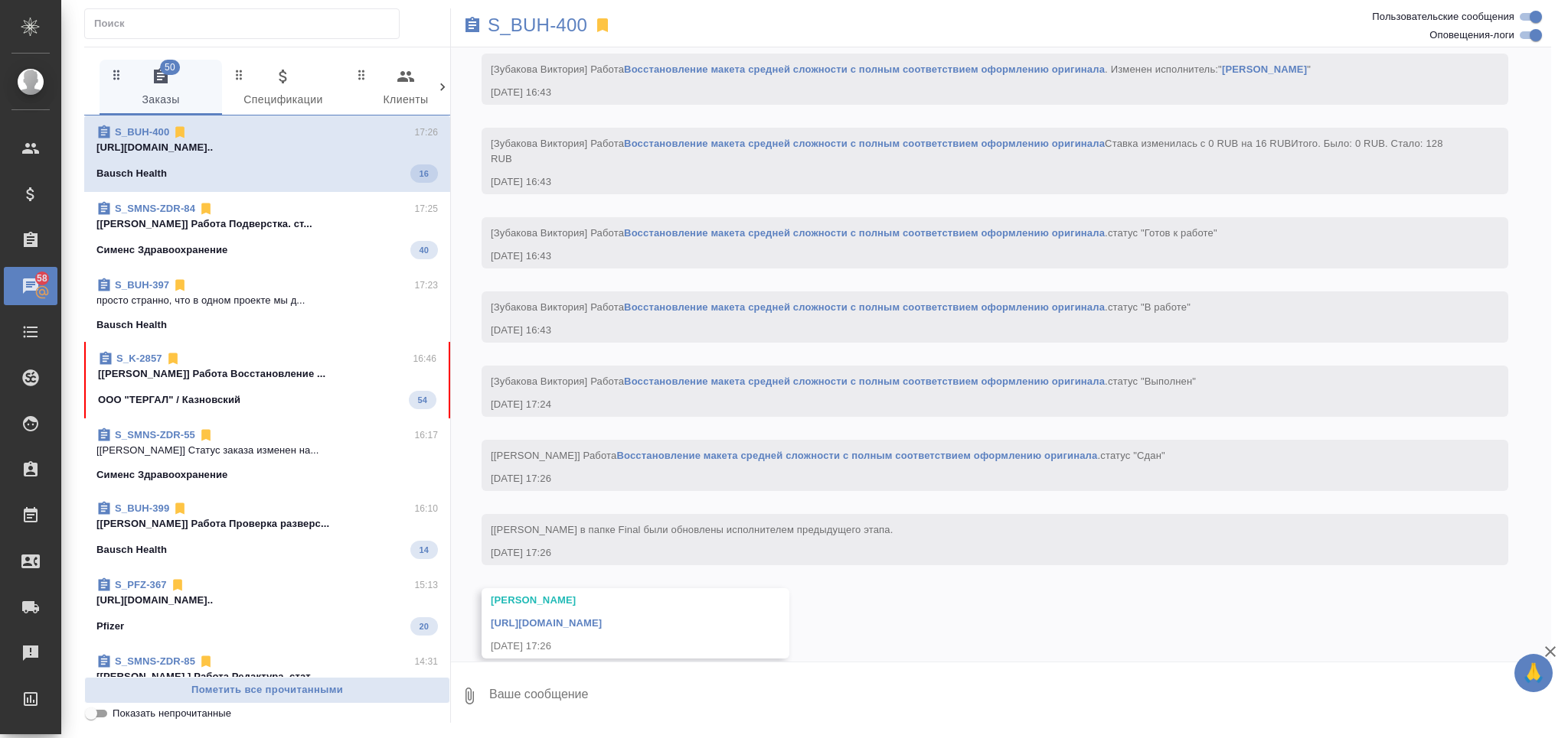
scroll to position [1804, 0]
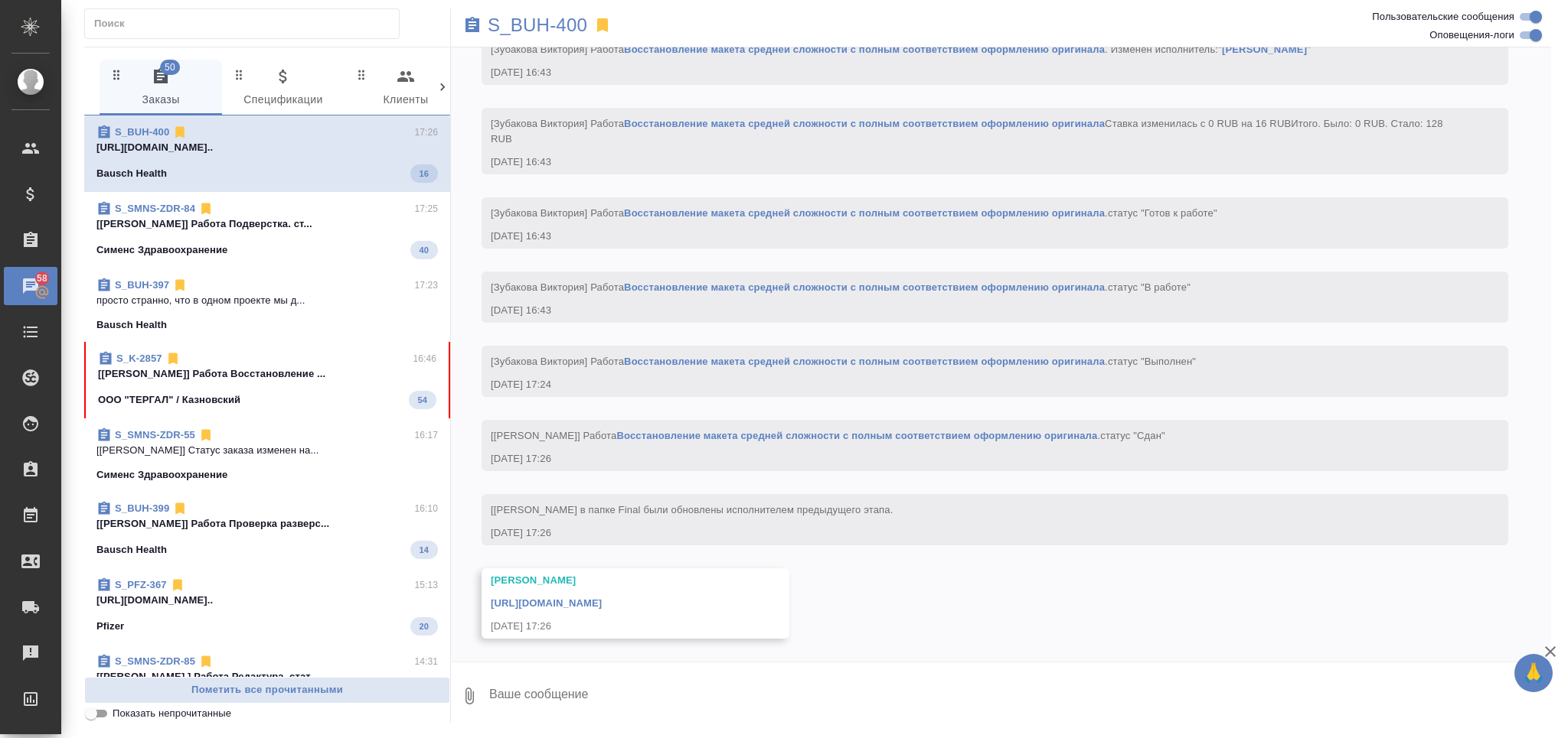
click at [269, 375] on p "[[PERSON_NAME]] Работа Восстановление ..." at bounding box center [267, 374] width 339 height 15
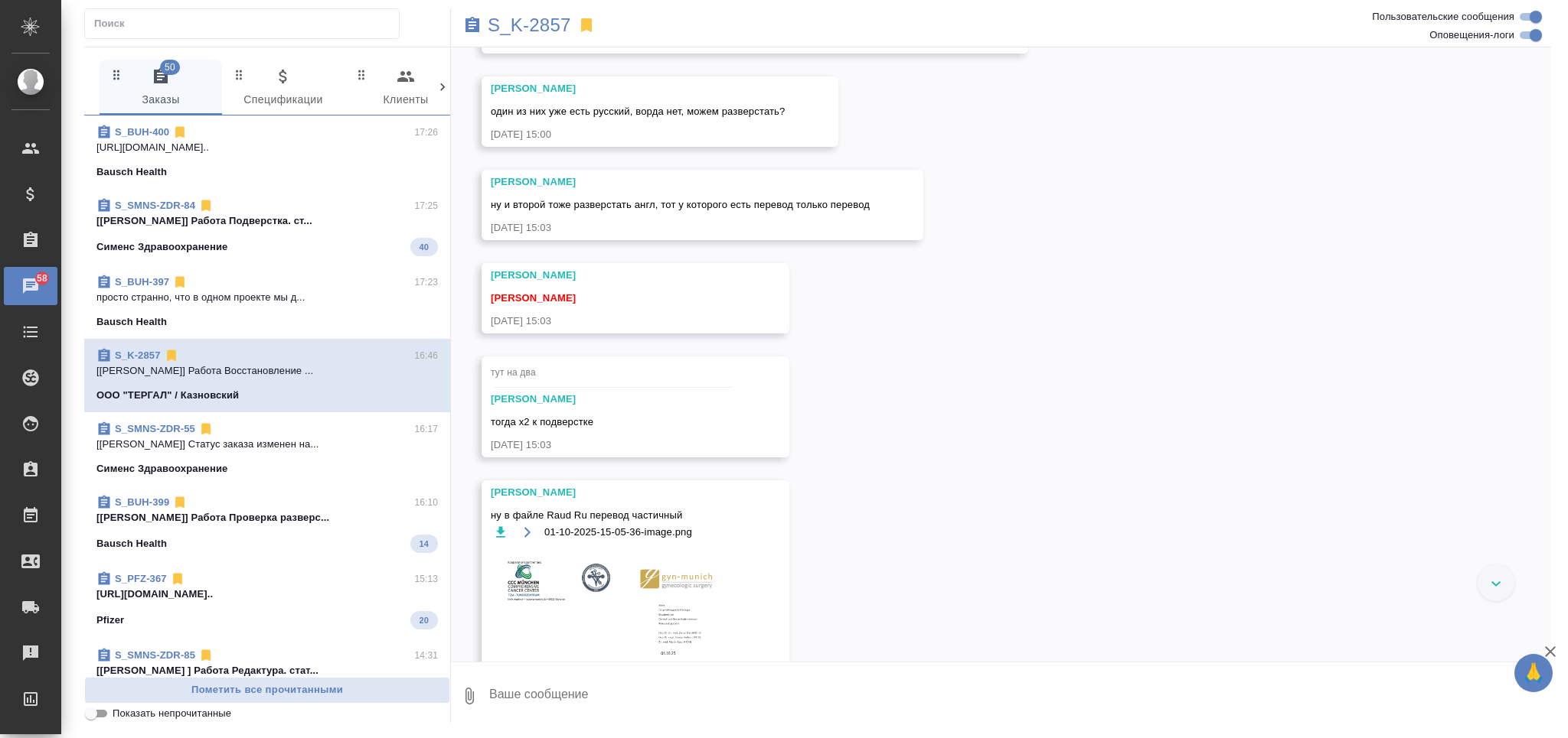
scroll to position [4471, 0]
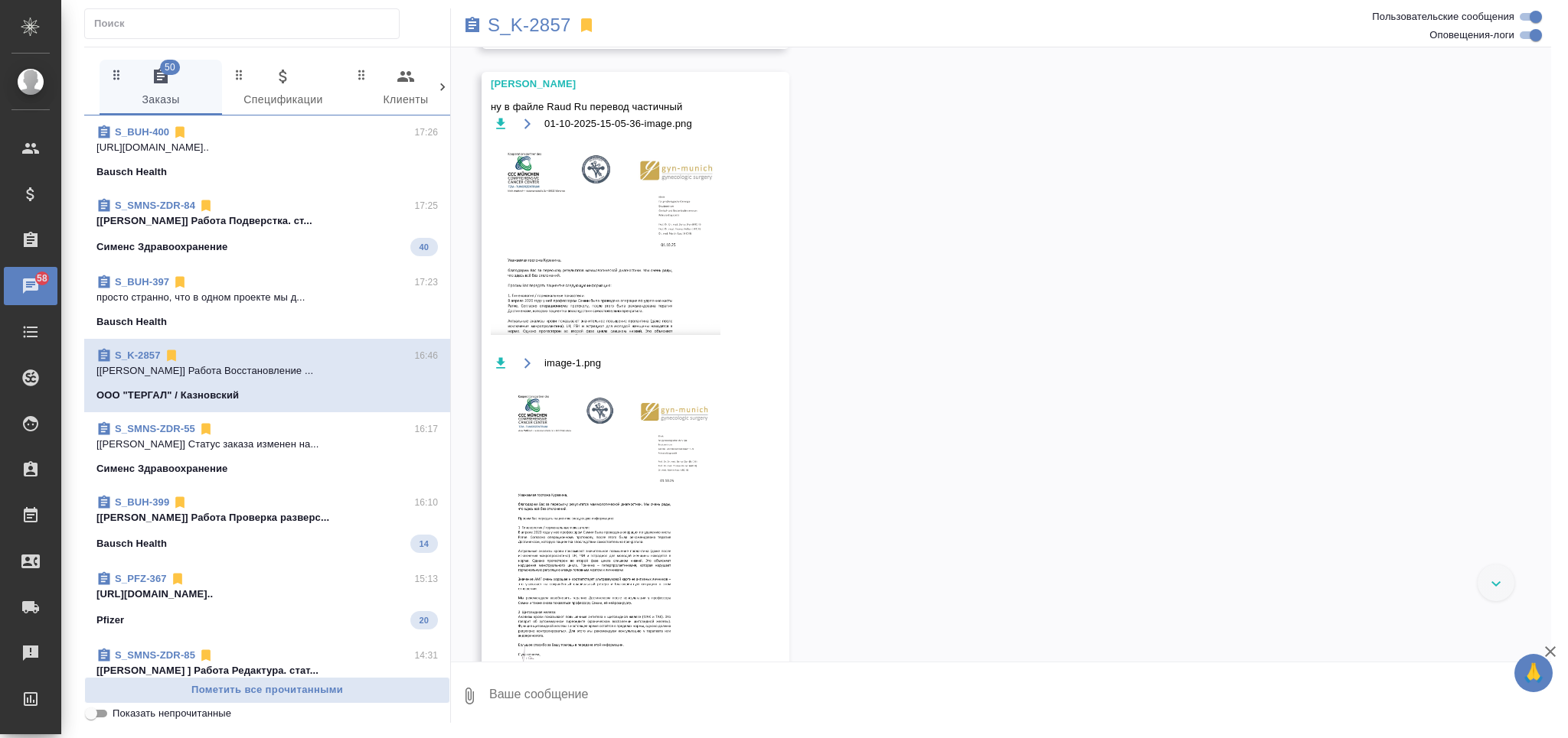
click at [632, 335] on img at bounding box center [605, 238] width 230 height 194
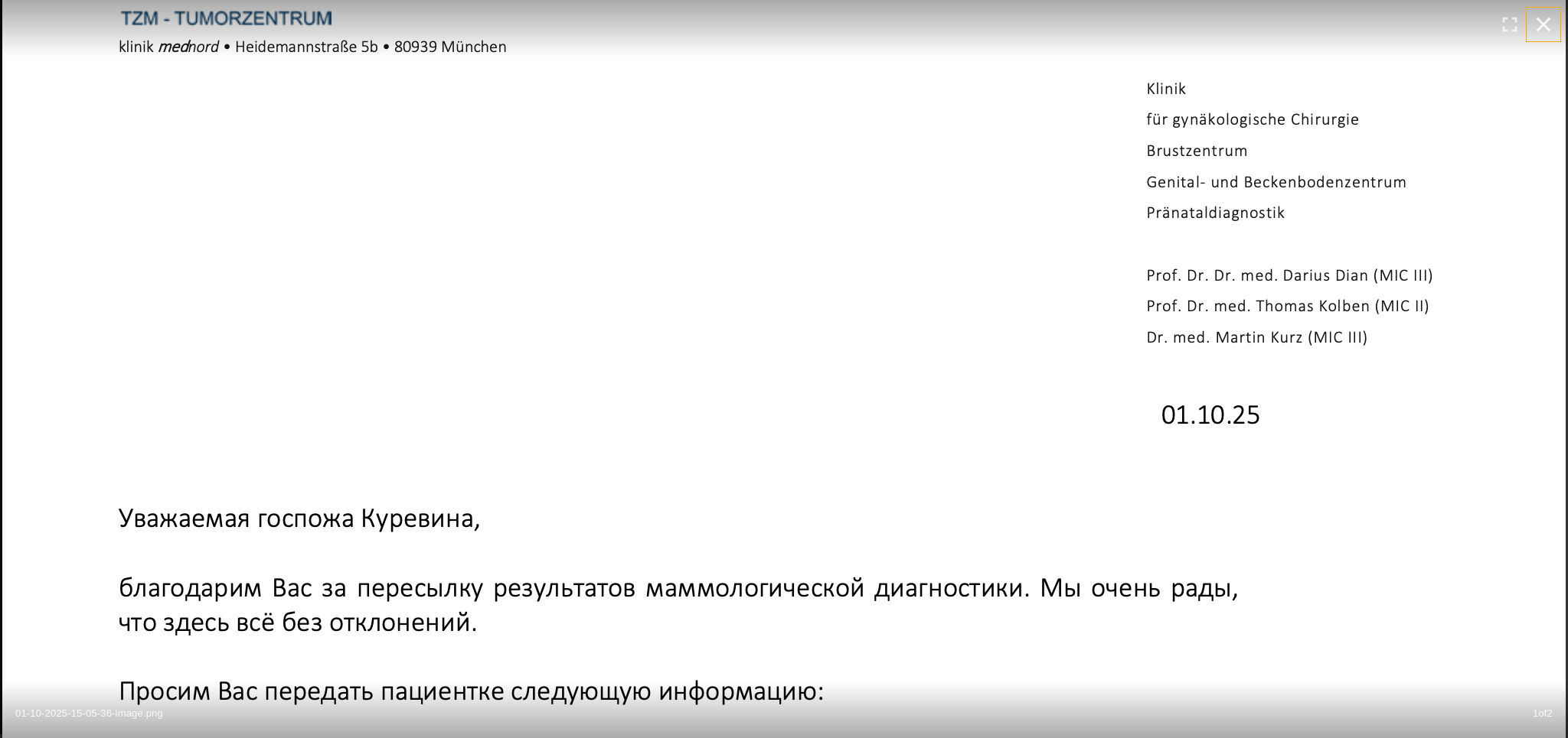
click at [1540, 31] on icon "button" at bounding box center [1543, 24] width 24 height 24
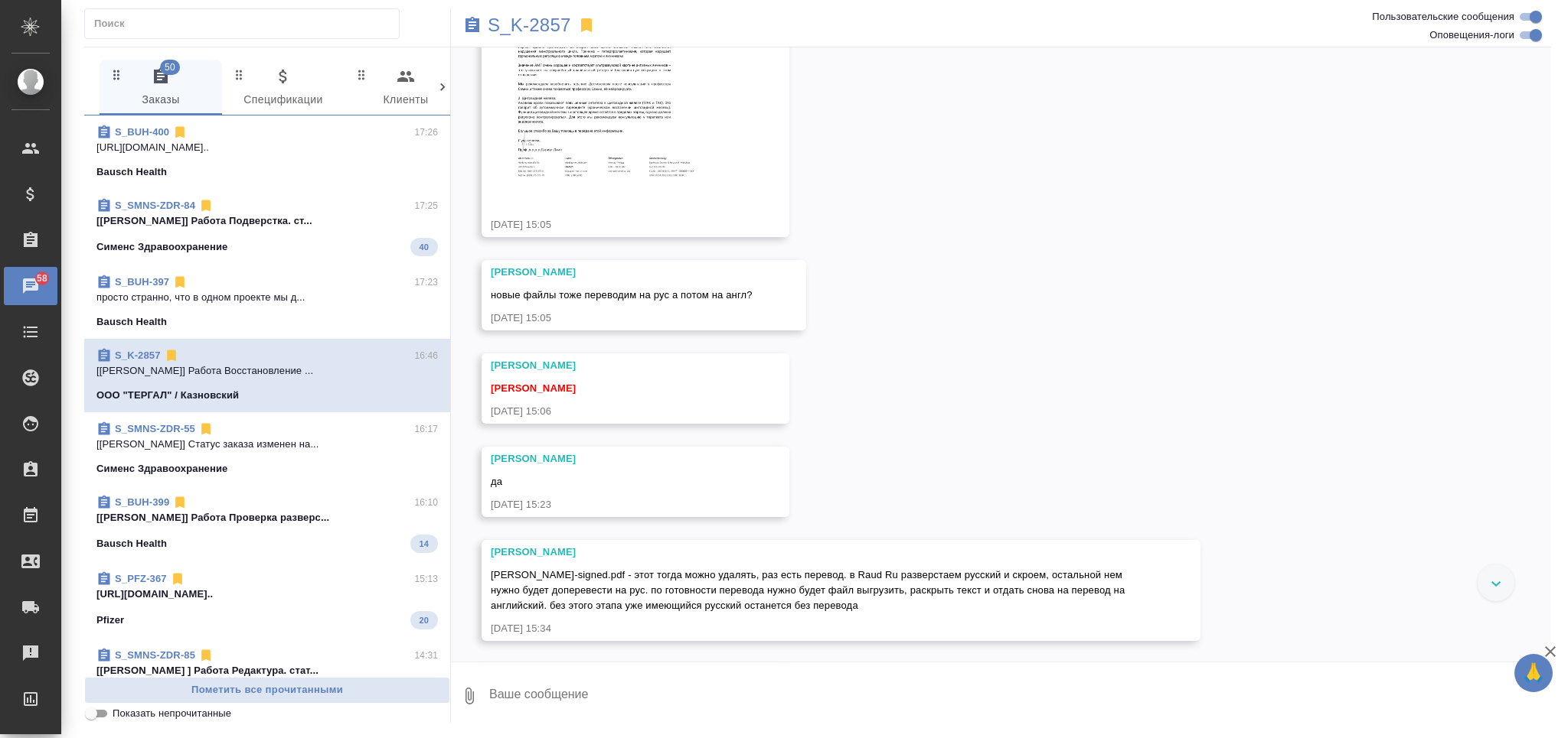
scroll to position [5184, 0]
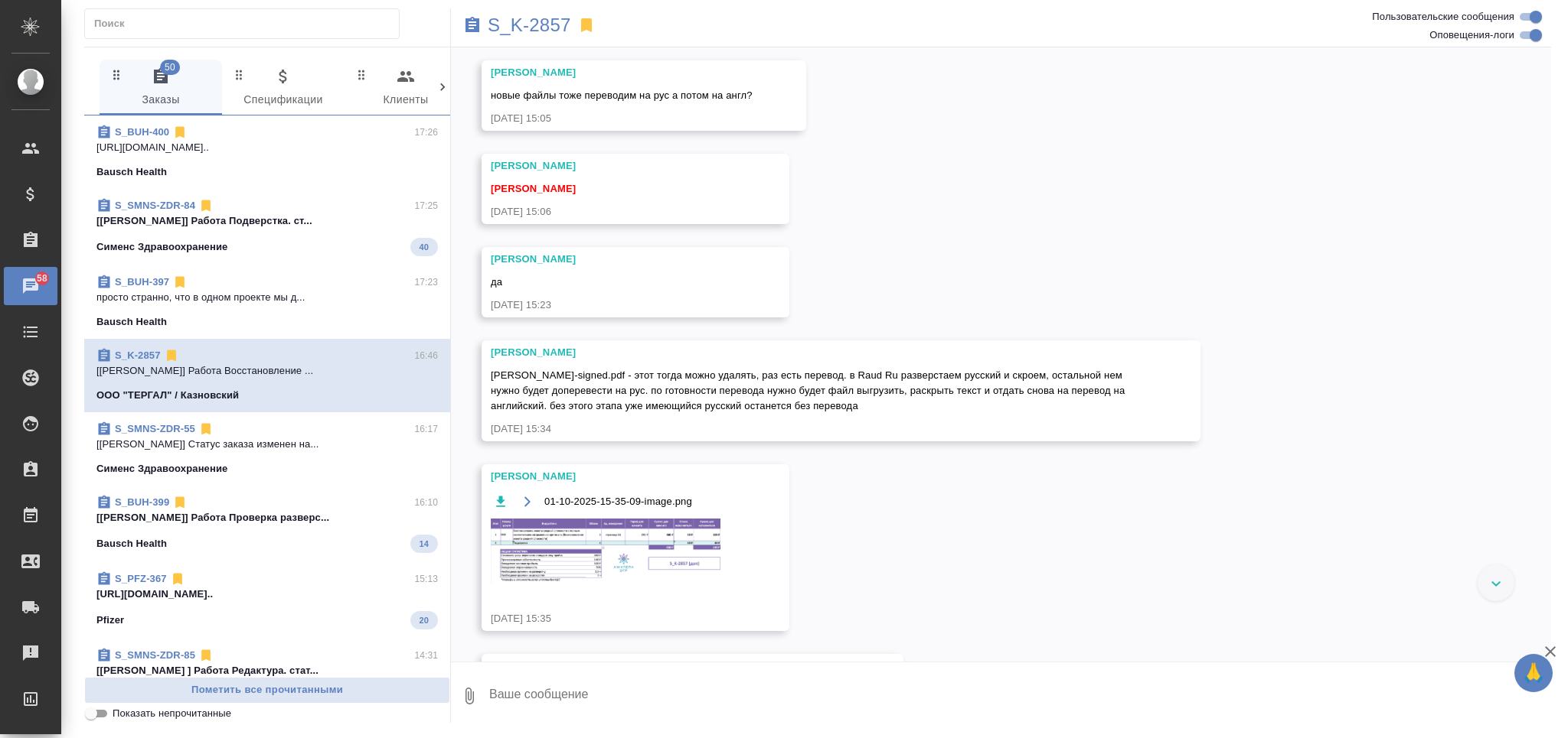
click at [671, 700] on textarea at bounding box center [1019, 696] width 1063 height 52
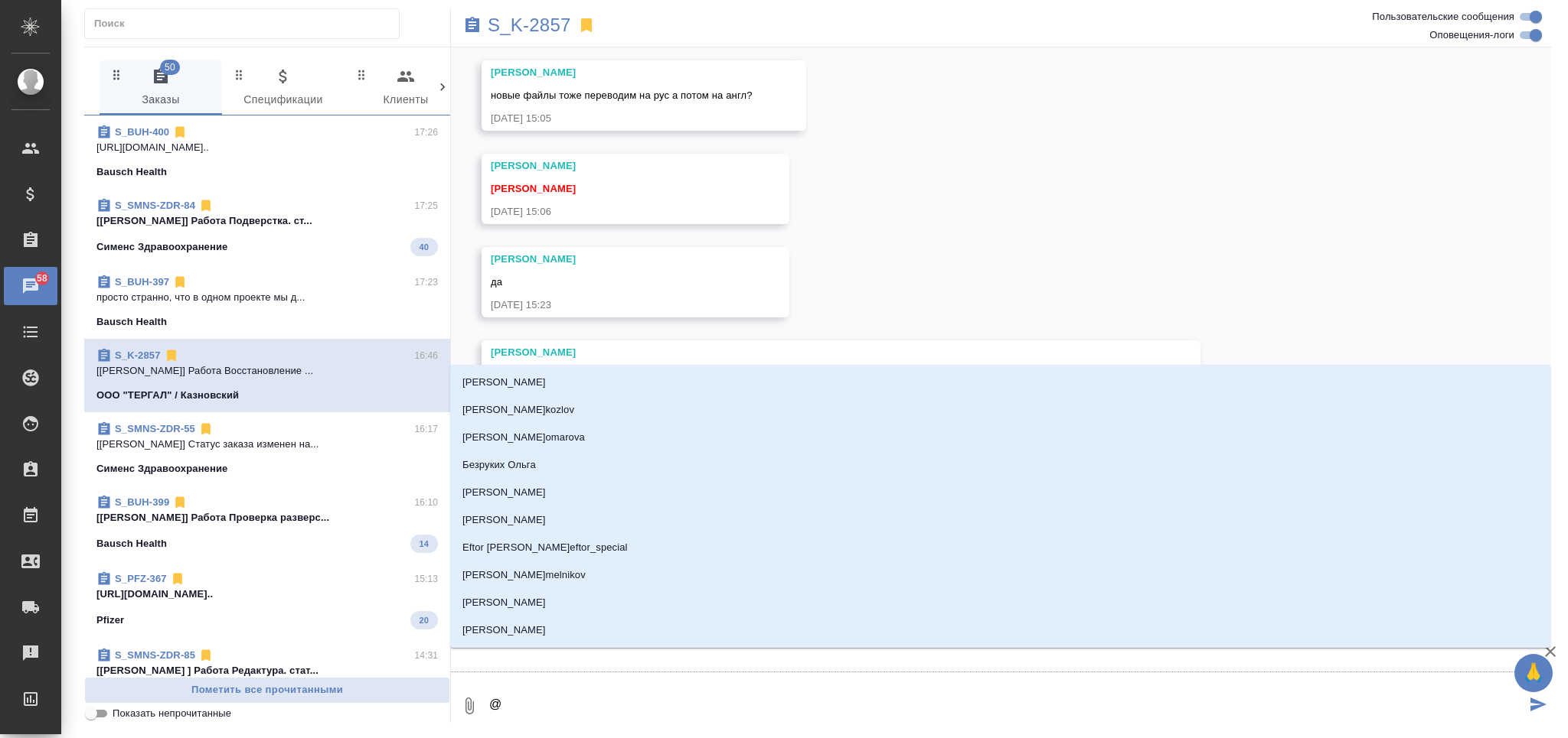
type textarea "@З"
type input "З"
type textarea "@За"
type input "За"
type textarea "@Заб"
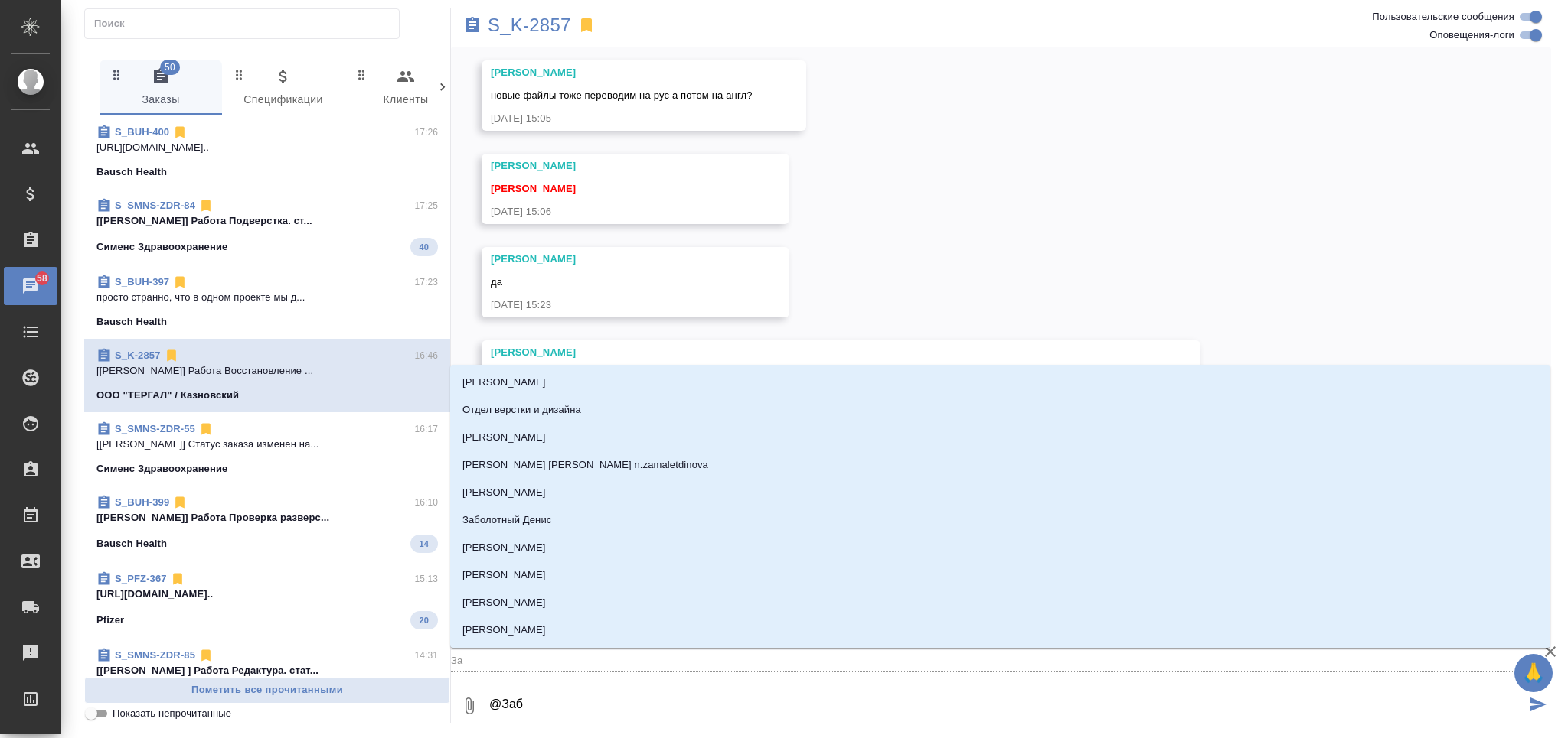
type input "Заб"
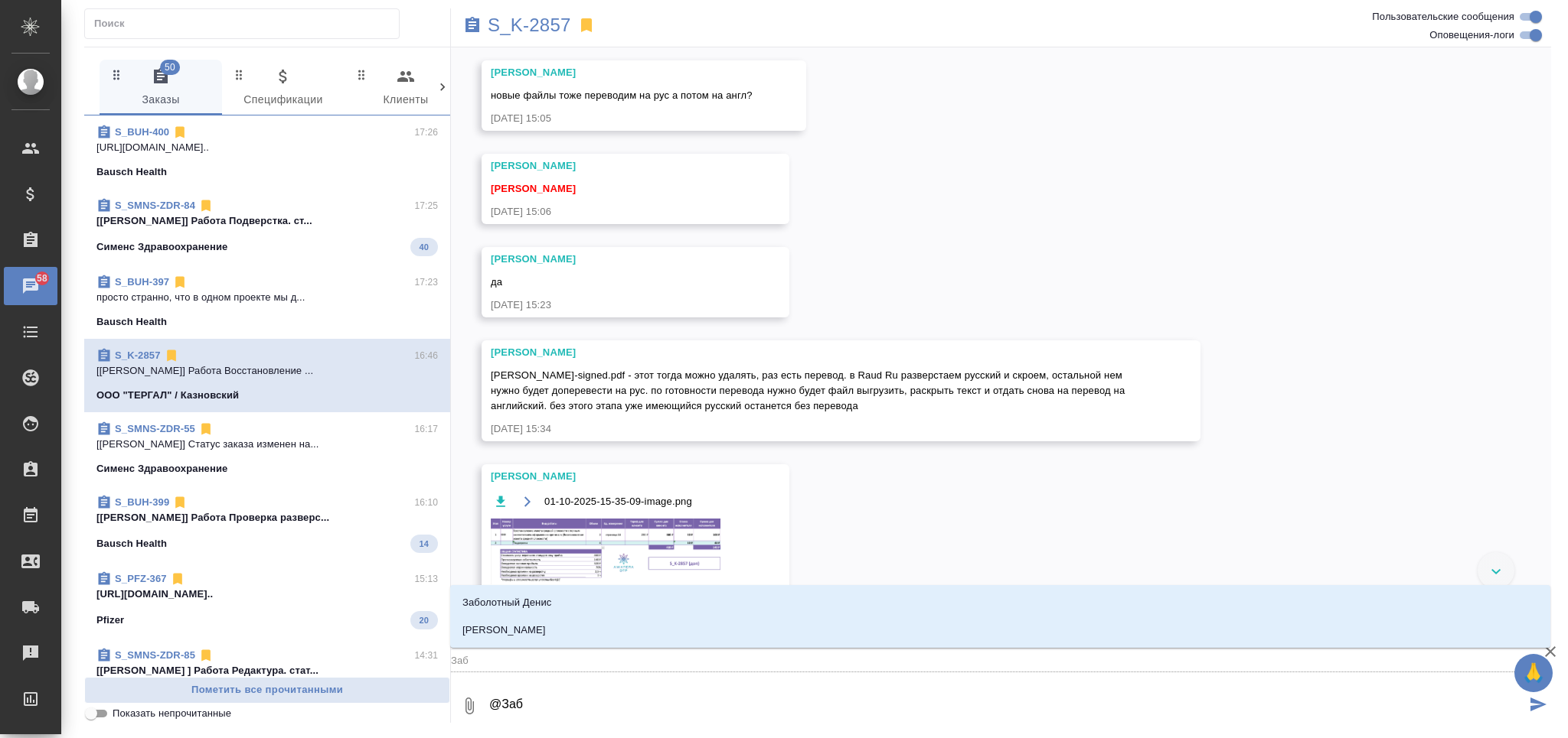
type textarea "@Забо"
type input "Забо"
type textarea "@Забор"
type input "Забор"
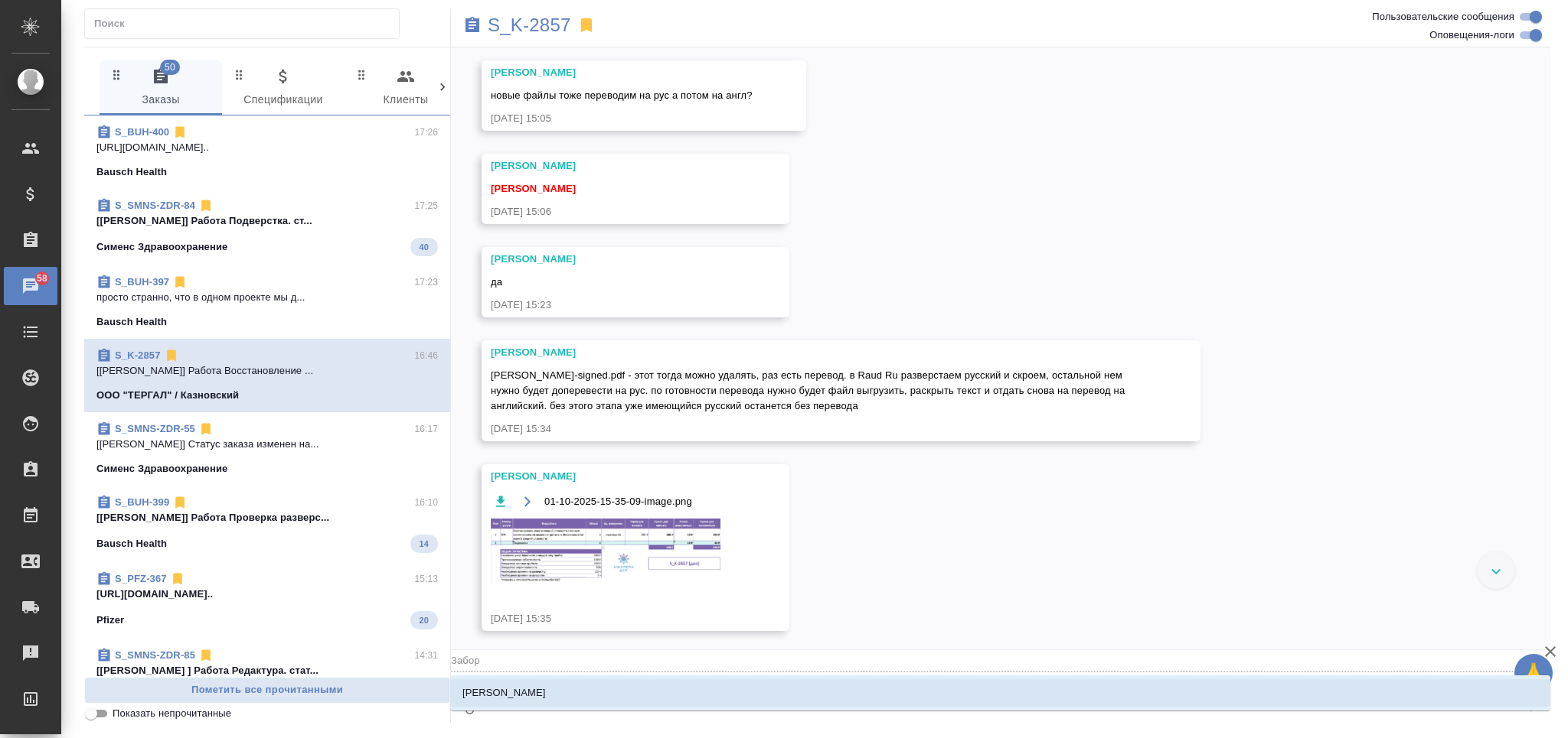
type textarea "@Заборо"
type input "Заборо"
click at [672, 700] on li "[PERSON_NAME]" at bounding box center [999, 693] width 1100 height 28
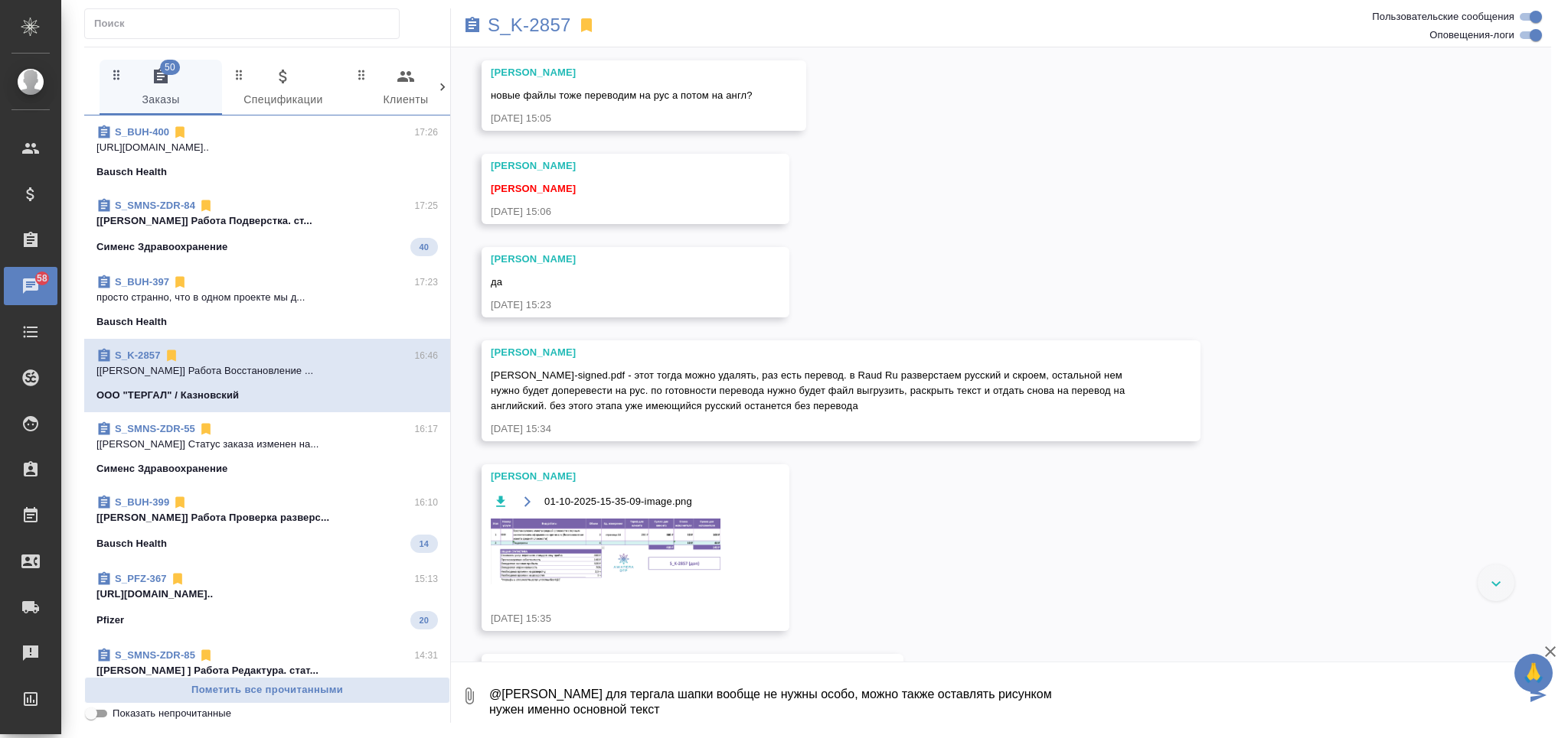
type textarea "@Заборова Александра для тергала шапки вообще не нужны особо, можно также остав…"
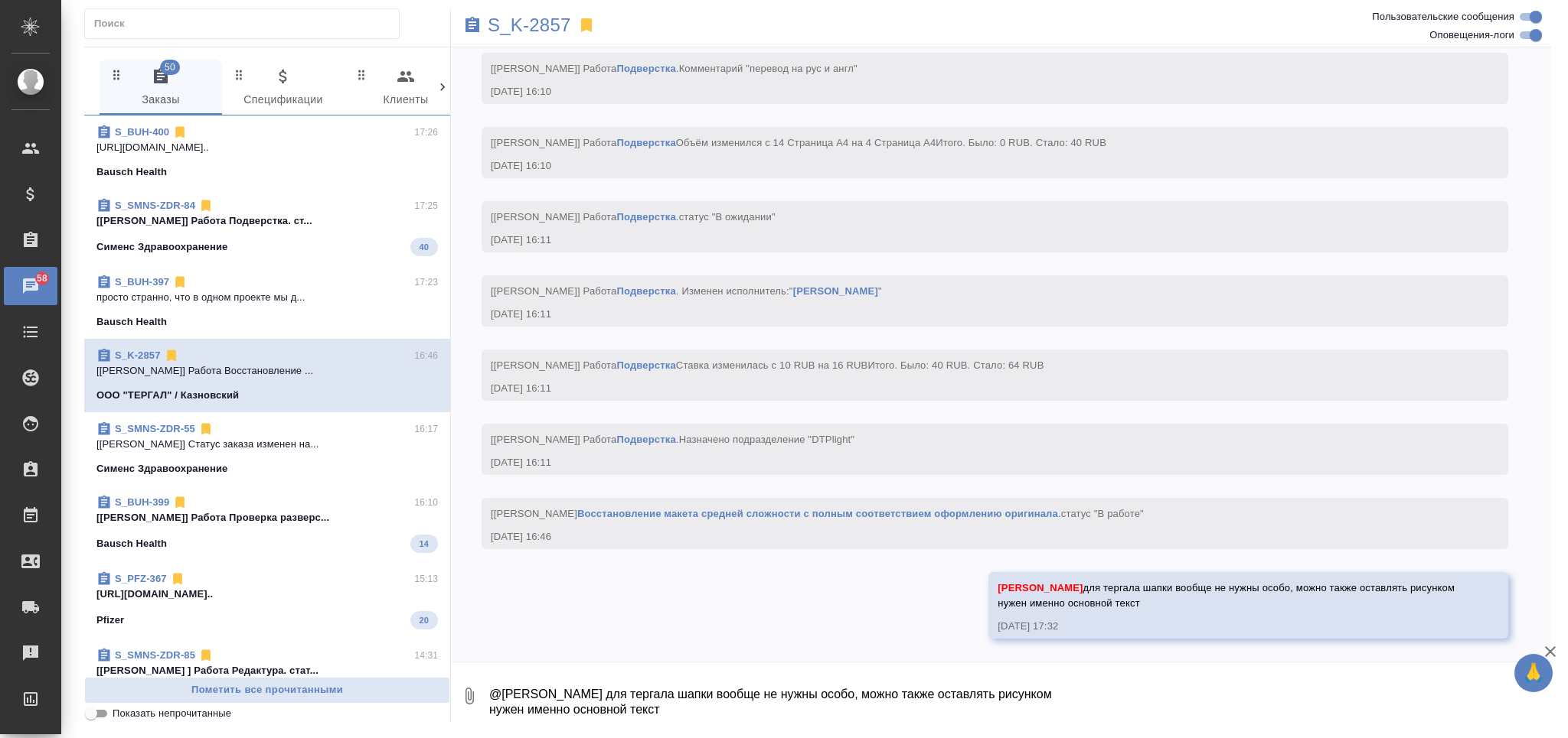
scroll to position [7213, 0]
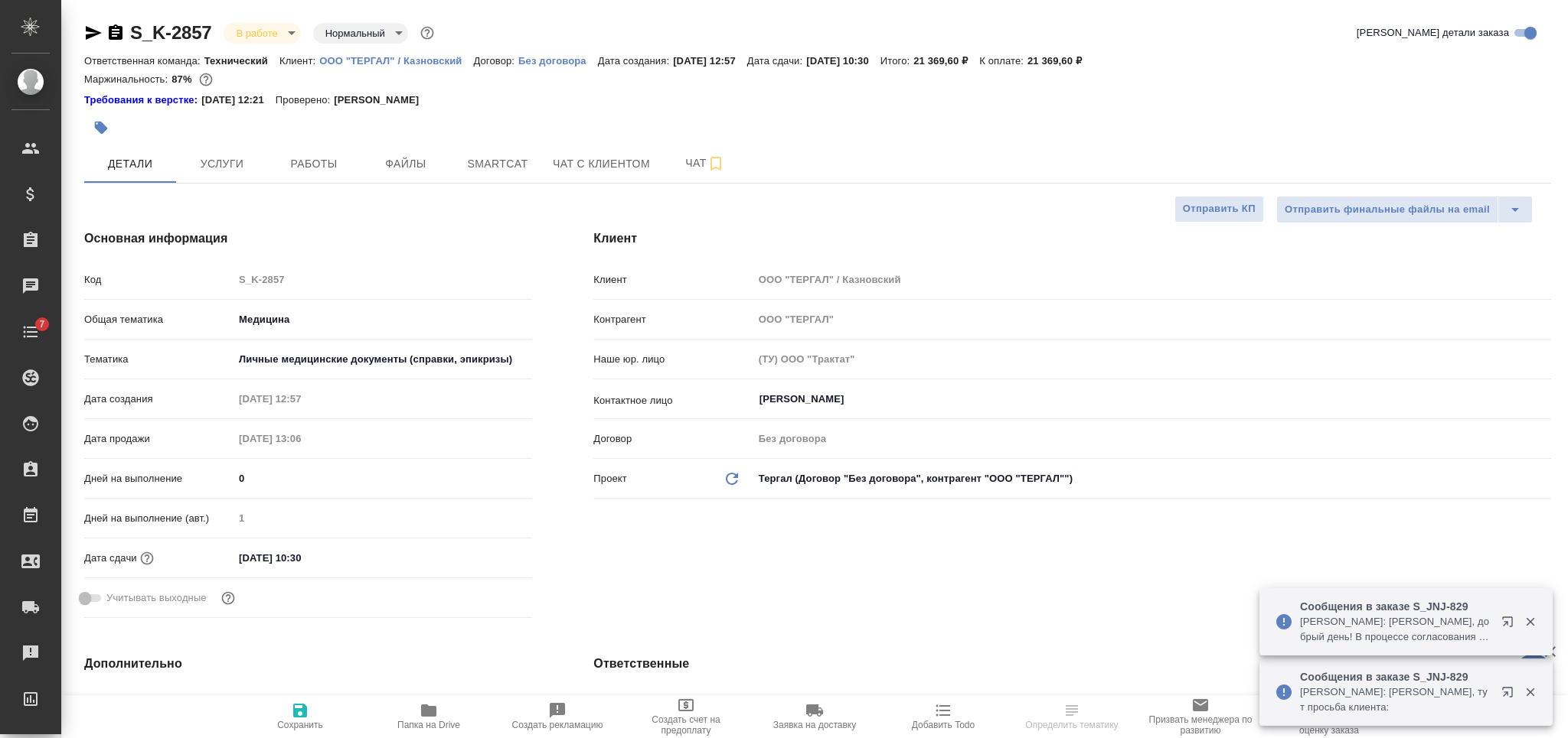
select select "RU"
click at [467, 169] on span "Smartcat" at bounding box center [498, 164] width 74 height 19
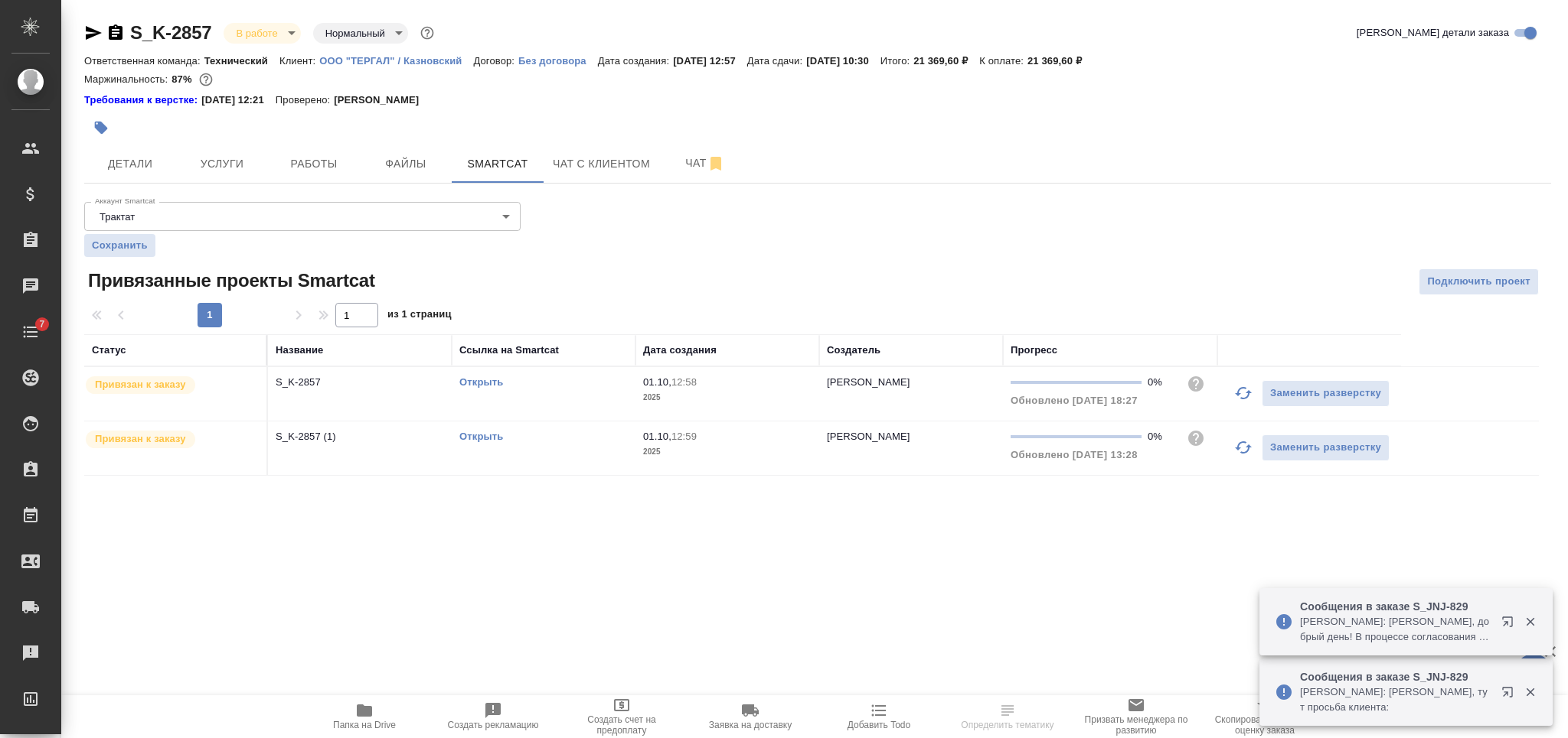
click at [467, 382] on link "Открыть" at bounding box center [481, 382] width 43 height 12
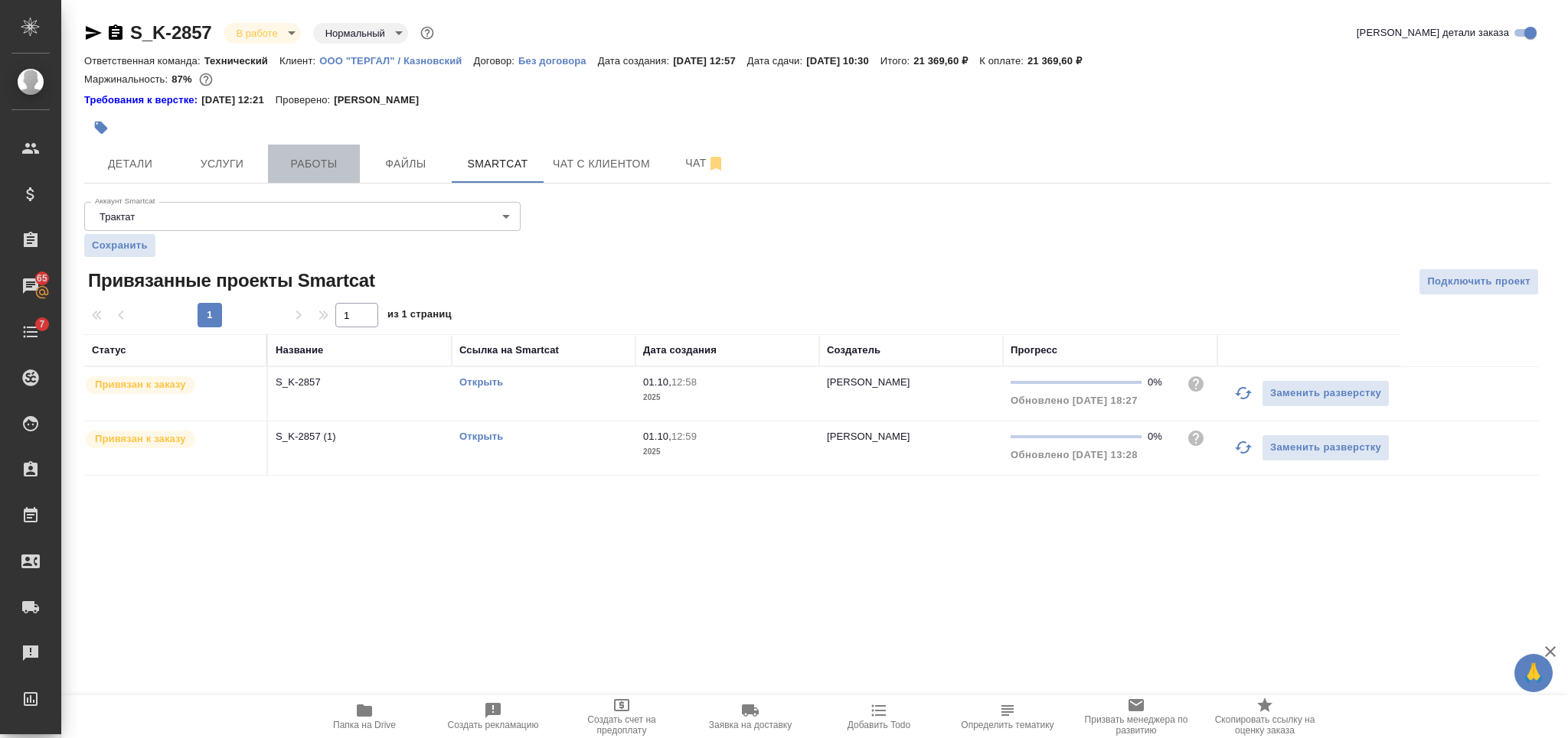
click at [346, 163] on span "Работы" at bounding box center [314, 164] width 74 height 19
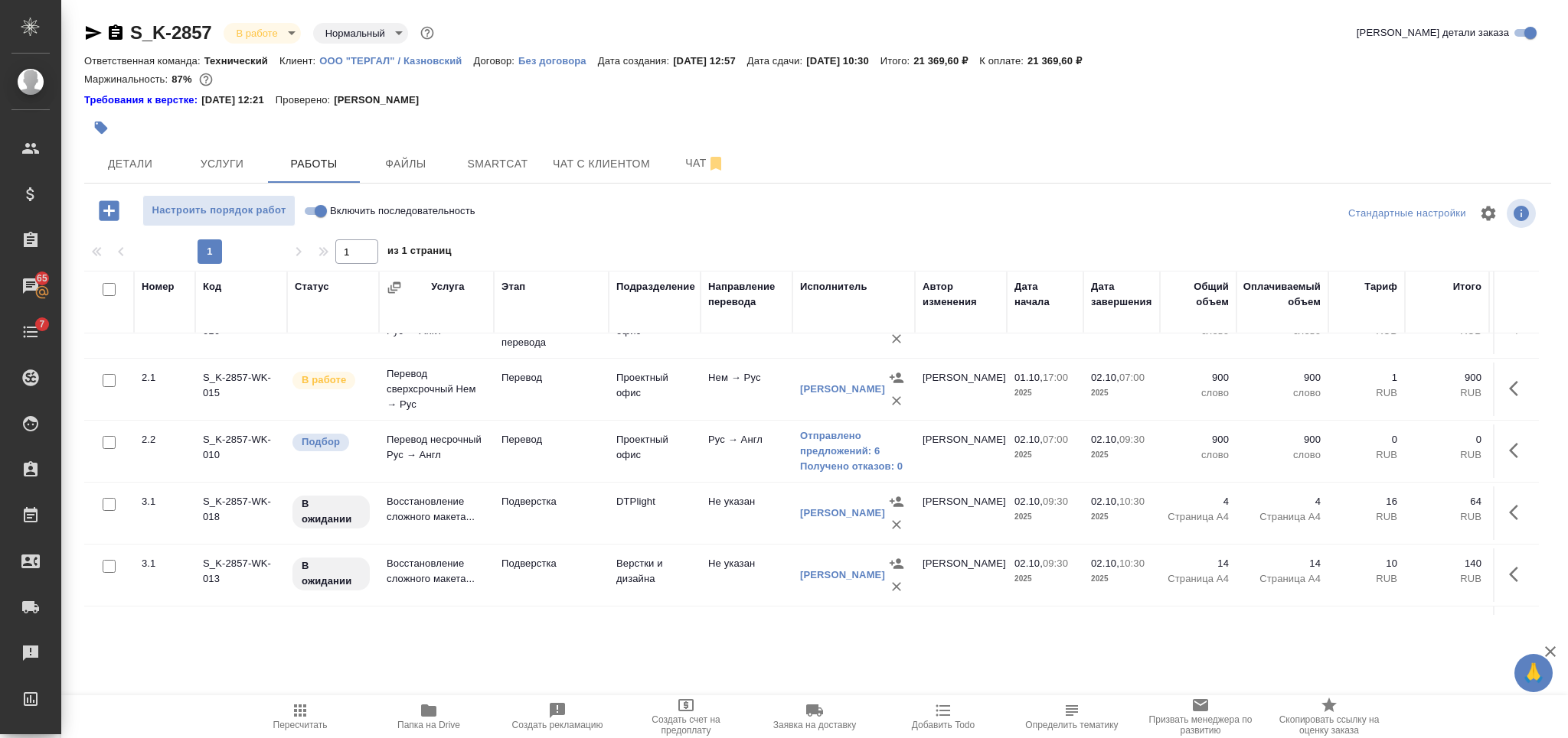
scroll to position [203, 0]
